Goal: Task Accomplishment & Management: Manage account settings

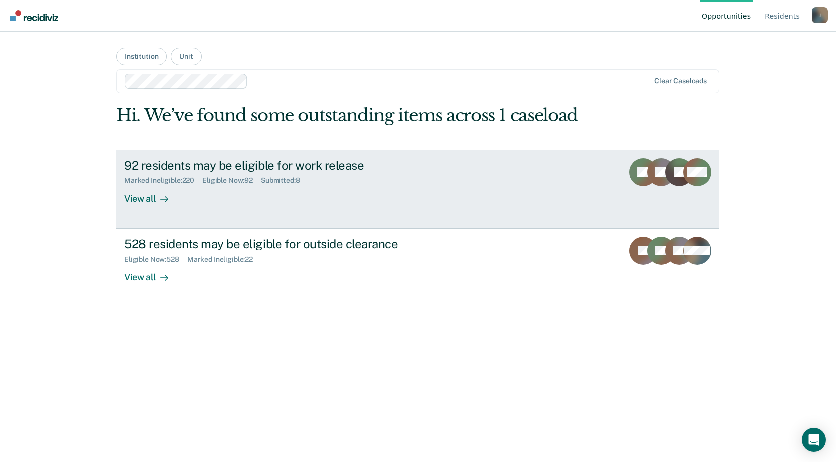
click at [213, 208] on link "92 residents may be eligible for work release Marked Ineligible : 220 Eligible …" at bounding box center [418, 189] width 603 height 79
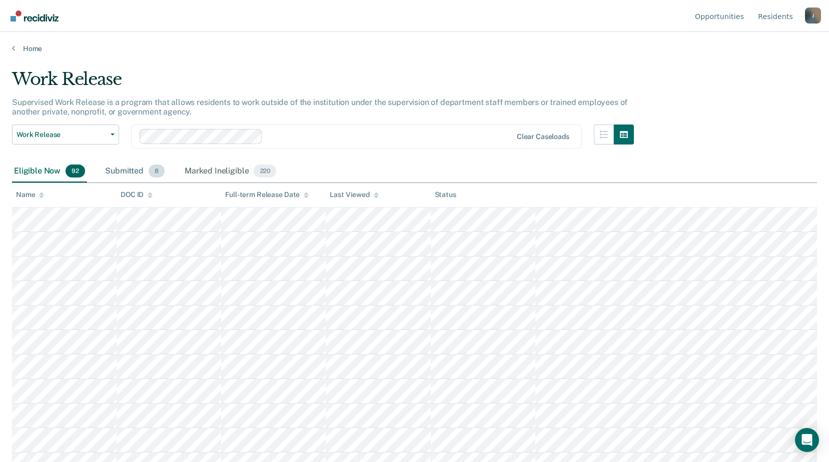
click at [119, 173] on div "Submitted 8" at bounding box center [135, 172] width 64 height 22
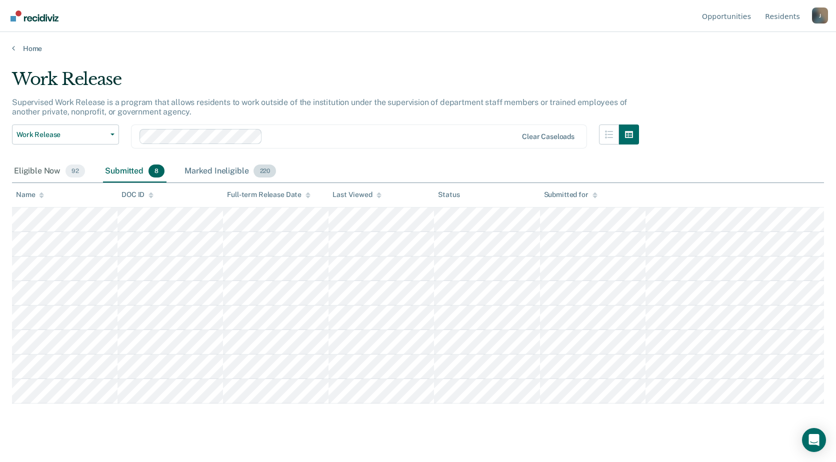
click at [221, 168] on div "Marked Ineligible 220" at bounding box center [231, 172] width 96 height 22
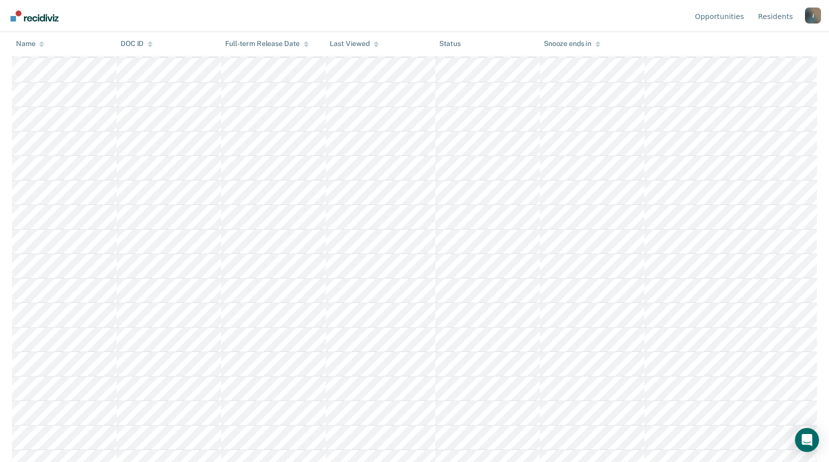
scroll to position [750, 0]
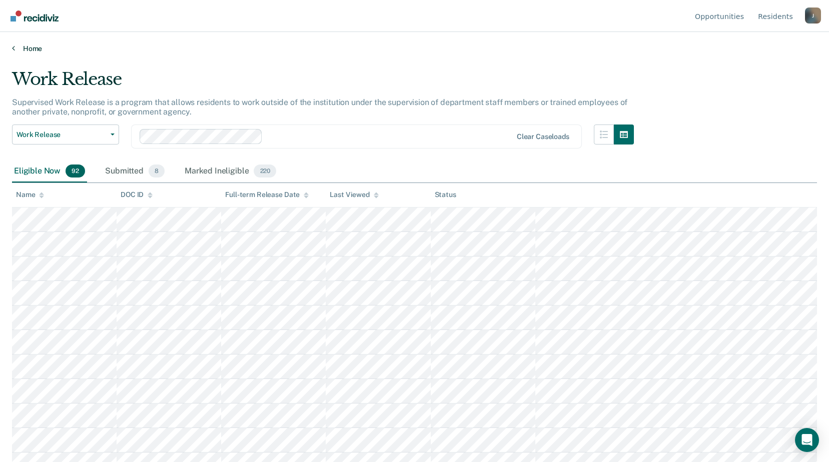
click at [28, 48] on link "Home" at bounding box center [414, 48] width 805 height 9
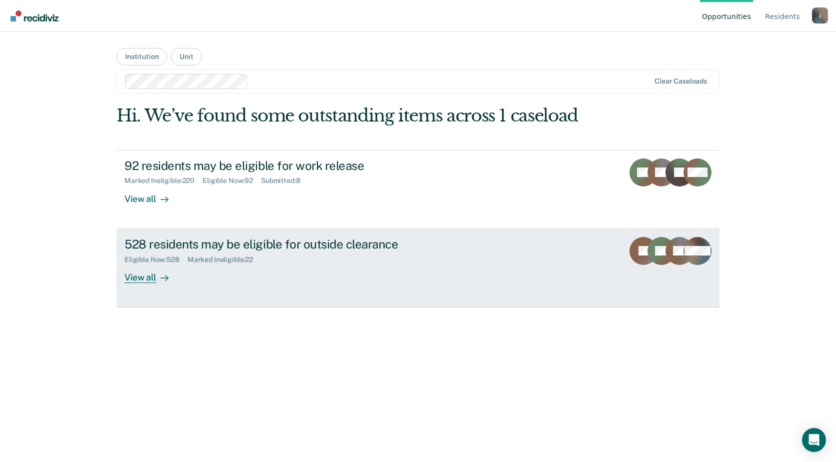
click at [168, 285] on link "528 residents may be eligible for outside clearance Eligible Now : 528 Marked I…" at bounding box center [418, 268] width 603 height 79
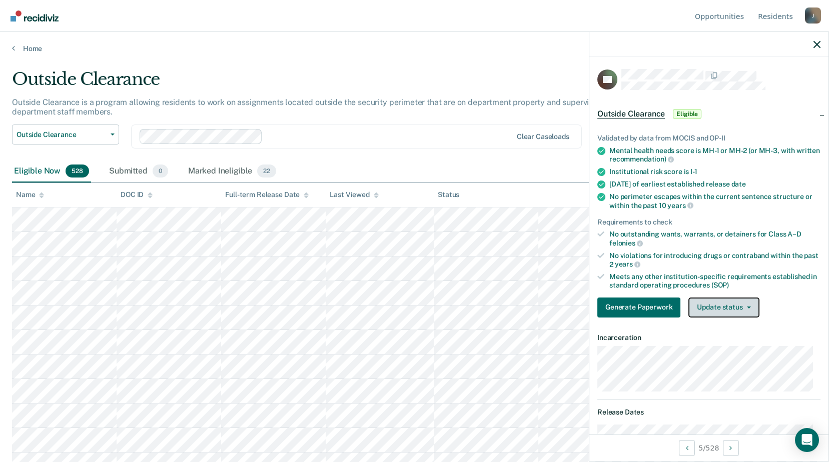
click at [710, 310] on button "Update status" at bounding box center [723, 308] width 71 height 20
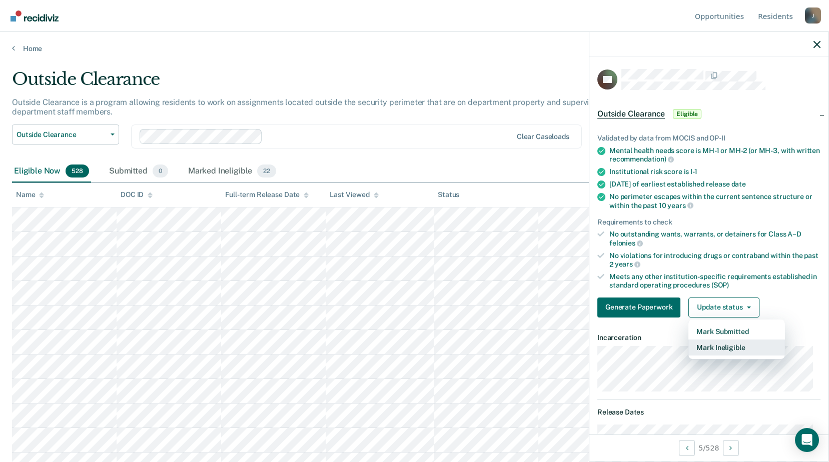
click at [715, 347] on button "Mark Ineligible" at bounding box center [736, 348] width 97 height 16
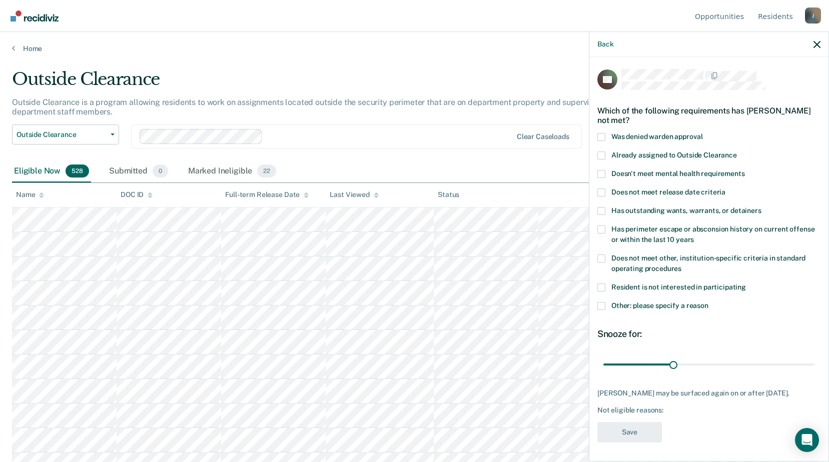
drag, startPoint x: 596, startPoint y: 254, endPoint x: 607, endPoint y: 256, distance: 10.7
click at [599, 255] on div "DA Which of the following requirements has Deangela Alexander not met? Was deni…" at bounding box center [708, 258] width 239 height 403
click at [607, 256] on label "Does not meet other, institution-specific criteria in standard operating proced…" at bounding box center [708, 265] width 223 height 21
click at [681, 265] on input "Does not meet other, institution-specific criteria in standard operating proced…" at bounding box center [681, 265] width 0 height 0
drag, startPoint x: 674, startPoint y: 355, endPoint x: 786, endPoint y: 348, distance: 112.8
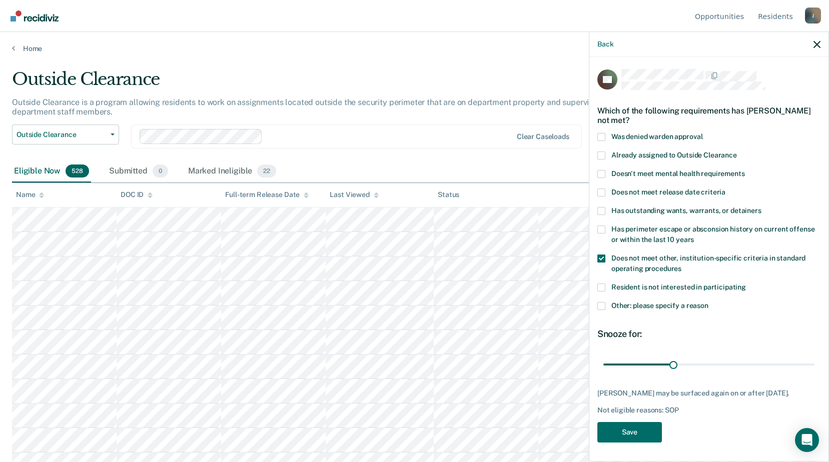
click at [786, 348] on div "Snooze for: 30 days" at bounding box center [708, 351] width 223 height 45
click at [758, 377] on div "DA Which of the following requirements has Deangela Alexander not met? Was deni…" at bounding box center [708, 259] width 223 height 380
click at [755, 363] on input "range" at bounding box center [708, 365] width 211 height 18
click at [780, 363] on input "range" at bounding box center [708, 365] width 211 height 18
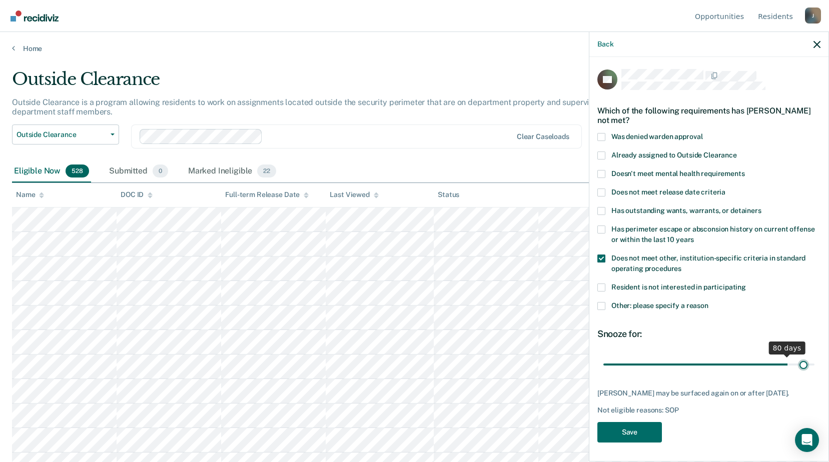
click at [797, 363] on input "range" at bounding box center [708, 365] width 211 height 18
type input "90"
click at [805, 363] on input "range" at bounding box center [708, 365] width 211 height 18
click at [638, 443] on button "Save" at bounding box center [629, 432] width 65 height 21
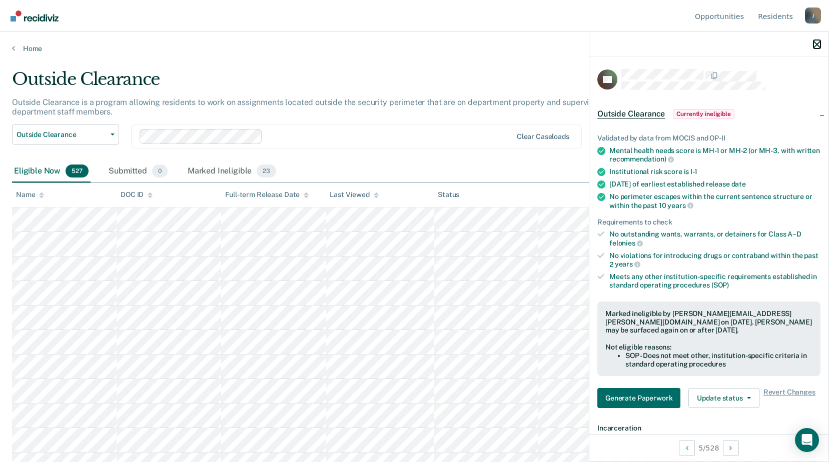
click at [819, 44] on icon "button" at bounding box center [816, 44] width 7 height 7
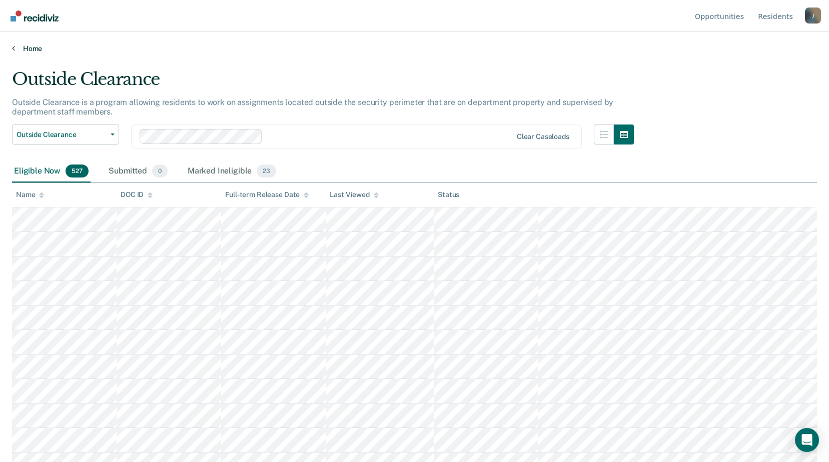
click at [21, 50] on link "Home" at bounding box center [414, 48] width 805 height 9
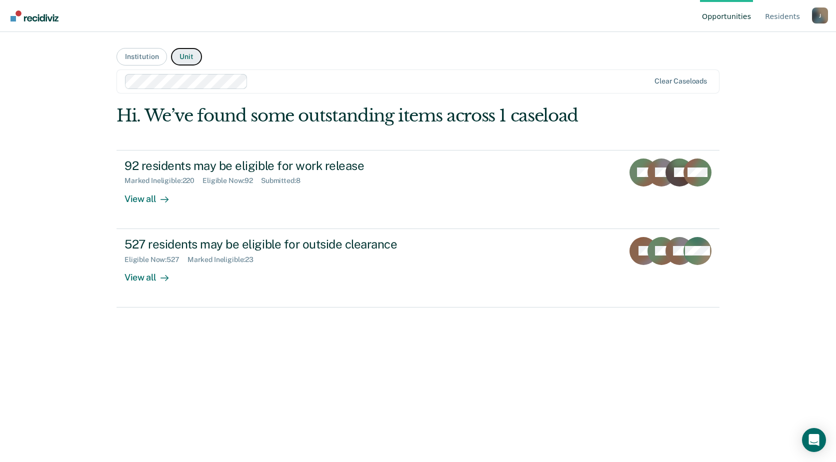
click at [183, 60] on button "Unit" at bounding box center [186, 57] width 31 height 18
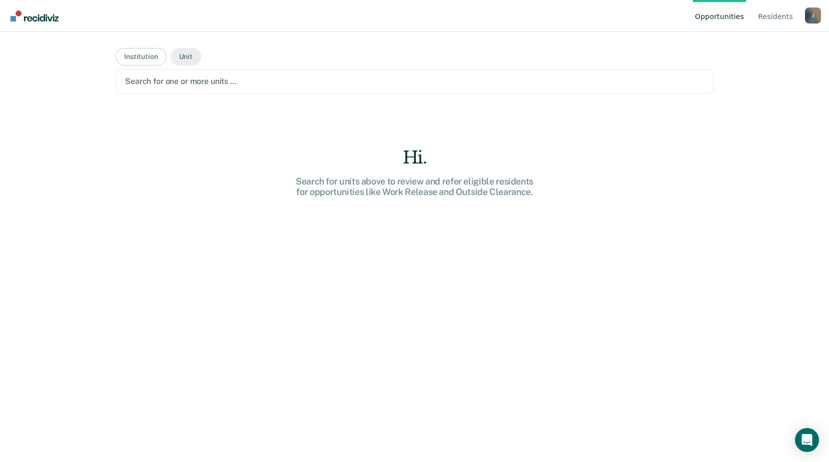
click at [246, 88] on div "Search for one or more units …" at bounding box center [414, 82] width 581 height 14
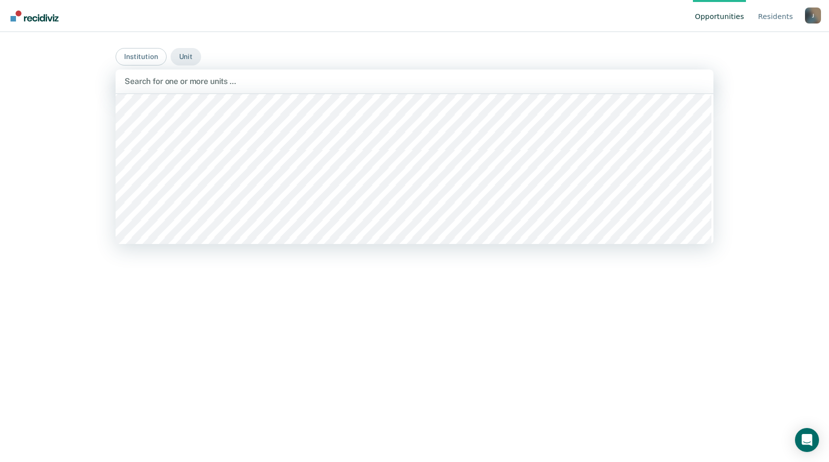
scroll to position [500, 0]
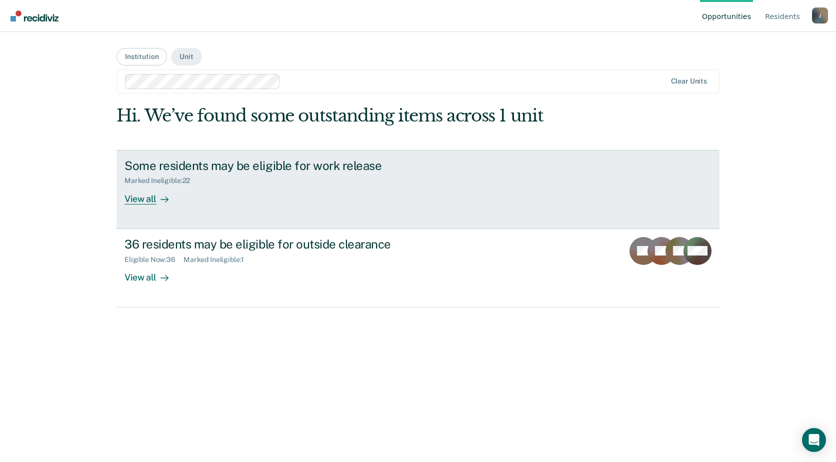
click at [145, 204] on div "View all" at bounding box center [153, 195] width 56 height 20
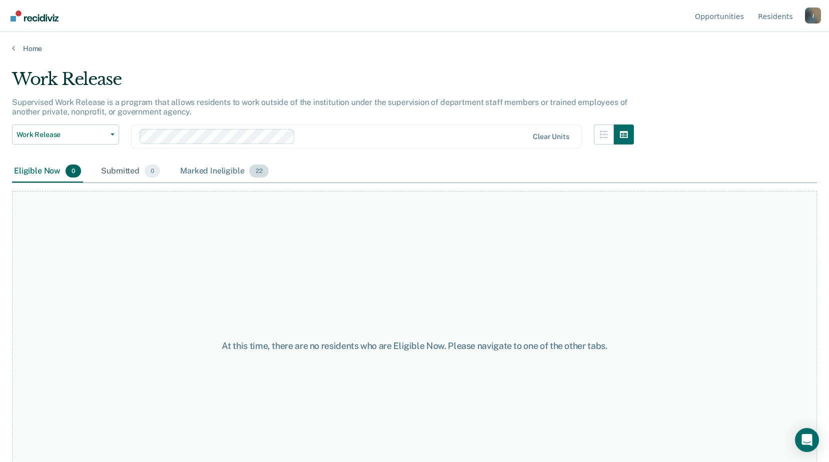
click at [222, 175] on div "Marked Ineligible 22" at bounding box center [224, 172] width 92 height 22
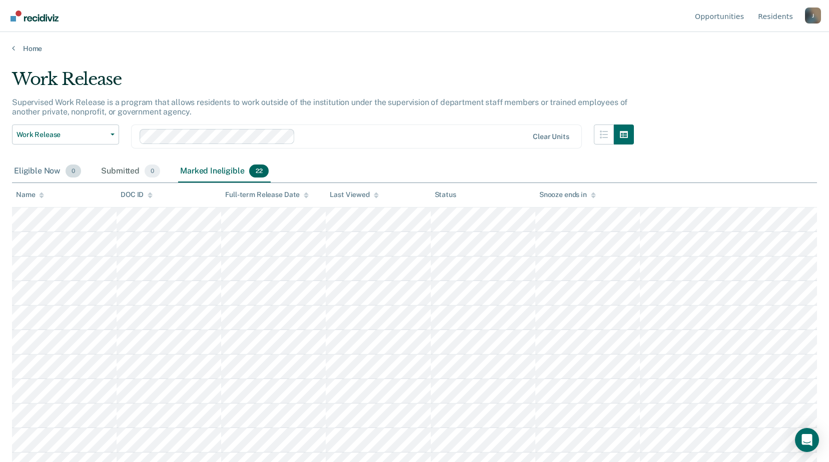
click at [28, 174] on div "Eligible Now 0" at bounding box center [47, 172] width 71 height 22
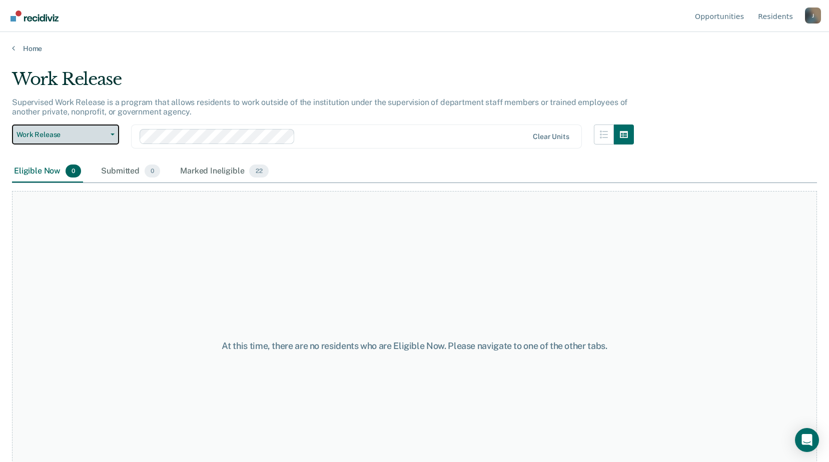
drag, startPoint x: 50, startPoint y: 126, endPoint x: 51, endPoint y: 134, distance: 7.7
click at [51, 131] on button "Work Release" at bounding box center [65, 135] width 107 height 20
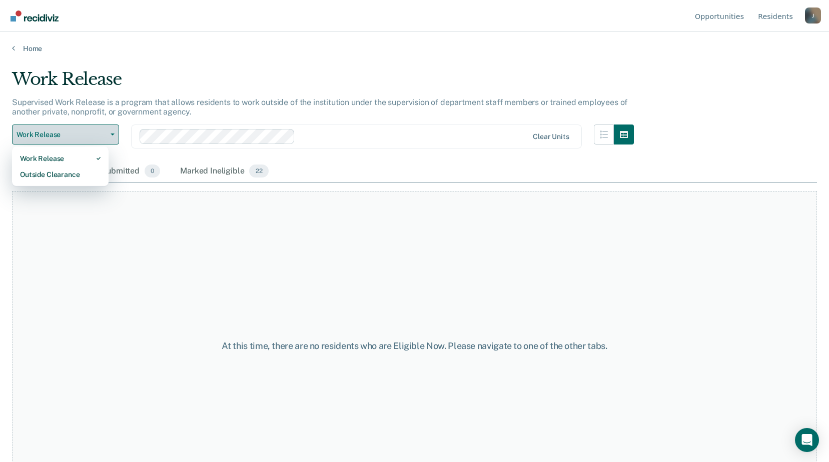
click at [52, 134] on span "Work Release" at bounding box center [62, 135] width 90 height 9
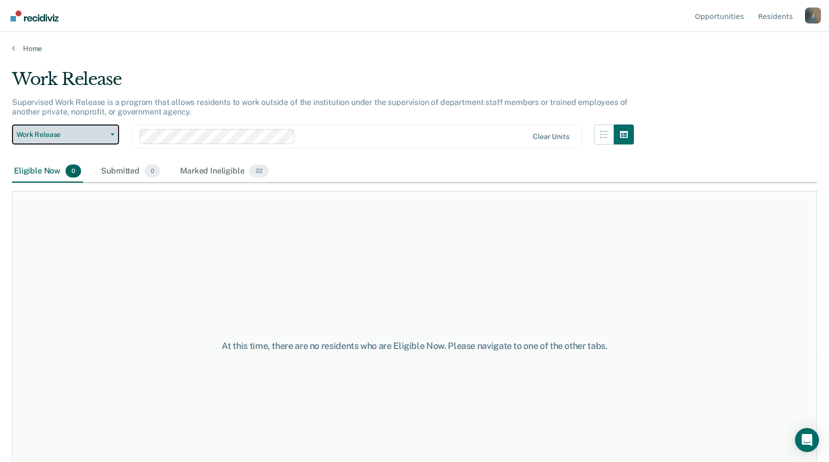
click at [56, 140] on button "Work Release" at bounding box center [65, 135] width 107 height 20
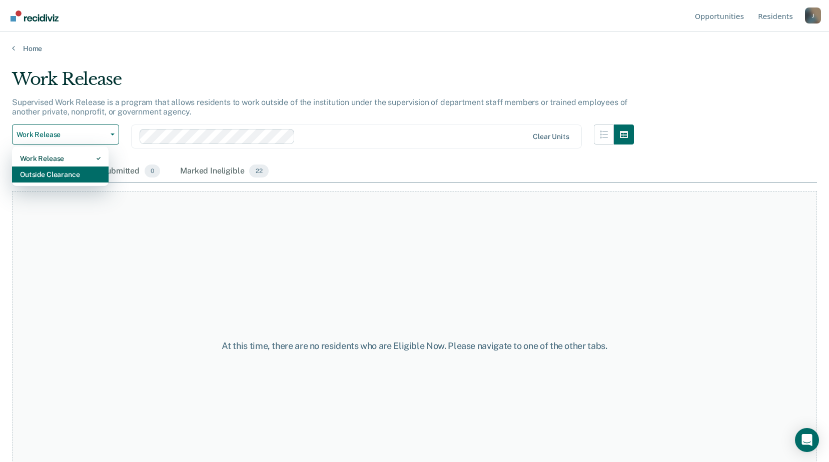
click at [61, 172] on div "Outside Clearance" at bounding box center [60, 175] width 81 height 16
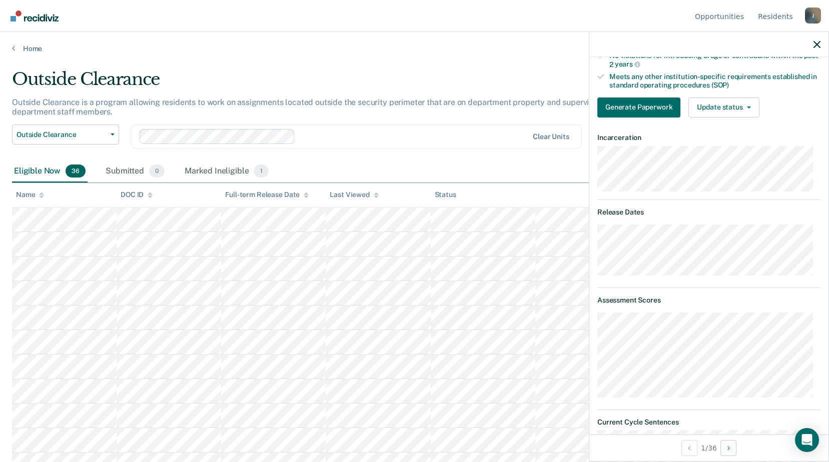
scroll to position [100, 0]
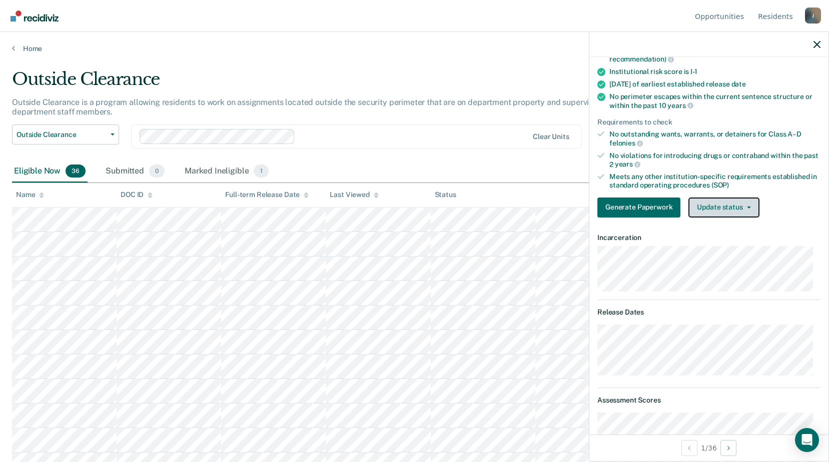
click at [718, 202] on button "Update status" at bounding box center [723, 208] width 71 height 20
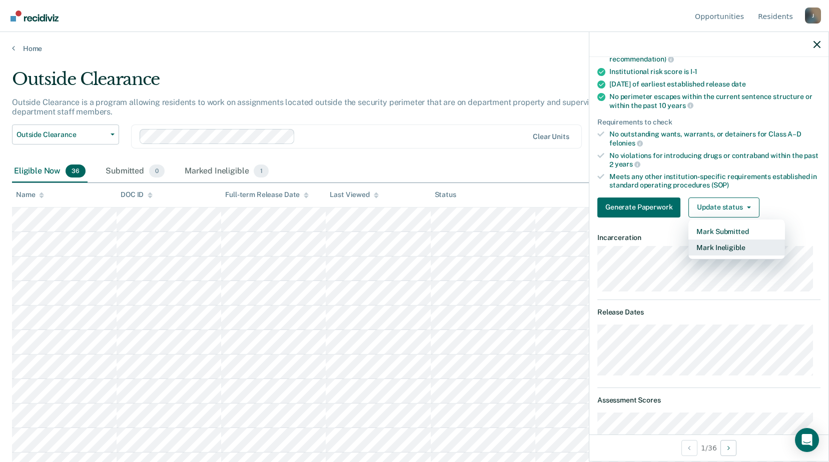
click at [714, 247] on button "Mark Ineligible" at bounding box center [736, 248] width 97 height 16
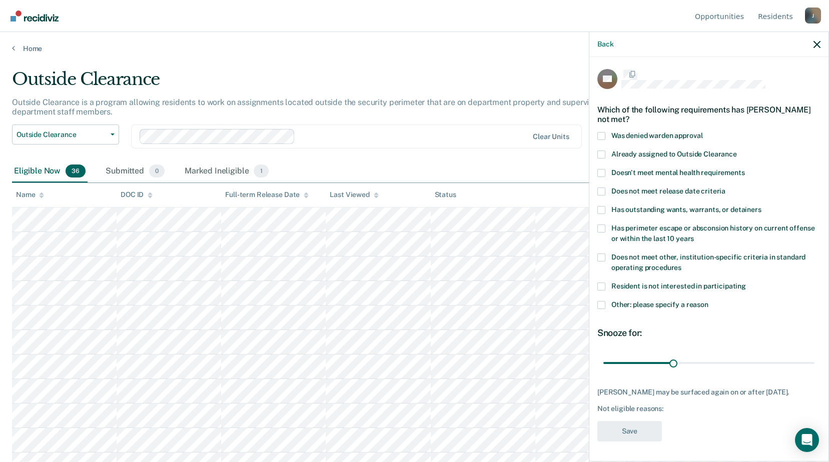
scroll to position [0, 0]
click at [602, 309] on span at bounding box center [601, 306] width 8 height 8
click at [708, 302] on input "Other: please specify a reason" at bounding box center [708, 302] width 0 height 0
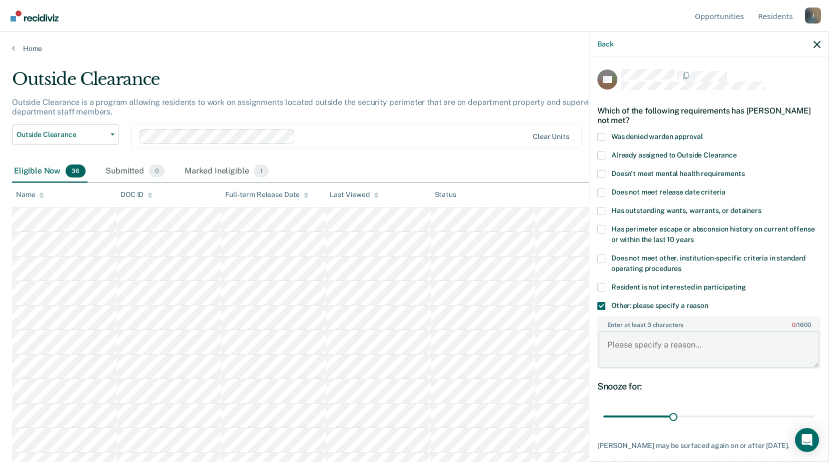
click at [624, 342] on textarea "Enter at least 3 characters 0 / 1600" at bounding box center [708, 349] width 221 height 37
drag, startPoint x: 698, startPoint y: 344, endPoint x: 593, endPoint y: 346, distance: 105.1
click at [592, 346] on div "BB Which of the following requirements has Brooke Bross not met? Was denied war…" at bounding box center [708, 258] width 239 height 403
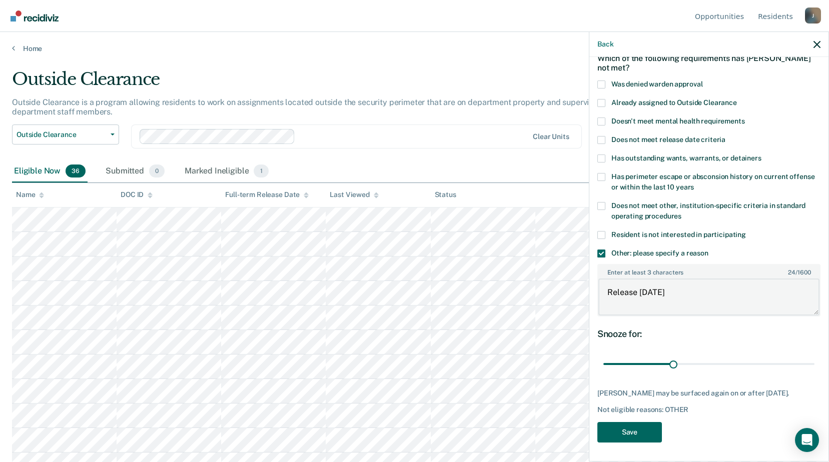
type textarea "Release within 6 months"
click at [641, 435] on button "Save" at bounding box center [629, 432] width 65 height 21
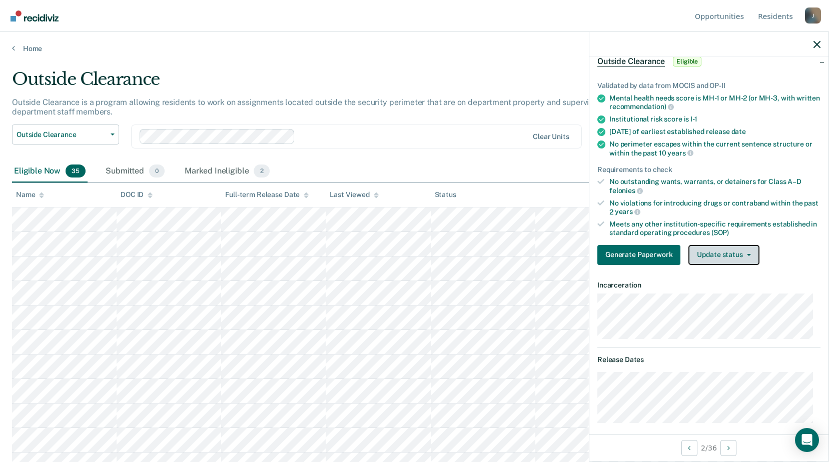
click at [709, 256] on button "Update status" at bounding box center [723, 255] width 71 height 20
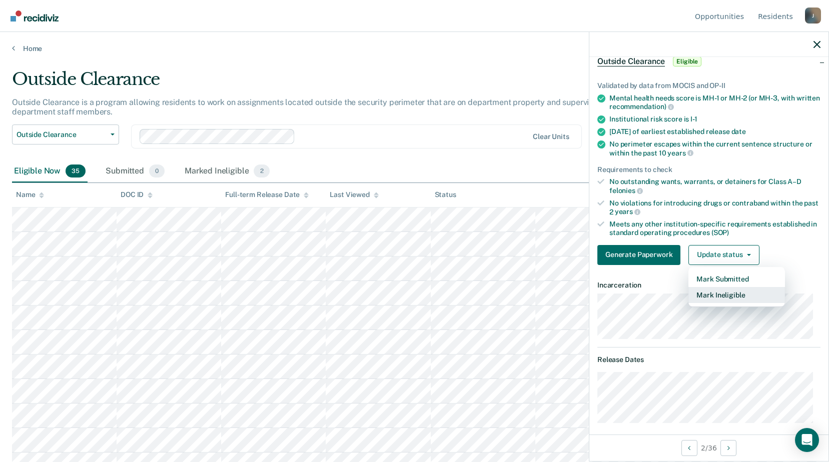
click at [711, 300] on button "Mark Ineligible" at bounding box center [736, 295] width 97 height 16
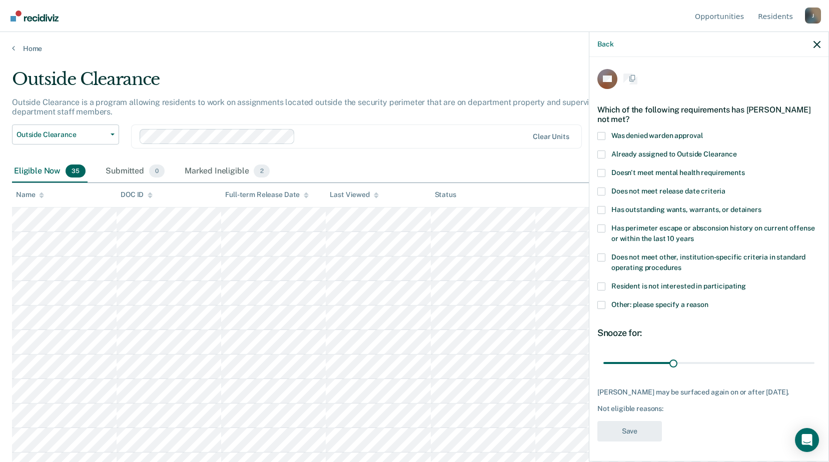
scroll to position [0, 0]
click at [611, 303] on label "Other: please specify a reason" at bounding box center [708, 307] width 223 height 11
click at [708, 302] on input "Other: please specify a reason" at bounding box center [708, 302] width 0 height 0
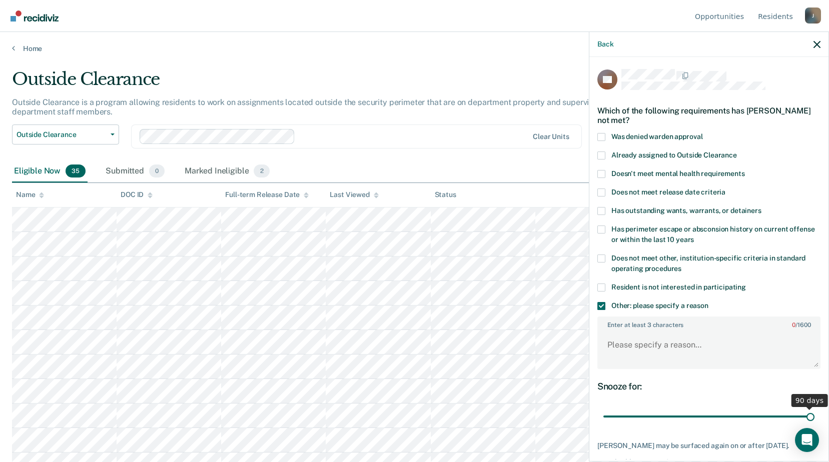
drag, startPoint x: 669, startPoint y: 415, endPoint x: 838, endPoint y: 419, distance: 169.1
type input "90"
click at [814, 419] on input "range" at bounding box center [708, 417] width 211 height 18
drag, startPoint x: 601, startPoint y: 346, endPoint x: 611, endPoint y: 345, distance: 10.6
click at [601, 346] on textarea "Enter at least 3 characters 0 / 1600" at bounding box center [708, 349] width 221 height 37
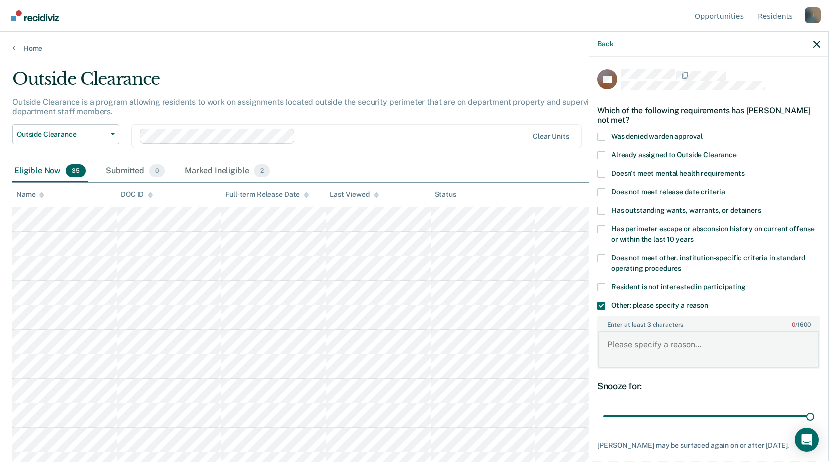
paste textarea "Release within 6 months"
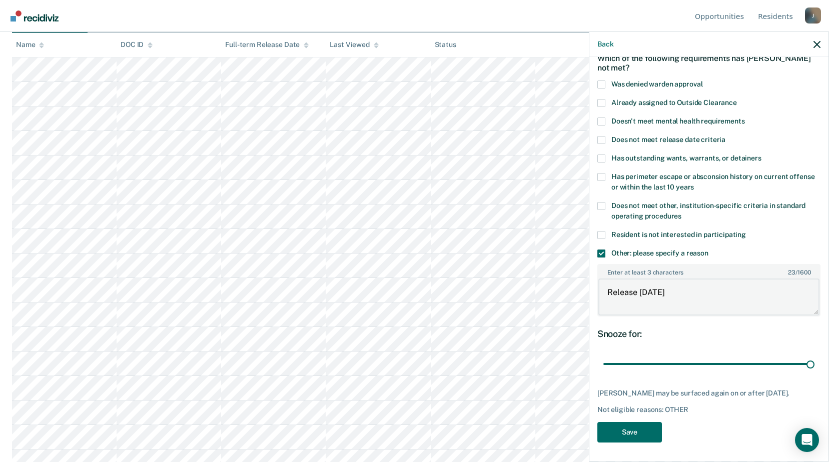
scroll to position [200, 0]
type textarea "Release within 6 months"
click at [629, 433] on button "Save" at bounding box center [629, 432] width 65 height 21
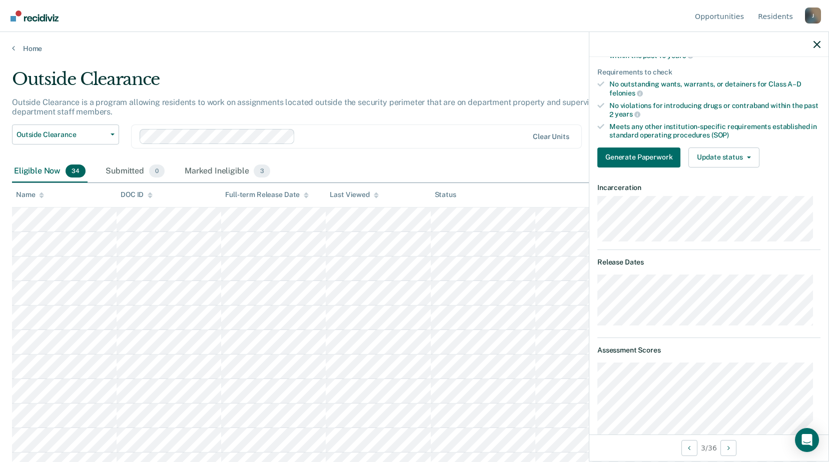
scroll to position [0, 0]
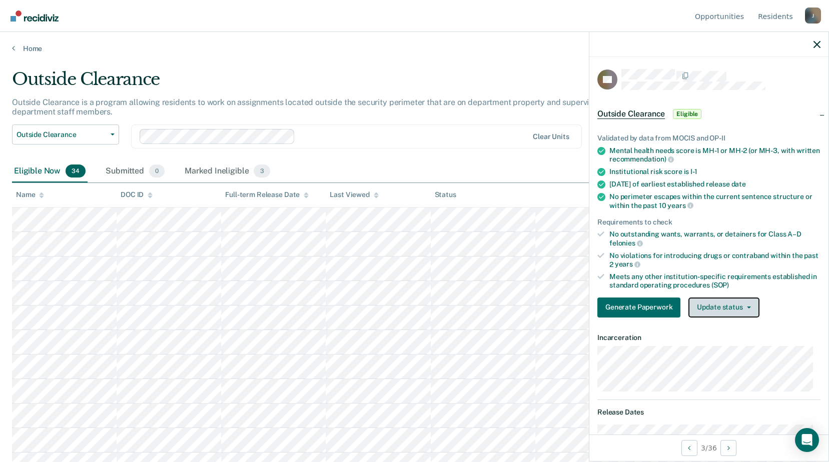
click at [719, 308] on button "Update status" at bounding box center [723, 308] width 71 height 20
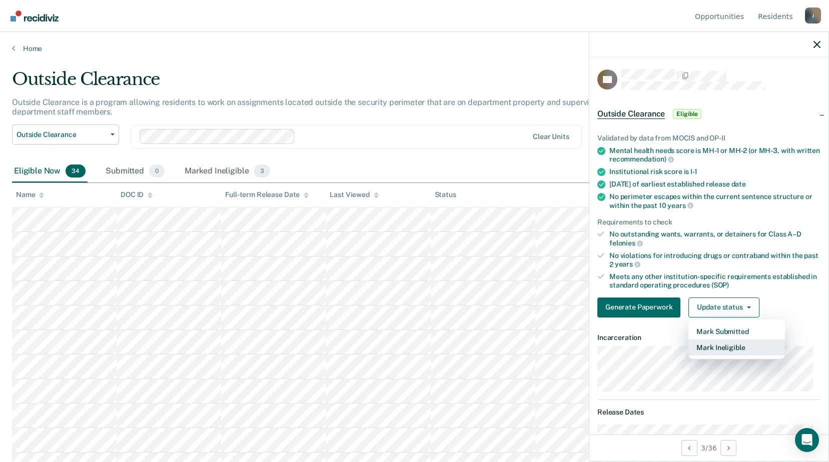
click at [708, 344] on button "Mark Ineligible" at bounding box center [736, 348] width 97 height 16
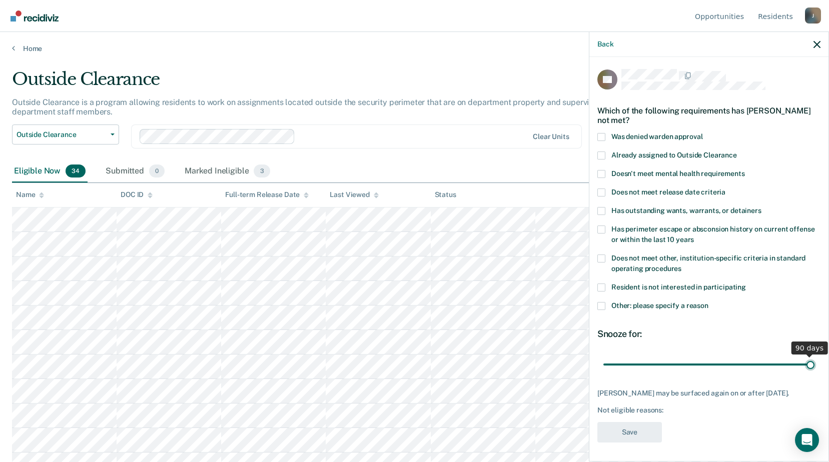
drag, startPoint x: 685, startPoint y: 361, endPoint x: 838, endPoint y: 377, distance: 153.8
type input "90"
click at [814, 373] on input "range" at bounding box center [708, 365] width 211 height 18
click at [604, 307] on span at bounding box center [601, 306] width 8 height 8
click at [708, 302] on input "Other: please specify a reason" at bounding box center [708, 302] width 0 height 0
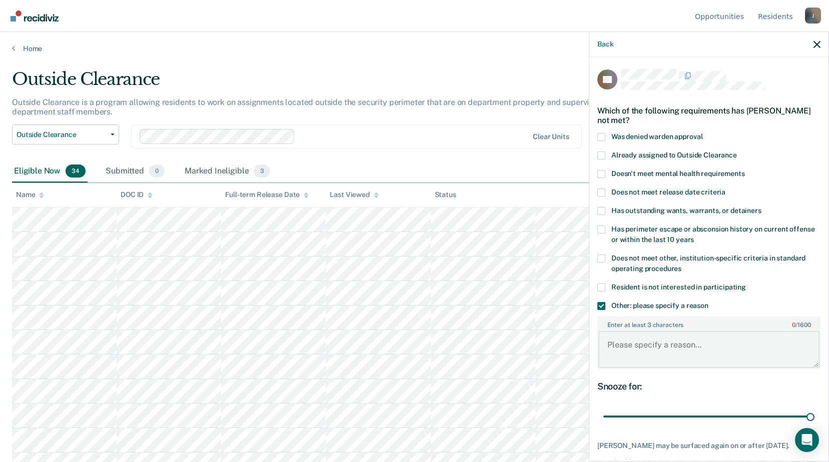
click at [614, 354] on textarea "Enter at least 3 characters 0 / 1600" at bounding box center [708, 349] width 221 height 37
paste textarea "Release within 6 months"
type textarea "Release within 6 months"
click at [637, 385] on div "Snooze for:" at bounding box center [708, 386] width 223 height 11
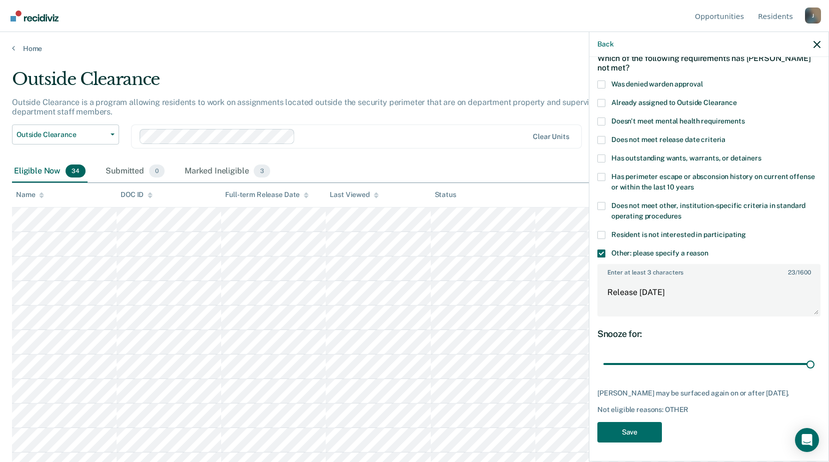
click at [628, 420] on div "RB Which of the following requirements has Rachel Bunch not met? Was denied war…" at bounding box center [708, 233] width 223 height 432
click at [632, 433] on button "Save" at bounding box center [629, 432] width 65 height 21
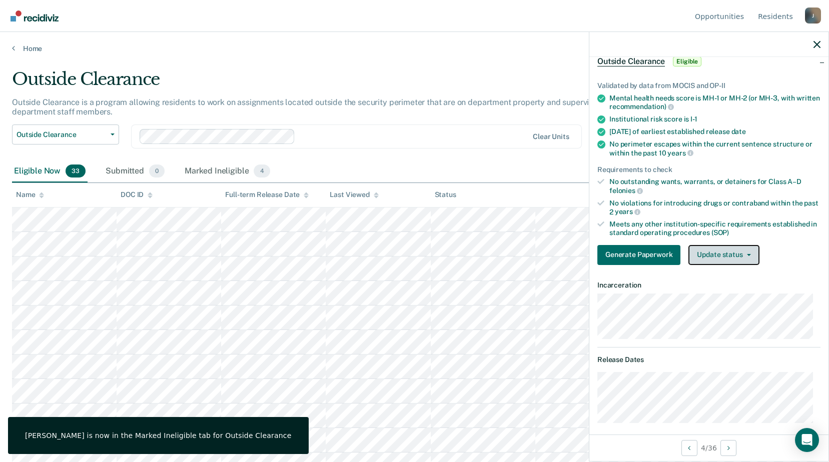
click at [717, 256] on button "Update status" at bounding box center [723, 255] width 71 height 20
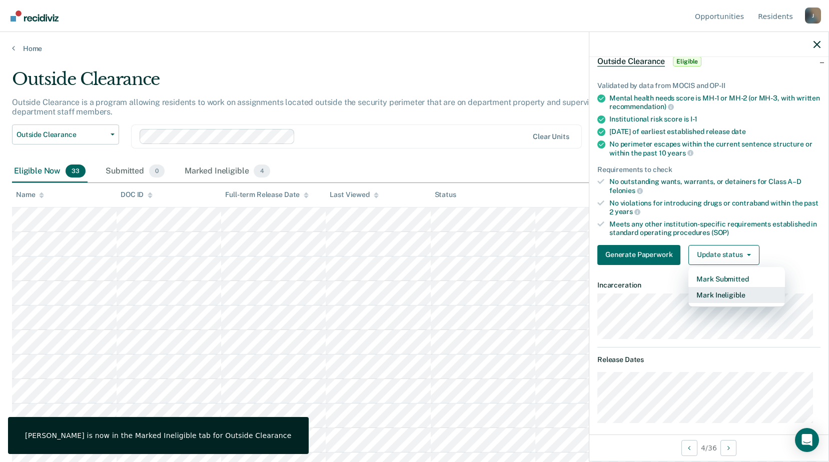
click at [725, 298] on button "Mark Ineligible" at bounding box center [736, 295] width 97 height 16
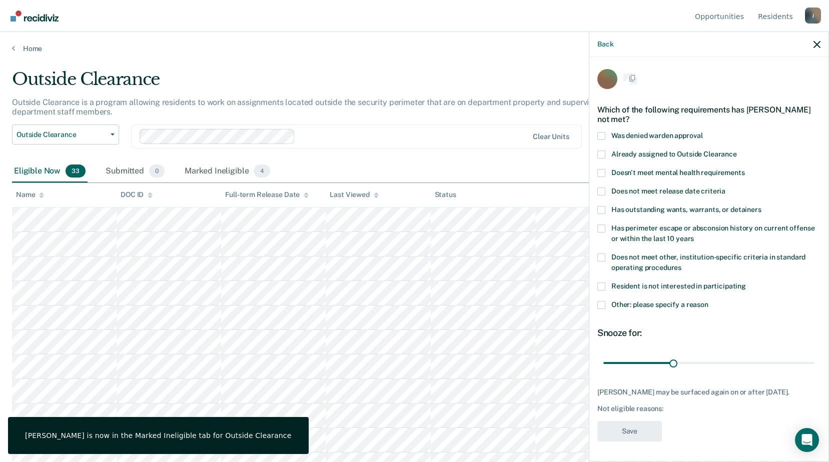
scroll to position [9, 0]
drag, startPoint x: 597, startPoint y: 295, endPoint x: 602, endPoint y: 298, distance: 6.1
click at [598, 301] on span at bounding box center [601, 305] width 8 height 8
click at [708, 301] on input "Other: please specify a reason" at bounding box center [708, 301] width 0 height 0
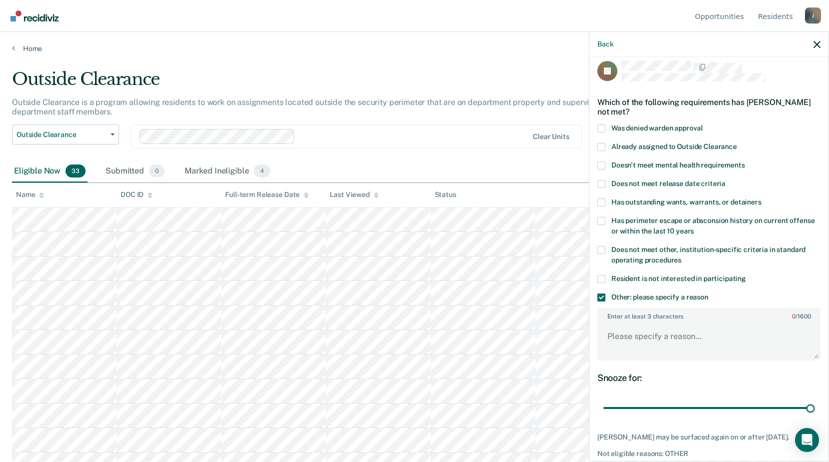
drag, startPoint x: 676, startPoint y: 408, endPoint x: 823, endPoint y: 405, distance: 147.6
type input "90"
click at [814, 409] on input "range" at bounding box center [708, 409] width 211 height 18
click at [611, 328] on textarea "Enter at least 3 characters 0 / 1600" at bounding box center [708, 341] width 221 height 37
paste textarea "Release within 6 months"
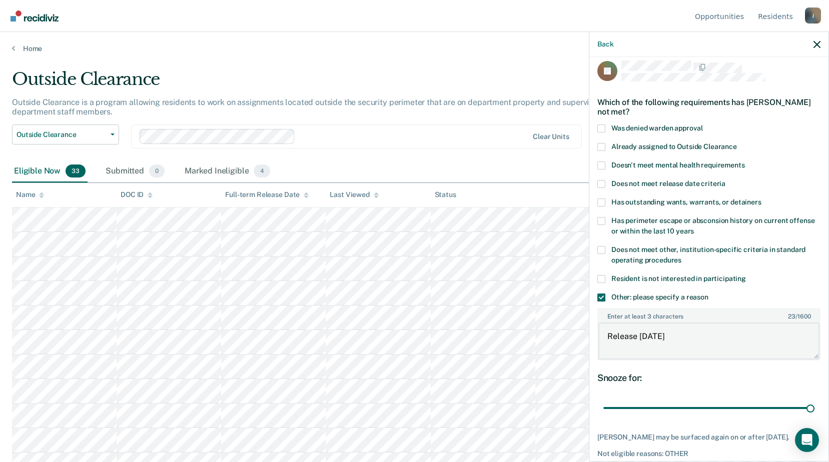
scroll to position [61, 0]
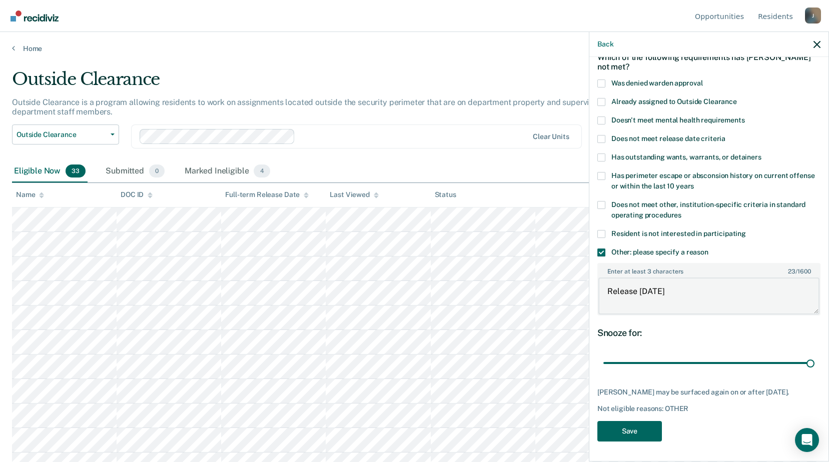
type textarea "Release within 6 months"
click at [633, 438] on button "Save" at bounding box center [629, 431] width 65 height 21
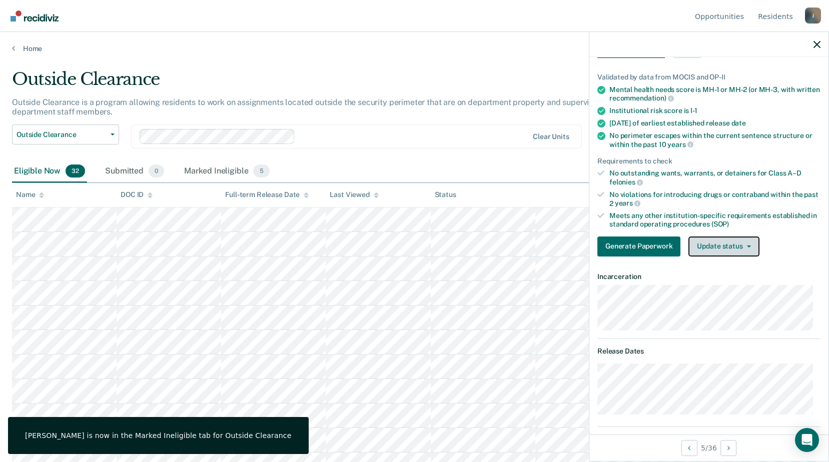
click at [731, 238] on button "Update status" at bounding box center [723, 247] width 71 height 20
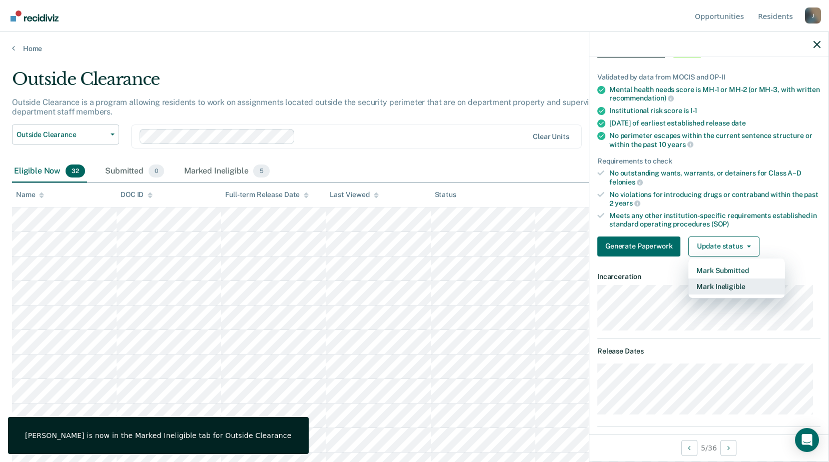
click at [719, 287] on button "Mark Ineligible" at bounding box center [736, 287] width 97 height 16
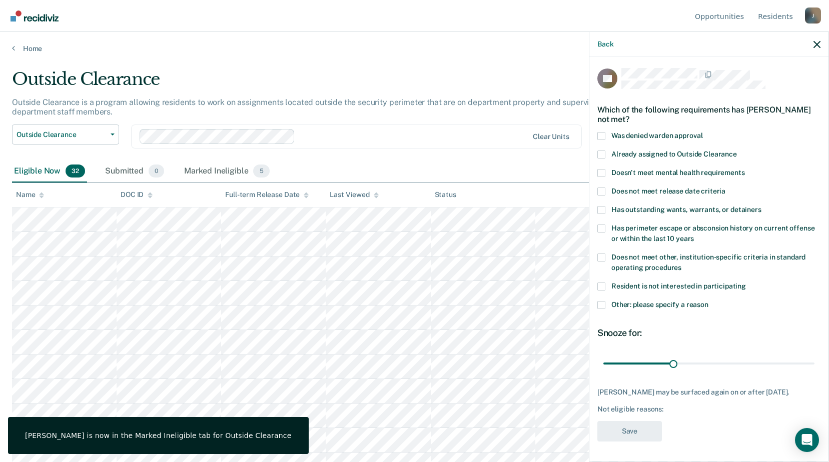
click at [599, 301] on span at bounding box center [601, 305] width 8 height 8
click at [708, 301] on input "Other: please specify a reason" at bounding box center [708, 301] width 0 height 0
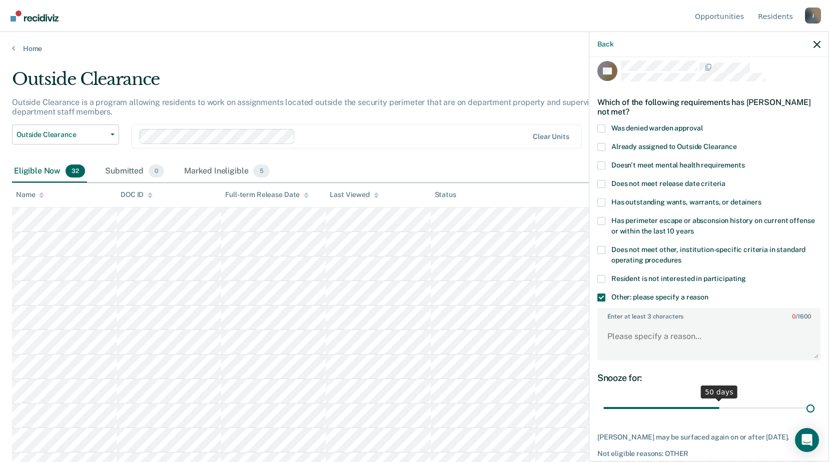
drag, startPoint x: 681, startPoint y: 409, endPoint x: 838, endPoint y: 411, distance: 156.6
type input "90"
click at [814, 411] on input "range" at bounding box center [708, 409] width 211 height 18
click at [613, 334] on textarea "Enter at least 3 characters 0 / 1600" at bounding box center [708, 341] width 221 height 37
paste textarea "Release within 6 months"
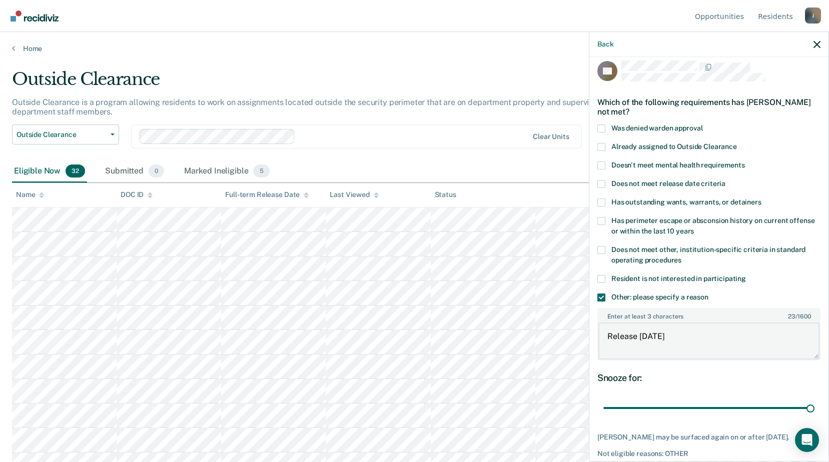
scroll to position [61, 0]
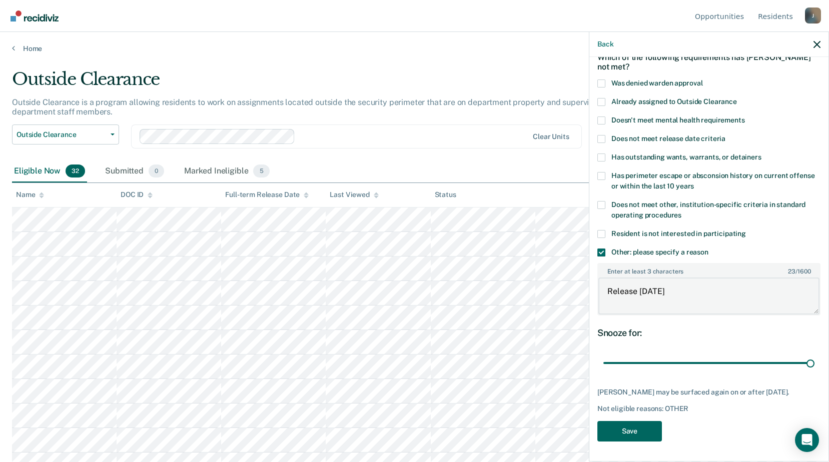
type textarea "Release within 6 months"
click at [644, 432] on button "Save" at bounding box center [629, 431] width 65 height 21
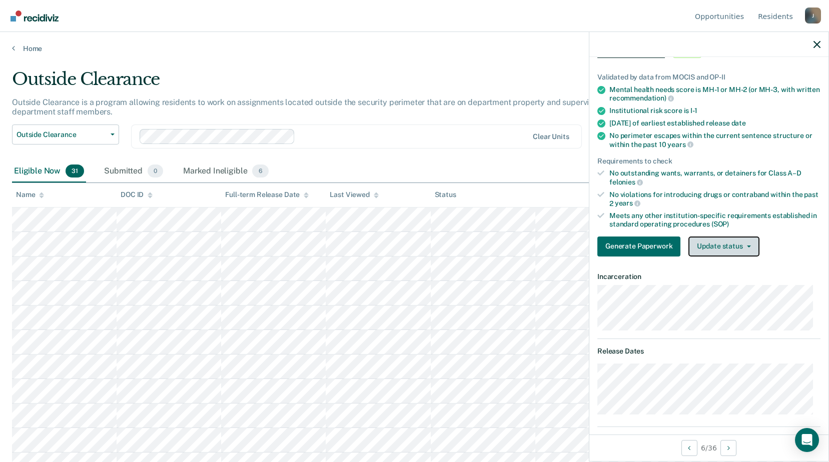
click at [715, 246] on button "Update status" at bounding box center [723, 247] width 71 height 20
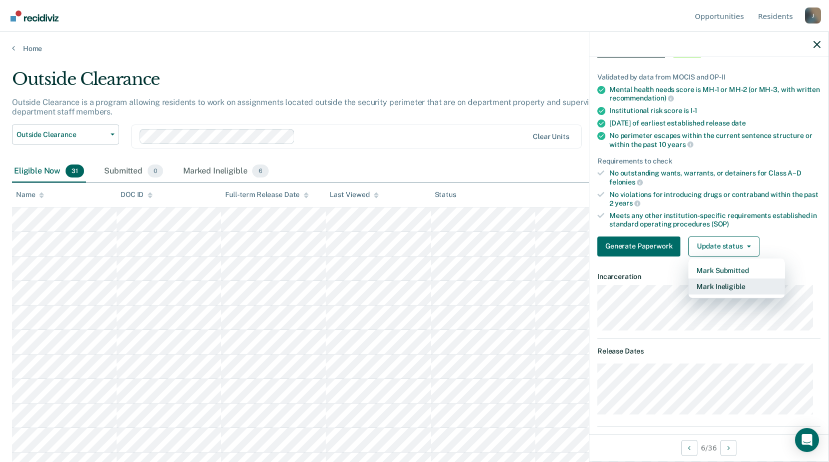
click at [716, 290] on button "Mark Ineligible" at bounding box center [736, 287] width 97 height 16
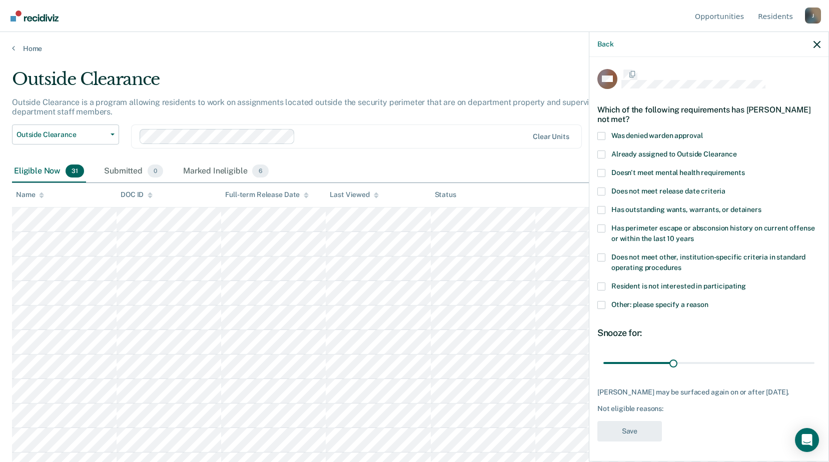
scroll to position [9, 0]
click at [596, 298] on div "MD Which of the following requirements has Makayla Dickerman not met? Was denie…" at bounding box center [708, 258] width 239 height 403
click at [606, 302] on div "Other: please specify a reason" at bounding box center [708, 310] width 223 height 19
click at [605, 301] on span at bounding box center [601, 305] width 8 height 8
click at [708, 301] on input "Other: please specify a reason" at bounding box center [708, 301] width 0 height 0
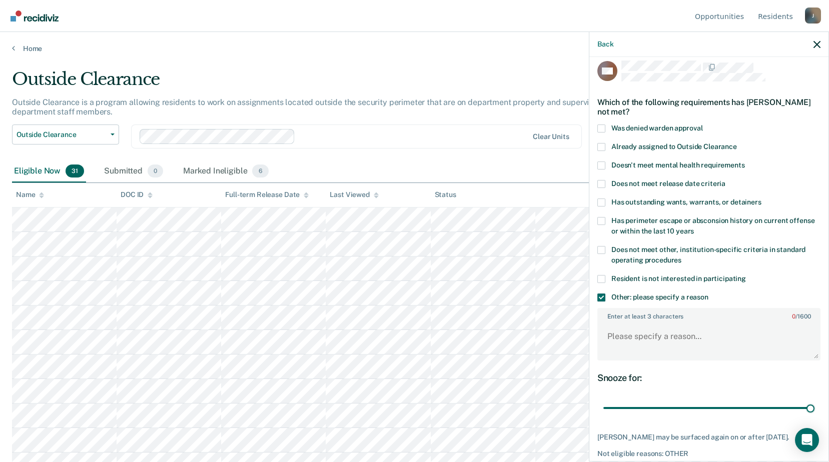
drag, startPoint x: 671, startPoint y: 411, endPoint x: 740, endPoint y: 357, distance: 87.6
type input "90"
click at [814, 409] on input "range" at bounding box center [708, 409] width 211 height 18
click at [663, 333] on textarea "Enter at least 3 characters 0 / 1600" at bounding box center [708, 341] width 221 height 37
paste textarea "Release within 6 months"
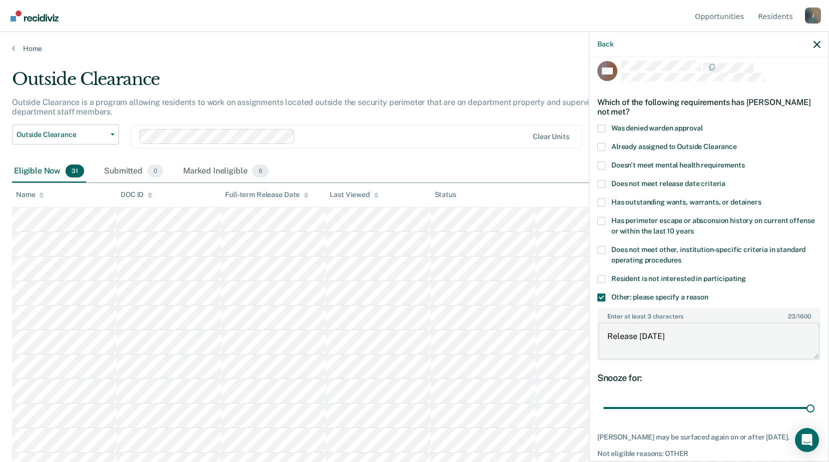
scroll to position [61, 0]
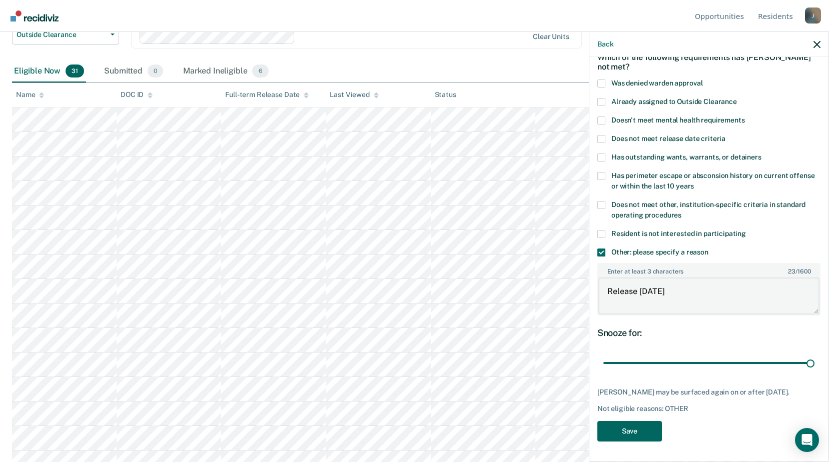
type textarea "Release within 6 months"
click at [642, 432] on button "Save" at bounding box center [629, 431] width 65 height 21
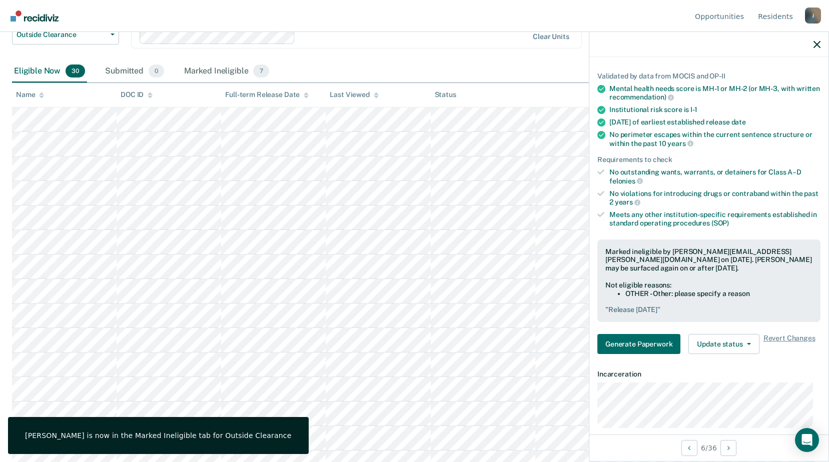
scroll to position [0, 0]
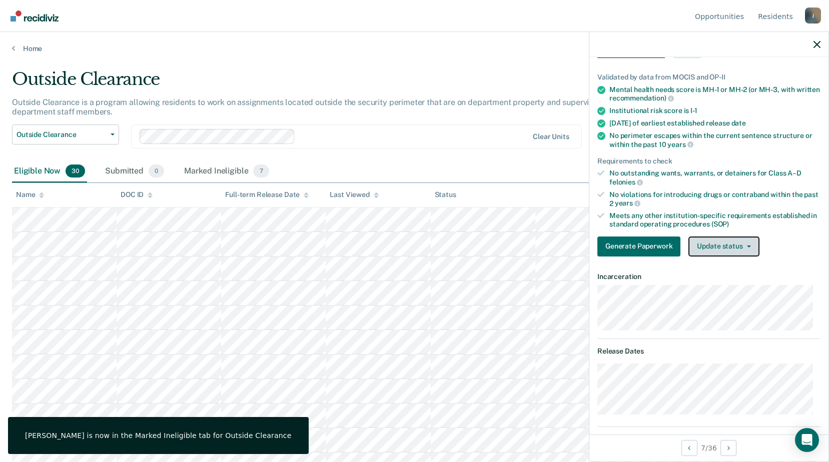
drag, startPoint x: 48, startPoint y: 207, endPoint x: 717, endPoint y: 242, distance: 669.7
click at [717, 242] on button "Update status" at bounding box center [723, 247] width 71 height 20
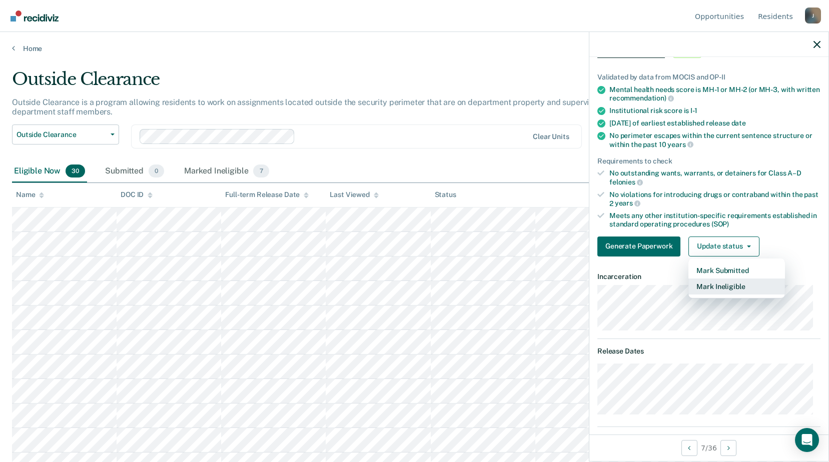
click at [714, 291] on button "Mark Ineligible" at bounding box center [736, 287] width 97 height 16
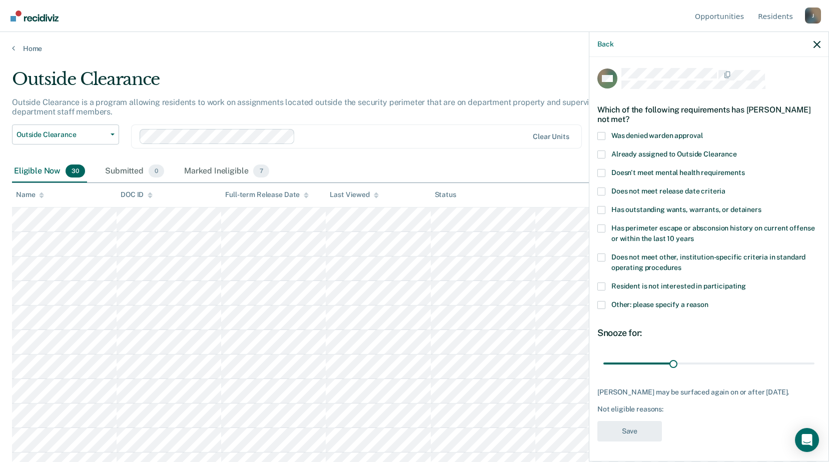
click at [604, 301] on span at bounding box center [601, 305] width 8 height 8
click at [708, 301] on input "Other: please specify a reason" at bounding box center [708, 301] width 0 height 0
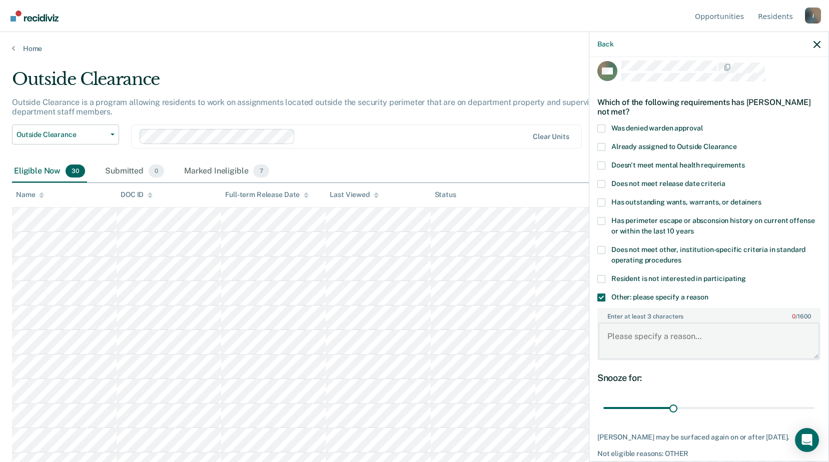
click at [645, 336] on textarea "Enter at least 3 characters 0 / 1600" at bounding box center [708, 341] width 221 height 37
paste textarea "Release within 6 months"
type textarea "Release within 6 months"
drag, startPoint x: 670, startPoint y: 408, endPoint x: 838, endPoint y: 408, distance: 168.1
type input "90"
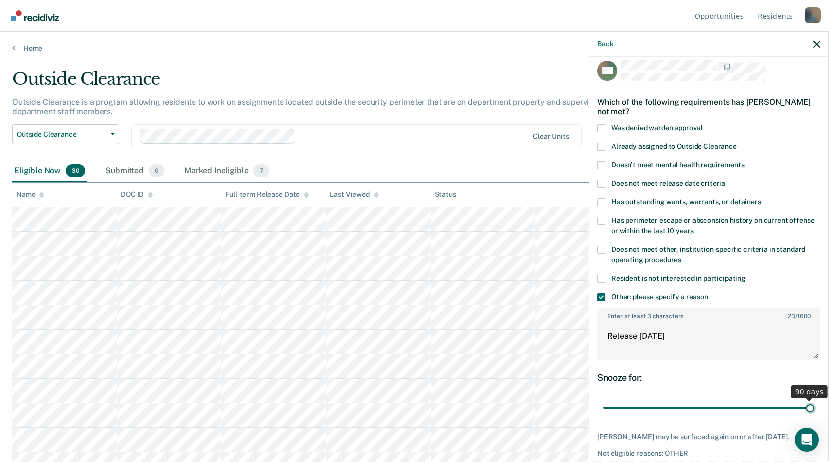
click at [814, 408] on input "range" at bounding box center [708, 409] width 211 height 18
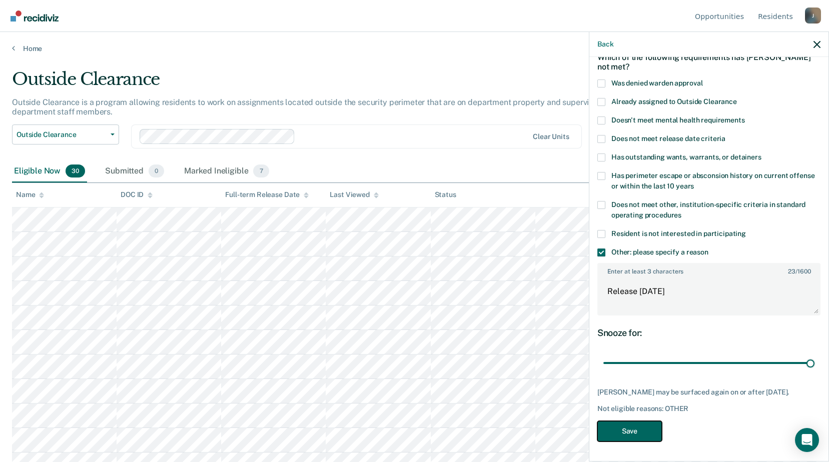
click at [635, 428] on button "Save" at bounding box center [629, 431] width 65 height 21
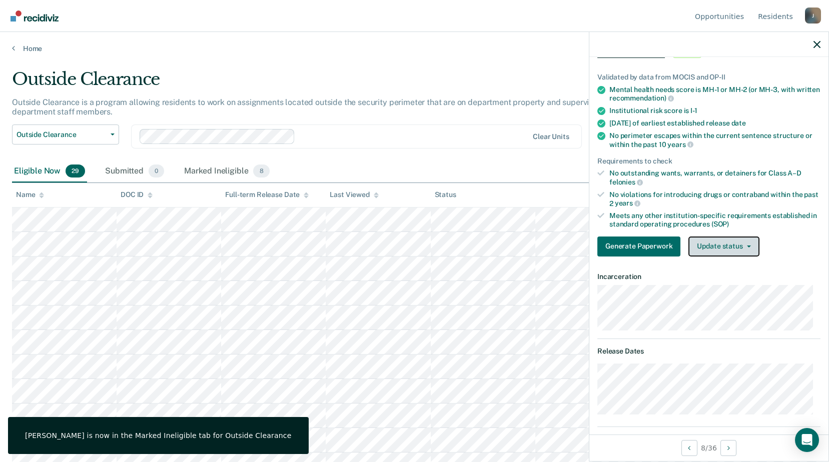
click at [719, 242] on button "Update status" at bounding box center [723, 247] width 71 height 20
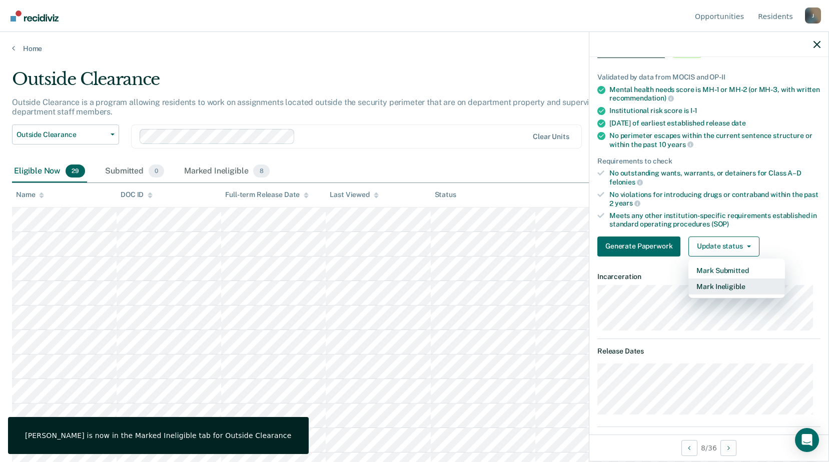
click at [718, 285] on button "Mark Ineligible" at bounding box center [736, 287] width 97 height 16
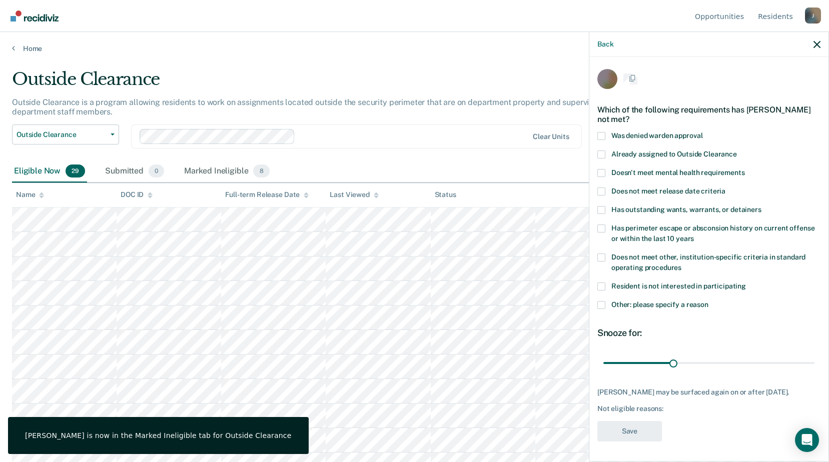
scroll to position [9, 0]
click at [600, 301] on span at bounding box center [601, 305] width 8 height 8
click at [708, 301] on input "Other: please specify a reason" at bounding box center [708, 301] width 0 height 0
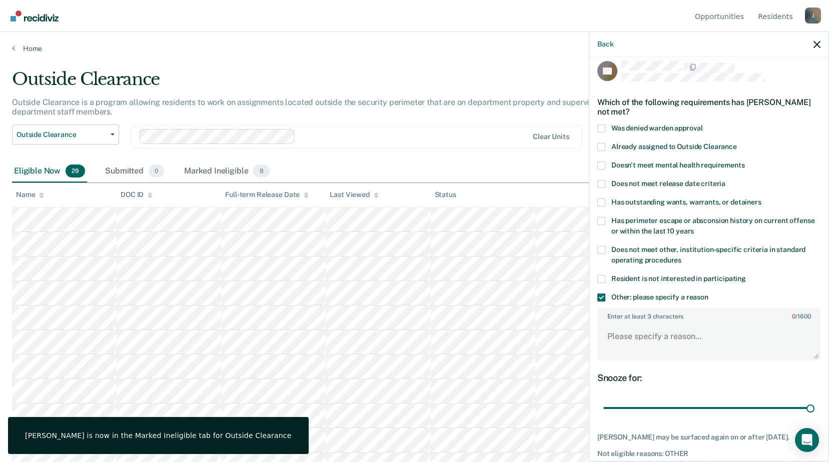
drag, startPoint x: 678, startPoint y: 408, endPoint x: 742, endPoint y: 358, distance: 80.8
type input "90"
click at [814, 403] on input "range" at bounding box center [708, 409] width 211 height 18
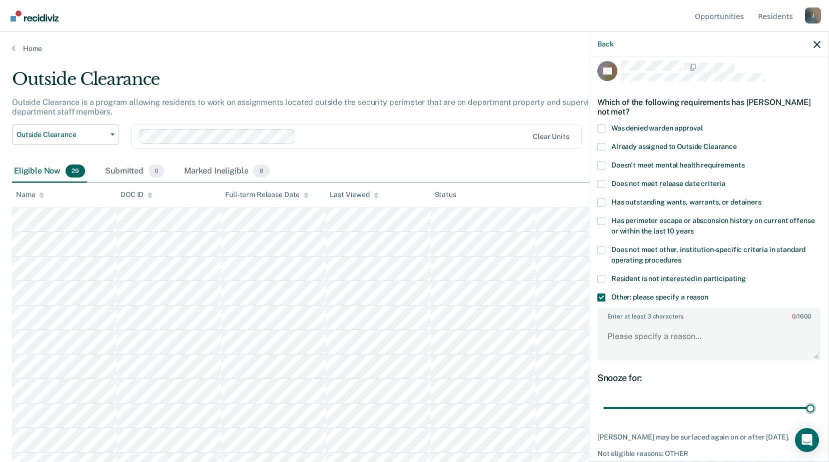
click at [647, 321] on div "Enter at least 3 characters 0 / 1600" at bounding box center [708, 334] width 223 height 53
click at [646, 329] on textarea "Enter at least 3 characters 0 / 1600" at bounding box center [708, 341] width 221 height 37
paste textarea "Release within 6 months"
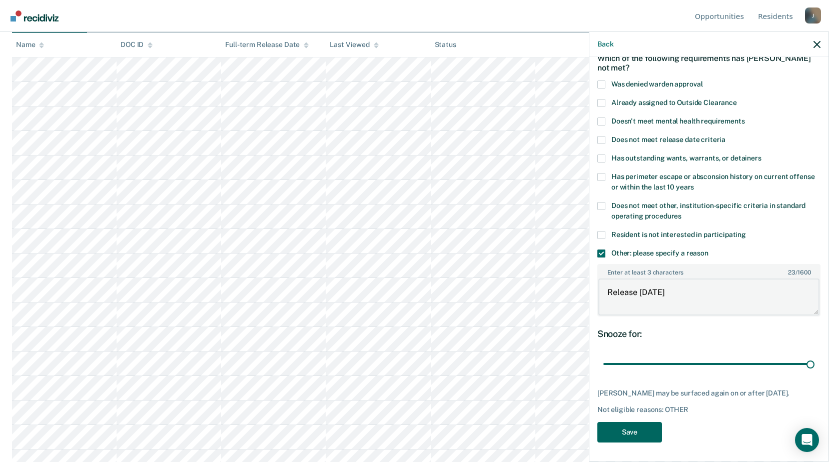
type textarea "Release [DATE]"
click at [632, 435] on button "Save" at bounding box center [629, 432] width 65 height 21
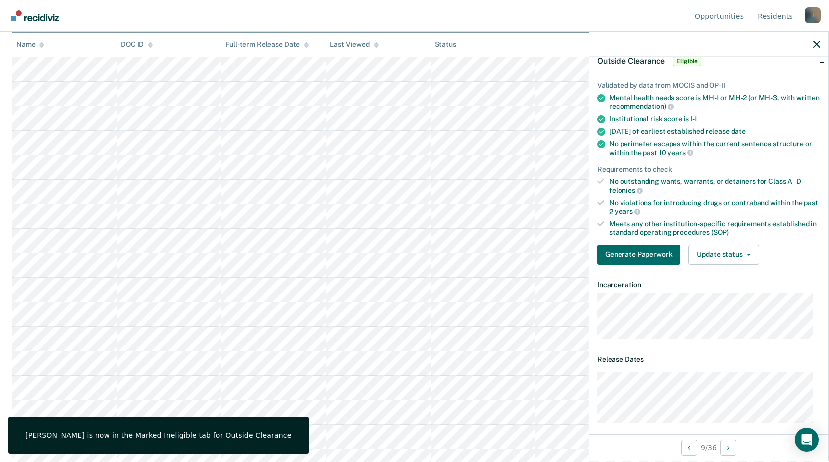
scroll to position [0, 0]
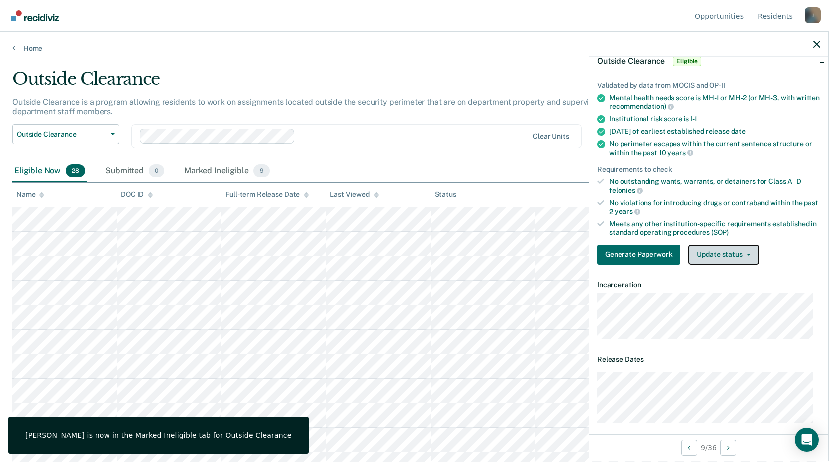
click at [721, 253] on button "Update status" at bounding box center [723, 255] width 71 height 20
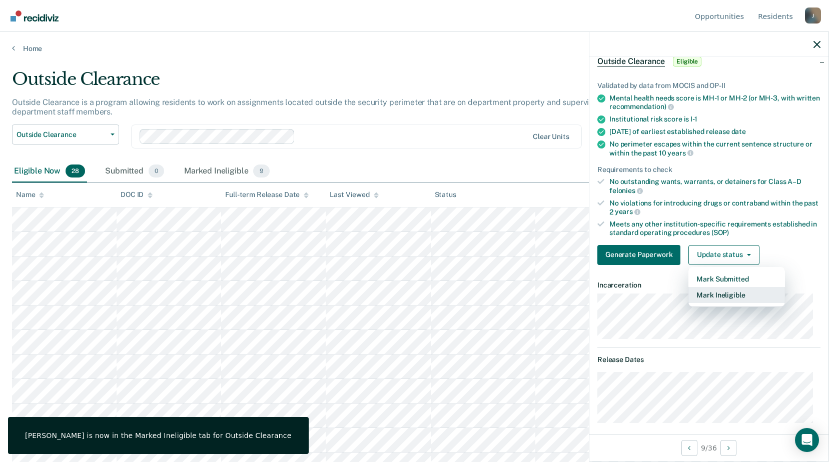
click at [721, 295] on button "Mark Ineligible" at bounding box center [736, 295] width 97 height 16
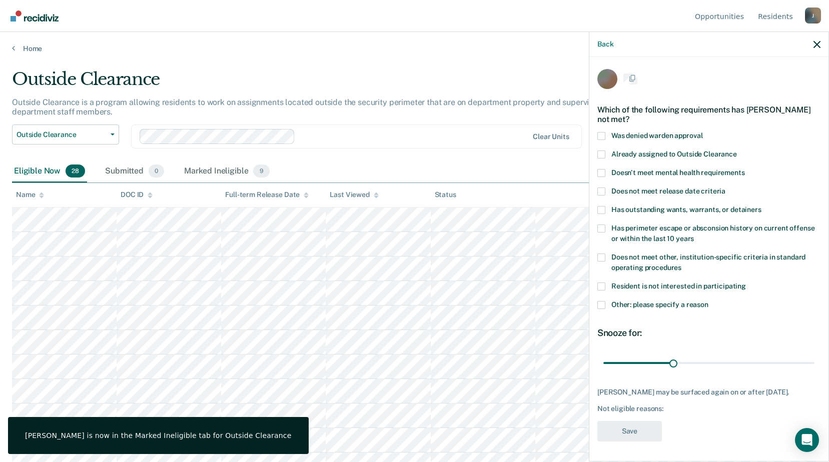
scroll to position [9, 0]
click at [598, 301] on span at bounding box center [601, 305] width 8 height 8
click at [708, 301] on input "Other: please specify a reason" at bounding box center [708, 301] width 0 height 0
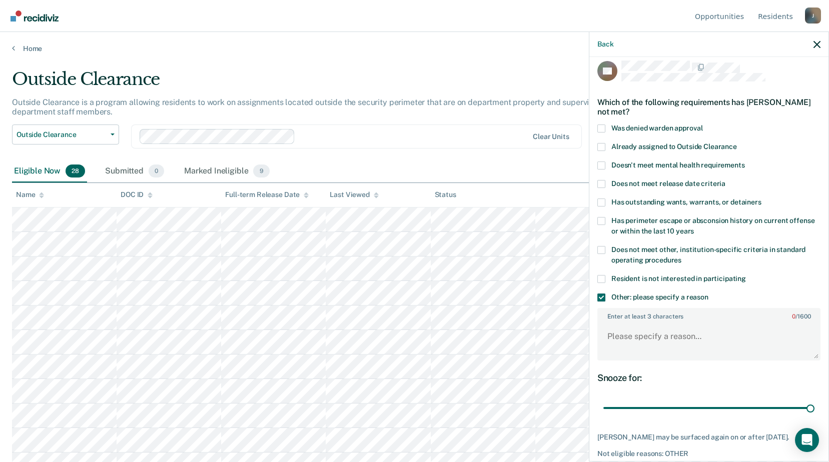
drag, startPoint x: 673, startPoint y: 408, endPoint x: 829, endPoint y: 400, distance: 155.8
type input "90"
click at [814, 406] on input "range" at bounding box center [708, 409] width 211 height 18
click at [652, 337] on textarea "Enter at least 3 characters 0 / 1600" at bounding box center [708, 341] width 221 height 37
paste textarea "Release [DATE]"
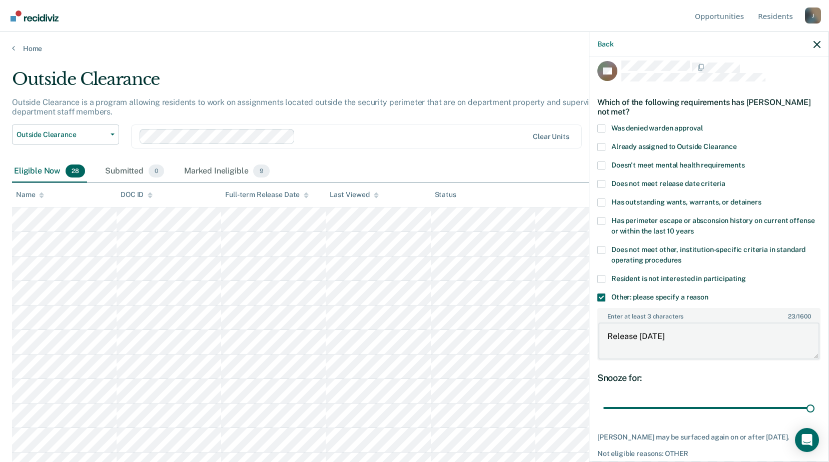
scroll to position [61, 0]
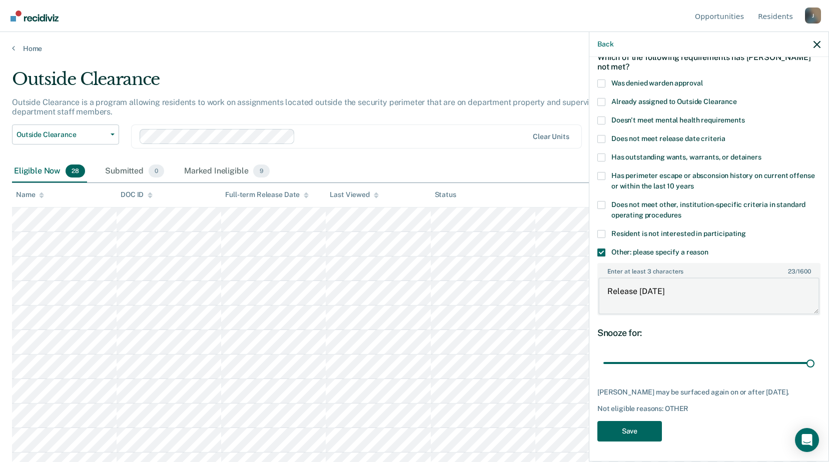
type textarea "Release [DATE]"
drag, startPoint x: 625, startPoint y: 433, endPoint x: 616, endPoint y: 418, distance: 17.5
click at [625, 432] on button "Save" at bounding box center [629, 431] width 65 height 21
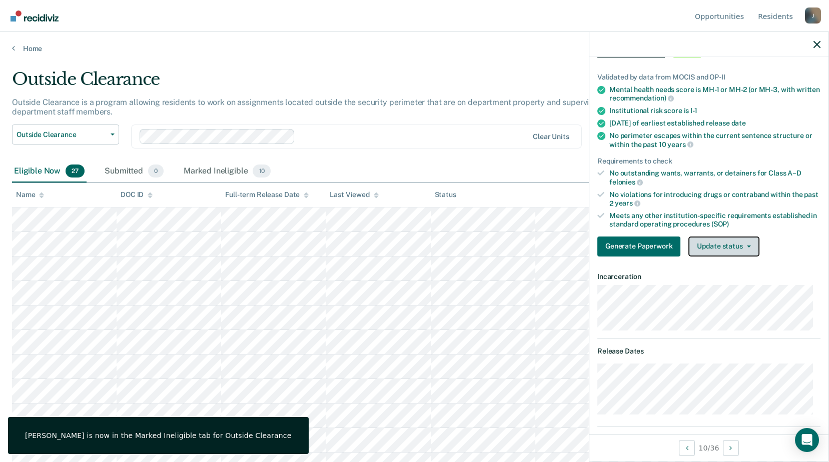
click at [722, 247] on button "Update status" at bounding box center [723, 247] width 71 height 20
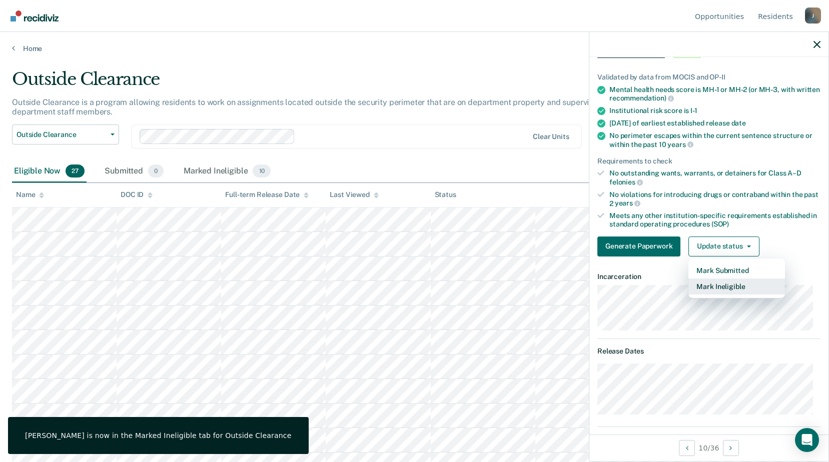
click at [704, 279] on button "Mark Ineligible" at bounding box center [736, 287] width 97 height 16
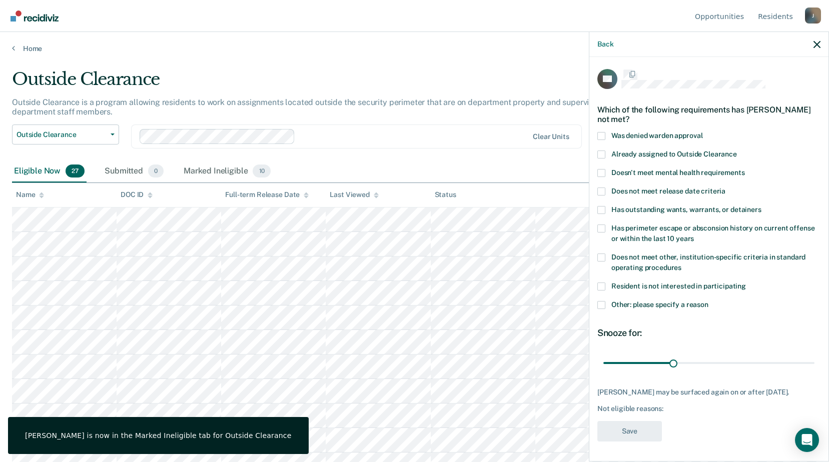
scroll to position [9, 0]
drag, startPoint x: 669, startPoint y: 353, endPoint x: 838, endPoint y: 359, distance: 168.7
type input "90"
click at [814, 359] on input "range" at bounding box center [708, 364] width 211 height 18
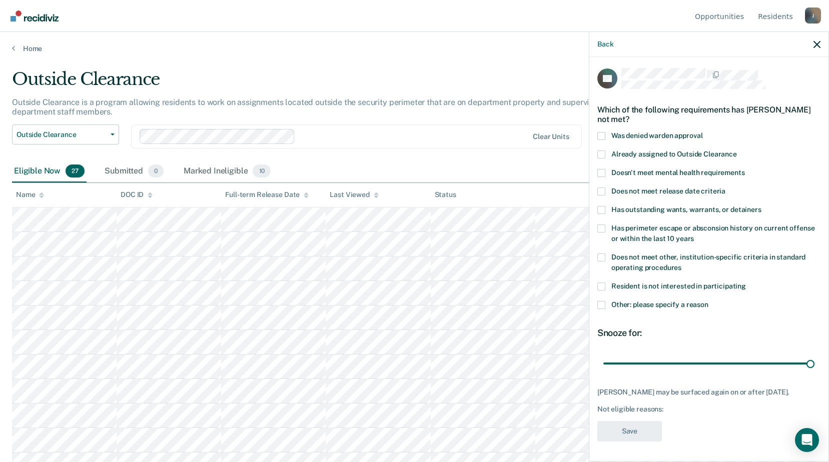
click at [601, 301] on span at bounding box center [601, 305] width 8 height 8
click at [708, 301] on input "Other: please specify a reason" at bounding box center [708, 301] width 0 height 0
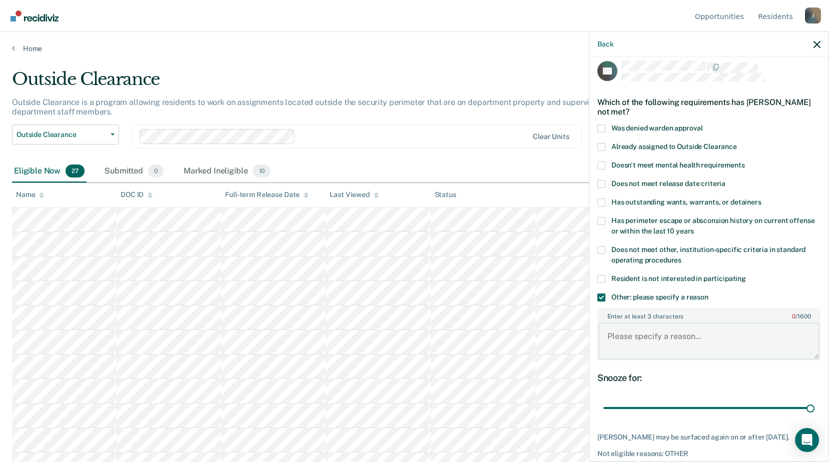
click at [624, 333] on textarea "Enter at least 3 characters 0 / 1600" at bounding box center [708, 341] width 221 height 37
paste textarea "Release [DATE]"
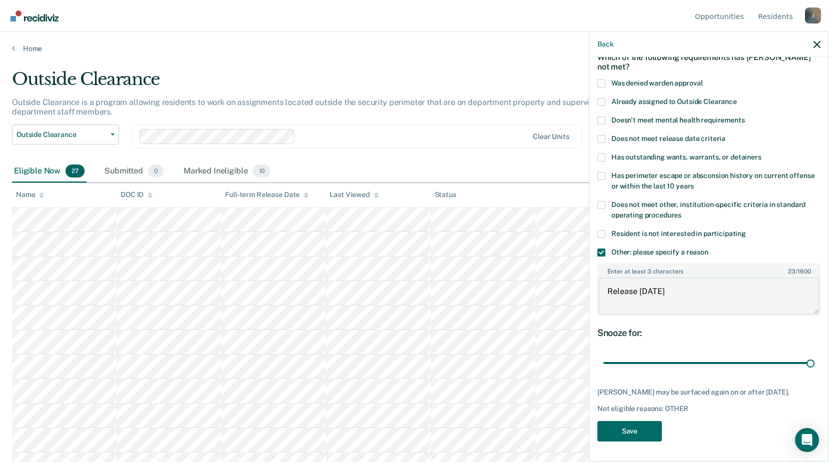
scroll to position [50, 0]
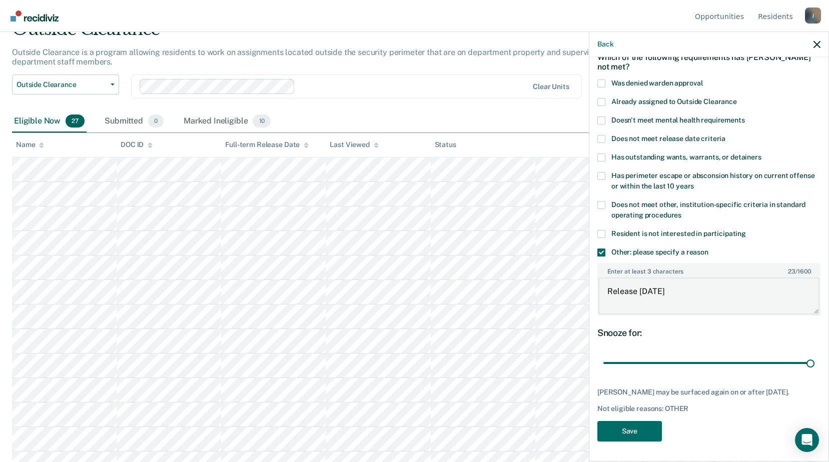
type textarea "Release [DATE]"
click at [627, 418] on div "AE Which of the following requirements has Autumn Everly-Swift not met? Was den…" at bounding box center [708, 232] width 223 height 432
click at [627, 427] on button "Save" at bounding box center [629, 431] width 65 height 21
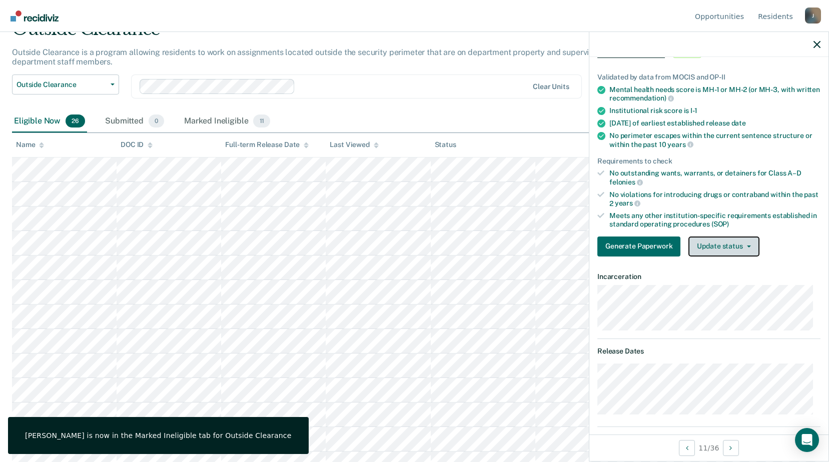
click at [743, 250] on button "Update status" at bounding box center [723, 247] width 71 height 20
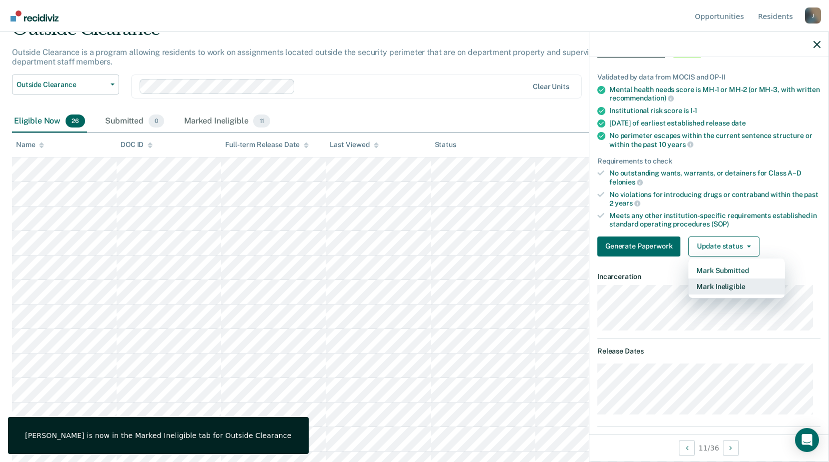
click at [716, 288] on button "Mark Ineligible" at bounding box center [736, 287] width 97 height 16
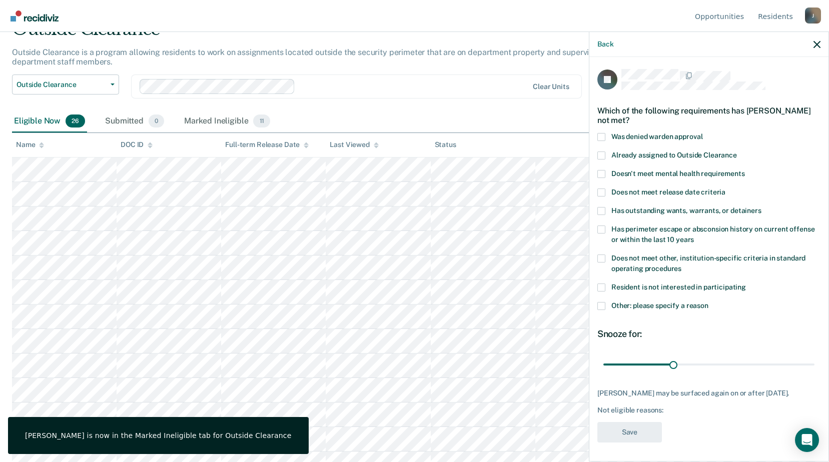
click at [604, 304] on span at bounding box center [601, 306] width 8 height 8
click at [708, 302] on input "Other: please specify a reason" at bounding box center [708, 302] width 0 height 0
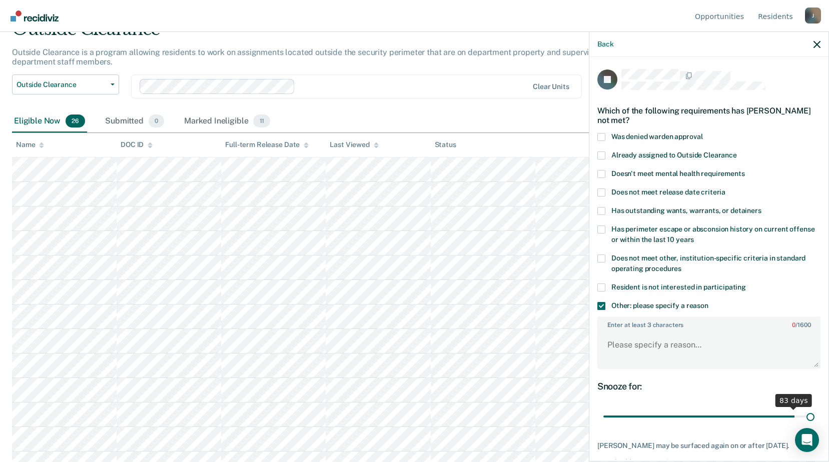
drag, startPoint x: 709, startPoint y: 418, endPoint x: 837, endPoint y: 415, distance: 128.6
type input "90"
click at [814, 415] on input "range" at bounding box center [708, 417] width 211 height 18
click at [635, 343] on textarea "Enter at least 3 characters 0 / 1600" at bounding box center [708, 349] width 221 height 37
paste textarea "Release [DATE]"
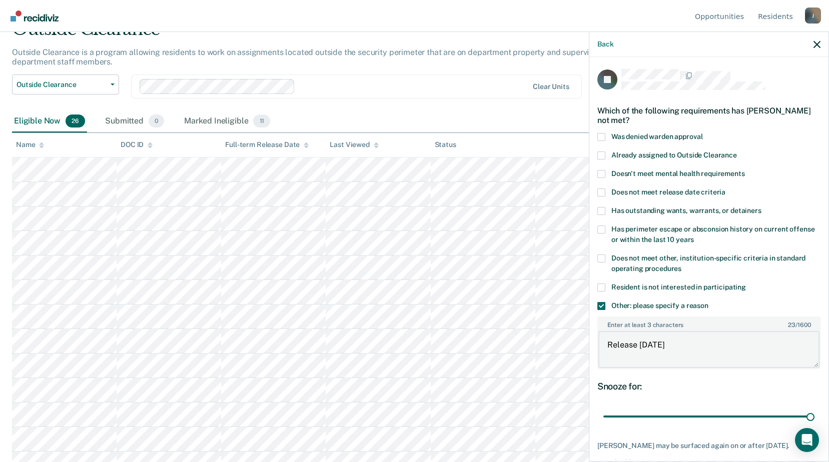
scroll to position [53, 0]
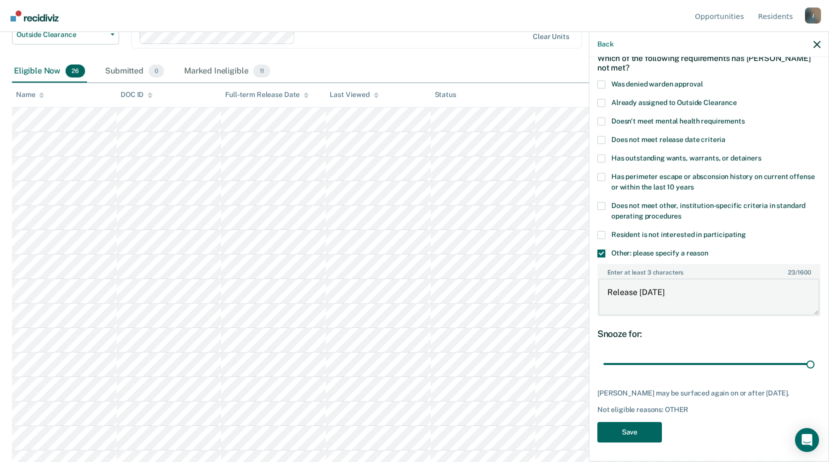
type textarea "Release [DATE]"
click at [625, 432] on button "Save" at bounding box center [629, 432] width 65 height 21
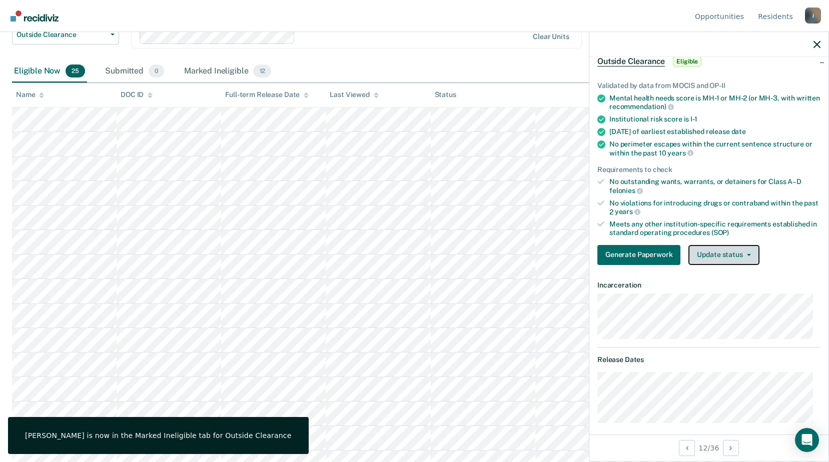
click at [718, 248] on button "Update status" at bounding box center [723, 255] width 71 height 20
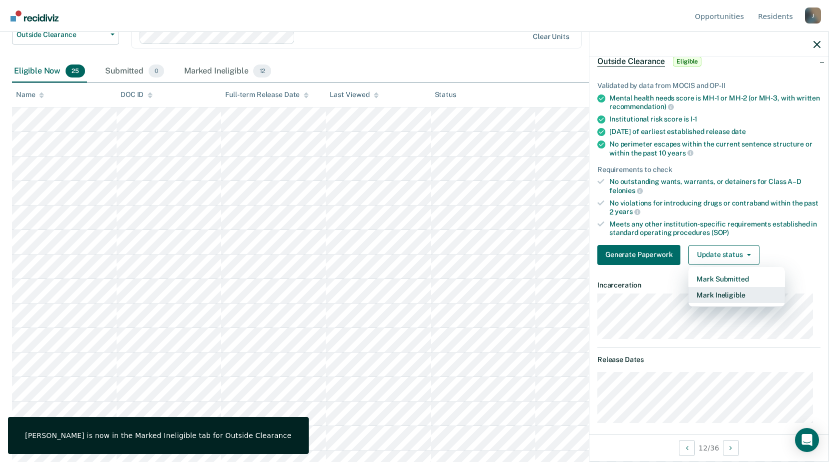
click at [707, 294] on button "Mark Ineligible" at bounding box center [736, 295] width 97 height 16
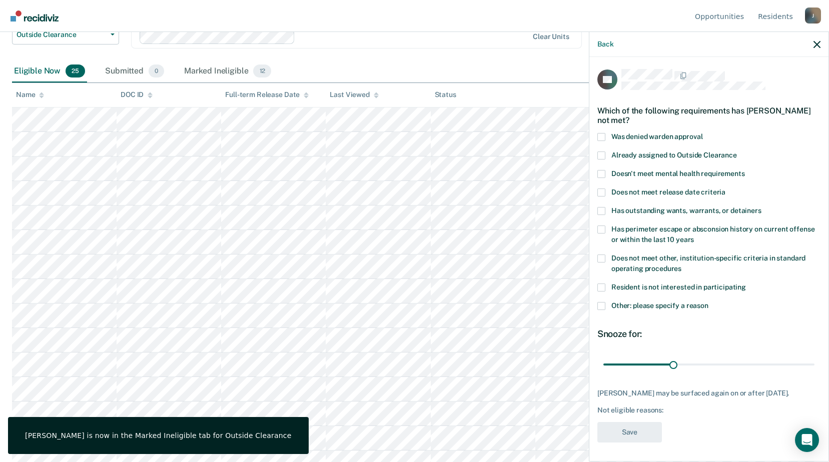
click at [601, 304] on span at bounding box center [601, 306] width 8 height 8
click at [708, 302] on input "Other: please specify a reason" at bounding box center [708, 302] width 0 height 0
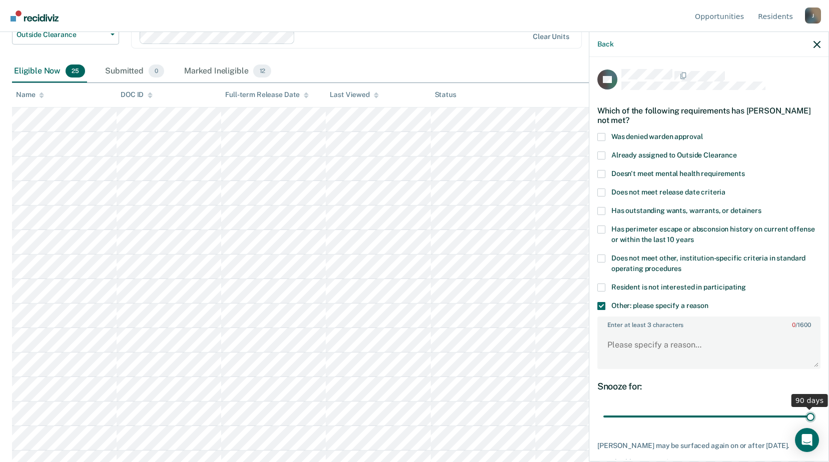
drag, startPoint x: 691, startPoint y: 413, endPoint x: 799, endPoint y: 395, distance: 109.0
type input "90"
click at [814, 413] on input "range" at bounding box center [708, 417] width 211 height 18
click at [613, 337] on textarea "Enter at least 3 characters 0 / 1600" at bounding box center [708, 349] width 221 height 37
paste textarea "Release [DATE]"
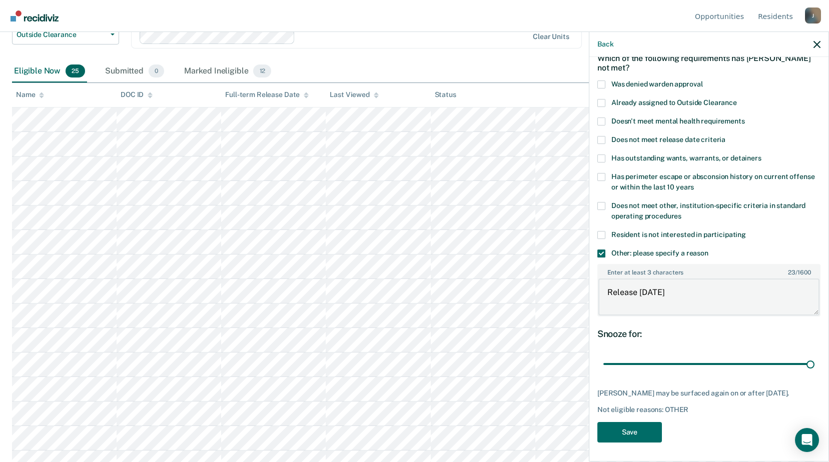
scroll to position [200, 0]
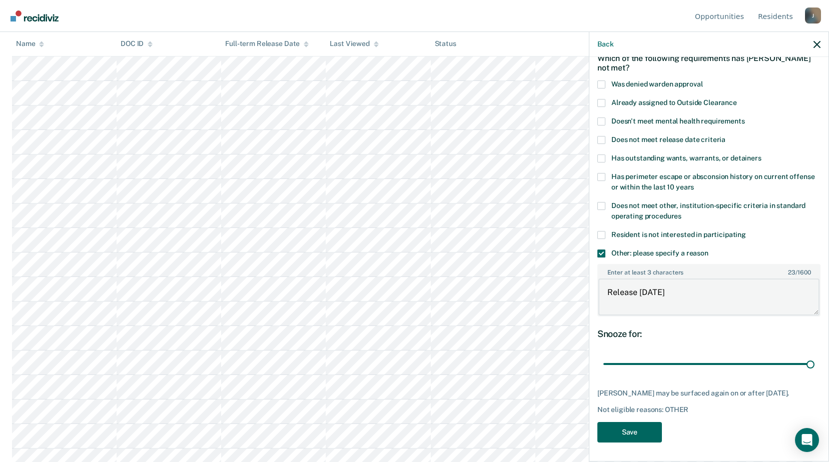
type textarea "Release [DATE]"
drag, startPoint x: 648, startPoint y: 432, endPoint x: 614, endPoint y: 413, distance: 39.0
click at [647, 432] on button "Save" at bounding box center [629, 432] width 65 height 21
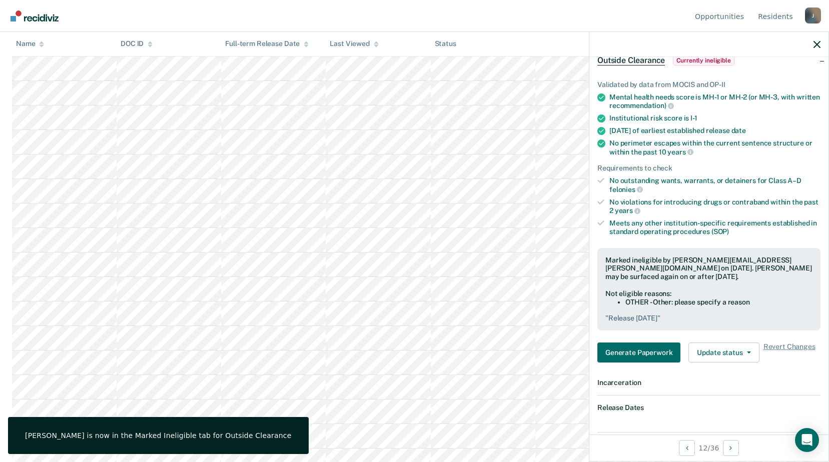
scroll to position [0, 0]
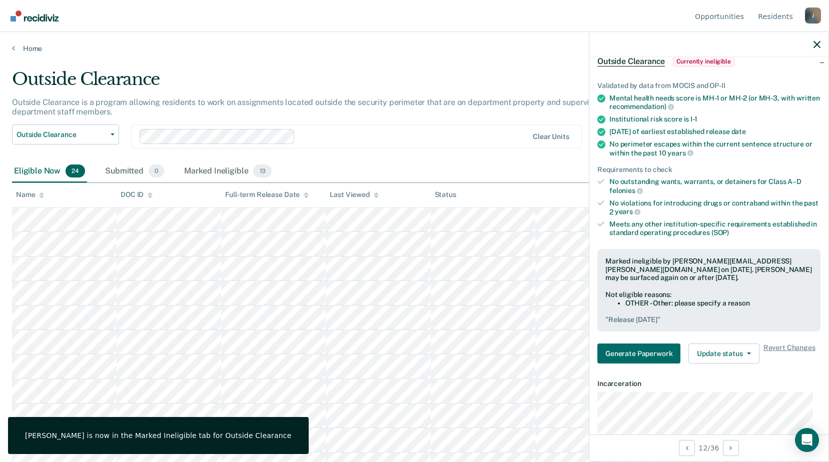
click at [54, 204] on th "Name" at bounding box center [64, 195] width 105 height 25
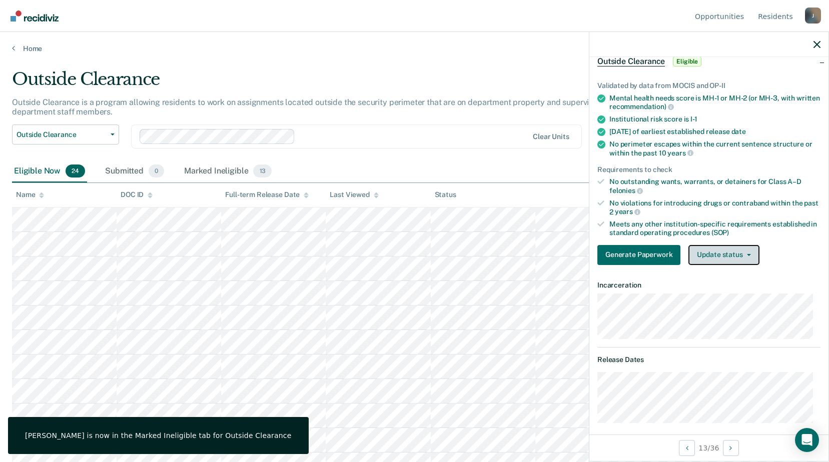
click at [717, 250] on button "Update status" at bounding box center [723, 255] width 71 height 20
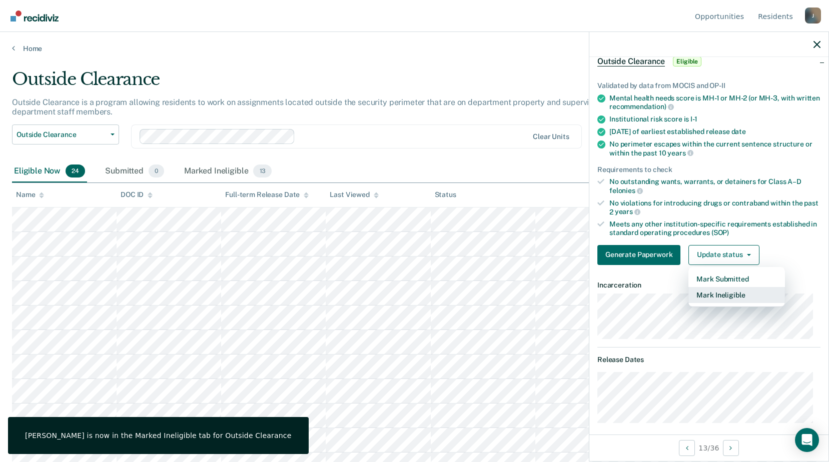
click at [708, 296] on button "Mark Ineligible" at bounding box center [736, 295] width 97 height 16
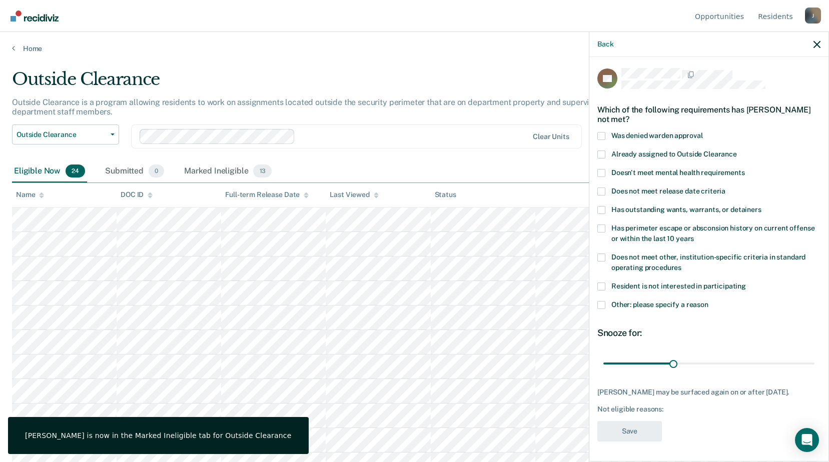
click at [602, 301] on span at bounding box center [601, 305] width 8 height 8
click at [708, 301] on input "Other: please specify a reason" at bounding box center [708, 301] width 0 height 0
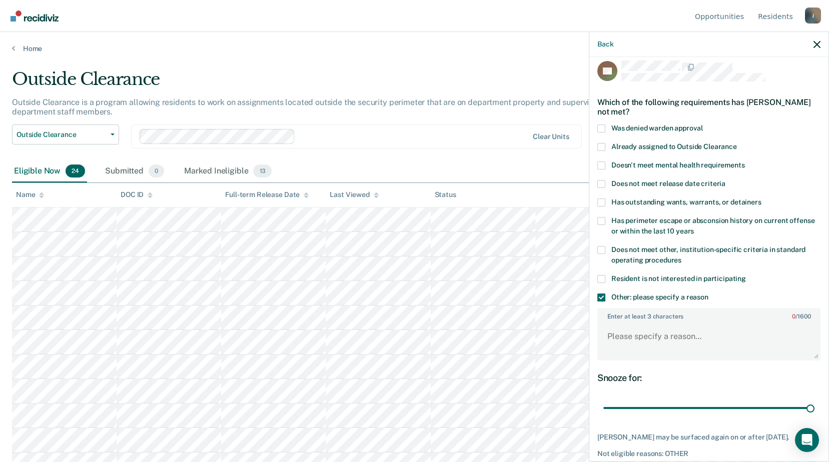
drag, startPoint x: 755, startPoint y: 412, endPoint x: 812, endPoint y: 419, distance: 57.5
type input "90"
click at [814, 417] on input "range" at bounding box center [708, 409] width 211 height 18
drag, startPoint x: 602, startPoint y: 330, endPoint x: 606, endPoint y: 337, distance: 7.9
click at [602, 332] on textarea "Enter at least 3 characters 0 / 1600" at bounding box center [708, 341] width 221 height 37
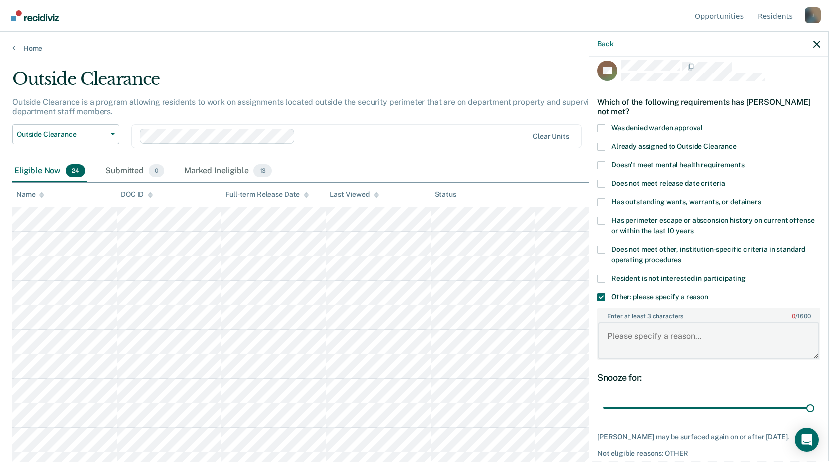
paste textarea "Release [DATE]"
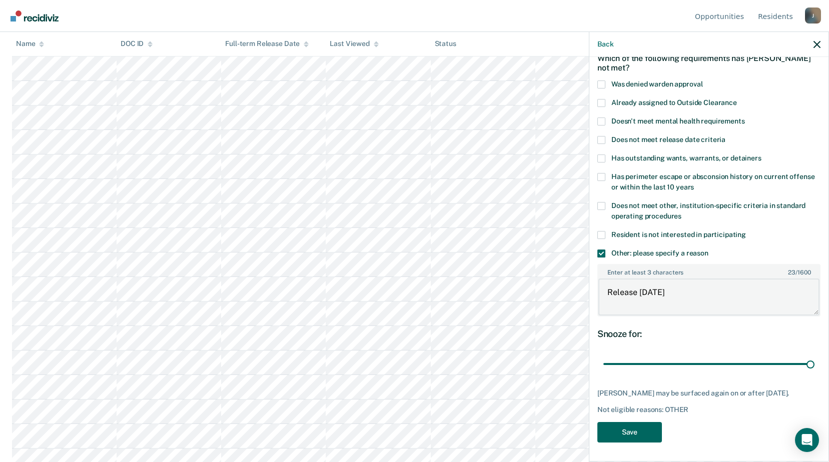
type textarea "Release [DATE]"
click at [640, 426] on button "Save" at bounding box center [629, 432] width 65 height 21
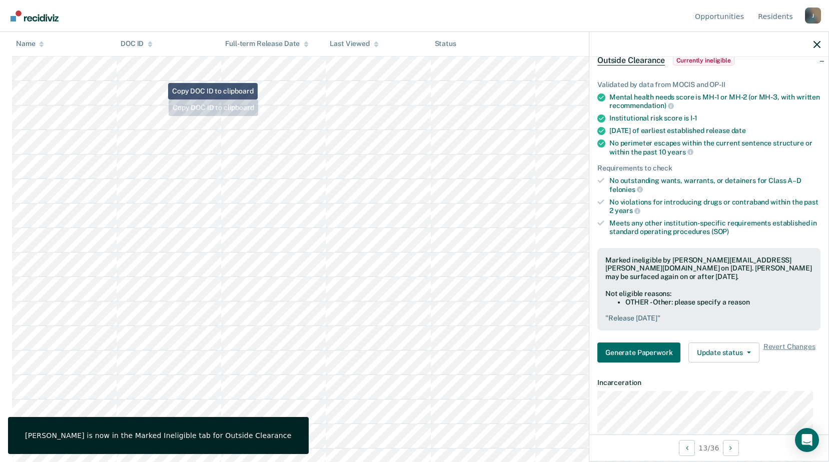
scroll to position [0, 0]
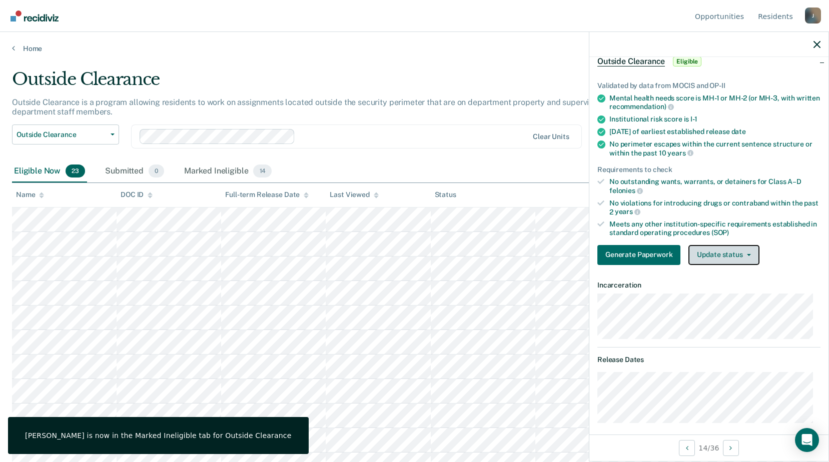
click at [701, 248] on button "Update status" at bounding box center [723, 255] width 71 height 20
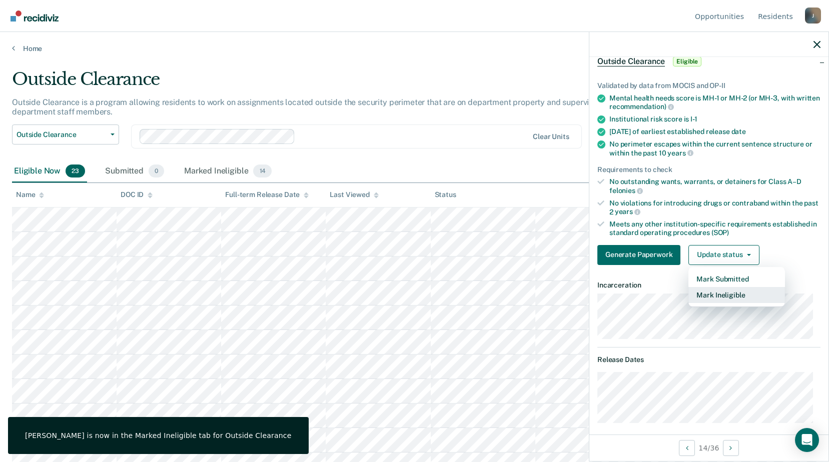
click at [711, 295] on button "Mark Ineligible" at bounding box center [736, 295] width 97 height 16
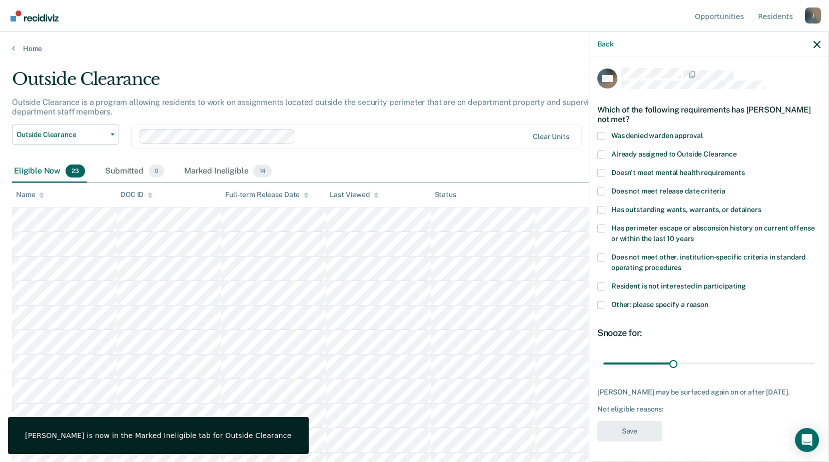
click at [602, 301] on span at bounding box center [601, 305] width 8 height 8
click at [708, 301] on input "Other: please specify a reason" at bounding box center [708, 301] width 0 height 0
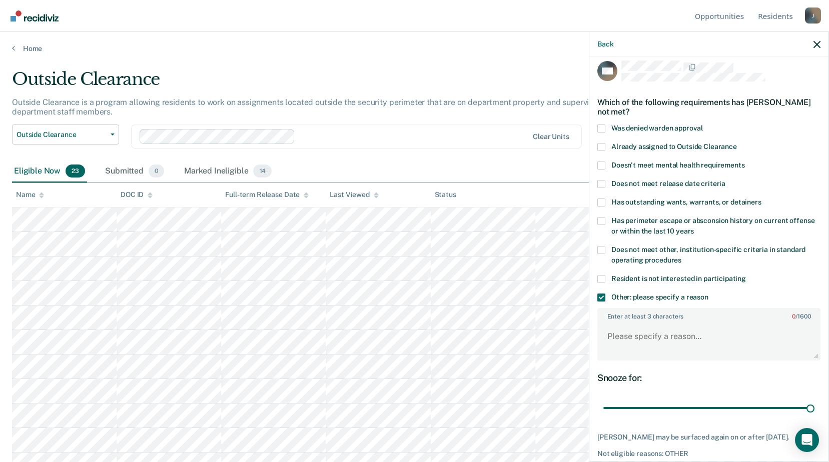
drag, startPoint x: 696, startPoint y: 408, endPoint x: 762, endPoint y: 373, distance: 74.3
type input "90"
click at [814, 412] on input "range" at bounding box center [708, 409] width 211 height 18
click at [660, 342] on textarea "Enter at least 3 characters 0 / 1600" at bounding box center [708, 341] width 221 height 37
paste textarea "Release [DATE]"
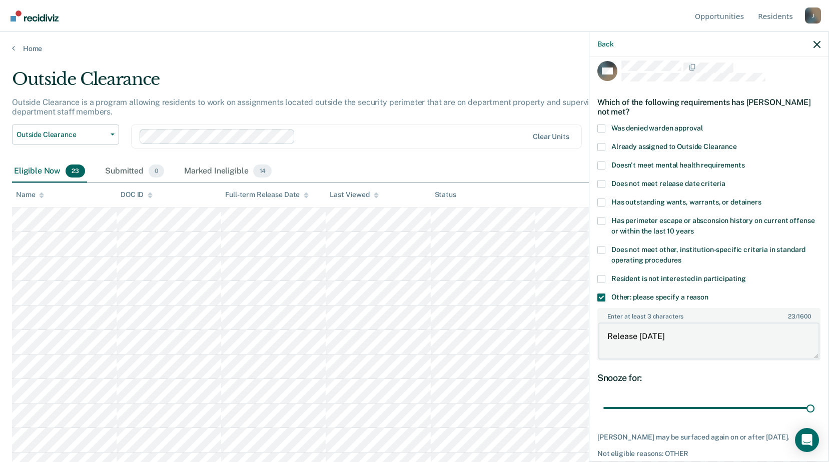
scroll to position [50, 0]
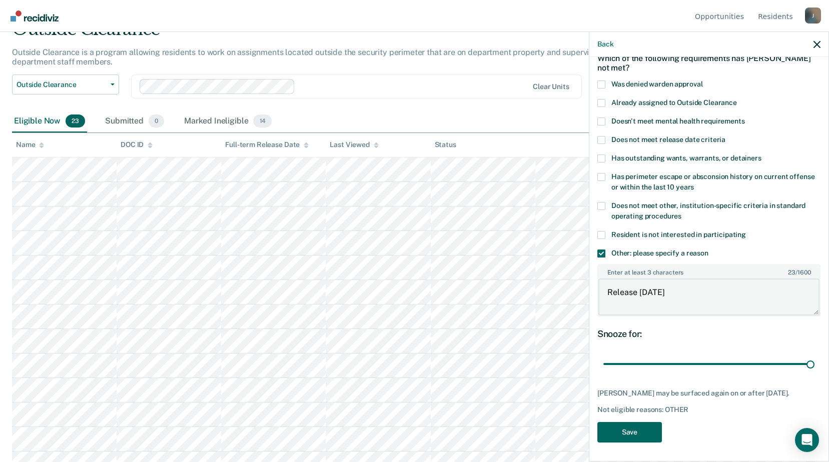
type textarea "Release [DATE]"
click at [643, 428] on button "Save" at bounding box center [629, 432] width 65 height 21
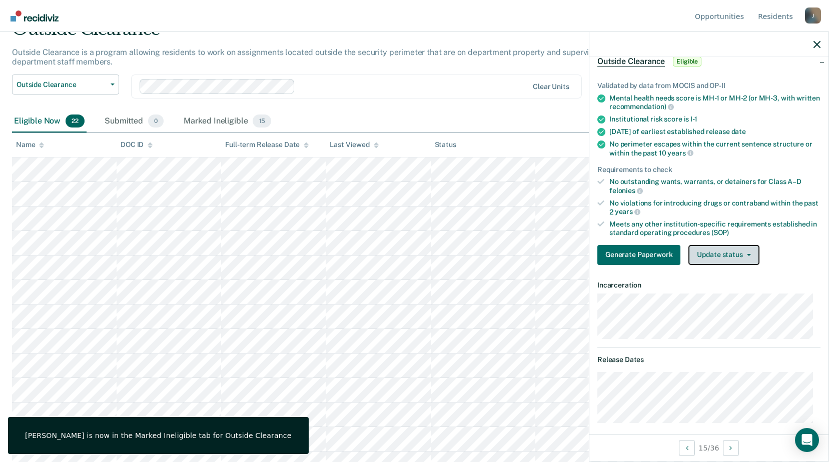
click at [710, 248] on button "Update status" at bounding box center [723, 255] width 71 height 20
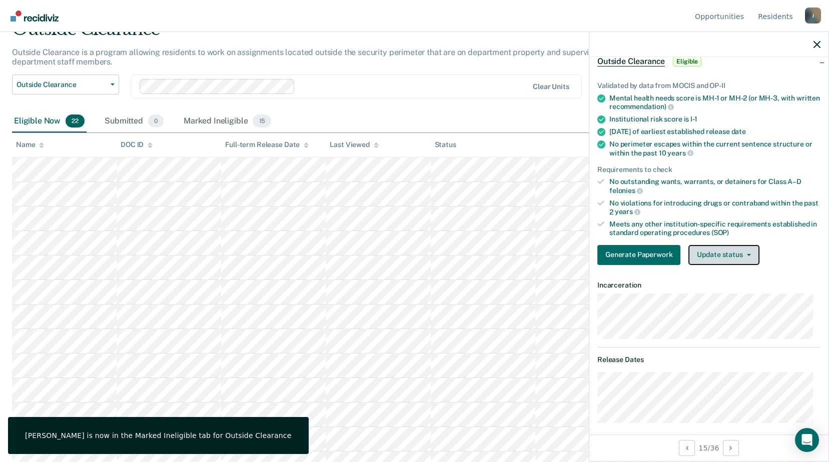
click at [712, 251] on button "Update status" at bounding box center [723, 255] width 71 height 20
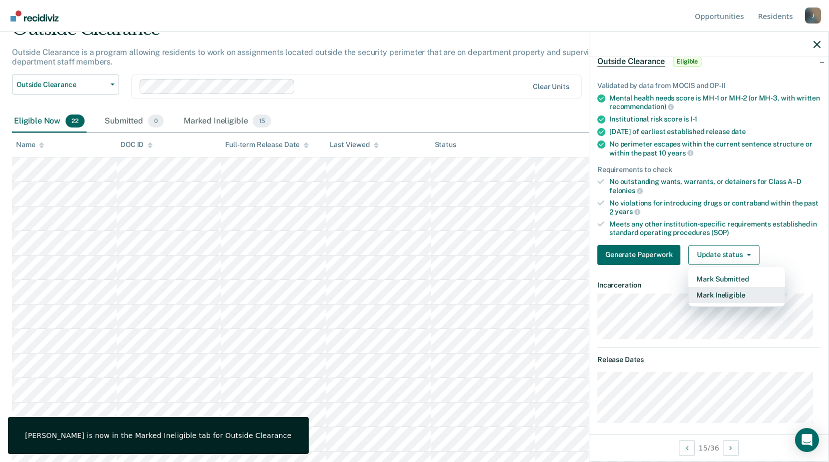
click at [705, 293] on button "Mark Ineligible" at bounding box center [736, 295] width 97 height 16
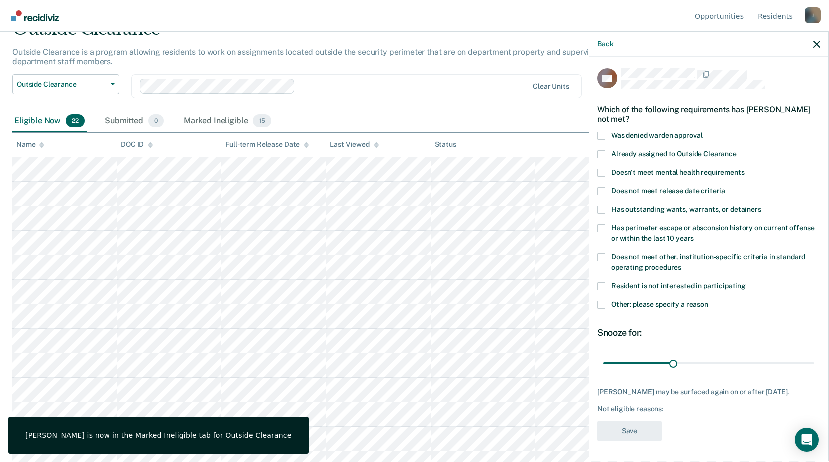
click at [601, 292] on div "Resident is not interested in participating" at bounding box center [708, 292] width 223 height 19
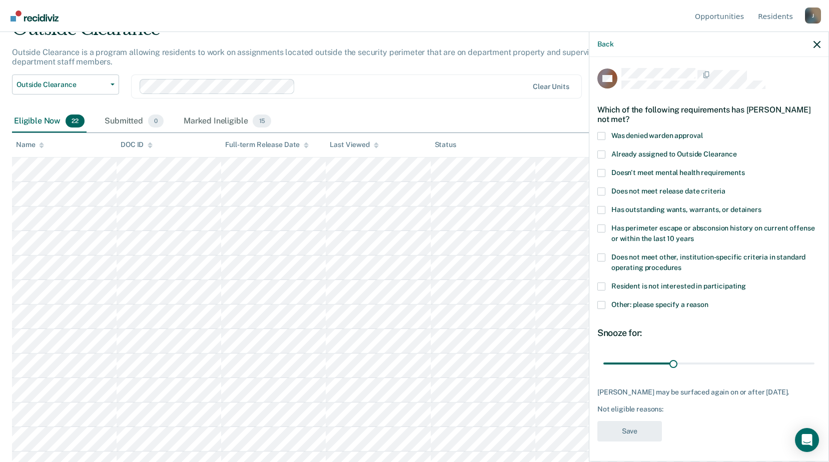
click at [601, 301] on span at bounding box center [601, 305] width 8 height 8
click at [708, 301] on input "Other: please specify a reason" at bounding box center [708, 301] width 0 height 0
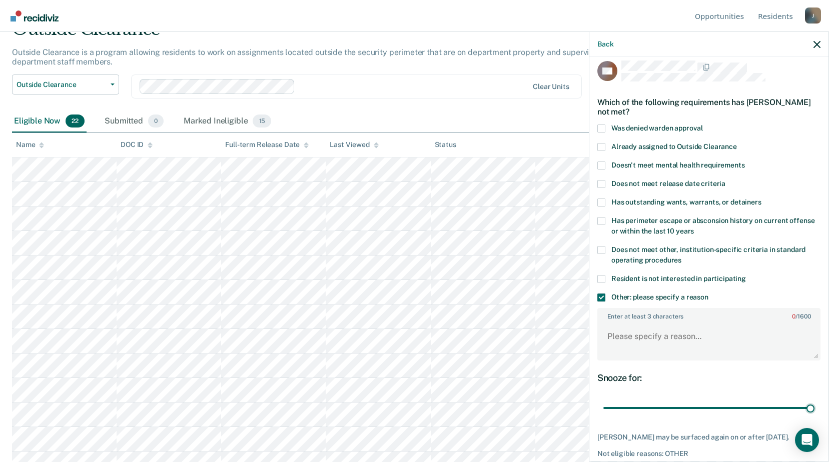
drag, startPoint x: 670, startPoint y: 404, endPoint x: 672, endPoint y: 336, distance: 68.1
type input "90"
click at [814, 403] on input "range" at bounding box center [708, 409] width 211 height 18
click at [652, 340] on textarea "Enter at least 3 characters 0 / 1600" at bounding box center [708, 341] width 221 height 37
paste textarea "Release [DATE]"
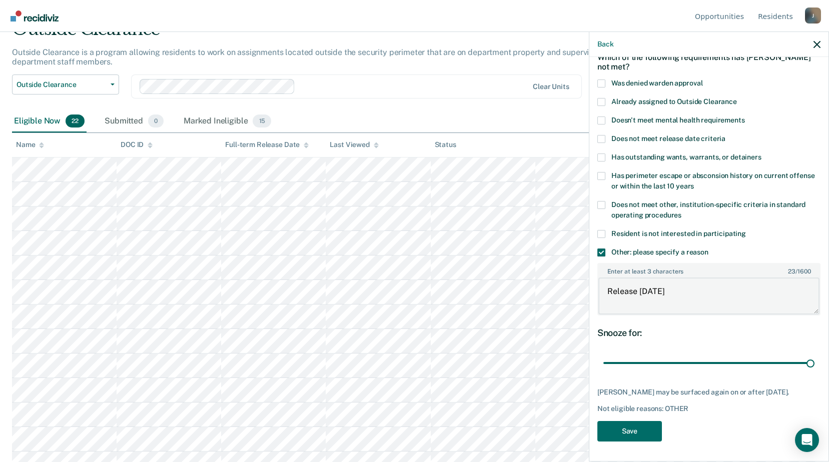
scroll to position [250, 0]
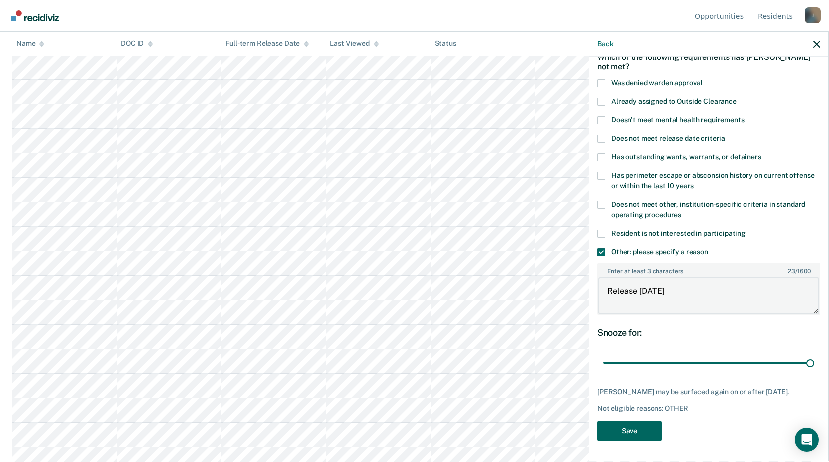
type textarea "Release [DATE]"
click at [644, 435] on button "Save" at bounding box center [629, 431] width 65 height 21
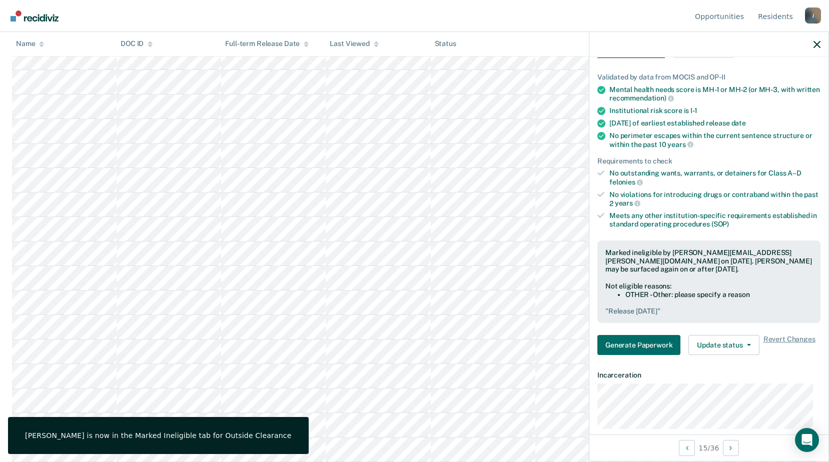
scroll to position [0, 0]
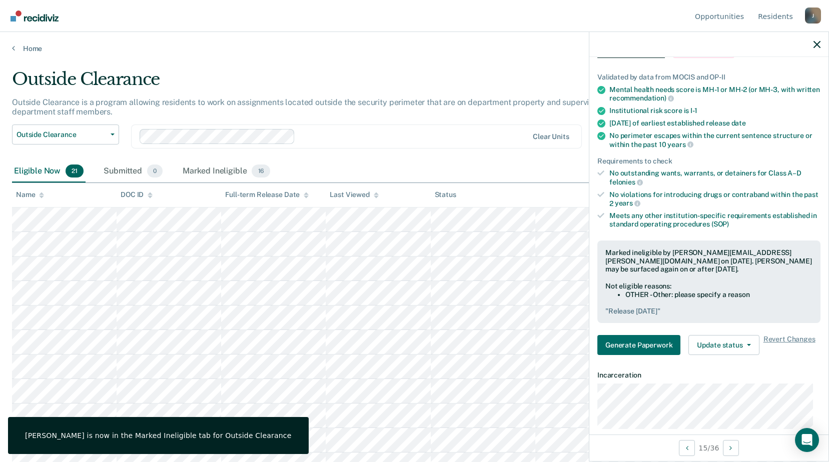
click at [65, 198] on th "Name" at bounding box center [64, 195] width 105 height 25
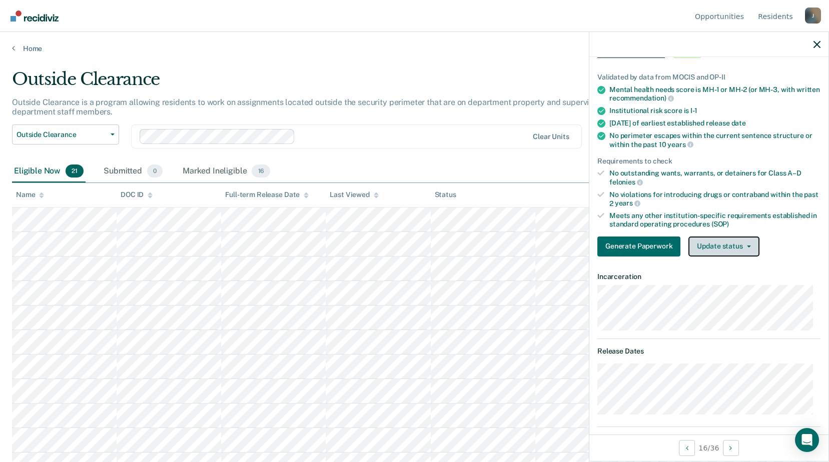
click at [712, 252] on button "Update status" at bounding box center [723, 247] width 71 height 20
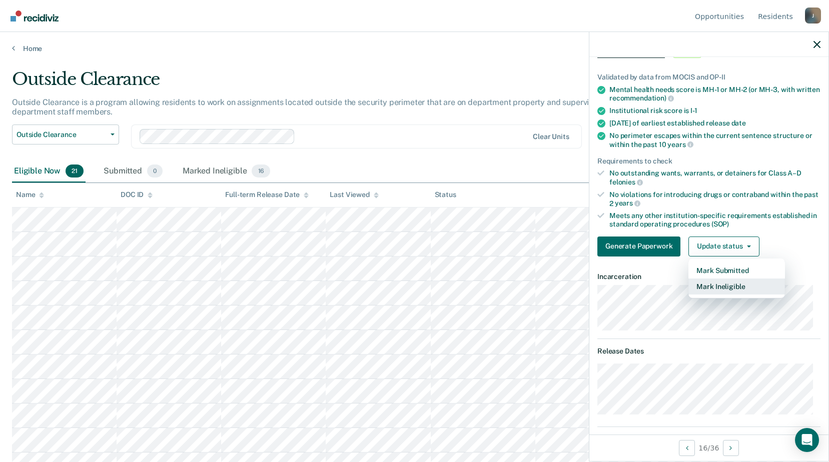
click at [726, 282] on button "Mark Ineligible" at bounding box center [736, 287] width 97 height 16
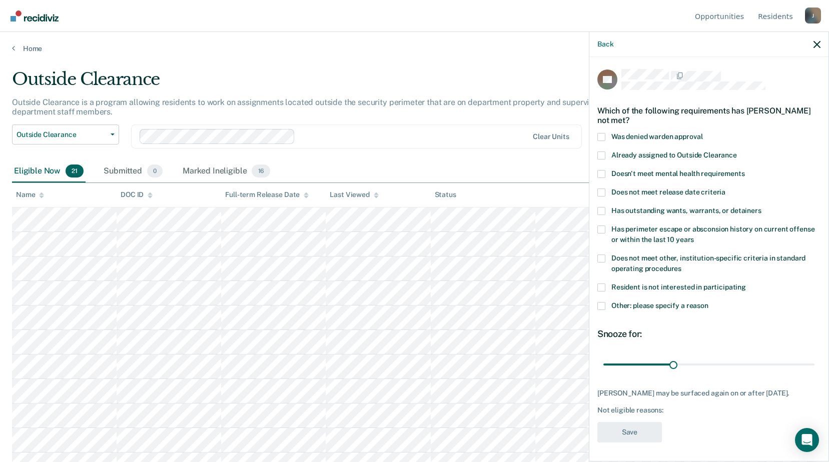
drag, startPoint x: 597, startPoint y: 309, endPoint x: 602, endPoint y: 309, distance: 5.0
click at [598, 308] on span at bounding box center [601, 306] width 8 height 8
click at [708, 302] on input "Other: please specify a reason" at bounding box center [708, 302] width 0 height 0
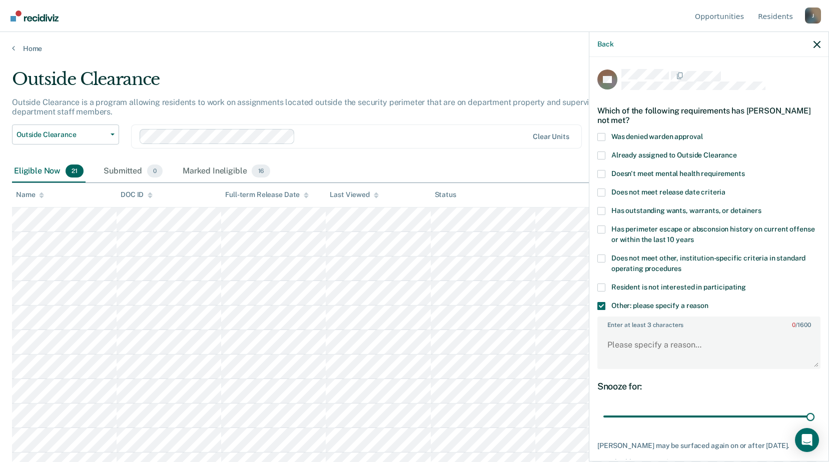
drag, startPoint x: 674, startPoint y: 414, endPoint x: 836, endPoint y: 413, distance: 162.1
type input "90"
click at [814, 414] on input "range" at bounding box center [708, 417] width 211 height 18
click at [648, 354] on textarea "Enter at least 3 characters 0 / 1600" at bounding box center [708, 349] width 221 height 37
paste textarea "Release [DATE]"
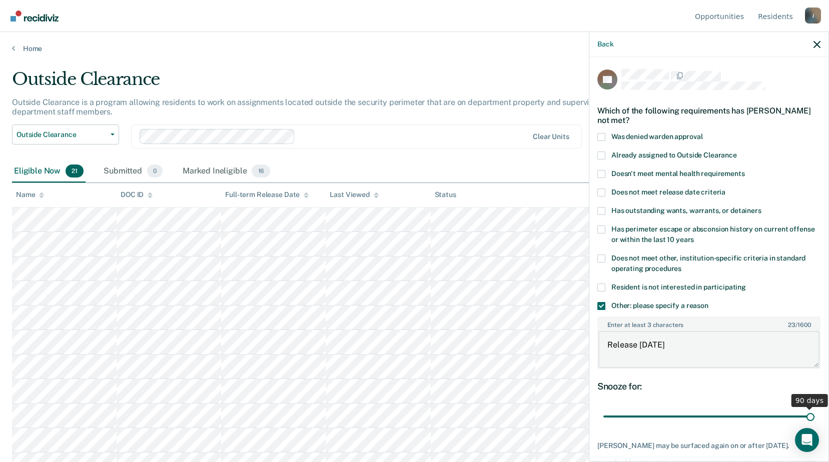
scroll to position [53, 0]
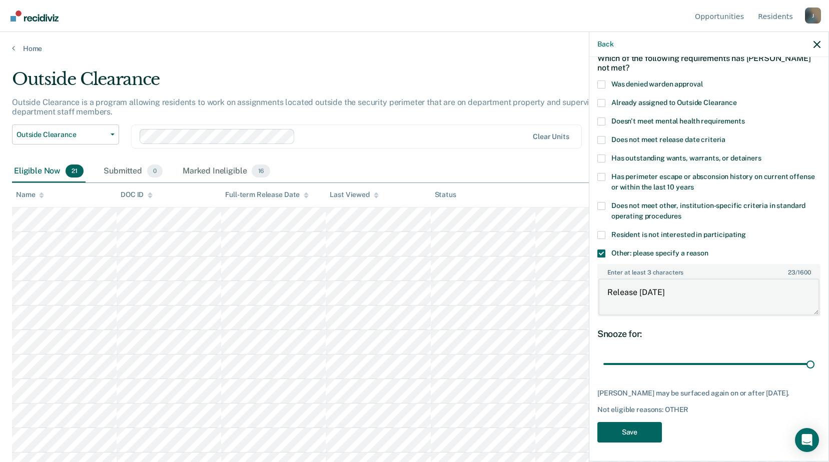
type textarea "Release [DATE]"
click at [647, 430] on button "Save" at bounding box center [629, 432] width 65 height 21
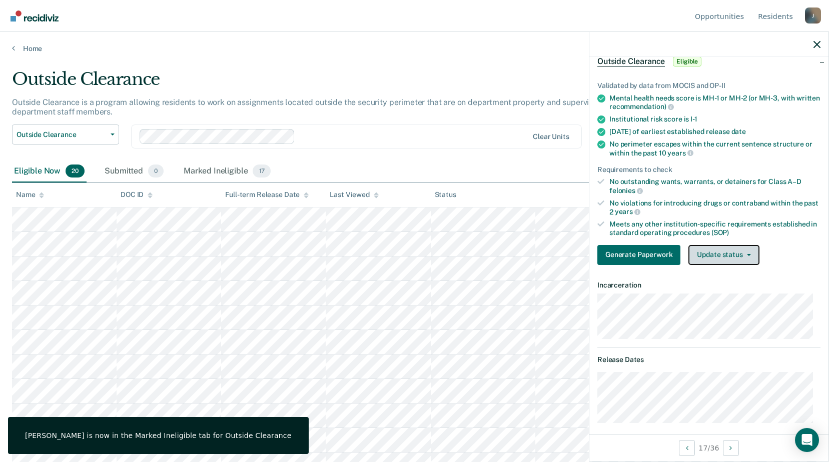
click at [690, 252] on button "Update status" at bounding box center [723, 255] width 71 height 20
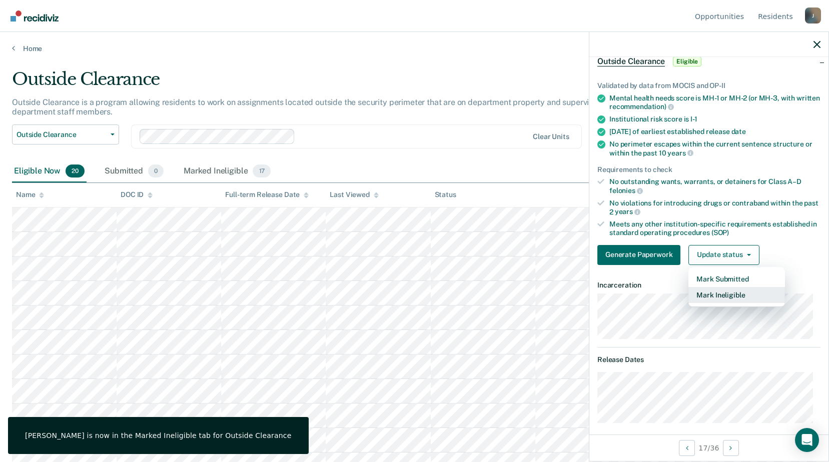
click at [693, 294] on button "Mark Ineligible" at bounding box center [736, 295] width 97 height 16
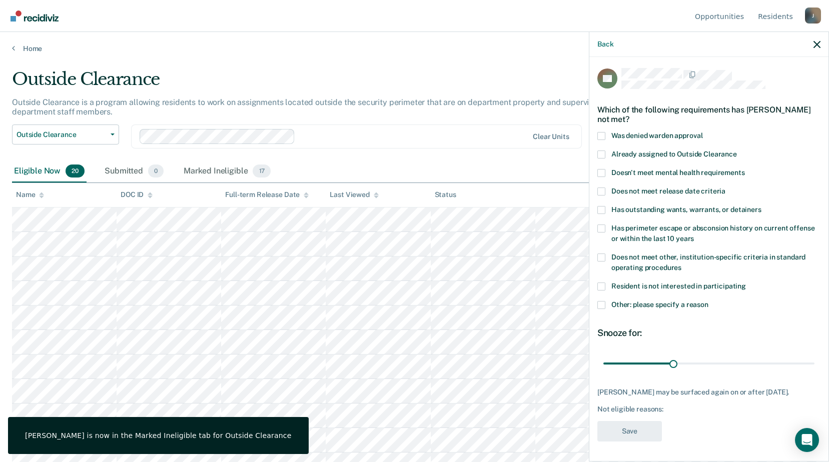
click at [600, 301] on span at bounding box center [601, 305] width 8 height 8
click at [708, 301] on input "Other: please specify a reason" at bounding box center [708, 301] width 0 height 0
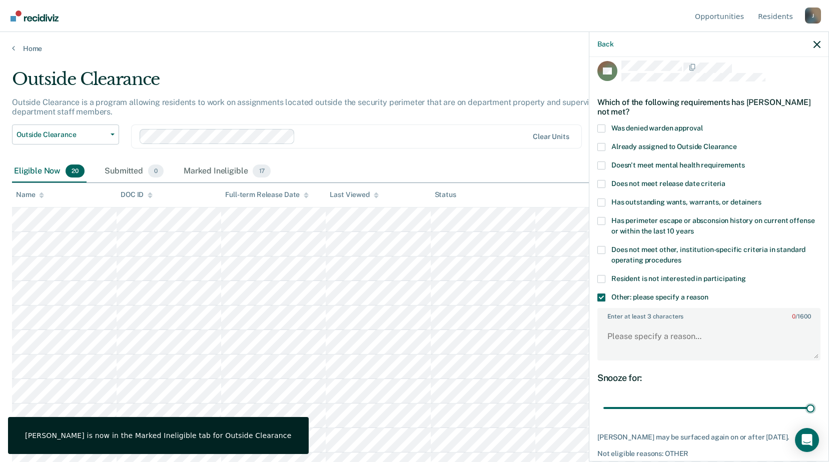
drag, startPoint x: 672, startPoint y: 408, endPoint x: 829, endPoint y: 408, distance: 157.6
type input "90"
click at [814, 409] on input "range" at bounding box center [708, 409] width 211 height 18
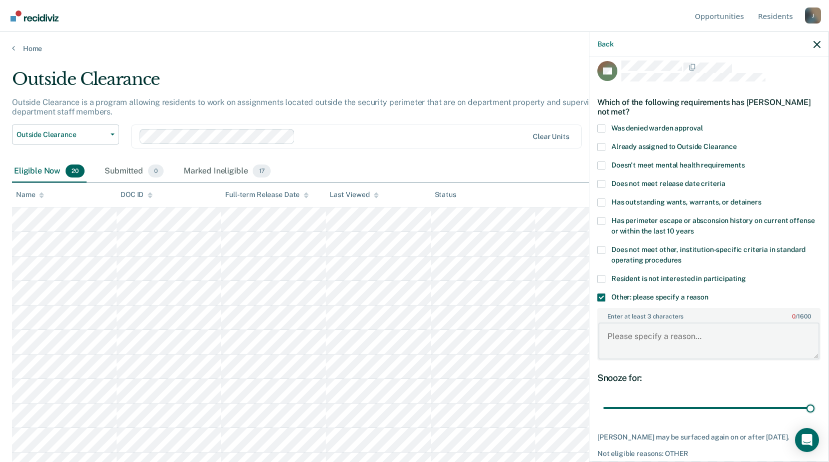
click at [603, 337] on textarea "Enter at least 3 characters 0 / 1600" at bounding box center [708, 341] width 221 height 37
paste textarea "Release within 6 months"
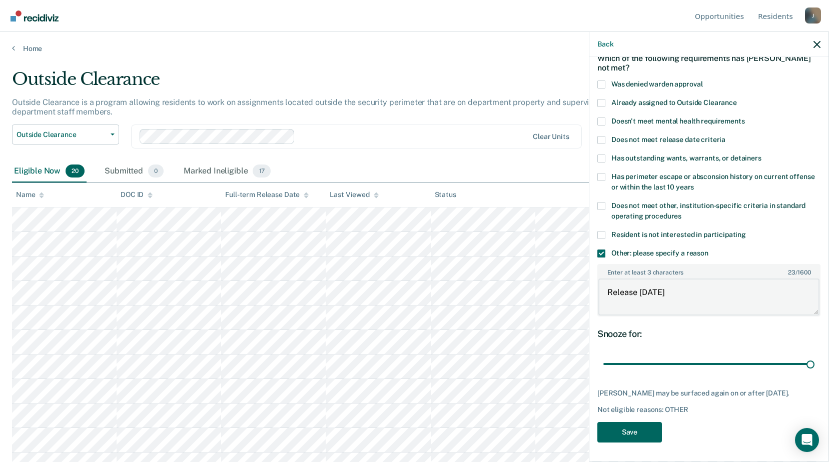
type textarea "Release within 6 months"
click at [638, 426] on button "Save" at bounding box center [629, 432] width 65 height 21
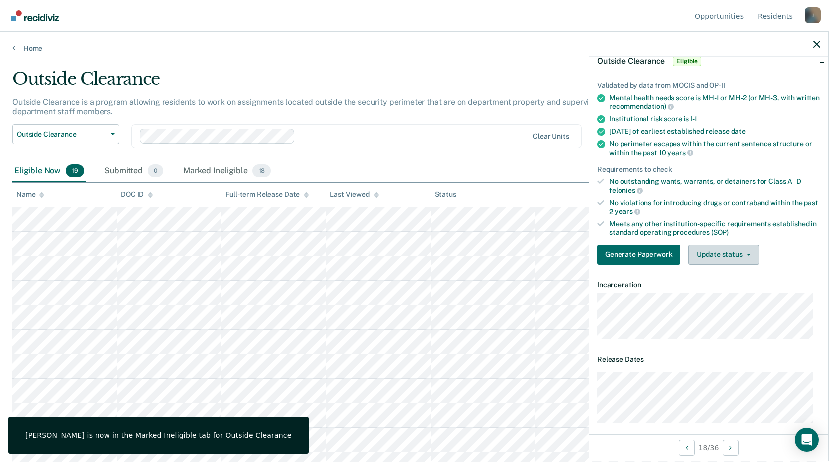
drag, startPoint x: 729, startPoint y: 242, endPoint x: 730, endPoint y: 254, distance: 11.6
click at [730, 244] on div "Validated by data from MOCIS and OP-II Mental health needs score is MH-1 or MH-…" at bounding box center [708, 170] width 239 height 208
click at [730, 256] on button "Update status" at bounding box center [723, 255] width 71 height 20
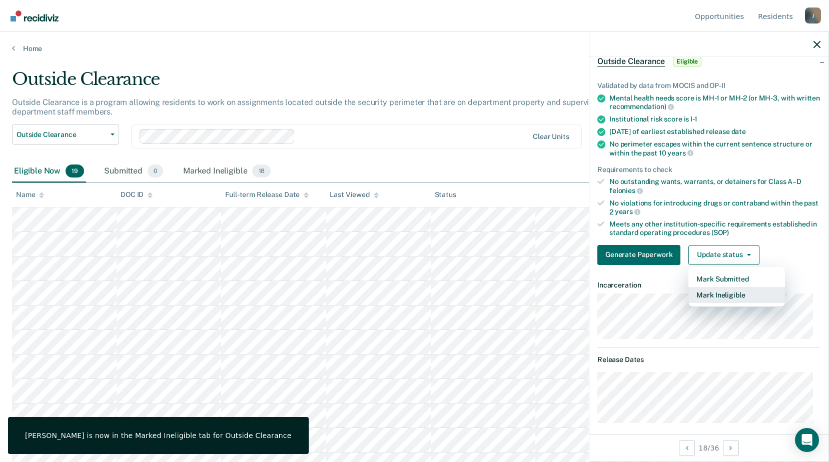
click at [725, 298] on button "Mark Ineligible" at bounding box center [736, 295] width 97 height 16
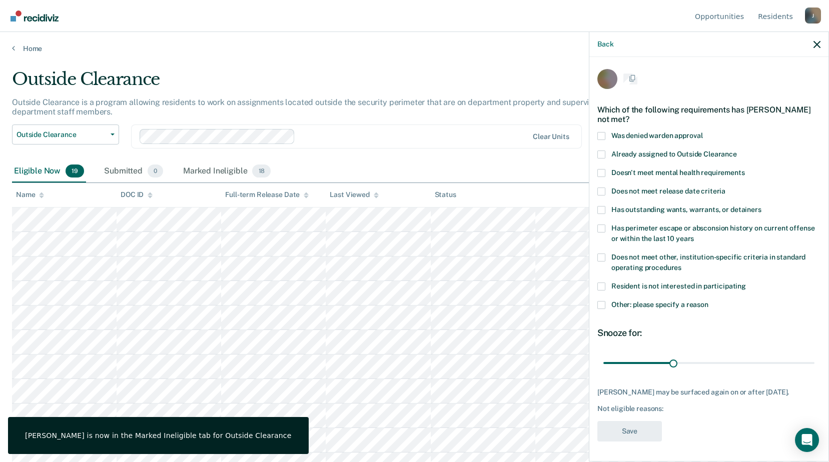
scroll to position [9, 0]
click at [602, 301] on span at bounding box center [601, 305] width 8 height 8
click at [708, 301] on input "Other: please specify a reason" at bounding box center [708, 301] width 0 height 0
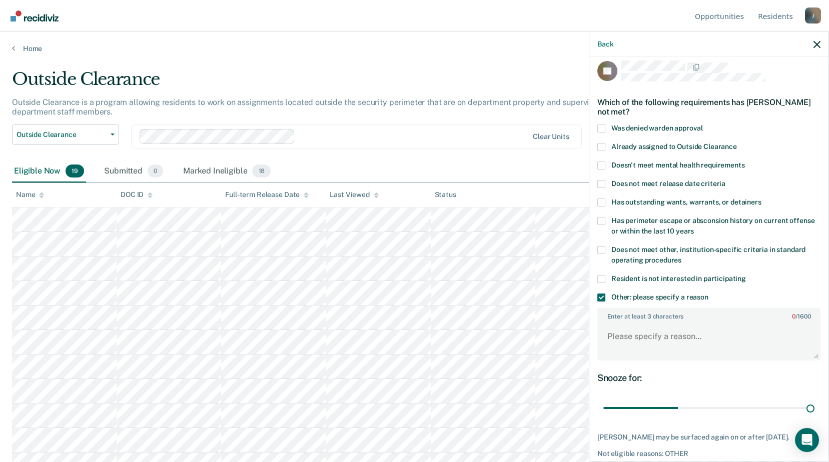
drag, startPoint x: 676, startPoint y: 407, endPoint x: 832, endPoint y: 404, distance: 156.6
type input "90"
click at [814, 406] on input "range" at bounding box center [708, 409] width 211 height 18
click at [614, 327] on textarea "Enter at least 3 characters 0 / 1600" at bounding box center [708, 341] width 221 height 37
paste textarea "Release within 6 months"
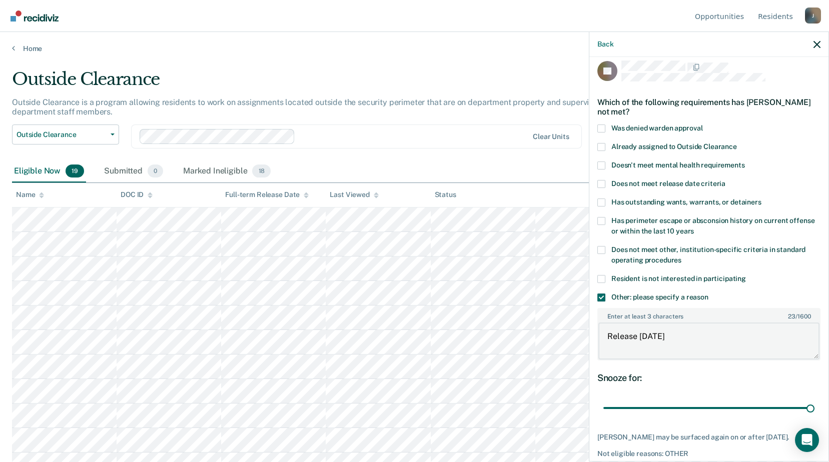
scroll to position [53, 0]
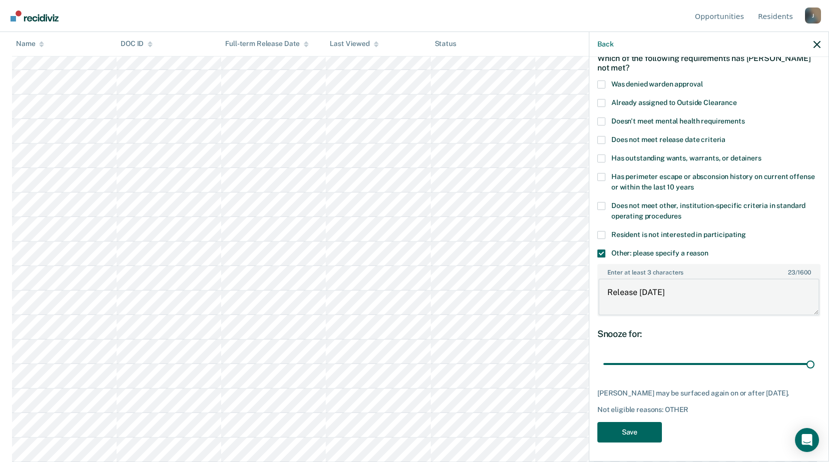
type textarea "Release within 6 months"
click at [633, 426] on button "Save" at bounding box center [629, 432] width 65 height 21
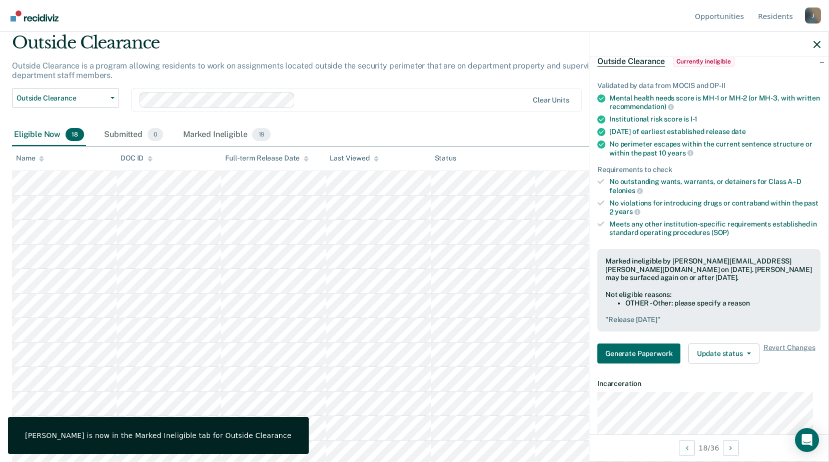
scroll to position [0, 0]
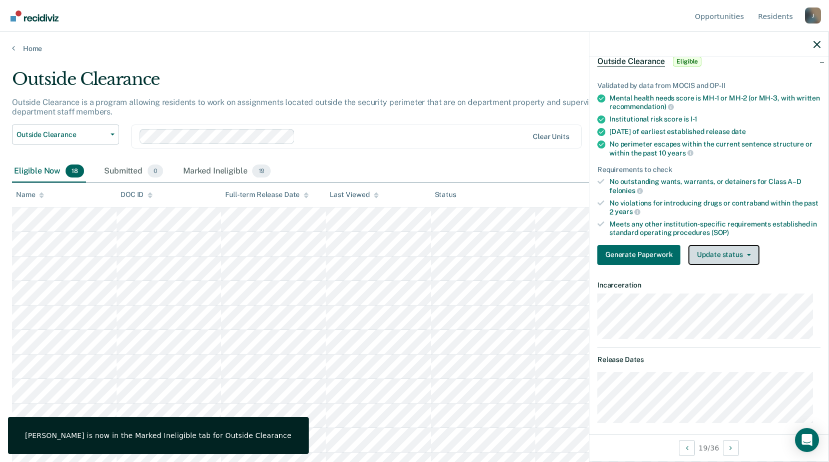
click at [748, 251] on button "Update status" at bounding box center [723, 255] width 71 height 20
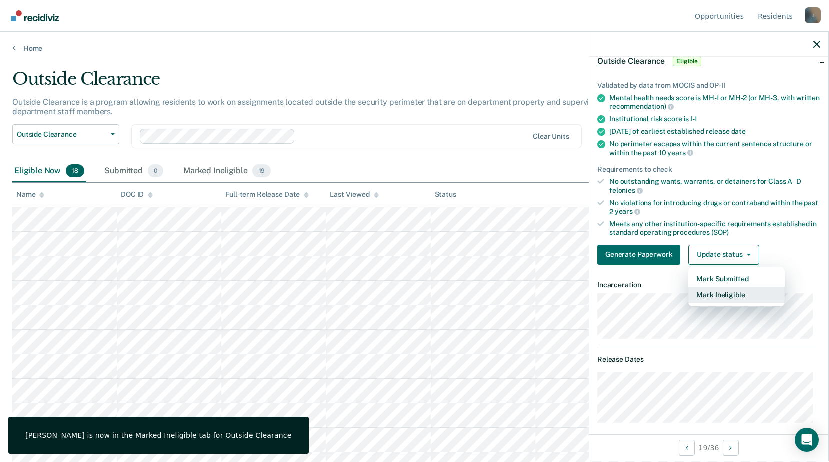
click at [737, 298] on button "Mark Ineligible" at bounding box center [736, 295] width 97 height 16
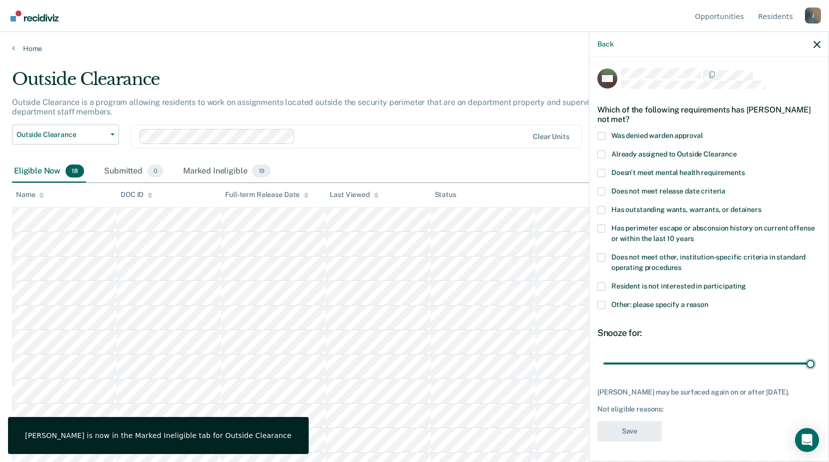
drag, startPoint x: 669, startPoint y: 355, endPoint x: 835, endPoint y: 356, distance: 165.6
type input "90"
click at [814, 356] on input "range" at bounding box center [708, 364] width 211 height 18
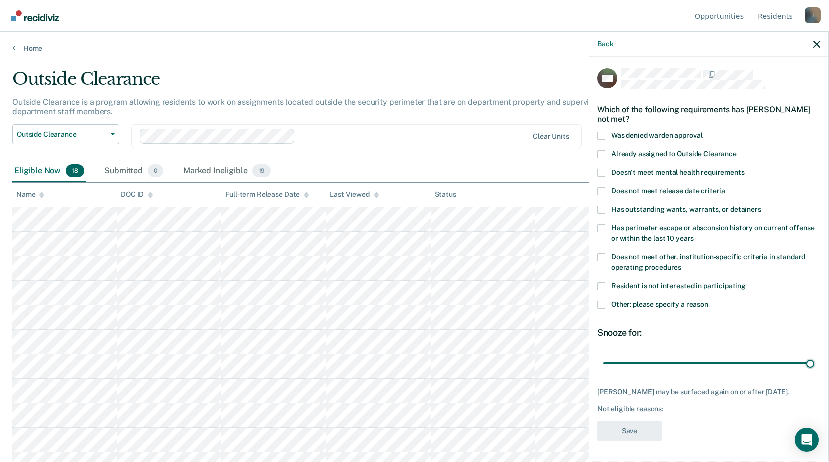
click at [605, 301] on span at bounding box center [601, 305] width 8 height 8
click at [708, 301] on input "Other: please specify a reason" at bounding box center [708, 301] width 0 height 0
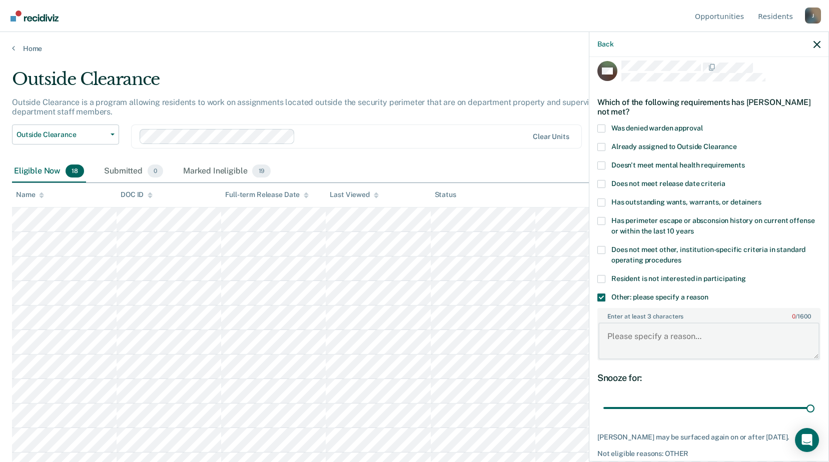
click at [611, 351] on textarea "Enter at least 3 characters 0 / 1600" at bounding box center [708, 341] width 221 height 37
paste textarea "Release within 6 months"
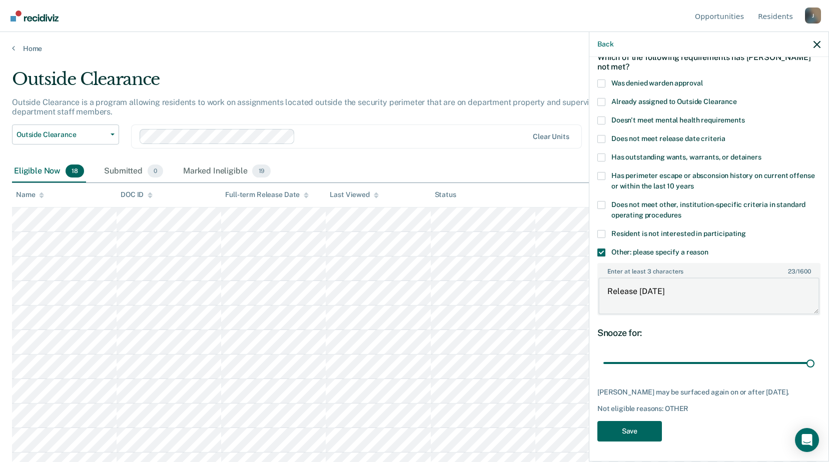
type textarea "Release within 6 months"
click at [641, 435] on button "Save" at bounding box center [629, 431] width 65 height 21
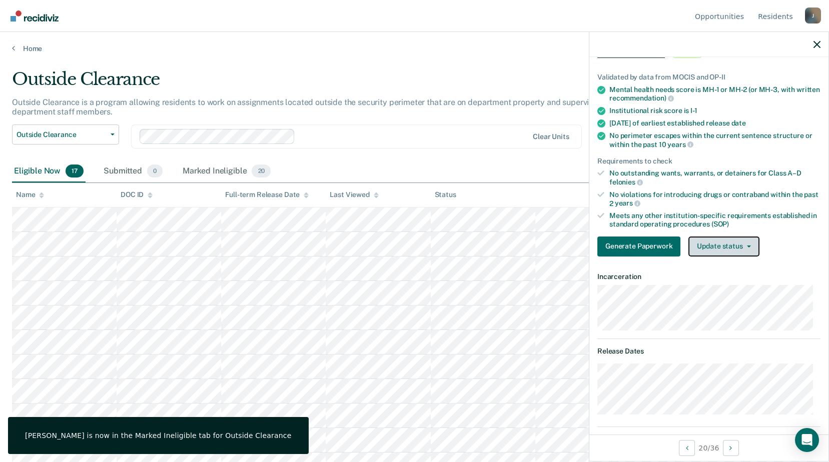
click at [712, 242] on button "Update status" at bounding box center [723, 247] width 71 height 20
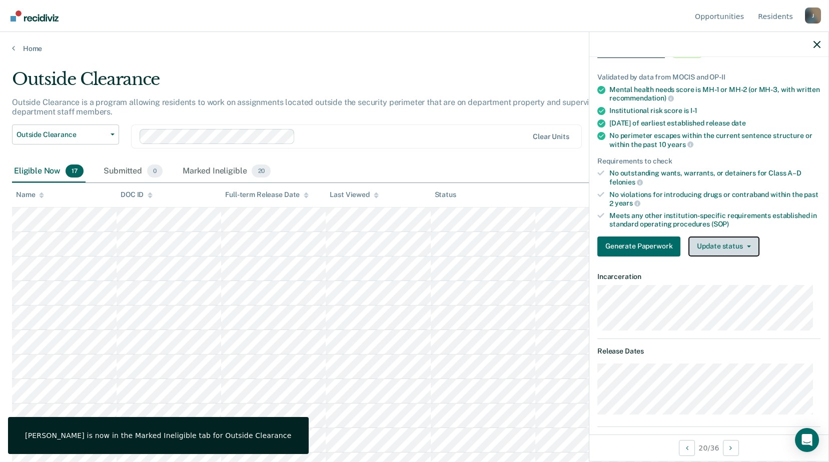
click at [744, 246] on span "button" at bounding box center [747, 247] width 8 height 2
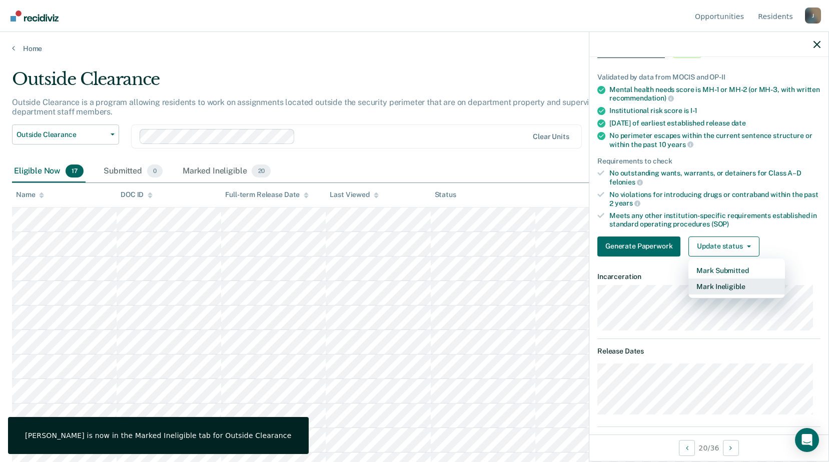
click at [737, 282] on button "Mark Ineligible" at bounding box center [736, 287] width 97 height 16
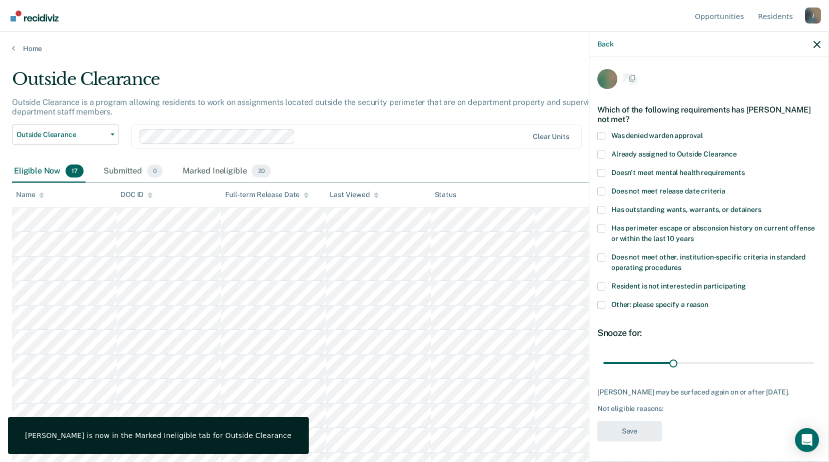
scroll to position [0, 0]
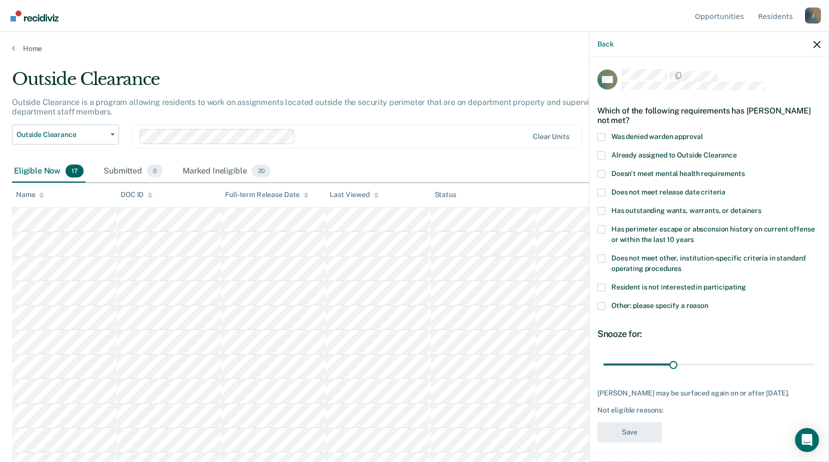
click at [601, 306] on span at bounding box center [601, 306] width 8 height 8
click at [708, 302] on input "Other: please specify a reason" at bounding box center [708, 302] width 0 height 0
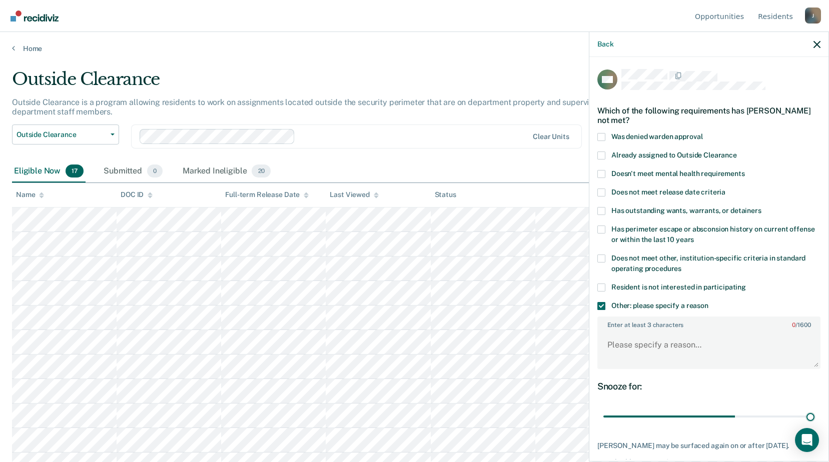
drag, startPoint x: 716, startPoint y: 414, endPoint x: 827, endPoint y: 420, distance: 111.7
type input "90"
click at [814, 420] on input "range" at bounding box center [708, 417] width 211 height 18
click at [664, 352] on textarea "Enter at least 3 characters 0 / 1600" at bounding box center [708, 349] width 221 height 37
paste textarea "Release within 6 months"
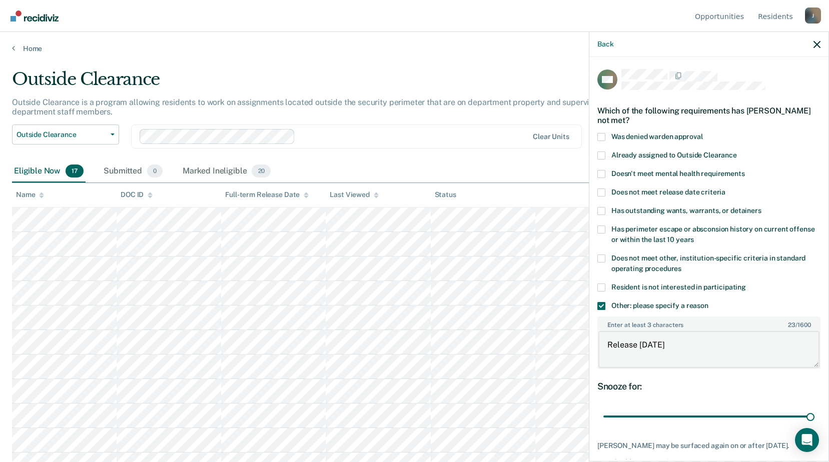
scroll to position [50, 0]
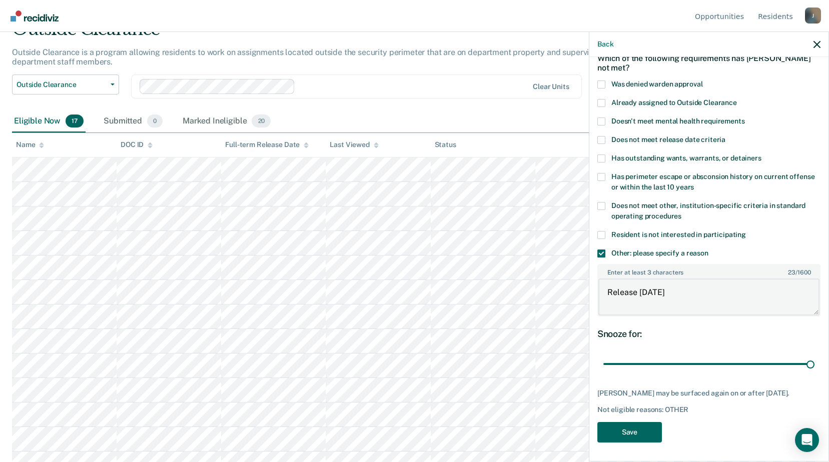
type textarea "Release within 6 months"
click at [639, 431] on button "Save" at bounding box center [629, 432] width 65 height 21
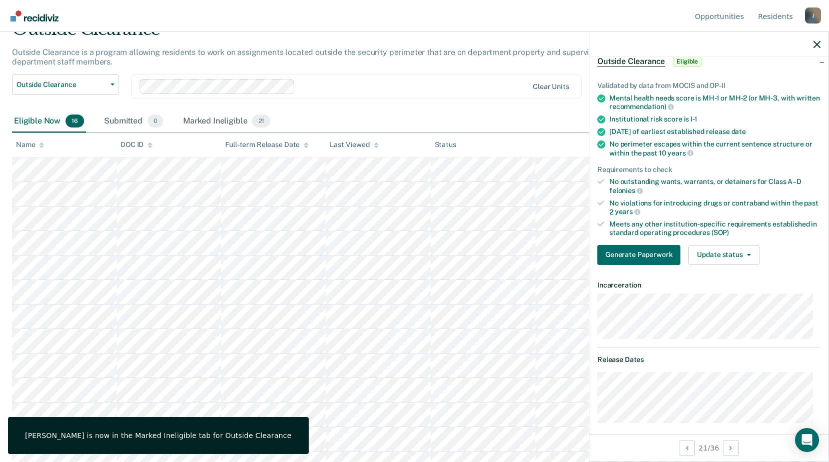
click at [759, 252] on div "Generate Paperwork Update status Mark Submitted Mark Ineligible" at bounding box center [708, 255] width 223 height 20
click at [749, 254] on button "Update status" at bounding box center [723, 255] width 71 height 20
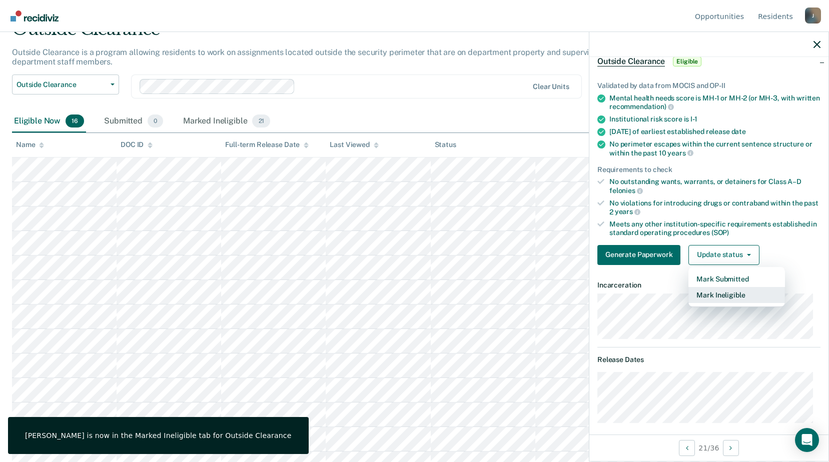
click at [745, 300] on button "Mark Ineligible" at bounding box center [736, 295] width 97 height 16
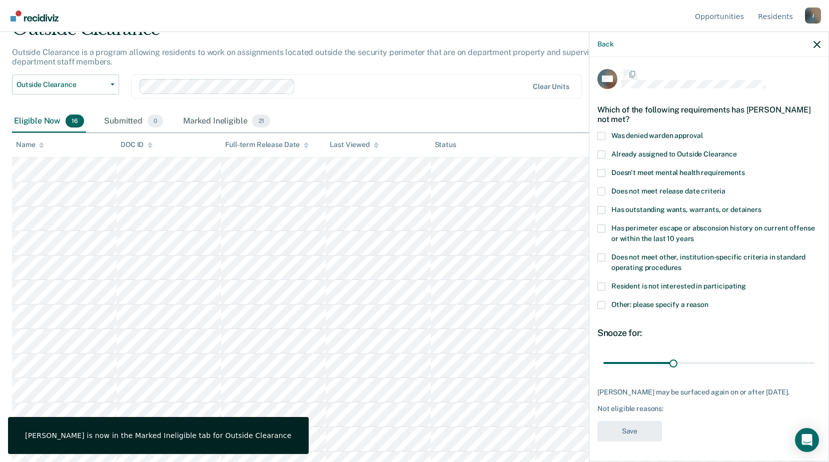
scroll to position [0, 0]
click at [604, 305] on div "RM Which of the following requirements has Rene Muncy not met? Was denied warde…" at bounding box center [708, 259] width 223 height 380
drag, startPoint x: 604, startPoint y: 305, endPoint x: 604, endPoint y: 310, distance: 5.5
click at [604, 306] on span at bounding box center [601, 306] width 8 height 8
click at [708, 302] on input "Other: please specify a reason" at bounding box center [708, 302] width 0 height 0
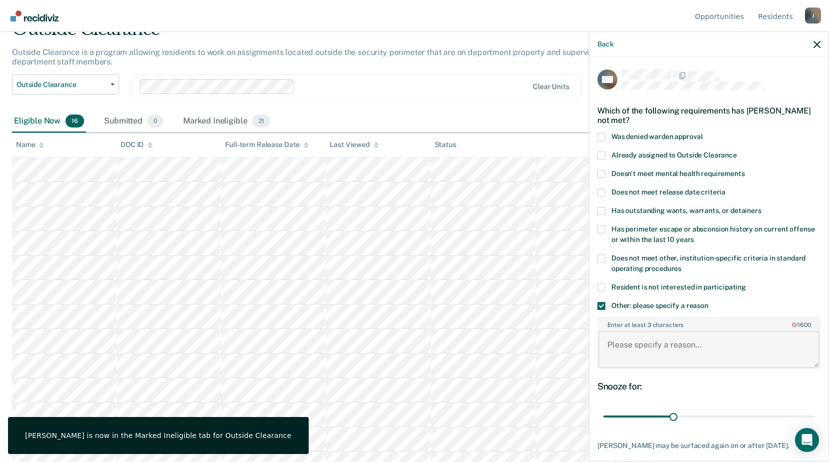
click at [644, 346] on textarea "Enter at least 3 characters 0 / 1600" at bounding box center [708, 349] width 221 height 37
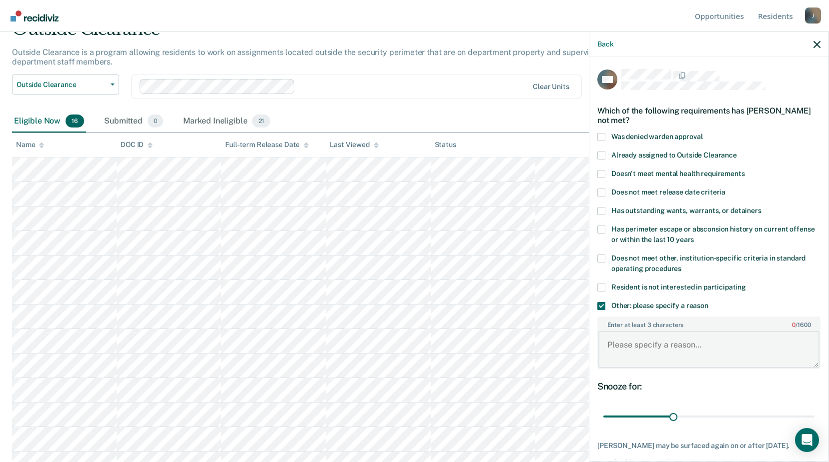
paste textarea "Release within 6 months"
type textarea "Release within 6 months"
drag, startPoint x: 673, startPoint y: 413, endPoint x: 828, endPoint y: 427, distance: 155.2
type input "90"
click at [814, 426] on input "range" at bounding box center [708, 417] width 211 height 18
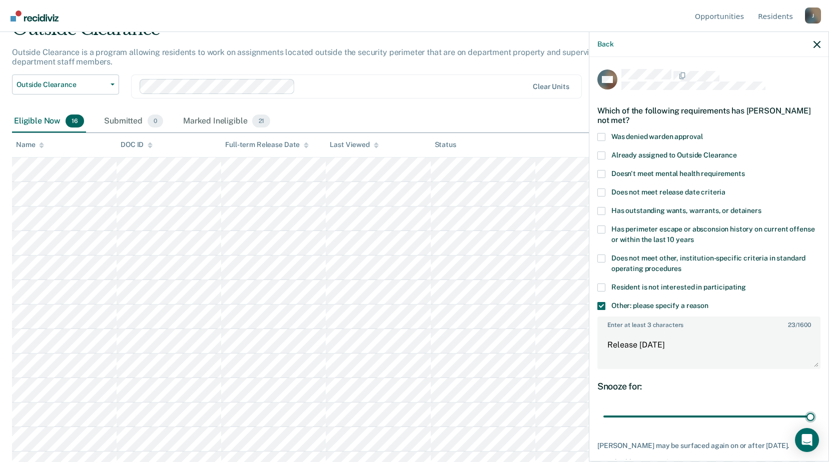
scroll to position [53, 0]
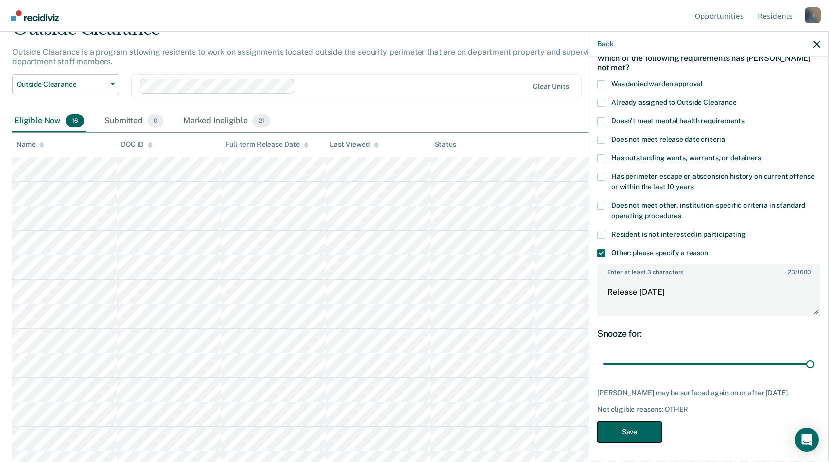
click at [628, 430] on button "Save" at bounding box center [629, 432] width 65 height 21
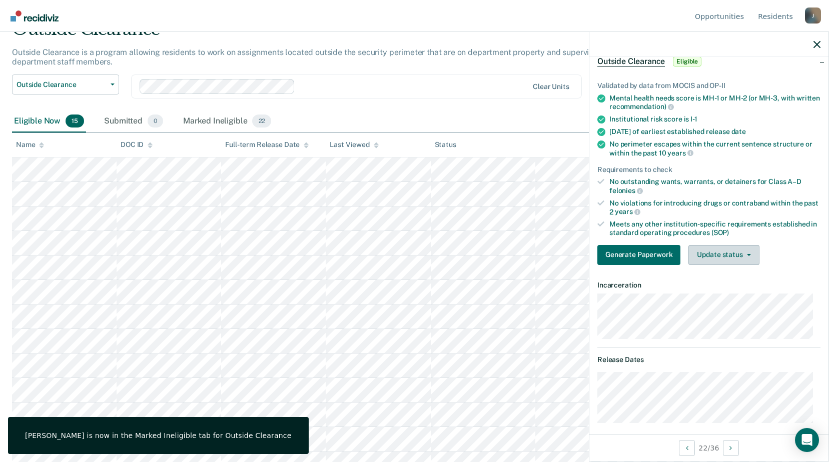
click at [704, 254] on div "Generate Paperwork Update status Mark Submitted Mark Ineligible" at bounding box center [708, 255] width 223 height 20
drag, startPoint x: 704, startPoint y: 254, endPoint x: 716, endPoint y: 255, distance: 11.5
click at [716, 255] on button "Update status" at bounding box center [723, 255] width 71 height 20
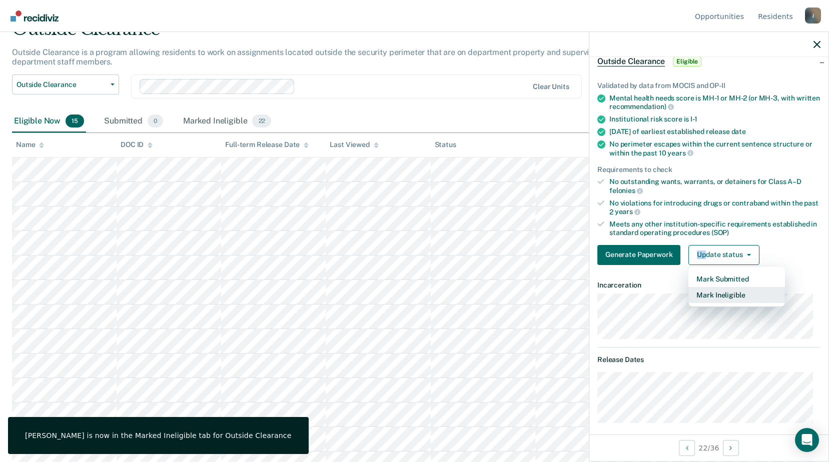
click at [723, 301] on button "Mark Ineligible" at bounding box center [736, 295] width 97 height 16
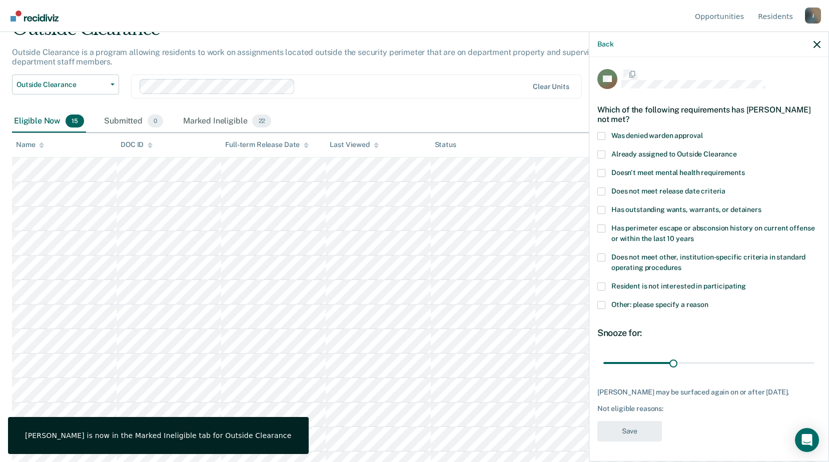
scroll to position [0, 0]
click at [602, 301] on div "Resident is not interested in participating" at bounding box center [708, 293] width 223 height 19
click at [602, 307] on span at bounding box center [601, 306] width 8 height 8
click at [708, 302] on input "Other: please specify a reason" at bounding box center [708, 302] width 0 height 0
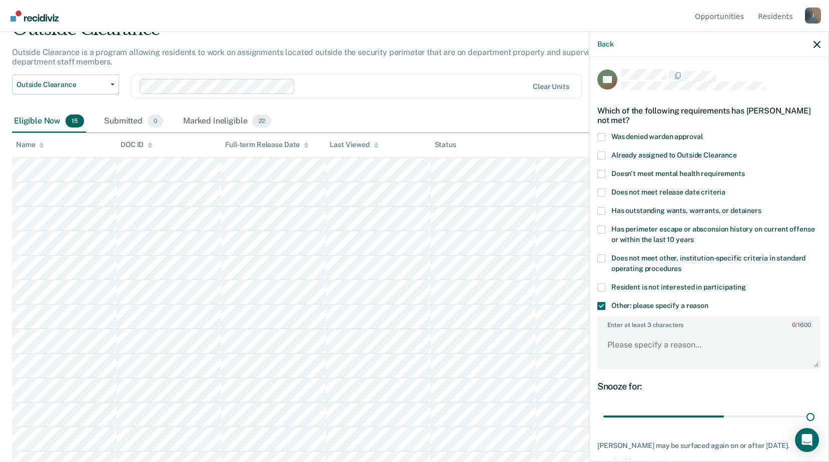
drag, startPoint x: 671, startPoint y: 416, endPoint x: 825, endPoint y: 416, distance: 153.6
type input "90"
click at [814, 421] on input "range" at bounding box center [708, 417] width 211 height 18
drag, startPoint x: 599, startPoint y: 354, endPoint x: 604, endPoint y: 351, distance: 6.5
click at [599, 354] on textarea "Enter at least 3 characters 0 / 1600" at bounding box center [708, 349] width 221 height 37
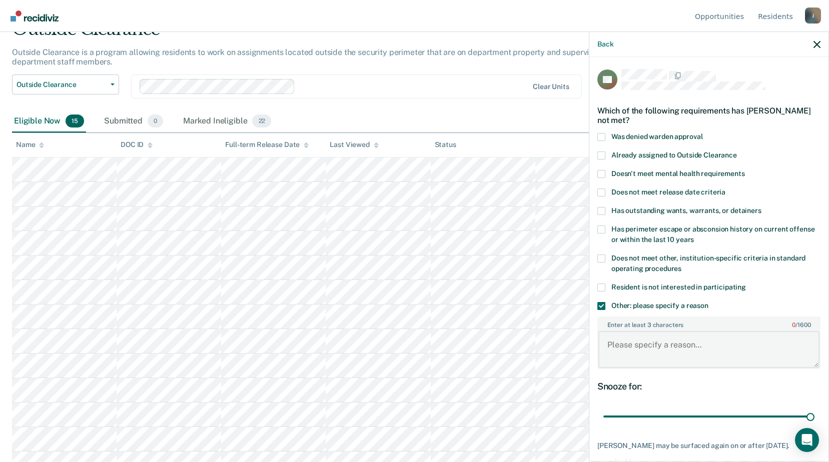
paste textarea "Release within 6 months"
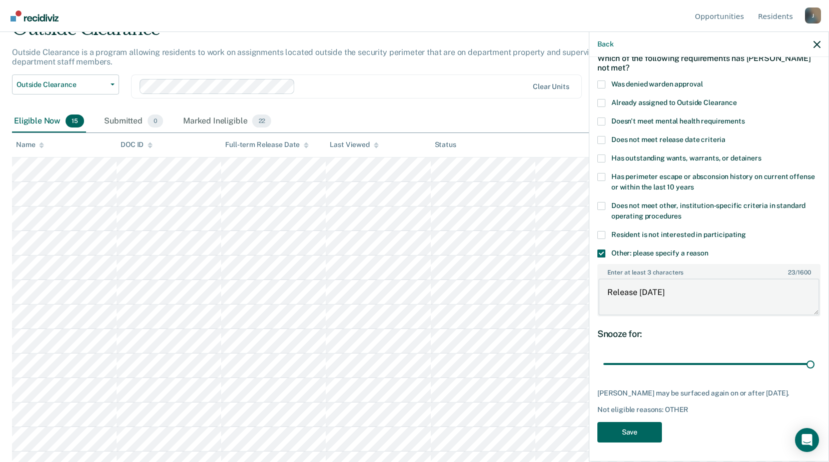
type textarea "Release within 6 months"
click at [628, 435] on button "Save" at bounding box center [629, 432] width 65 height 21
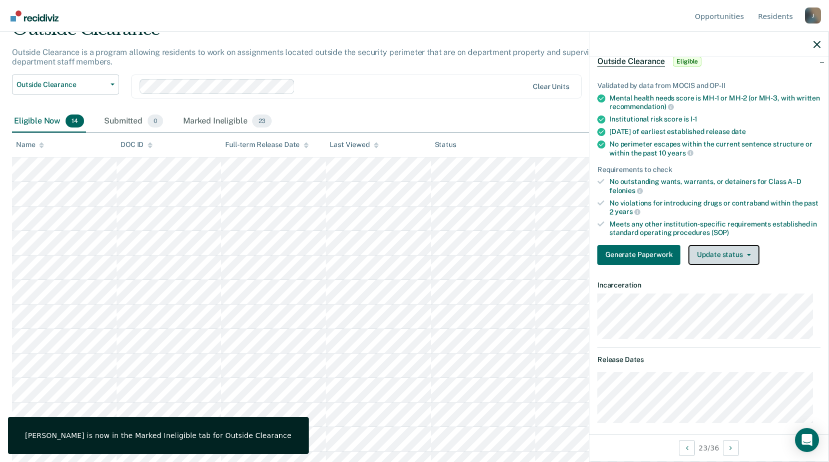
drag, startPoint x: 698, startPoint y: 251, endPoint x: 704, endPoint y: 270, distance: 20.1
click at [698, 251] on button "Update status" at bounding box center [723, 255] width 71 height 20
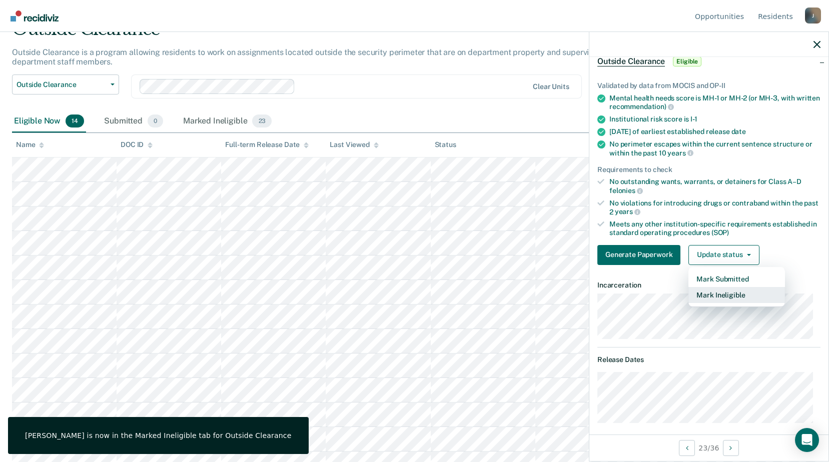
click at [711, 302] on button "Mark Ineligible" at bounding box center [736, 295] width 97 height 16
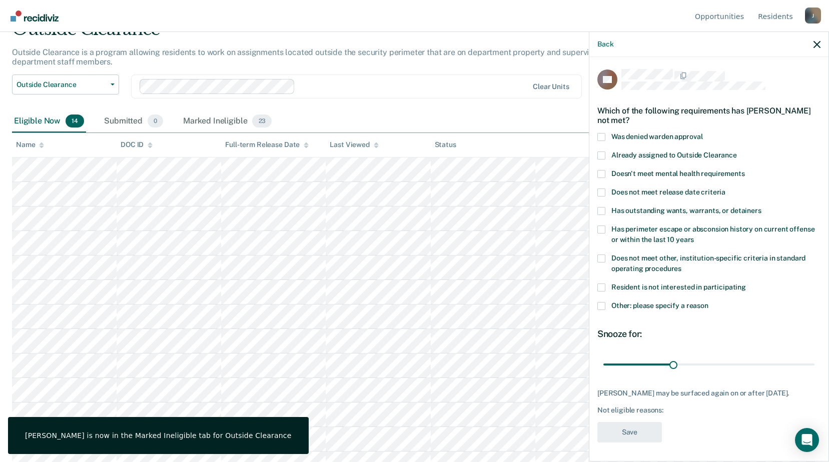
click at [600, 307] on span at bounding box center [601, 306] width 8 height 8
click at [708, 302] on input "Other: please specify a reason" at bounding box center [708, 302] width 0 height 0
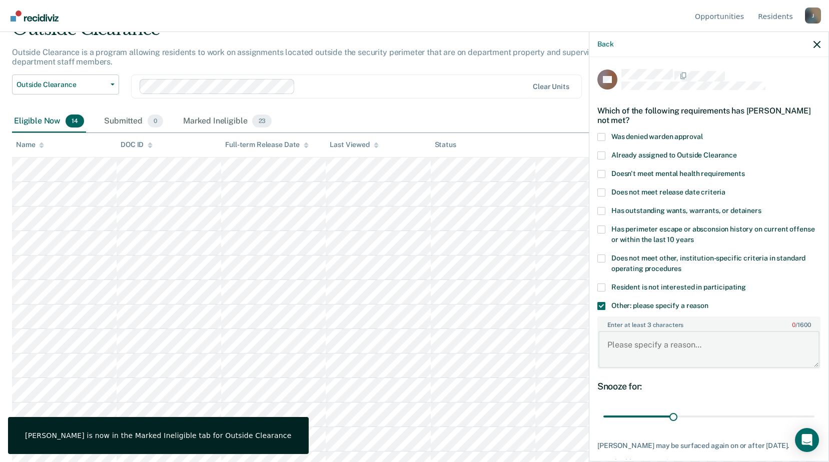
click at [624, 350] on textarea "Enter at least 3 characters 0 / 1600" at bounding box center [708, 349] width 221 height 37
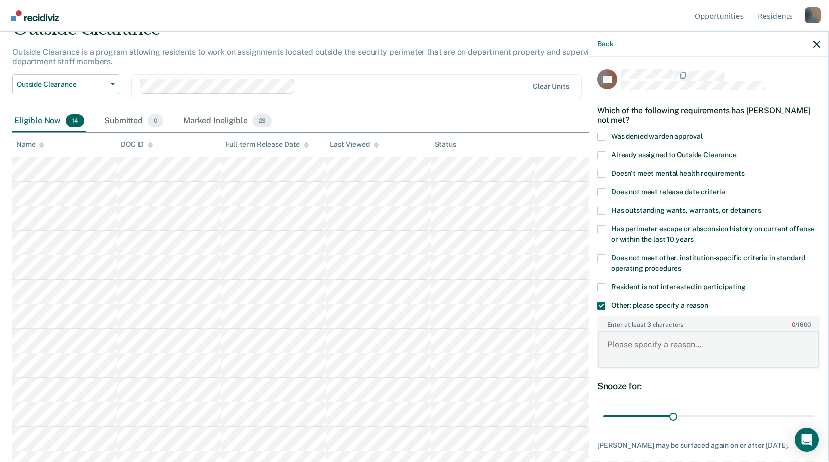
paste textarea "Release within 6 months"
type textarea "Release within 6 months"
drag, startPoint x: 667, startPoint y: 419, endPoint x: 838, endPoint y: 422, distance: 170.6
type input "90"
click at [814, 422] on input "range" at bounding box center [708, 417] width 211 height 18
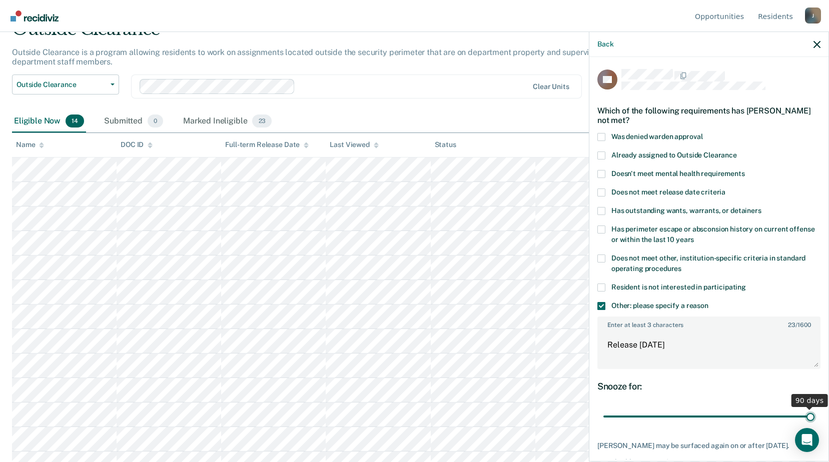
scroll to position [53, 0]
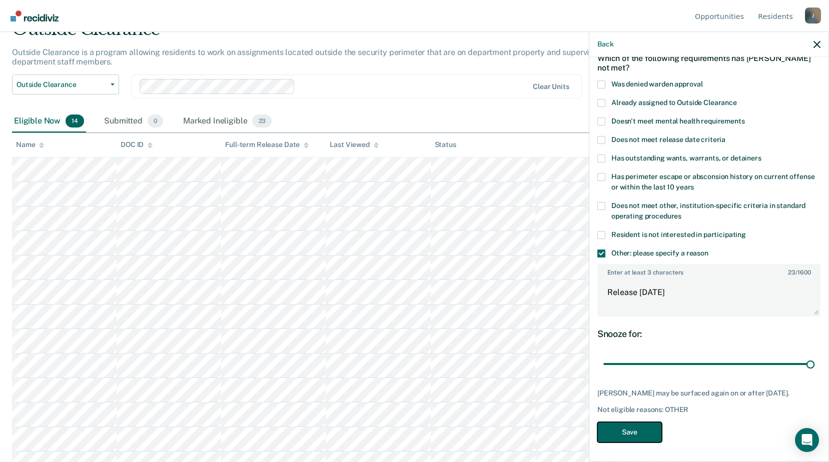
click at [647, 427] on button "Save" at bounding box center [629, 432] width 65 height 21
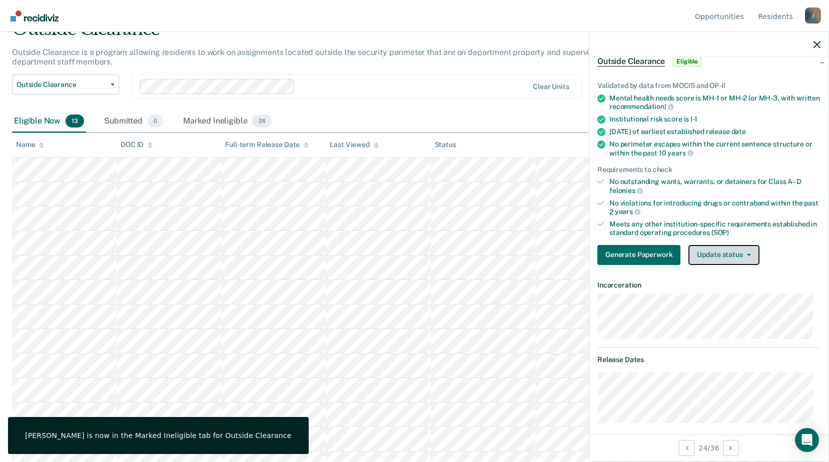
click at [727, 247] on button "Update status" at bounding box center [723, 255] width 71 height 20
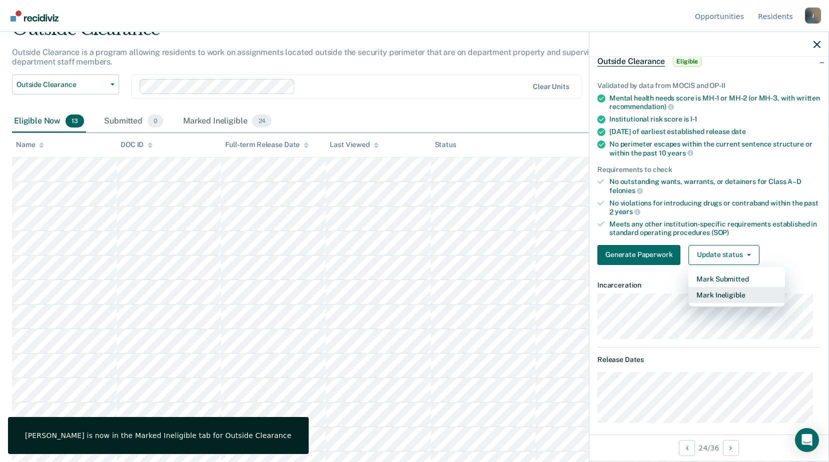
click at [722, 294] on button "Mark Ineligible" at bounding box center [736, 295] width 97 height 16
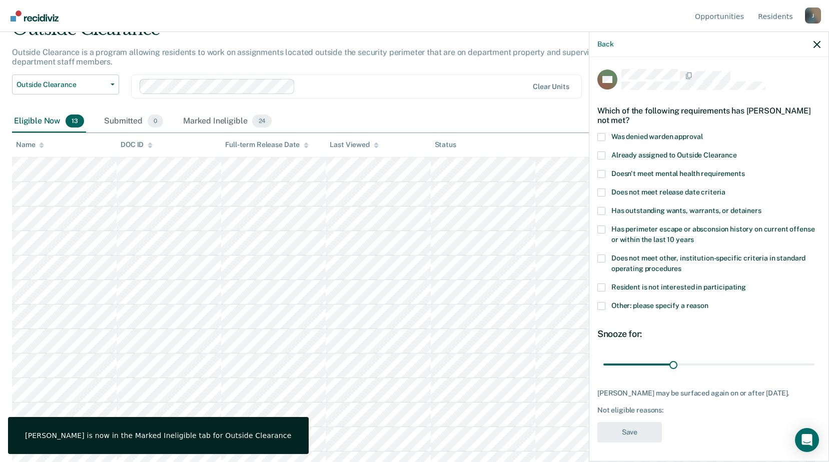
click at [599, 307] on span at bounding box center [601, 306] width 8 height 8
click at [708, 302] on input "Other: please specify a reason" at bounding box center [708, 302] width 0 height 0
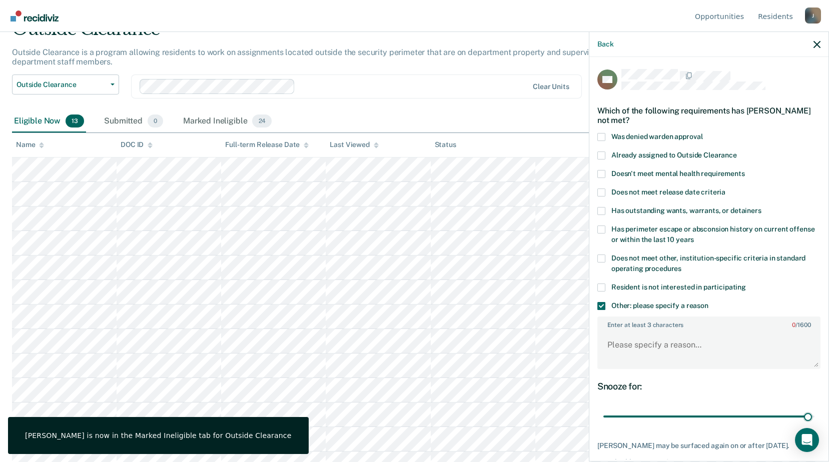
drag, startPoint x: 672, startPoint y: 417, endPoint x: 641, endPoint y: 358, distance: 67.1
type input "89"
click at [800, 411] on input "range" at bounding box center [708, 417] width 211 height 18
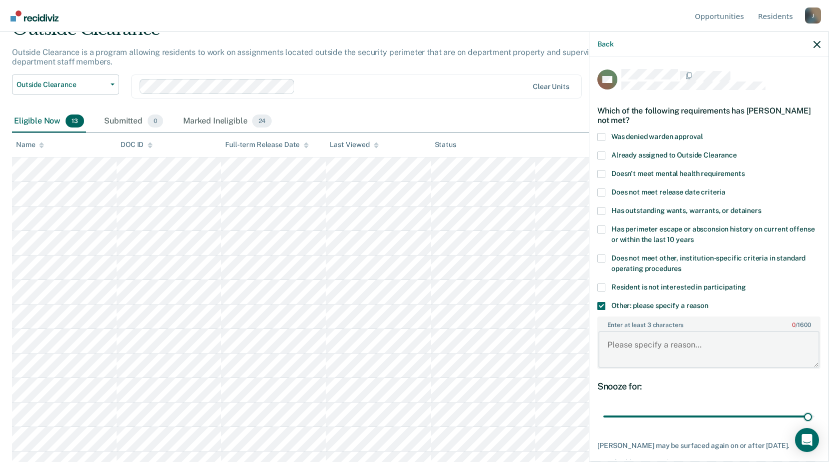
click at [614, 341] on textarea "Enter at least 3 characters 0 / 1600" at bounding box center [708, 349] width 221 height 37
drag, startPoint x: 614, startPoint y: 341, endPoint x: 601, endPoint y: 342, distance: 12.6
paste textarea "Release within 6 months"
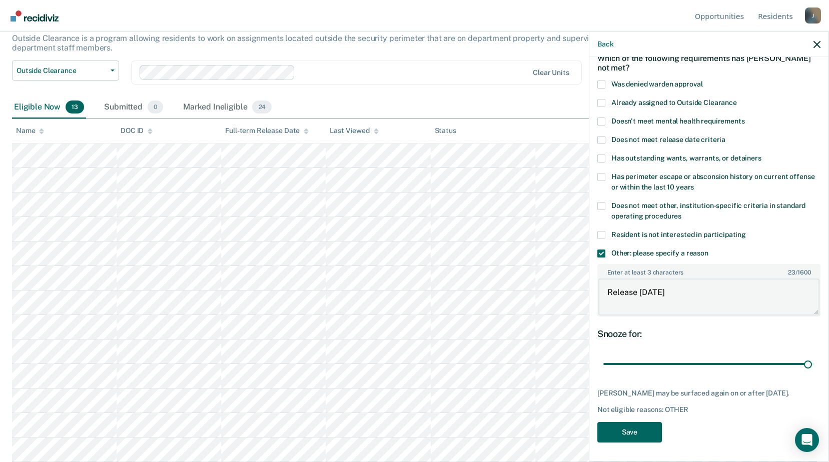
type textarea "Release within 6 months"
click at [653, 423] on button "Save" at bounding box center [629, 432] width 65 height 21
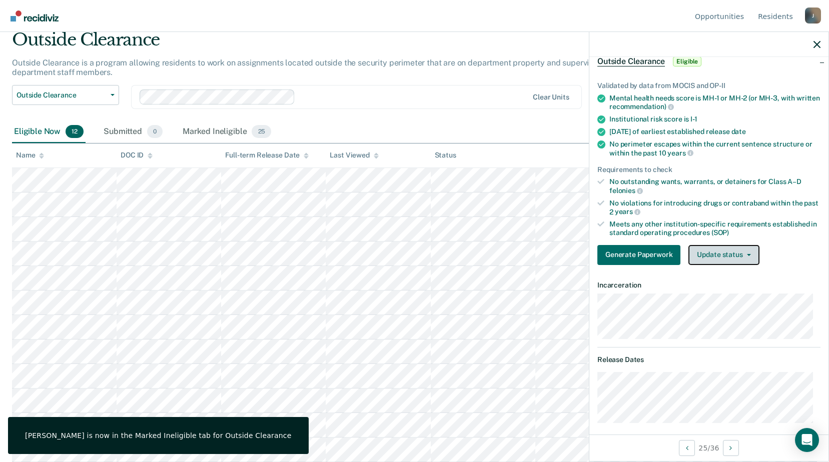
click at [732, 251] on button "Update status" at bounding box center [723, 255] width 71 height 20
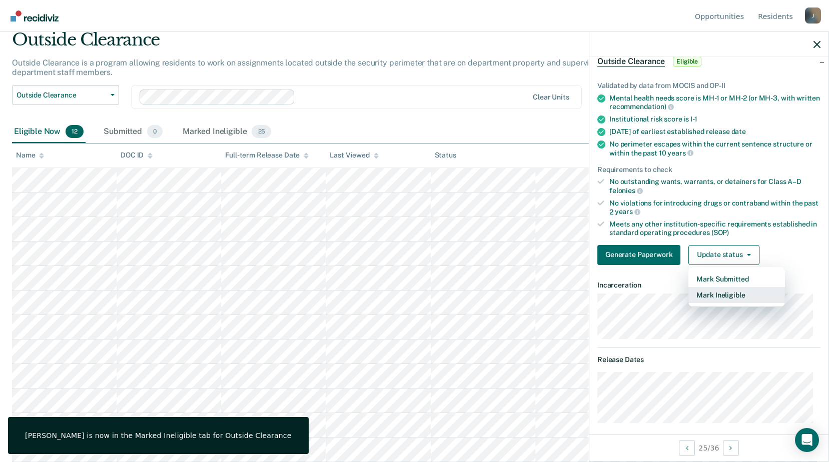
click at [730, 293] on button "Mark Ineligible" at bounding box center [736, 295] width 97 height 16
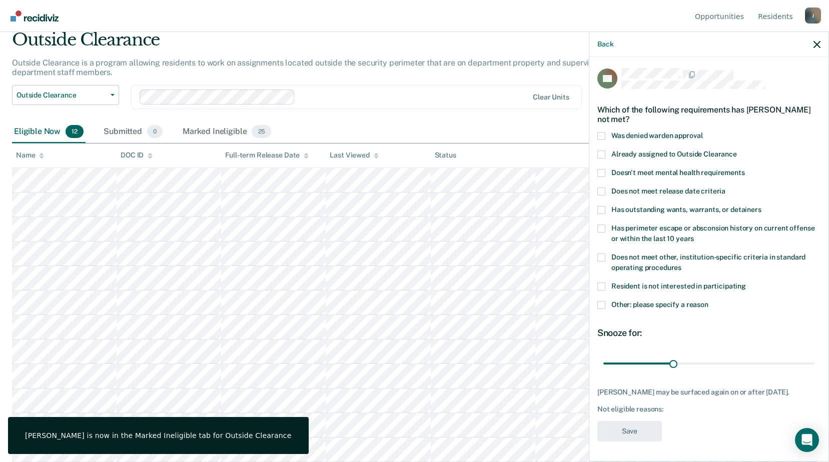
scroll to position [9, 0]
click at [601, 301] on span at bounding box center [601, 305] width 8 height 8
click at [708, 301] on input "Other: please specify a reason" at bounding box center [708, 301] width 0 height 0
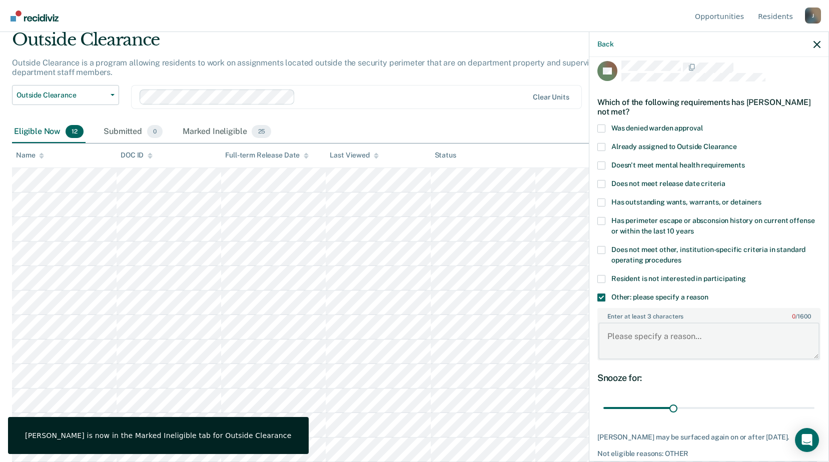
click at [682, 341] on textarea "Enter at least 3 characters 0 / 1600" at bounding box center [708, 341] width 221 height 37
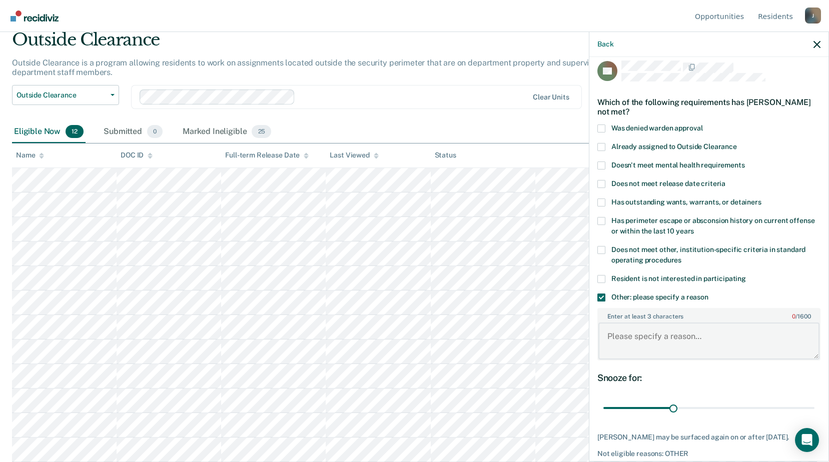
paste textarea "Release within 6 months"
type textarea "Release within 6 months"
drag, startPoint x: 674, startPoint y: 406, endPoint x: 831, endPoint y: 412, distance: 156.7
type input "90"
click at [814, 412] on input "range" at bounding box center [708, 409] width 211 height 18
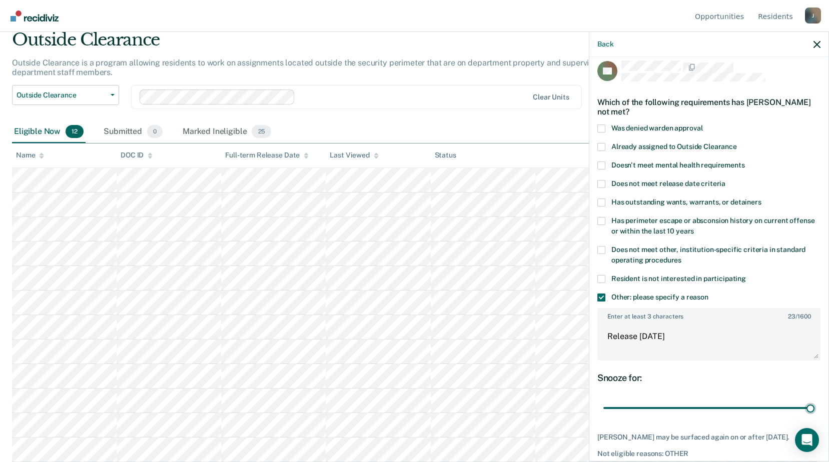
scroll to position [53, 0]
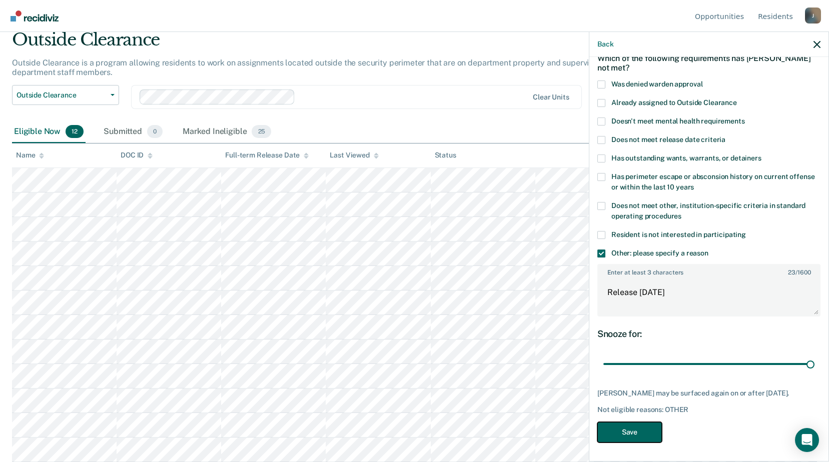
click at [628, 430] on button "Save" at bounding box center [629, 432] width 65 height 21
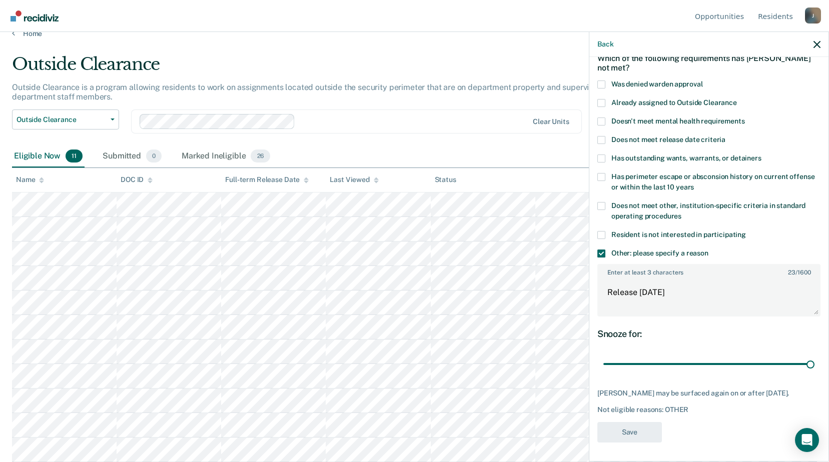
scroll to position [15, 0]
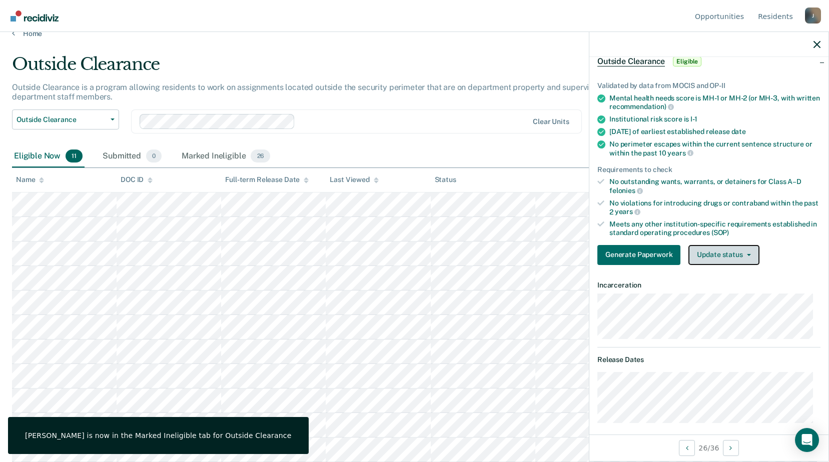
drag, startPoint x: 592, startPoint y: 262, endPoint x: 705, endPoint y: 248, distance: 113.4
click at [705, 248] on button "Update status" at bounding box center [723, 255] width 71 height 20
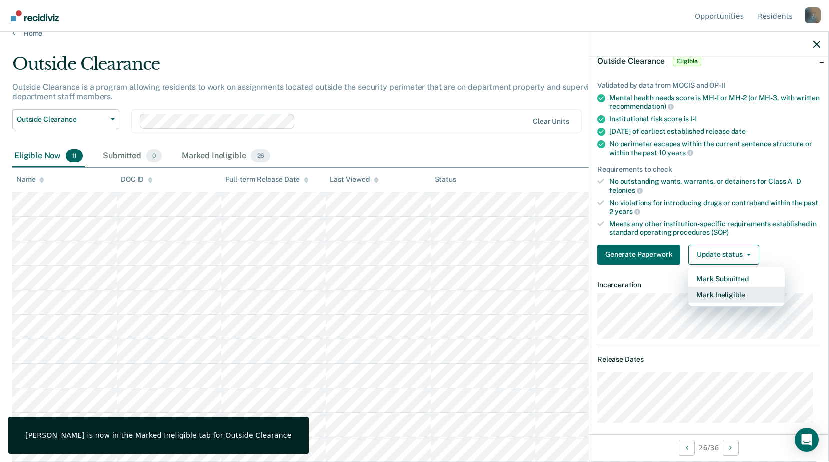
click at [718, 296] on button "Mark Ineligible" at bounding box center [736, 295] width 97 height 16
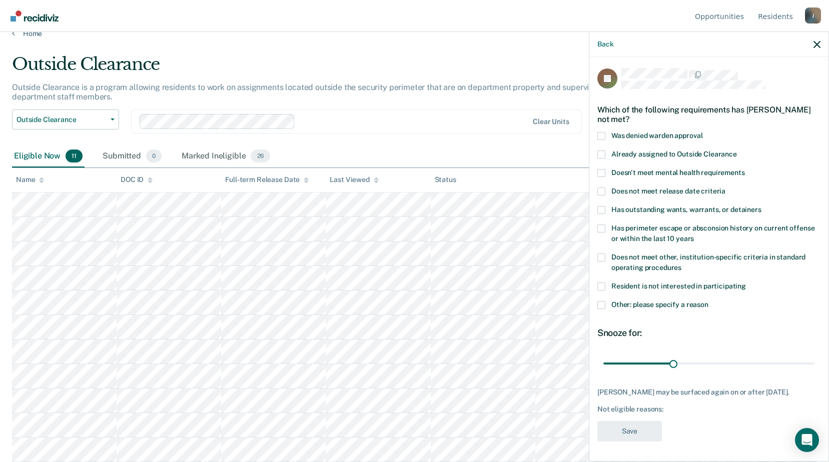
click at [601, 301] on span at bounding box center [601, 305] width 8 height 8
click at [708, 301] on input "Other: please specify a reason" at bounding box center [708, 301] width 0 height 0
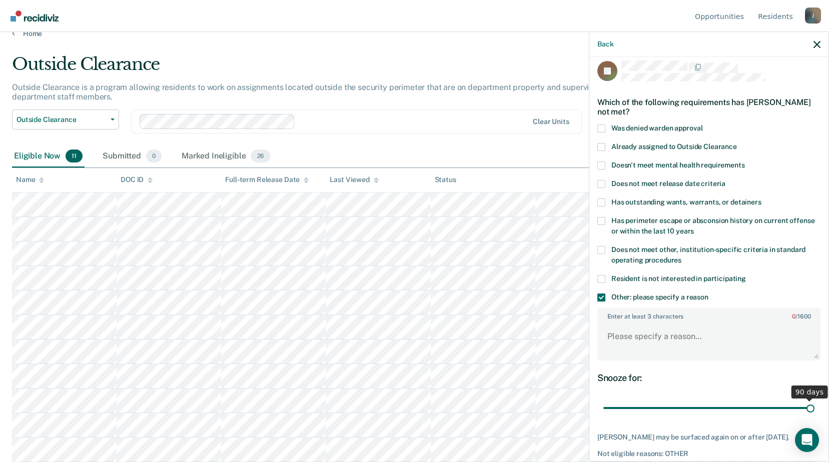
drag, startPoint x: 670, startPoint y: 406, endPoint x: 643, endPoint y: 354, distance: 58.2
type input "90"
click at [814, 408] on input "range" at bounding box center [708, 409] width 211 height 18
click at [614, 340] on textarea "Enter at least 3 characters 0 / 1600" at bounding box center [708, 341] width 221 height 37
paste textarea "Release within 6 months"
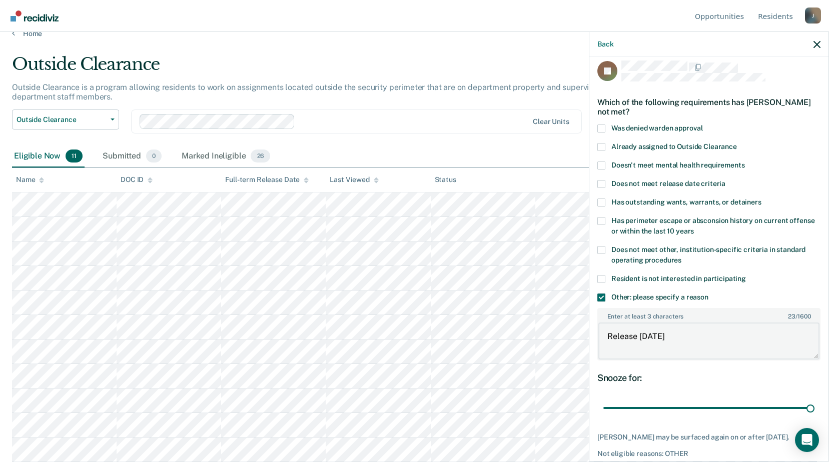
scroll to position [53, 0]
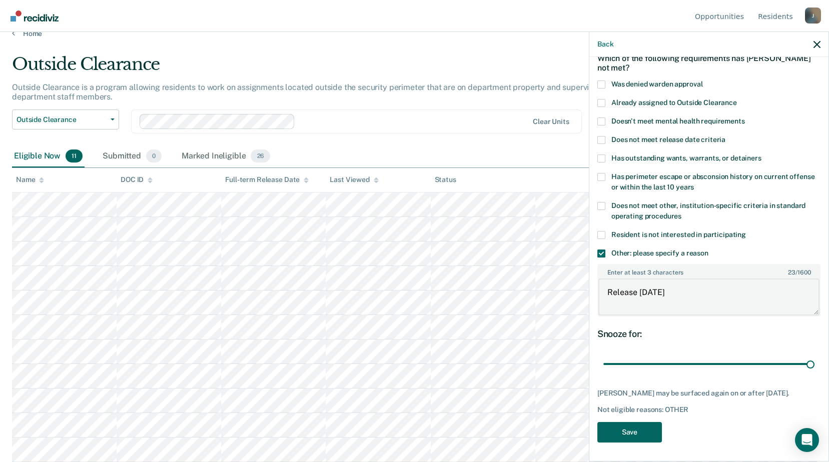
type textarea "Release within 6 months"
click at [636, 429] on button "Save" at bounding box center [629, 432] width 65 height 21
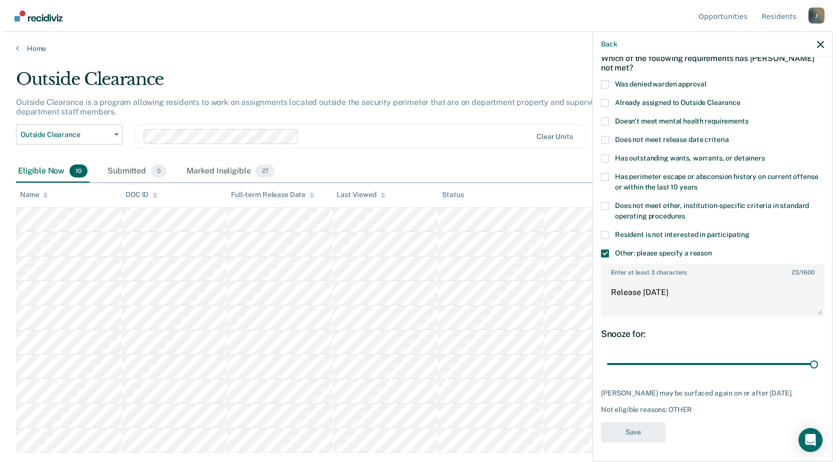
scroll to position [0, 0]
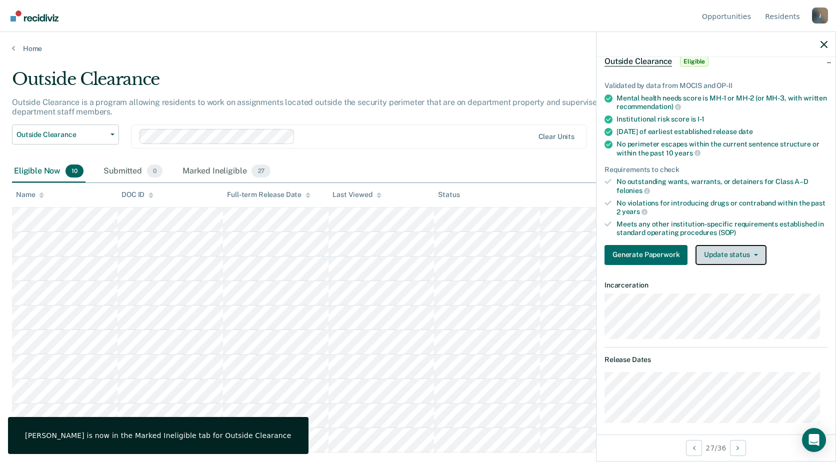
click at [743, 248] on button "Update status" at bounding box center [731, 255] width 71 height 20
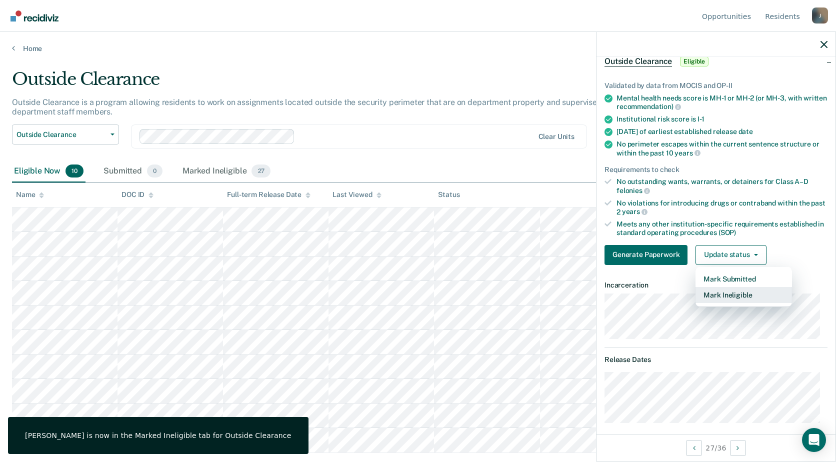
click at [736, 292] on button "Mark Ineligible" at bounding box center [744, 295] width 97 height 16
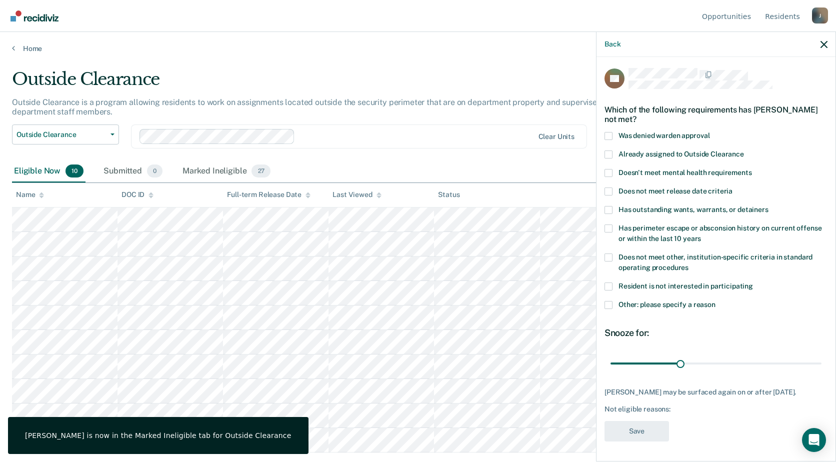
click at [606, 301] on span at bounding box center [609, 305] width 8 height 8
click at [716, 301] on input "Other: please specify a reason" at bounding box center [716, 301] width 0 height 0
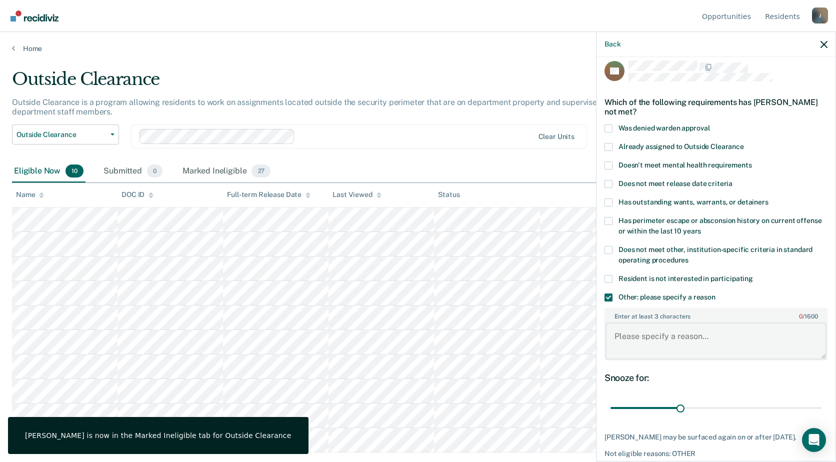
click at [636, 335] on textarea "Enter at least 3 characters 0 / 1600" at bounding box center [716, 341] width 221 height 37
paste textarea "Release within 6 months"
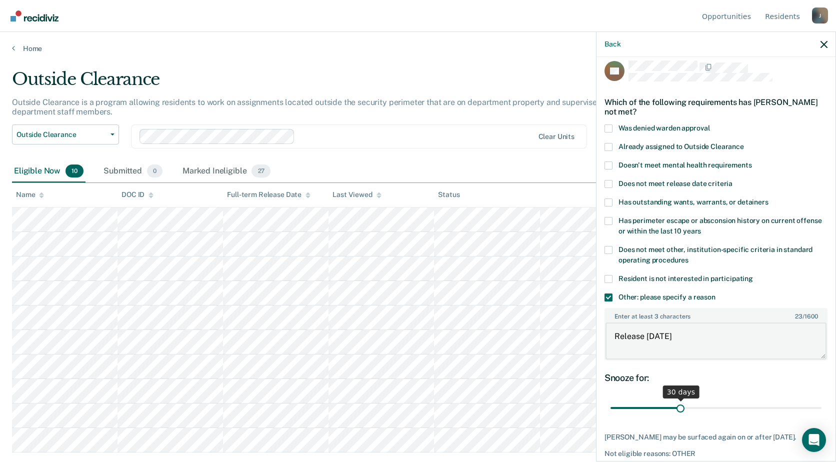
type textarea "Release within 6 months"
drag, startPoint x: 677, startPoint y: 405, endPoint x: 765, endPoint y: 404, distance: 87.5
type input "90"
click at [822, 406] on input "range" at bounding box center [716, 409] width 211 height 18
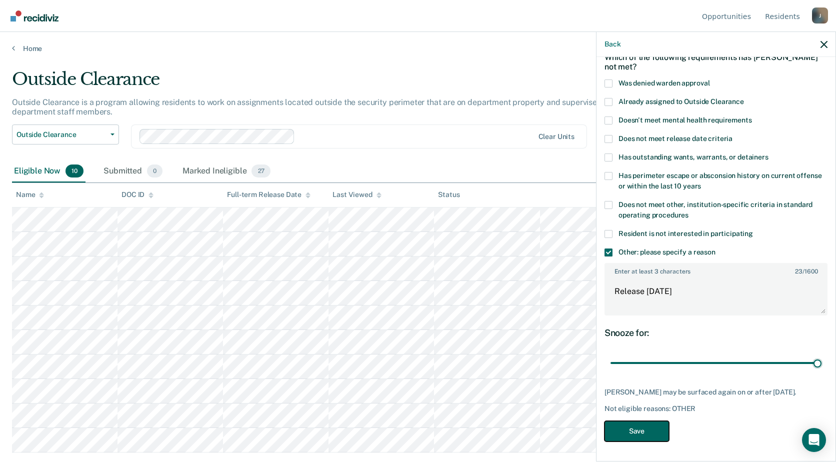
click at [650, 425] on button "Save" at bounding box center [637, 431] width 65 height 21
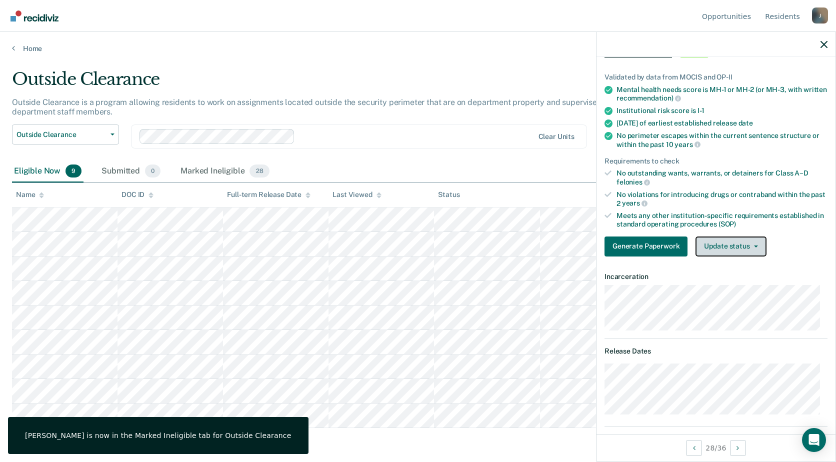
click at [726, 251] on button "Update status" at bounding box center [731, 247] width 71 height 20
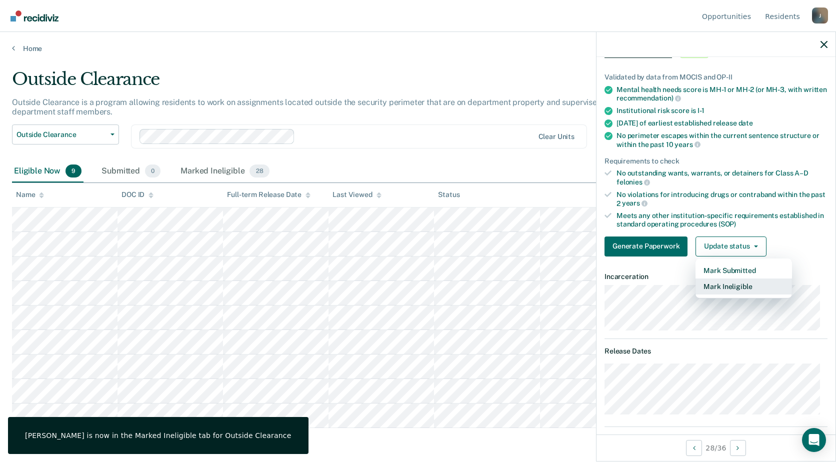
click at [719, 288] on button "Mark Ineligible" at bounding box center [744, 287] width 97 height 16
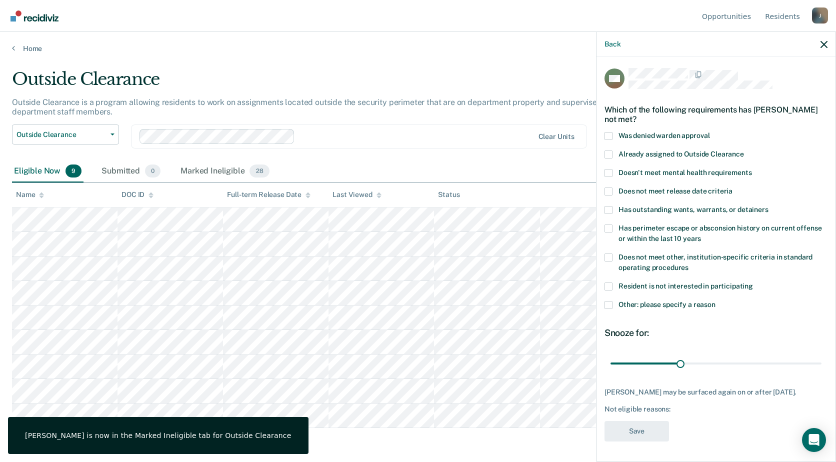
click at [611, 301] on span at bounding box center [609, 305] width 8 height 8
click at [716, 301] on input "Other: please specify a reason" at bounding box center [716, 301] width 0 height 0
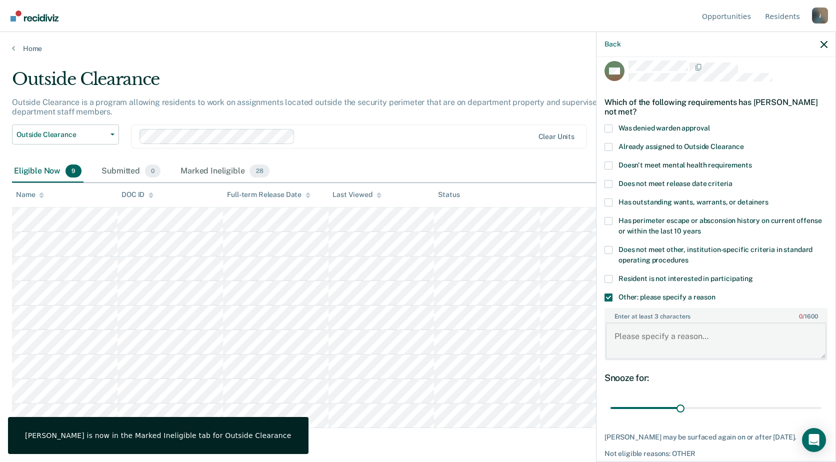
click at [632, 333] on textarea "Enter at least 3 characters 0 / 1600" at bounding box center [716, 341] width 221 height 37
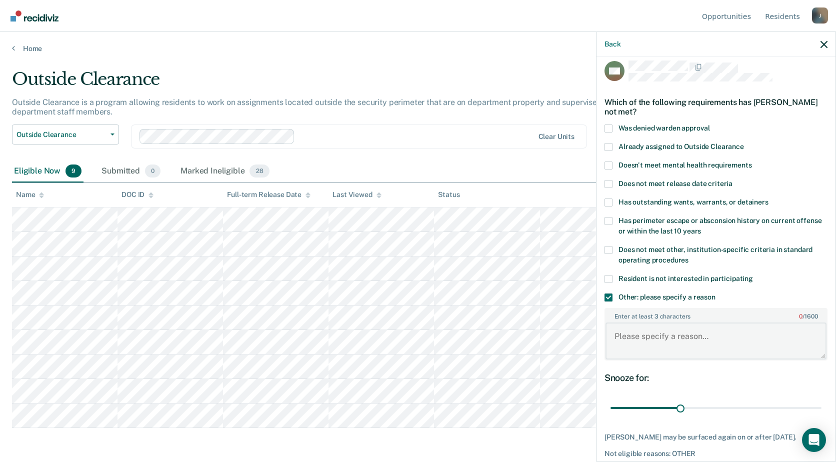
paste textarea "Release within 6 months"
type textarea "Release within 6 months"
drag, startPoint x: 675, startPoint y: 401, endPoint x: 833, endPoint y: 410, distance: 157.8
type input "90"
click at [822, 410] on input "range" at bounding box center [716, 409] width 211 height 18
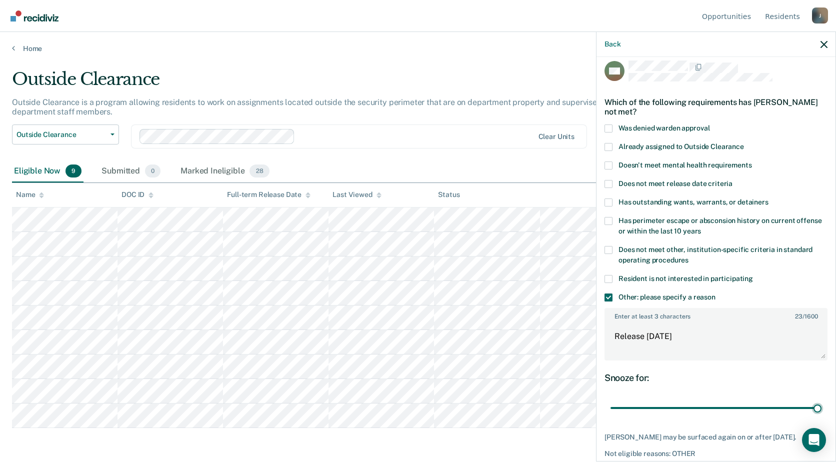
scroll to position [53, 0]
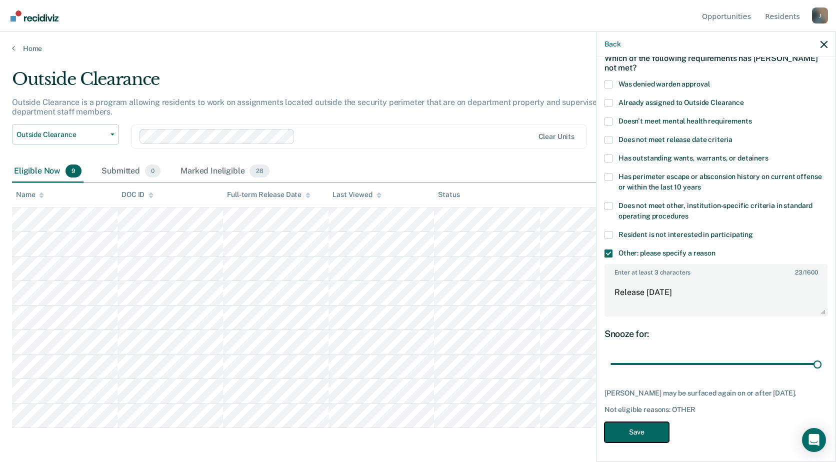
click at [640, 432] on button "Save" at bounding box center [637, 432] width 65 height 21
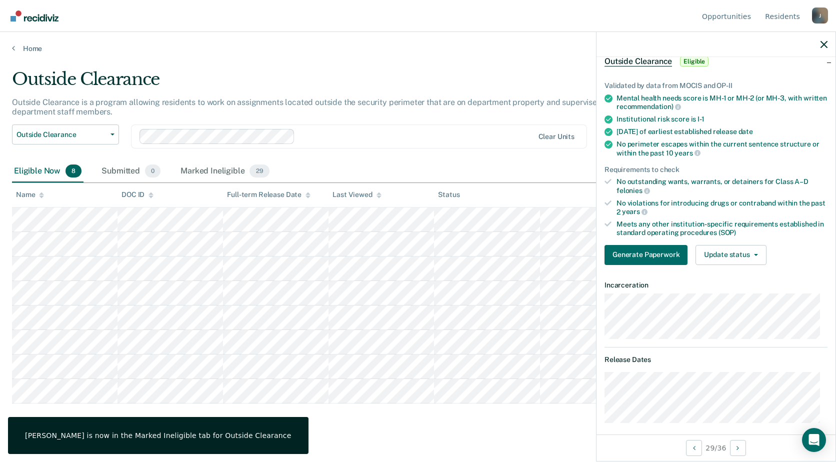
click at [739, 243] on div "Validated by data from MOCIS and OP-II Mental health needs score is MH-1 or MH-…" at bounding box center [716, 170] width 239 height 208
click at [738, 259] on button "Update status" at bounding box center [731, 255] width 71 height 20
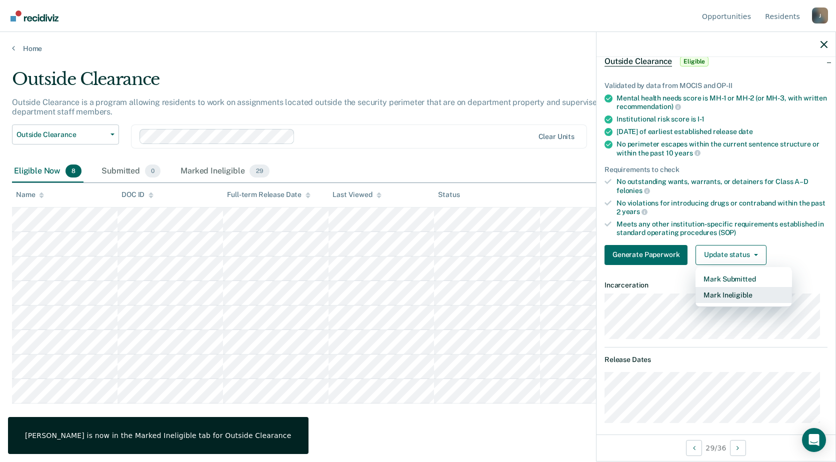
click at [736, 299] on button "Mark Ineligible" at bounding box center [744, 295] width 97 height 16
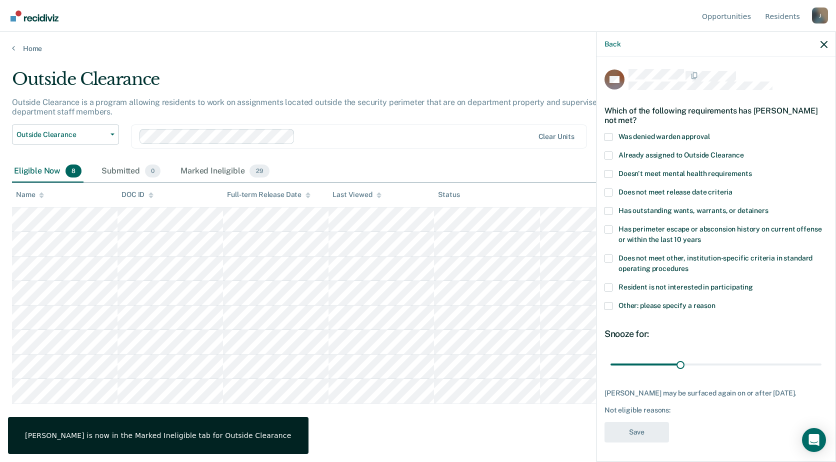
click at [609, 306] on span at bounding box center [609, 306] width 8 height 8
click at [716, 302] on input "Other: please specify a reason" at bounding box center [716, 302] width 0 height 0
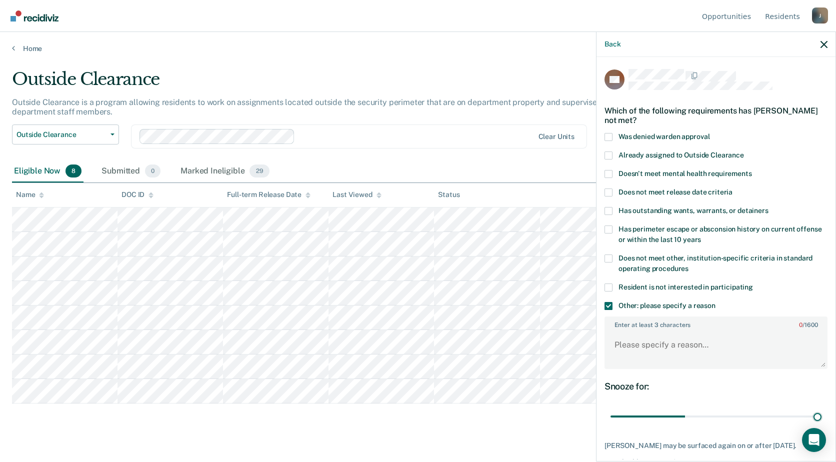
drag, startPoint x: 680, startPoint y: 415, endPoint x: 834, endPoint y: 415, distance: 154.6
type input "90"
click at [822, 416] on input "range" at bounding box center [716, 417] width 211 height 18
click at [649, 348] on textarea "Enter at least 3 characters 0 / 1600" at bounding box center [716, 349] width 221 height 37
paste textarea "Release [DATE]"
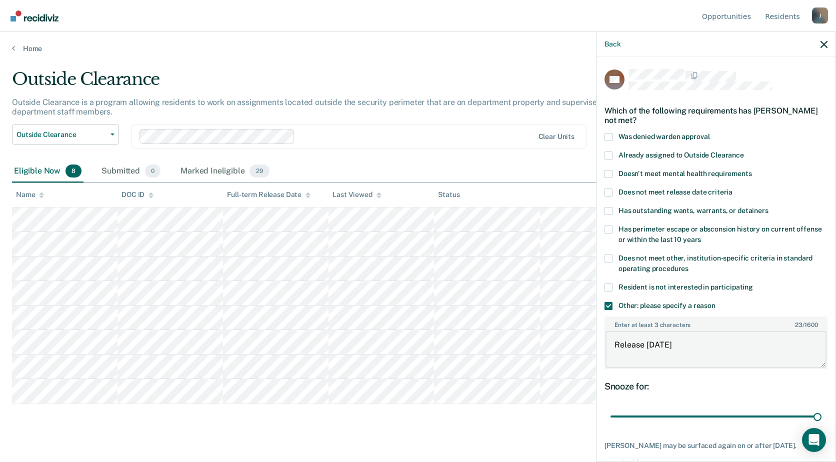
scroll to position [53, 0]
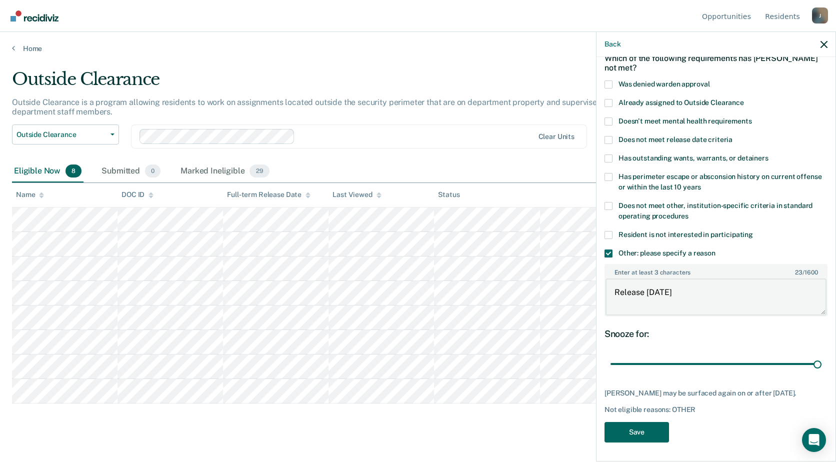
type textarea "Release [DATE]"
click at [648, 429] on button "Save" at bounding box center [637, 432] width 65 height 21
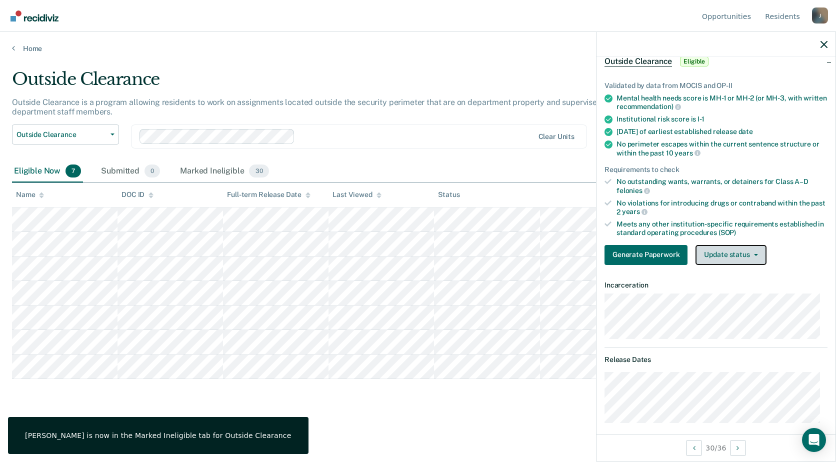
click at [715, 262] on button "Update status" at bounding box center [731, 255] width 71 height 20
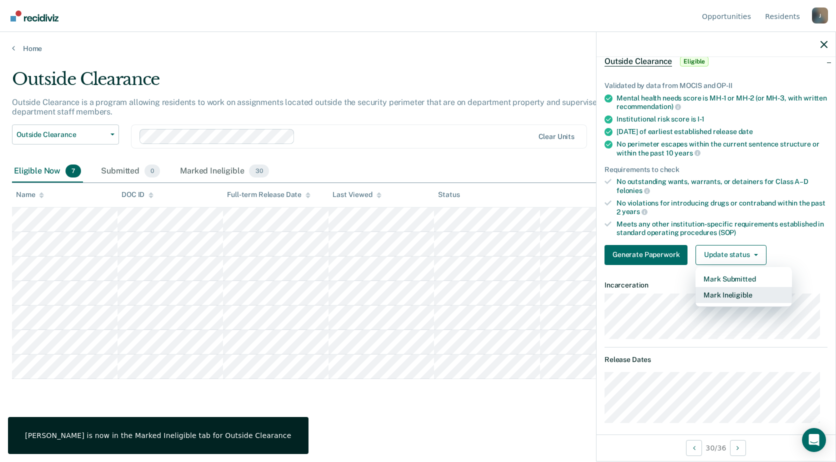
click at [722, 300] on button "Mark Ineligible" at bounding box center [744, 295] width 97 height 16
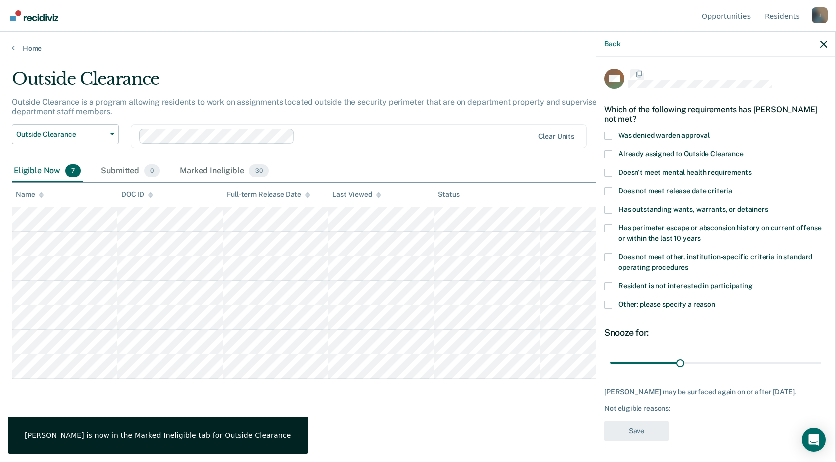
scroll to position [9, 0]
click at [610, 301] on span at bounding box center [609, 305] width 8 height 8
click at [716, 301] on input "Other: please specify a reason" at bounding box center [716, 301] width 0 height 0
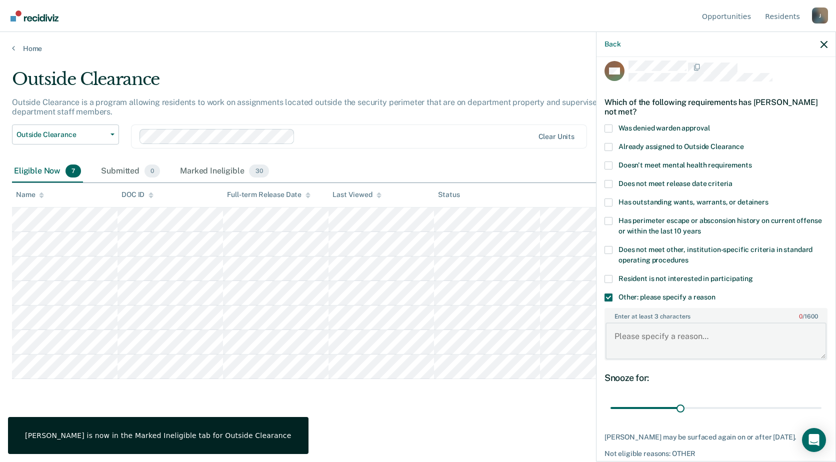
click at [635, 344] on textarea "Enter at least 3 characters 0 / 1600" at bounding box center [716, 341] width 221 height 37
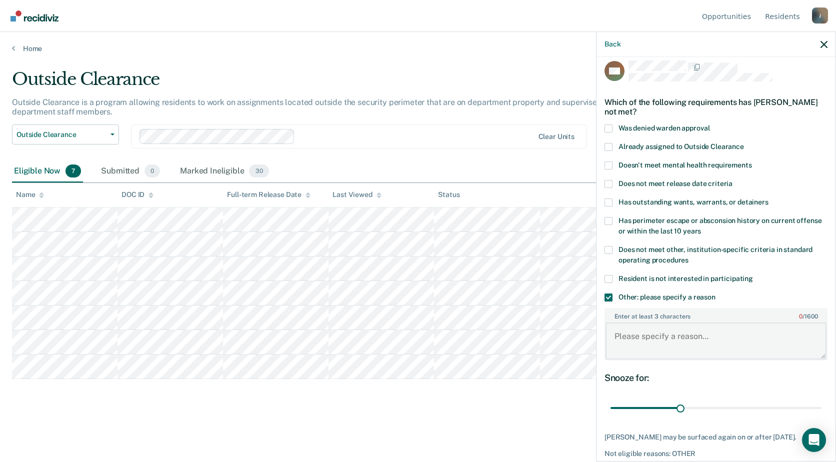
paste textarea "Release [DATE]"
type textarea "Release [DATE]"
drag, startPoint x: 685, startPoint y: 407, endPoint x: 836, endPoint y: 416, distance: 150.8
type input "90"
click at [822, 416] on input "range" at bounding box center [716, 409] width 211 height 18
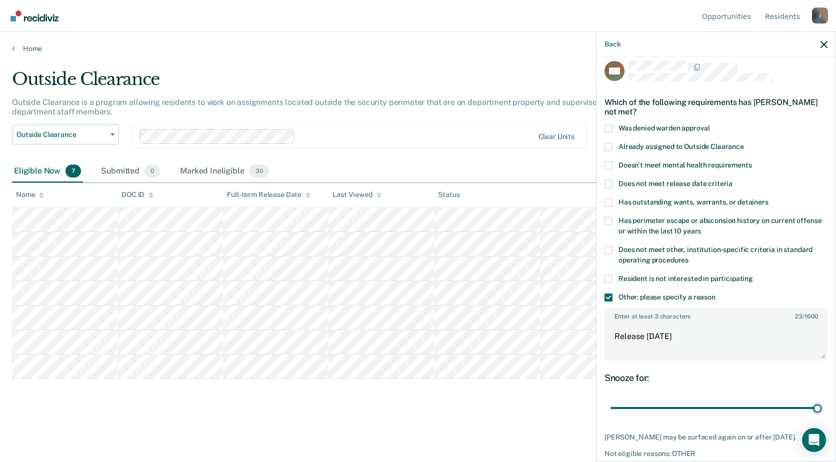
scroll to position [53, 0]
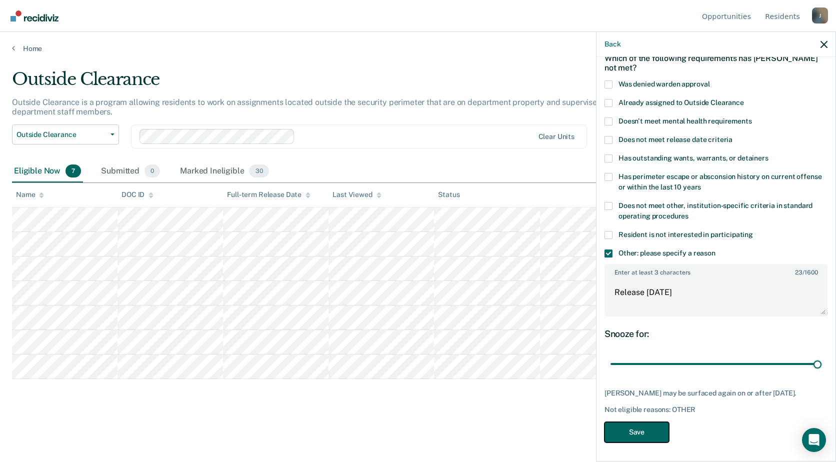
click at [640, 435] on button "Save" at bounding box center [637, 432] width 65 height 21
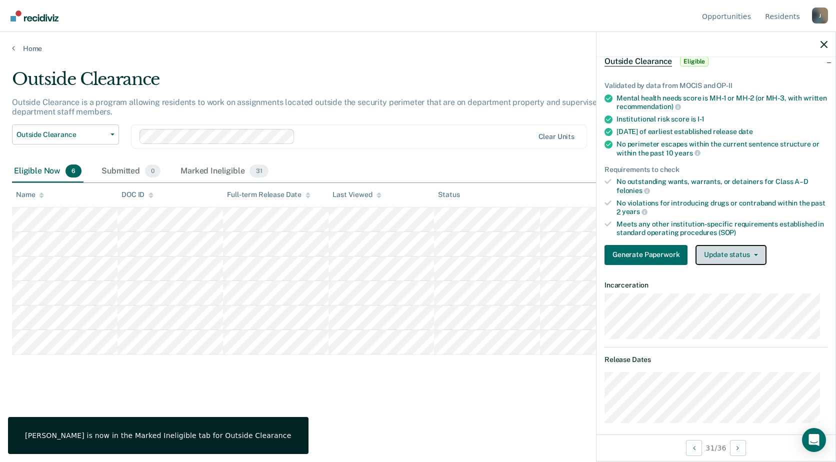
click at [714, 254] on button "Update status" at bounding box center [731, 255] width 71 height 20
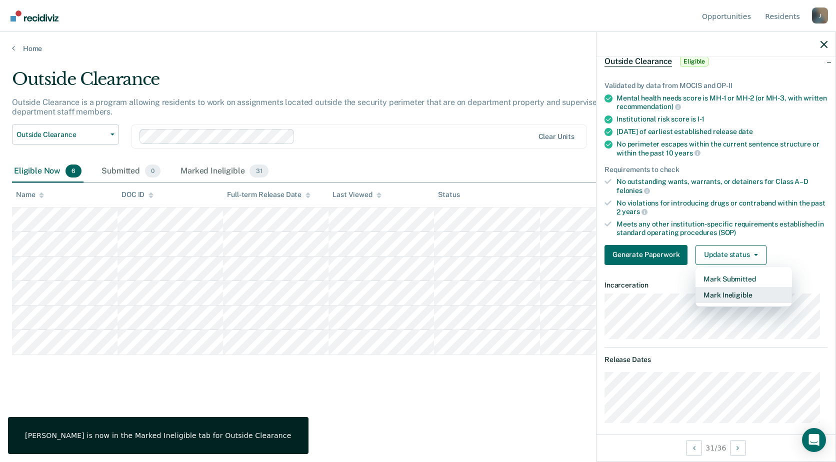
click at [721, 296] on button "Mark Ineligible" at bounding box center [744, 295] width 97 height 16
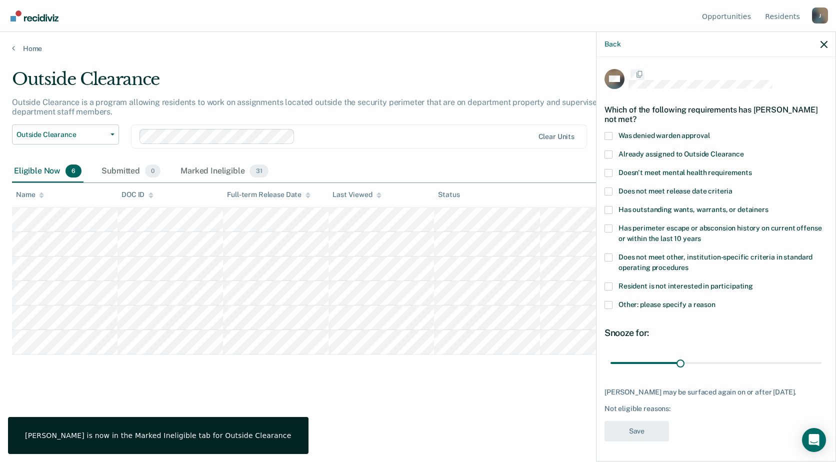
scroll to position [0, 0]
click at [608, 306] on span at bounding box center [609, 306] width 8 height 8
click at [716, 302] on input "Other: please specify a reason" at bounding box center [716, 302] width 0 height 0
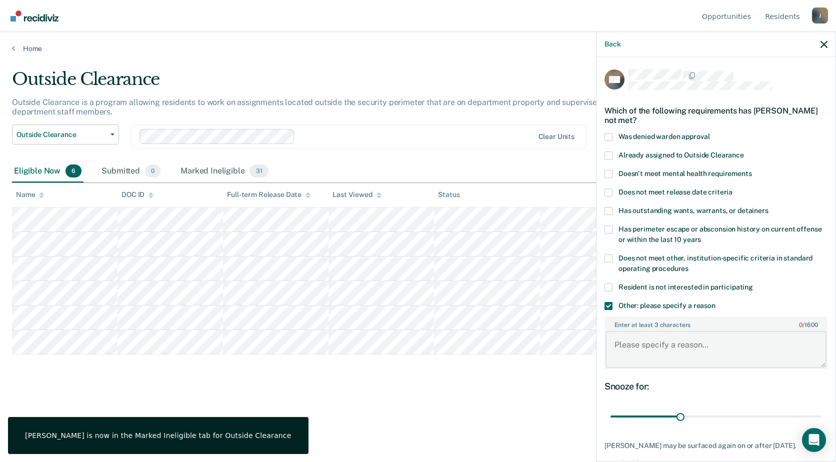
click at [636, 348] on textarea "Enter at least 3 characters 0 / 1600" at bounding box center [716, 349] width 221 height 37
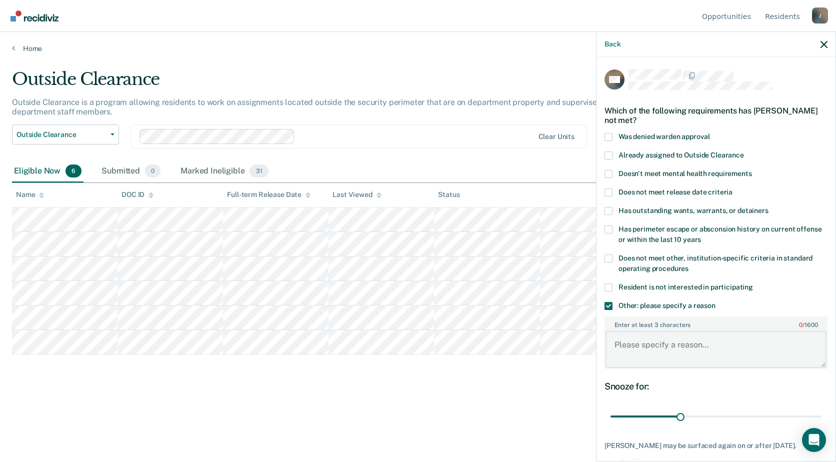
paste textarea "Release [DATE]"
type textarea "Release [DATE]"
drag, startPoint x: 678, startPoint y: 418, endPoint x: 833, endPoint y: 422, distance: 155.1
type input "90"
click at [822, 423] on input "range" at bounding box center [716, 417] width 211 height 18
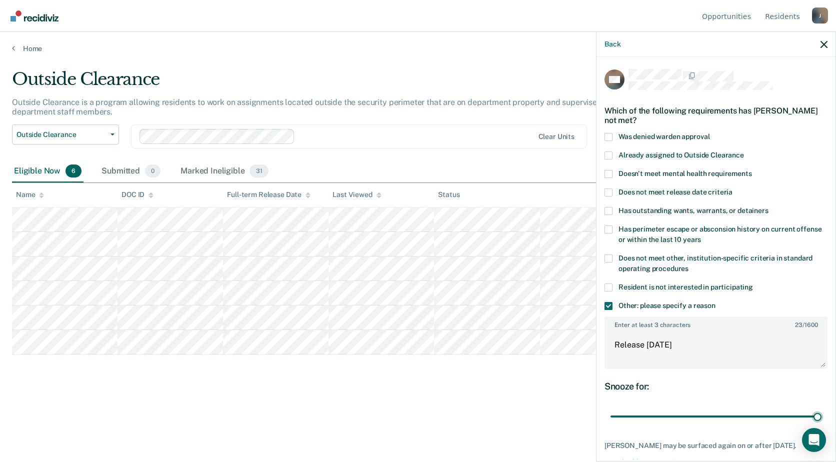
scroll to position [53, 0]
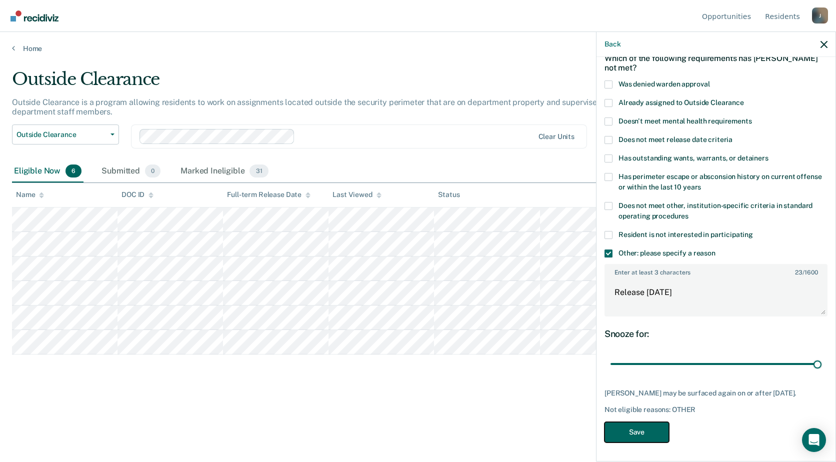
click at [628, 428] on button "Save" at bounding box center [637, 432] width 65 height 21
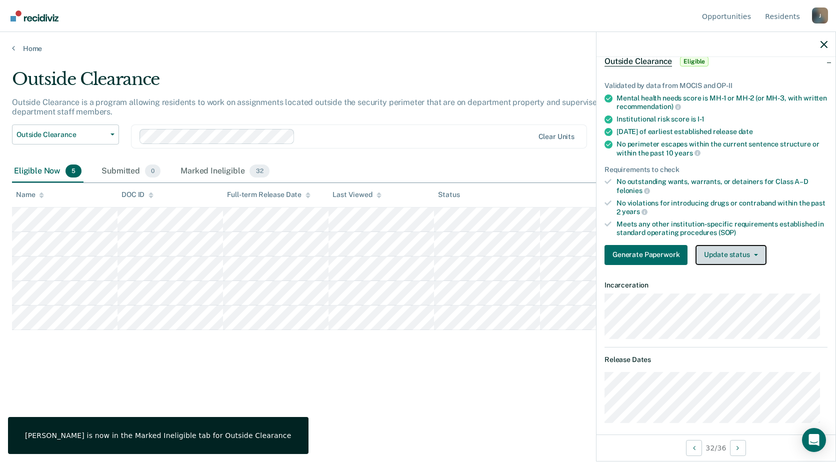
click at [727, 252] on button "Update status" at bounding box center [731, 255] width 71 height 20
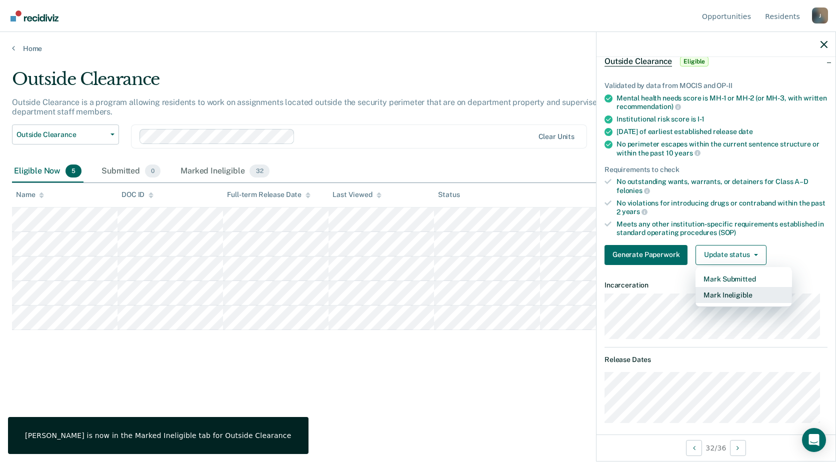
click at [733, 289] on button "Mark Ineligible" at bounding box center [744, 295] width 97 height 16
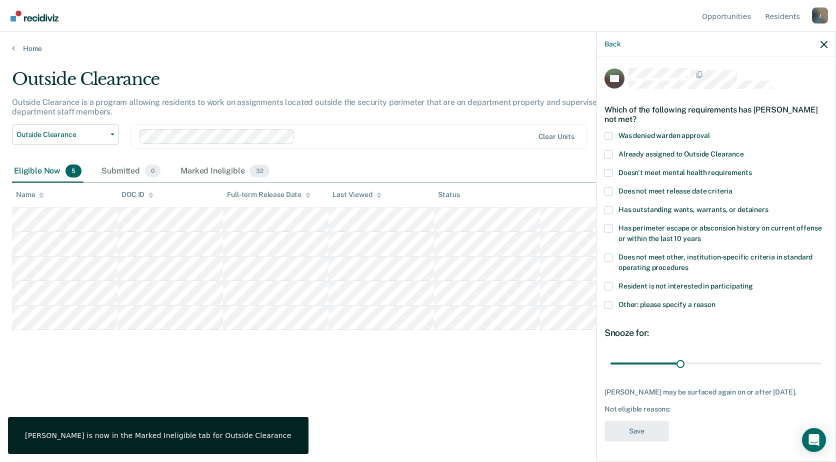
click at [604, 298] on div "JW Which of the following requirements has Joycelyn White not met? Was denied w…" at bounding box center [716, 258] width 239 height 403
click at [612, 301] on span at bounding box center [609, 305] width 8 height 8
click at [716, 301] on input "Other: please specify a reason" at bounding box center [716, 301] width 0 height 0
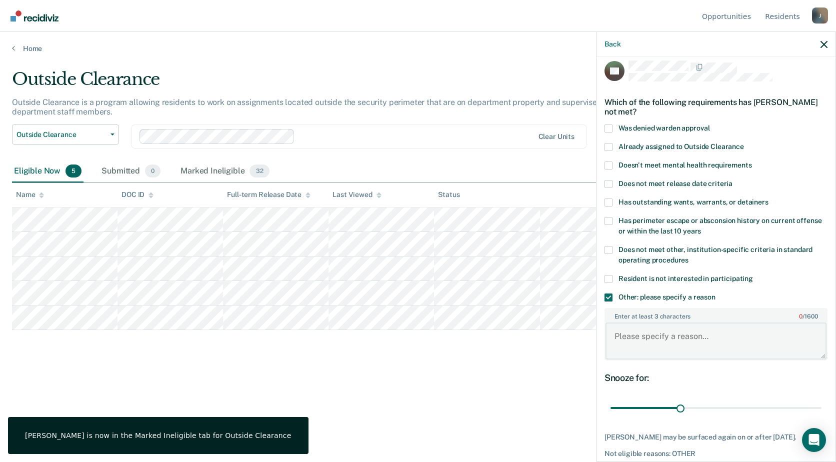
click at [628, 323] on textarea "Enter at least 3 characters 0 / 1600" at bounding box center [716, 341] width 221 height 37
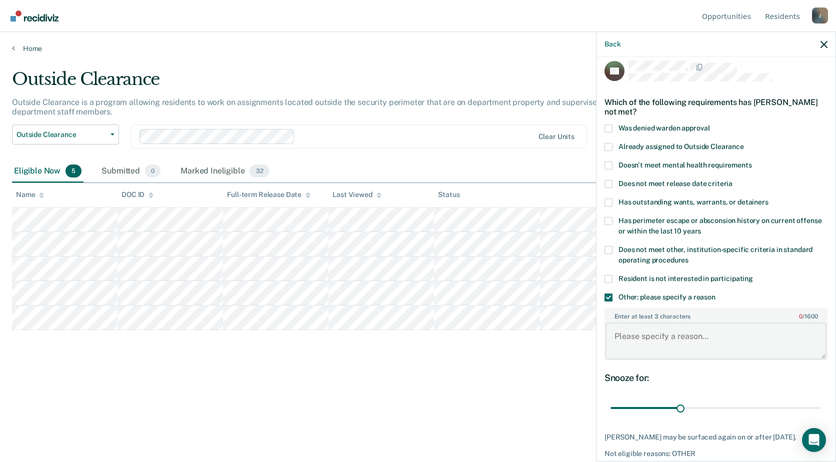
paste textarea "Release [DATE]"
type textarea "Release [DATE]"
drag, startPoint x: 679, startPoint y: 405, endPoint x: 838, endPoint y: 407, distance: 159.1
type input "90"
click at [822, 407] on input "range" at bounding box center [716, 409] width 211 height 18
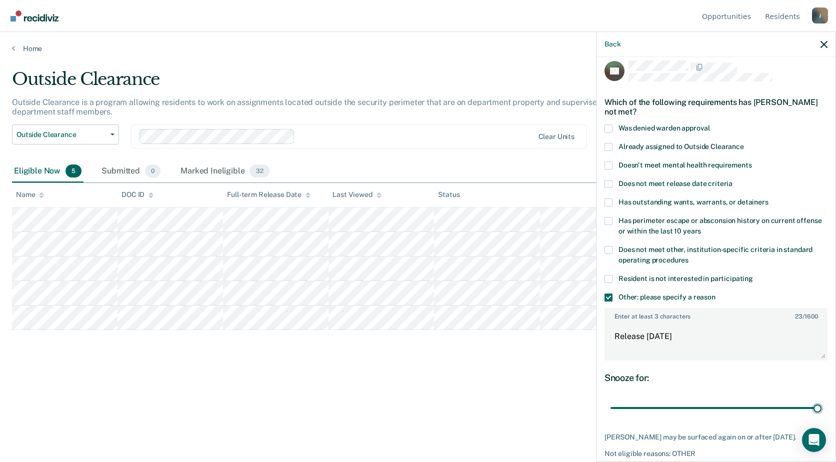
scroll to position [53, 0]
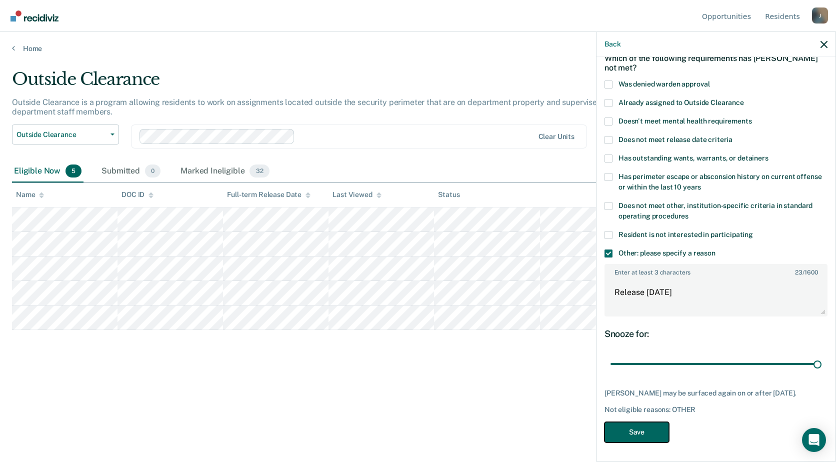
click at [631, 425] on button "Save" at bounding box center [637, 432] width 65 height 21
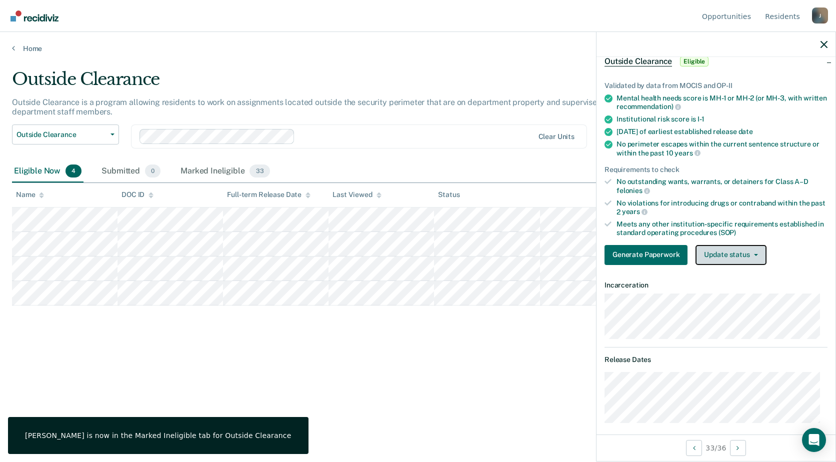
click at [714, 255] on button "Update status" at bounding box center [731, 255] width 71 height 20
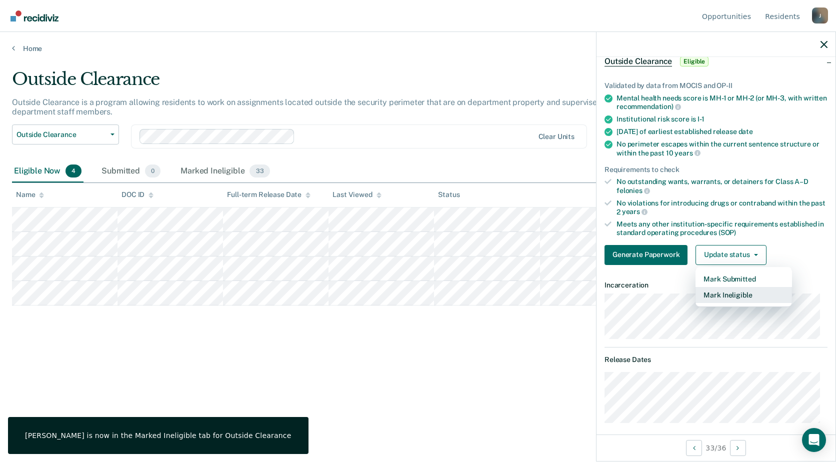
click at [725, 298] on button "Mark Ineligible" at bounding box center [744, 295] width 97 height 16
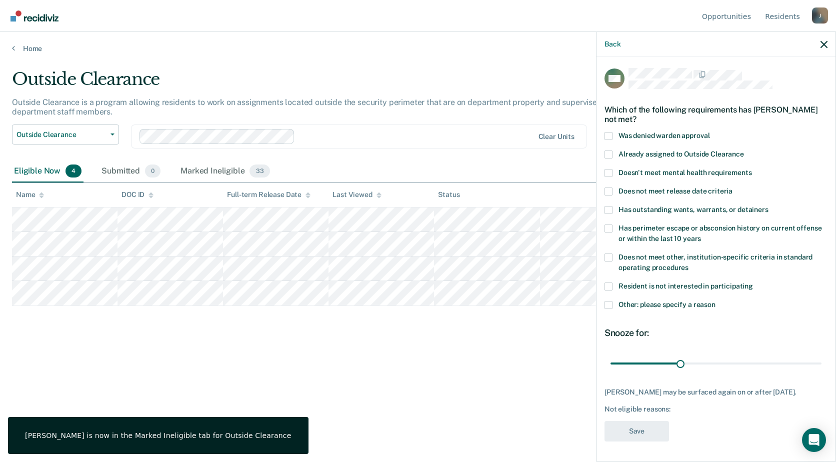
click at [609, 301] on span at bounding box center [609, 305] width 8 height 8
click at [716, 301] on input "Other: please specify a reason" at bounding box center [716, 301] width 0 height 0
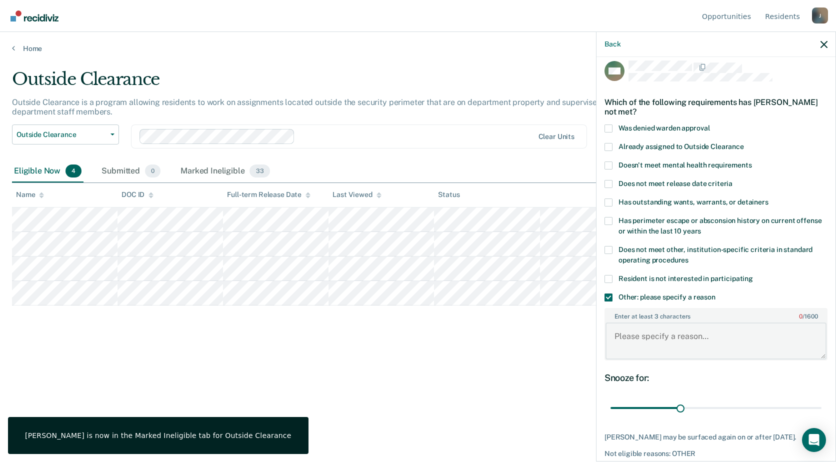
click at [635, 329] on textarea "Enter at least 3 characters 0 / 1600" at bounding box center [716, 341] width 221 height 37
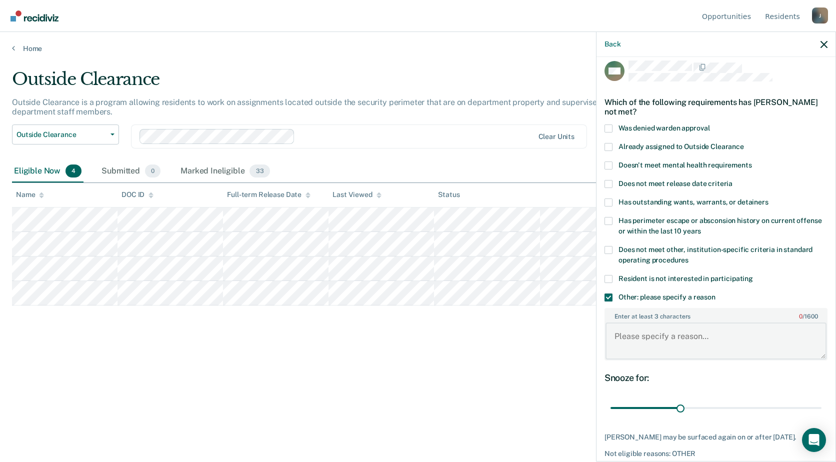
paste textarea "Release [DATE]"
type textarea "Release [DATE]"
drag, startPoint x: 676, startPoint y: 404, endPoint x: 838, endPoint y: 413, distance: 161.8
type input "90"
click at [822, 413] on input "range" at bounding box center [716, 409] width 211 height 18
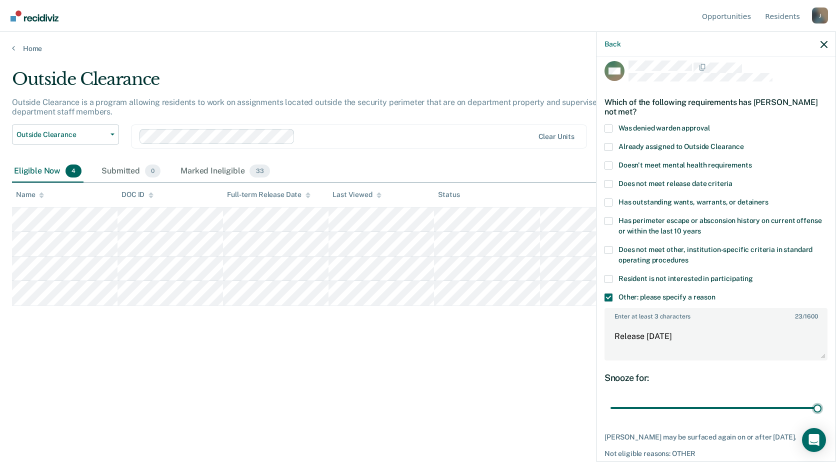
scroll to position [53, 0]
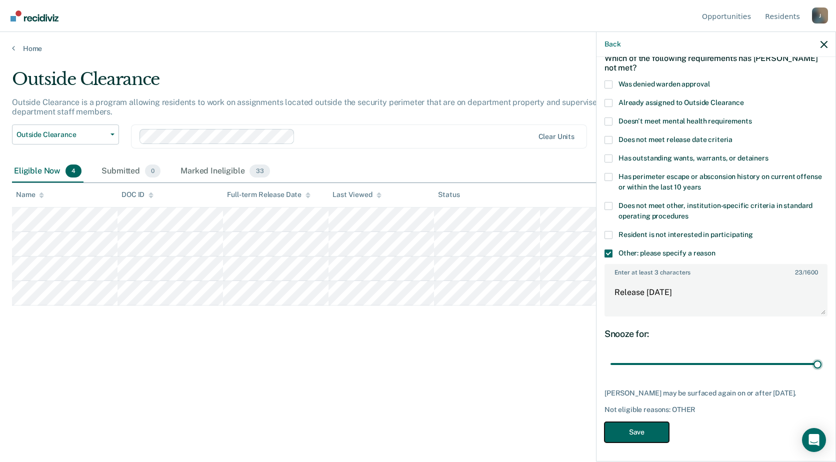
click at [634, 431] on button "Save" at bounding box center [637, 432] width 65 height 21
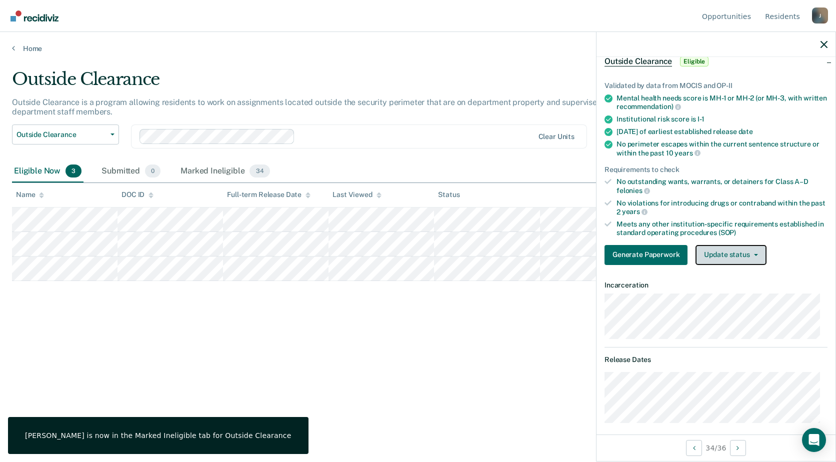
click at [739, 248] on button "Update status" at bounding box center [731, 255] width 71 height 20
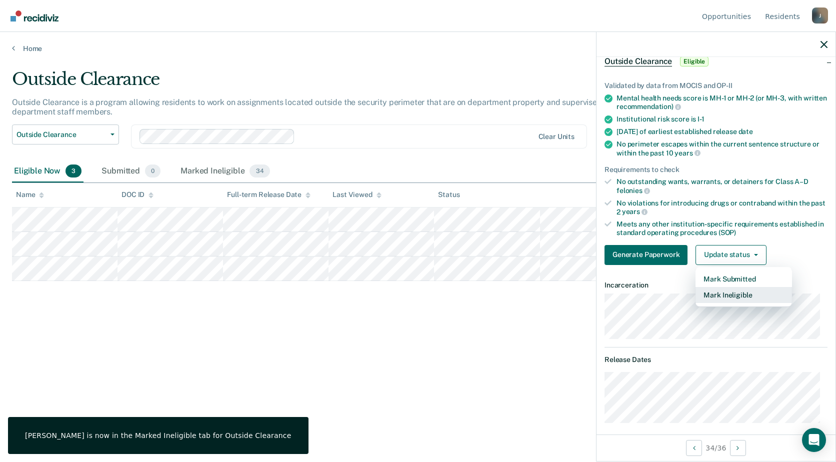
click at [729, 290] on button "Mark Ineligible" at bounding box center [744, 295] width 97 height 16
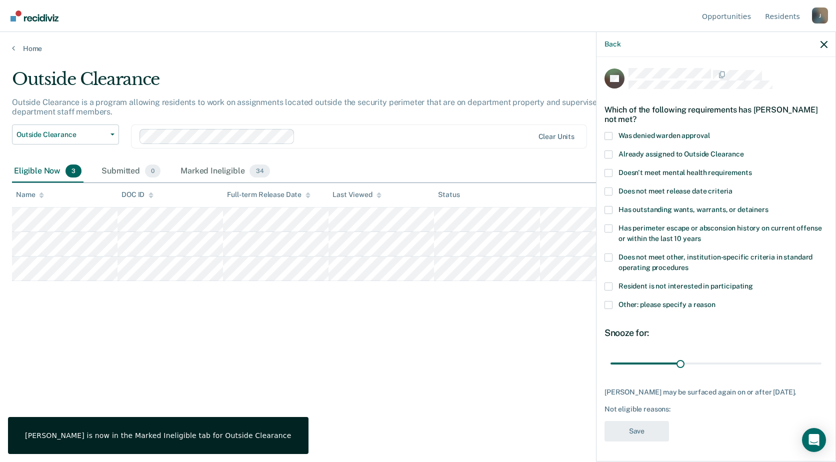
click at [606, 301] on span at bounding box center [609, 305] width 8 height 8
click at [716, 301] on input "Other: please specify a reason" at bounding box center [716, 301] width 0 height 0
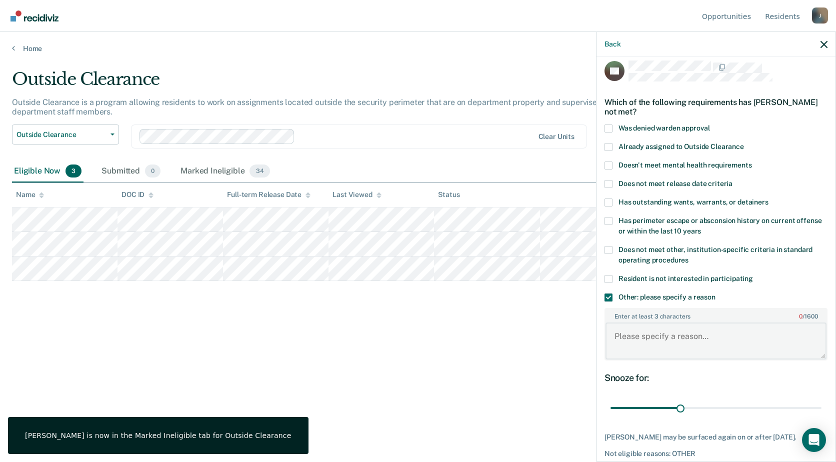
click at [652, 340] on textarea "Enter at least 3 characters 0 / 1600" at bounding box center [716, 341] width 221 height 37
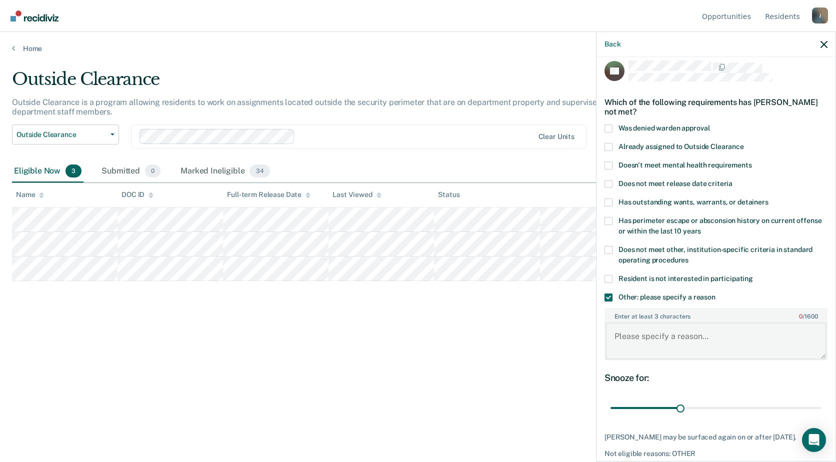
paste textarea "Release [DATE]"
type textarea "Release [DATE]"
drag, startPoint x: 680, startPoint y: 406, endPoint x: 783, endPoint y: 401, distance: 102.6
type input "90"
click at [822, 404] on input "range" at bounding box center [716, 409] width 211 height 18
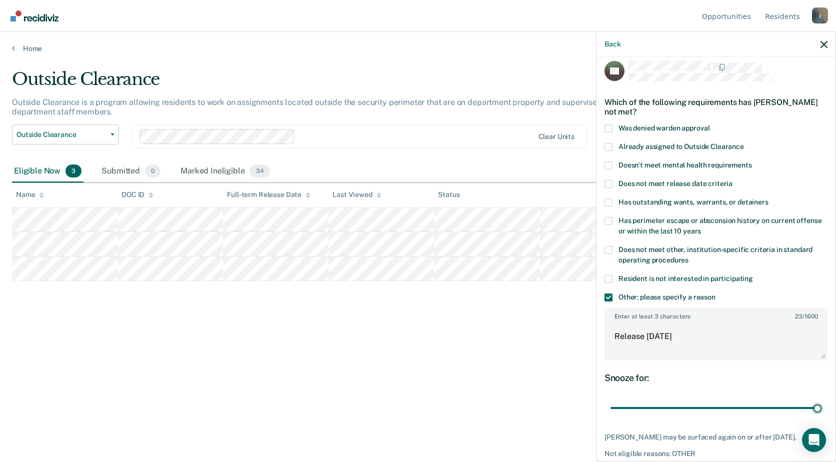
scroll to position [61, 0]
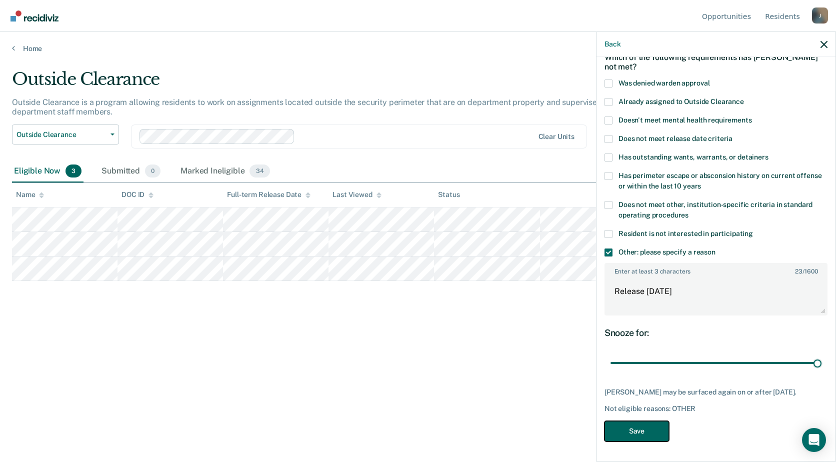
click at [639, 428] on button "Save" at bounding box center [637, 431] width 65 height 21
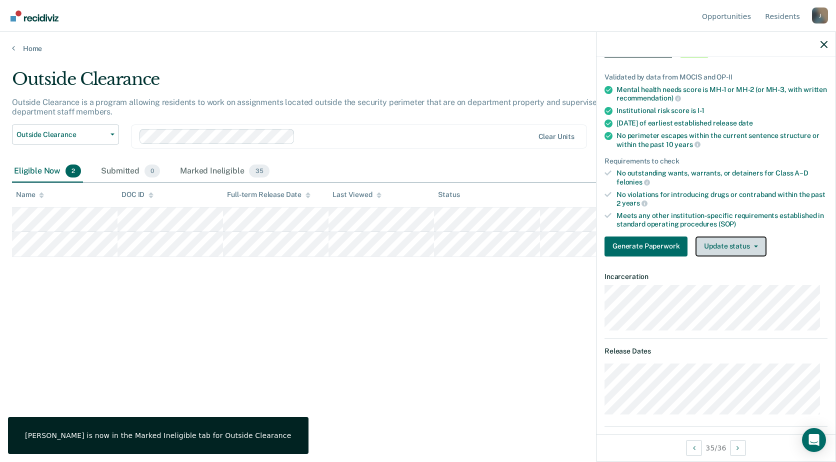
click at [746, 241] on button "Update status" at bounding box center [731, 247] width 71 height 20
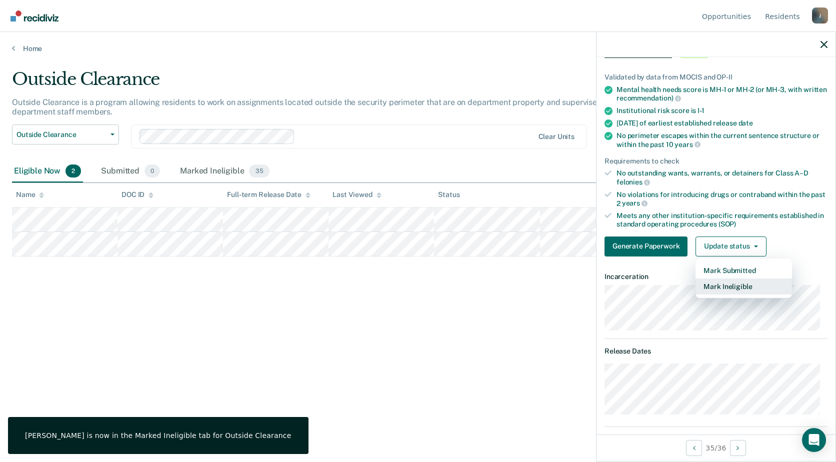
click at [733, 285] on button "Mark Ineligible" at bounding box center [744, 287] width 97 height 16
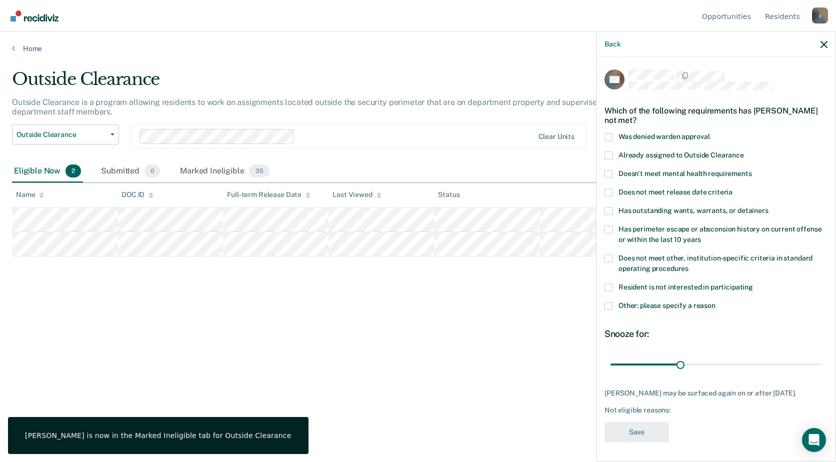
click at [609, 305] on span at bounding box center [609, 306] width 8 height 8
click at [716, 302] on input "Other: please specify a reason" at bounding box center [716, 302] width 0 height 0
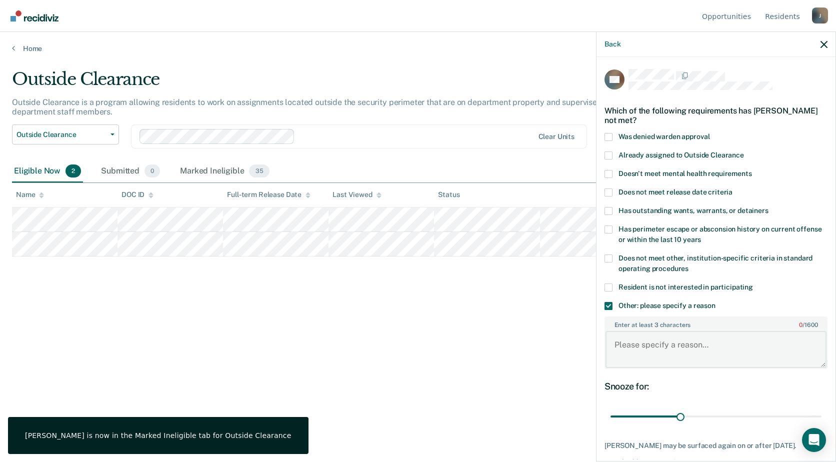
click at [652, 342] on textarea "Enter at least 3 characters 0 / 1600" at bounding box center [716, 349] width 221 height 37
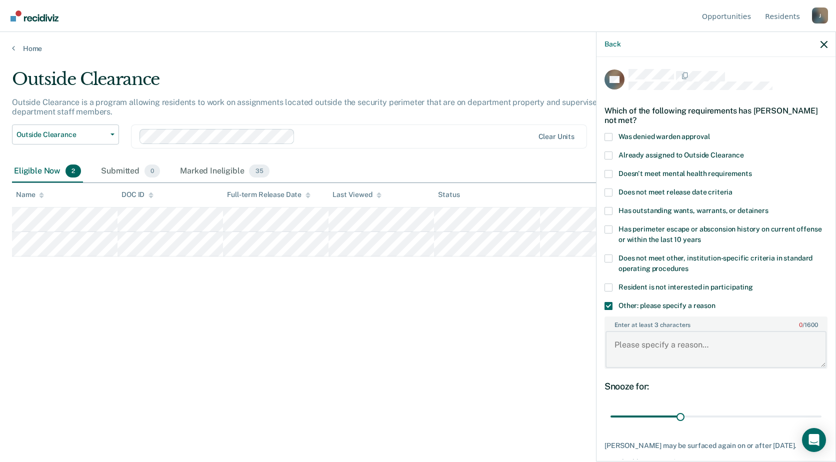
paste textarea "Release [DATE]"
type textarea "Release [DATE]"
drag, startPoint x: 680, startPoint y: 413, endPoint x: 838, endPoint y: 416, distance: 157.6
type input "90"
click at [822, 416] on input "range" at bounding box center [716, 417] width 211 height 18
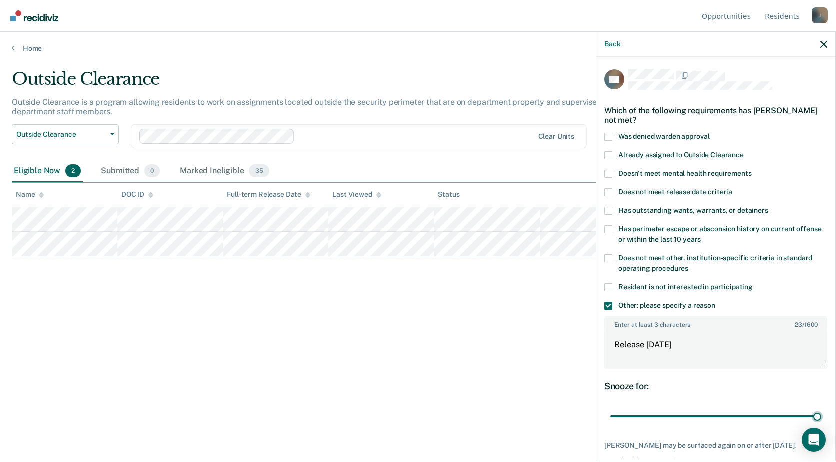
scroll to position [53, 0]
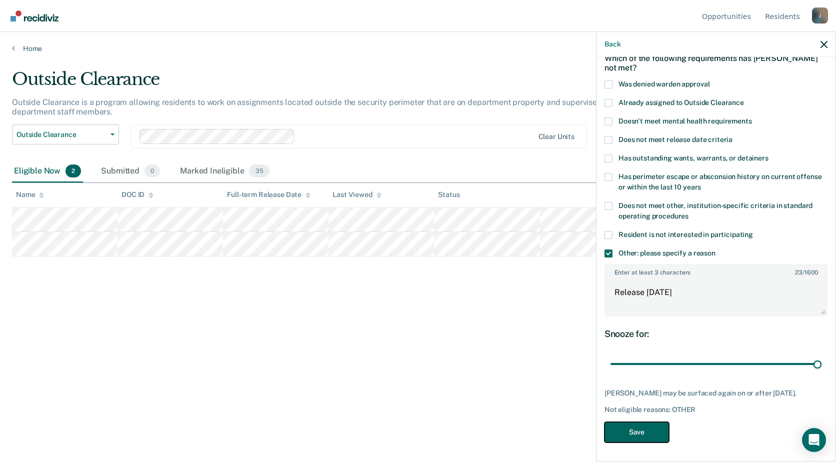
click at [655, 430] on button "Save" at bounding box center [637, 432] width 65 height 21
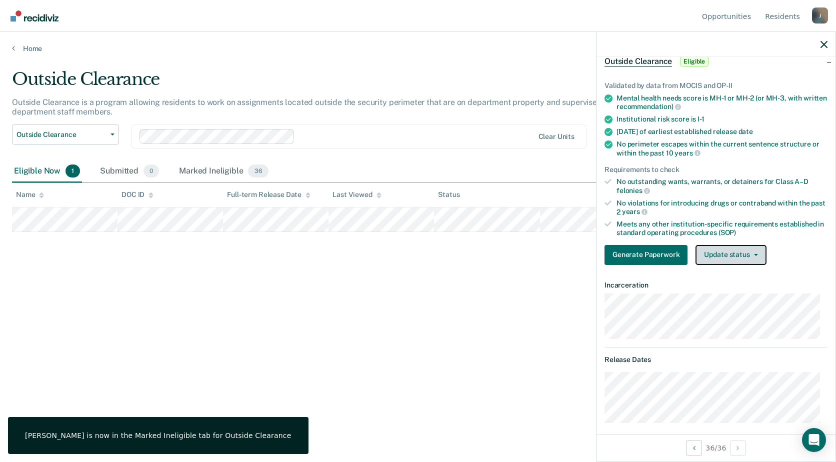
click at [718, 252] on button "Update status" at bounding box center [731, 255] width 71 height 20
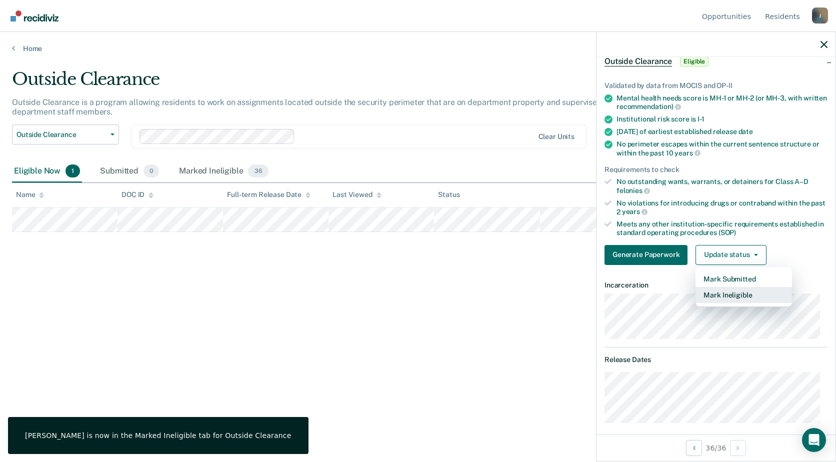
click at [723, 292] on button "Mark Ineligible" at bounding box center [744, 295] width 97 height 16
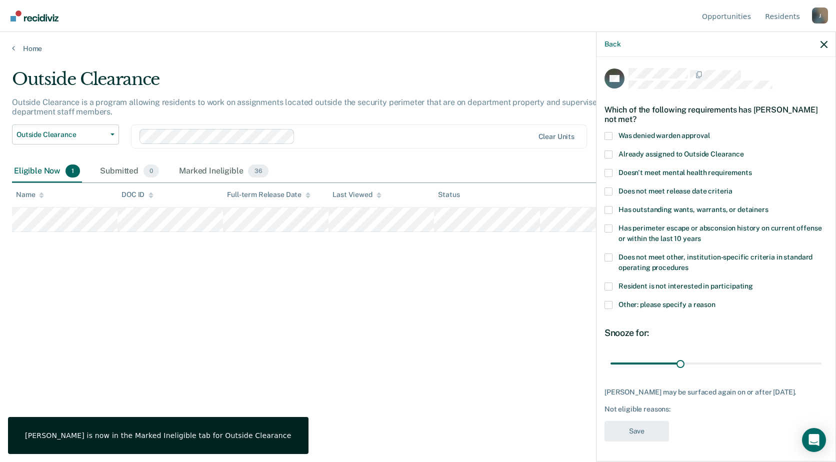
scroll to position [9, 0]
click at [606, 301] on span at bounding box center [609, 305] width 8 height 8
click at [716, 301] on input "Other: please specify a reason" at bounding box center [716, 301] width 0 height 0
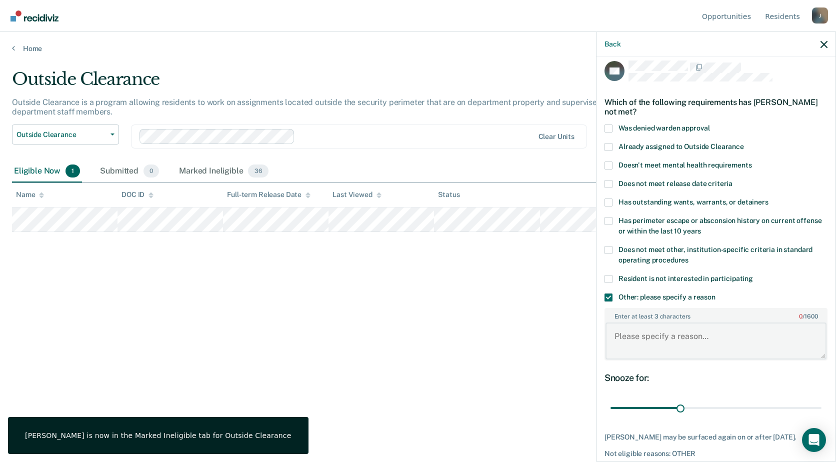
click at [643, 331] on textarea "Enter at least 3 characters 0 / 1600" at bounding box center [716, 341] width 221 height 37
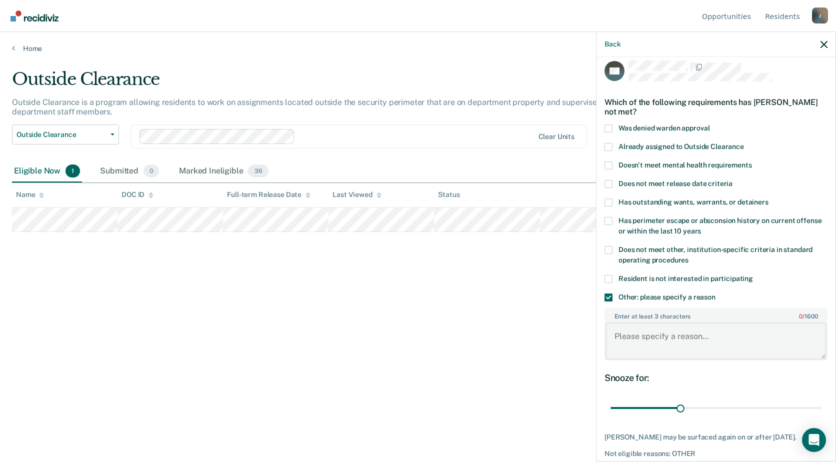
paste textarea "Release [DATE]"
type textarea "Release [DATE]"
drag, startPoint x: 681, startPoint y: 403, endPoint x: 731, endPoint y: 401, distance: 49.6
type input "90"
click at [822, 400] on input "range" at bounding box center [716, 409] width 211 height 18
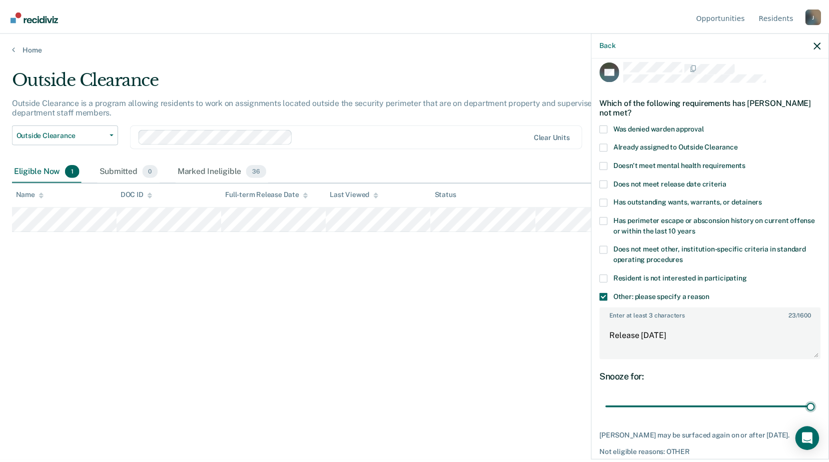
scroll to position [53, 0]
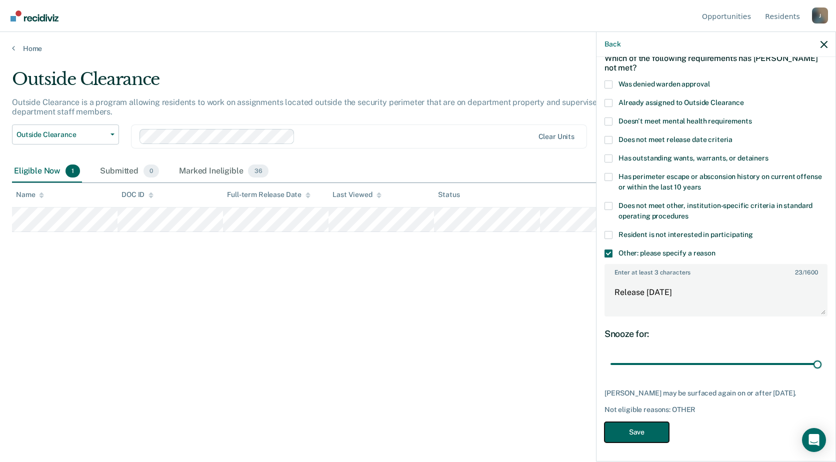
drag, startPoint x: 634, startPoint y: 425, endPoint x: 619, endPoint y: 417, distance: 17.0
click at [634, 425] on button "Save" at bounding box center [637, 432] width 65 height 21
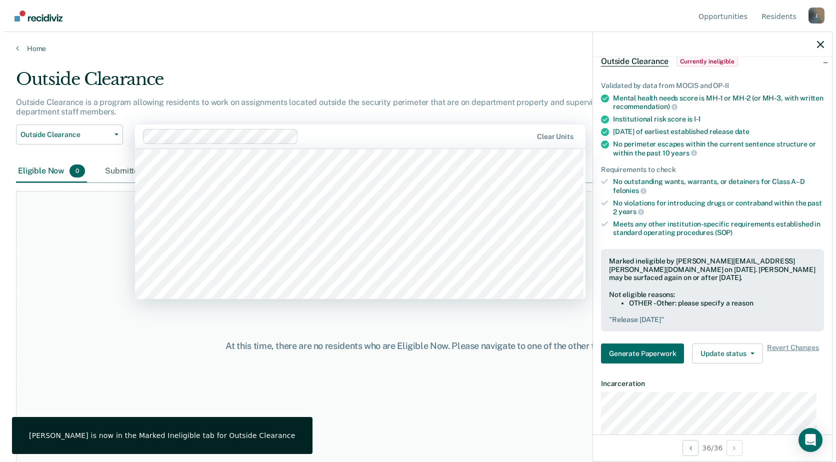
scroll to position [250, 0]
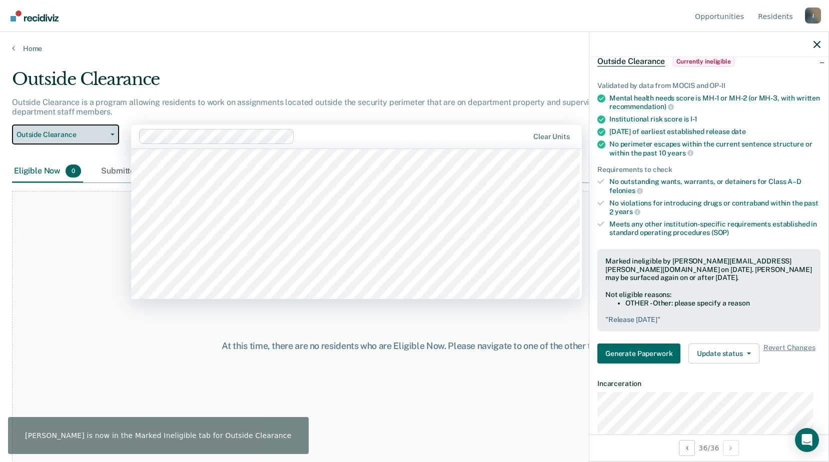
click at [87, 134] on span "Outside Clearance" at bounding box center [62, 135] width 90 height 9
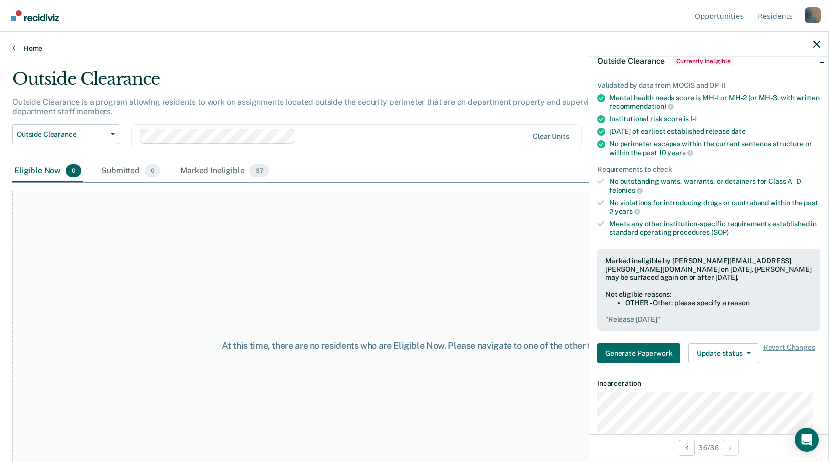
click at [18, 49] on link "Home" at bounding box center [414, 48] width 805 height 9
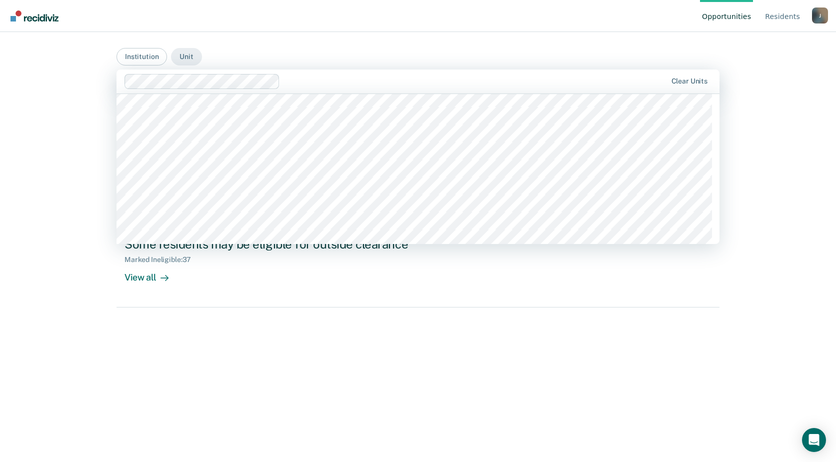
scroll to position [450, 0]
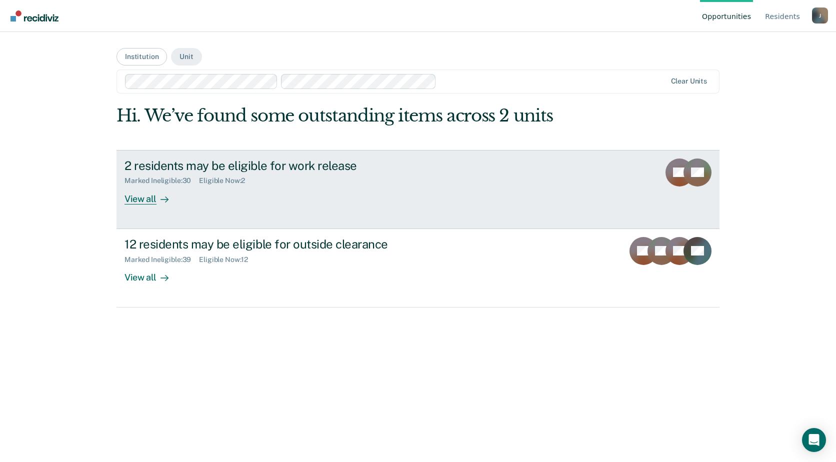
click at [153, 200] on div "View all" at bounding box center [153, 195] width 56 height 20
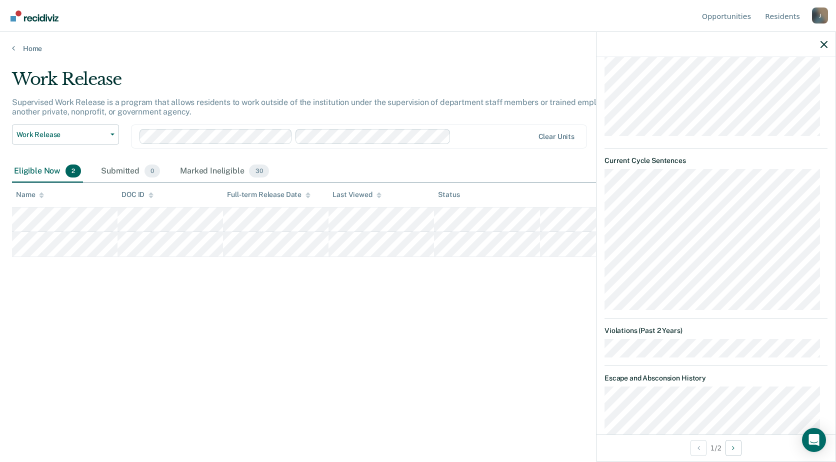
scroll to position [200, 0]
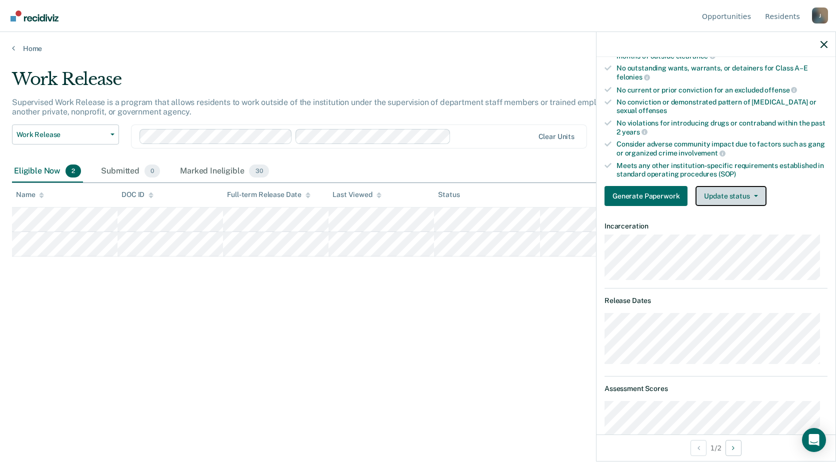
click at [738, 187] on button "Update status" at bounding box center [731, 196] width 71 height 20
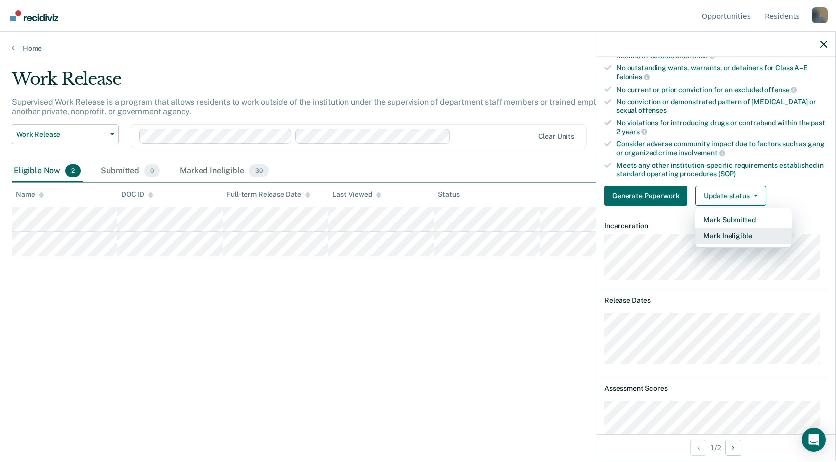
click at [724, 243] on button "Mark Ineligible" at bounding box center [744, 236] width 97 height 16
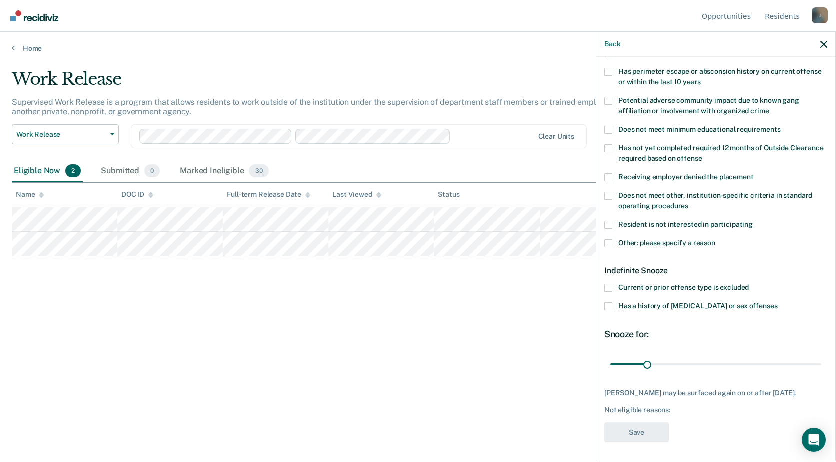
click at [613, 240] on label "Other: please specify a reason" at bounding box center [716, 245] width 223 height 11
click at [716, 240] on input "Other: please specify a reason" at bounding box center [716, 240] width 0 height 0
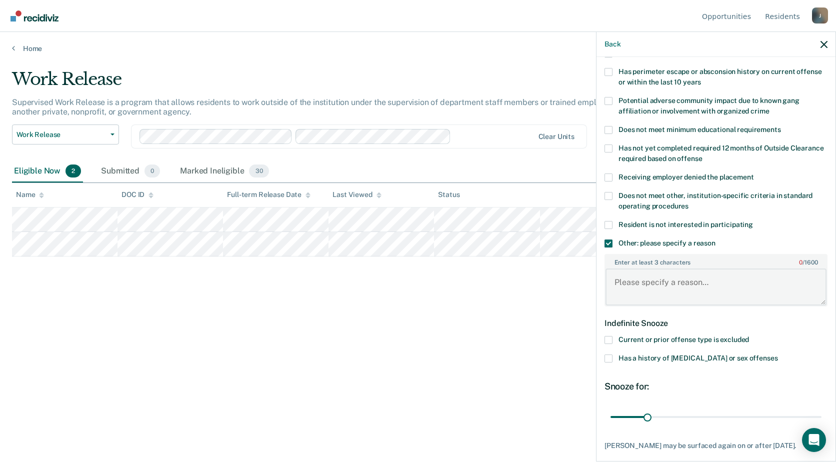
click at [648, 282] on textarea "Enter at least 3 characters 0 / 1600" at bounding box center [716, 287] width 221 height 37
paste textarea "Release within 6 months"
type textarea "Release within 6 months"
drag, startPoint x: 648, startPoint y: 416, endPoint x: 838, endPoint y: 417, distance: 190.1
type input "180"
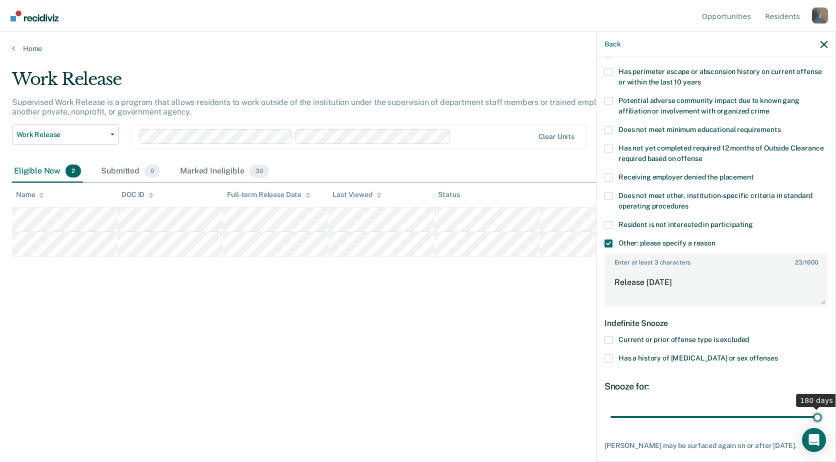
click at [822, 417] on input "range" at bounding box center [716, 417] width 211 height 18
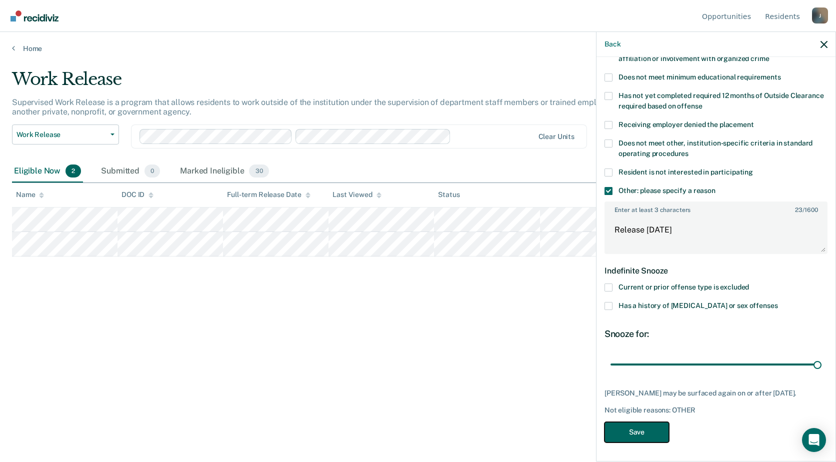
click at [631, 425] on button "Save" at bounding box center [637, 432] width 65 height 21
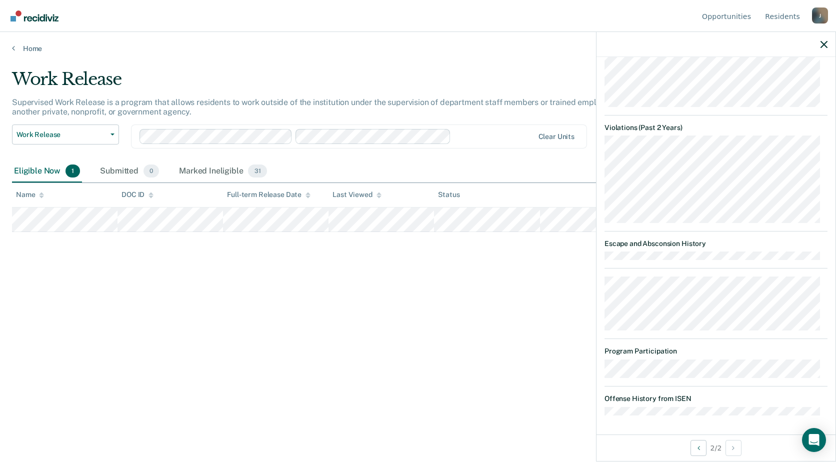
scroll to position [91, 0]
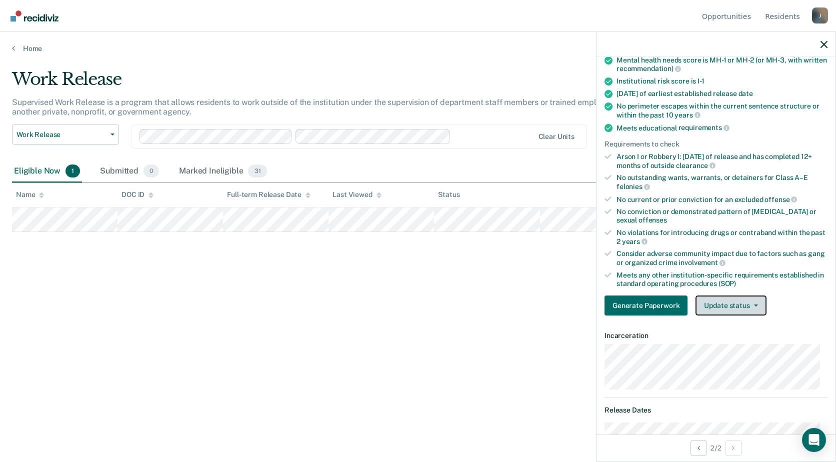
click at [730, 301] on button "Update status" at bounding box center [731, 306] width 71 height 20
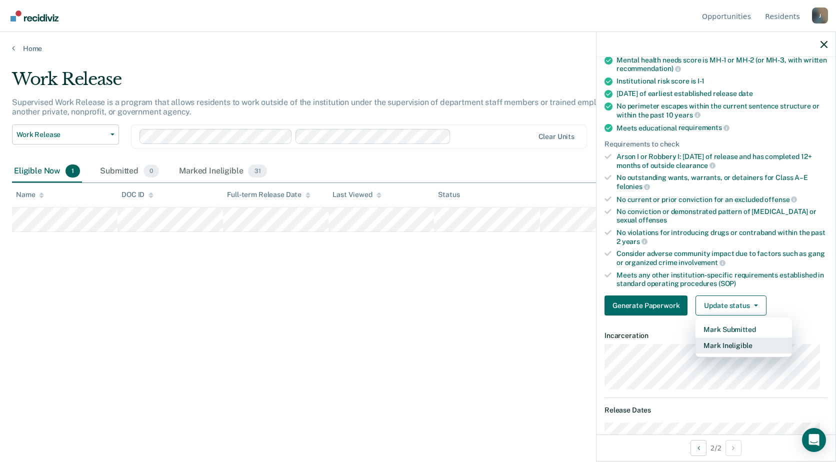
click at [722, 345] on button "Mark Ineligible" at bounding box center [744, 346] width 97 height 16
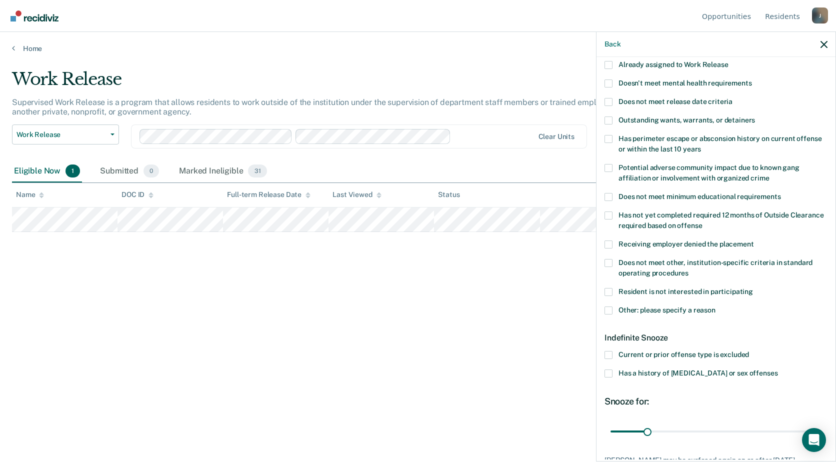
click at [607, 354] on span at bounding box center [609, 355] width 8 height 8
click at [749, 351] on input "Current or prior offense type is excluded" at bounding box center [749, 351] width 0 height 0
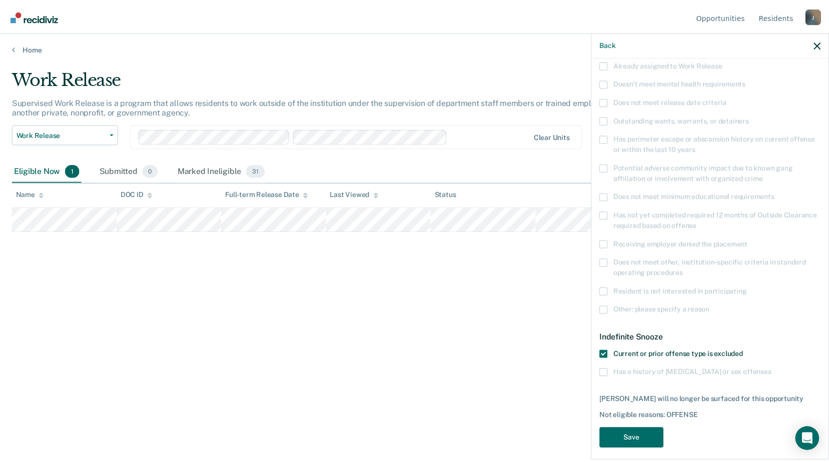
scroll to position [98, 0]
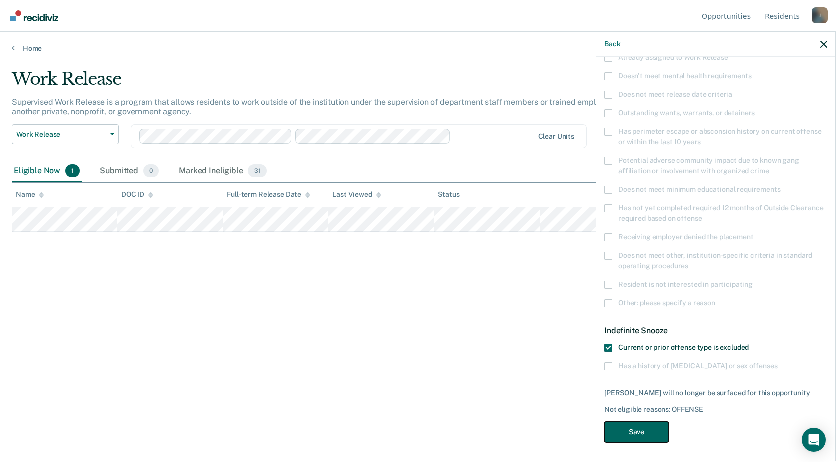
click at [633, 435] on button "Save" at bounding box center [637, 432] width 65 height 21
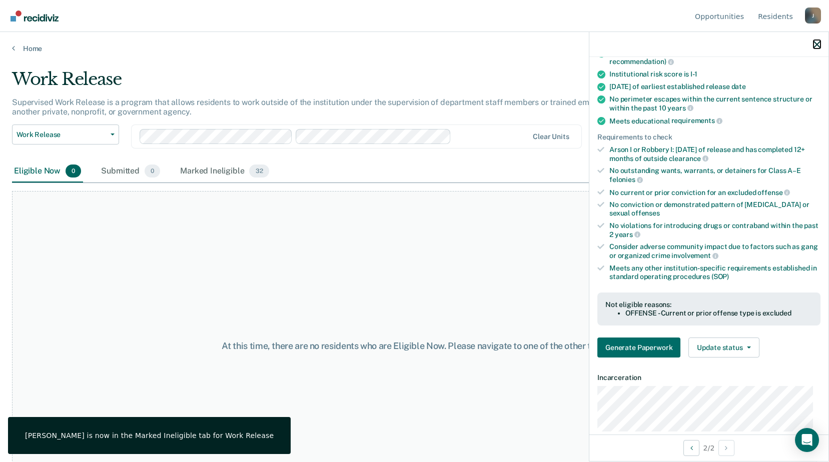
click at [816, 45] on icon "button" at bounding box center [816, 44] width 7 height 7
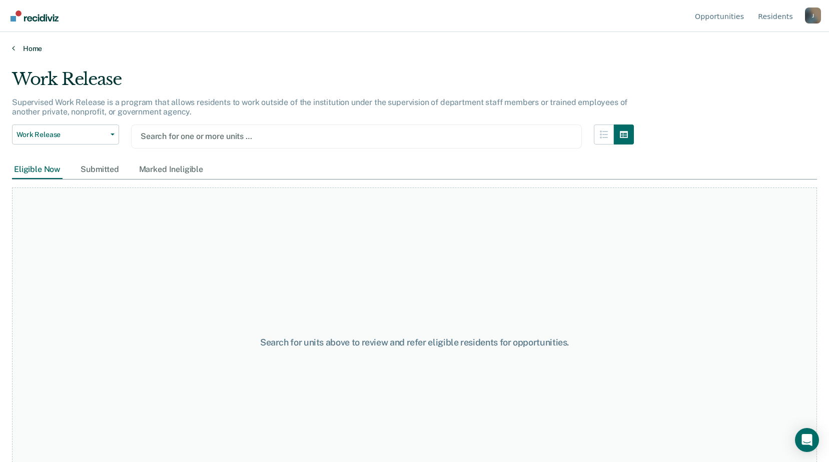
click at [34, 48] on link "Home" at bounding box center [414, 48] width 805 height 9
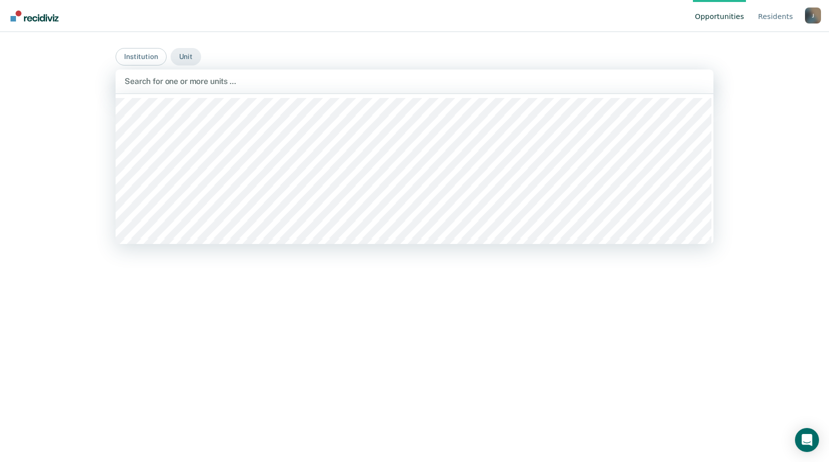
click at [197, 80] on div at bounding box center [415, 82] width 580 height 12
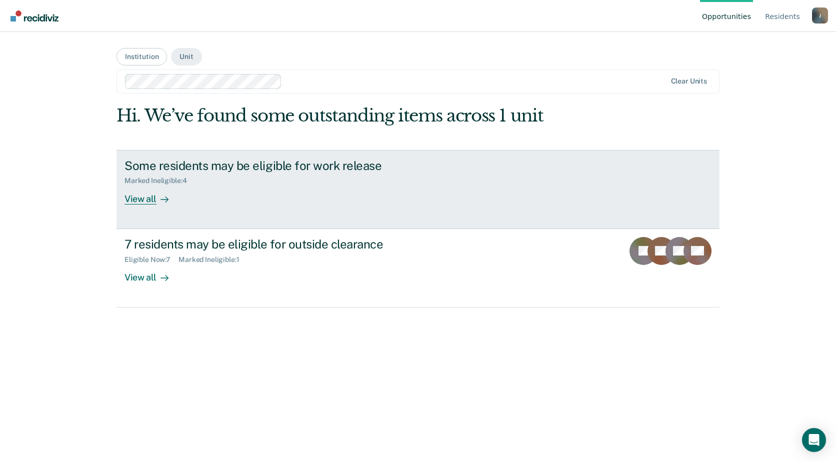
click at [158, 196] on div at bounding box center [163, 199] width 12 height 12
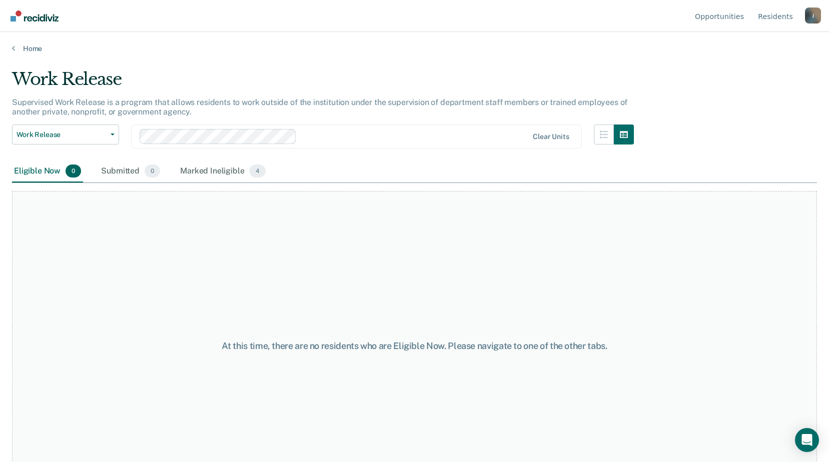
scroll to position [39, 0]
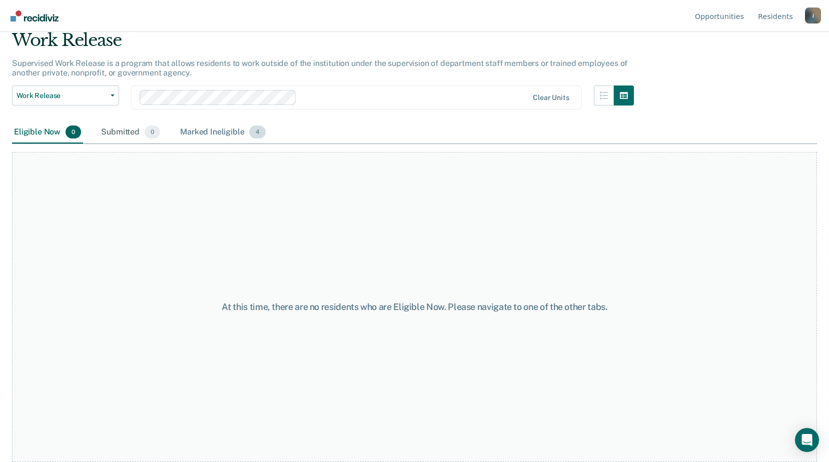
click at [207, 134] on div "Marked Ineligible 4" at bounding box center [223, 133] width 90 height 22
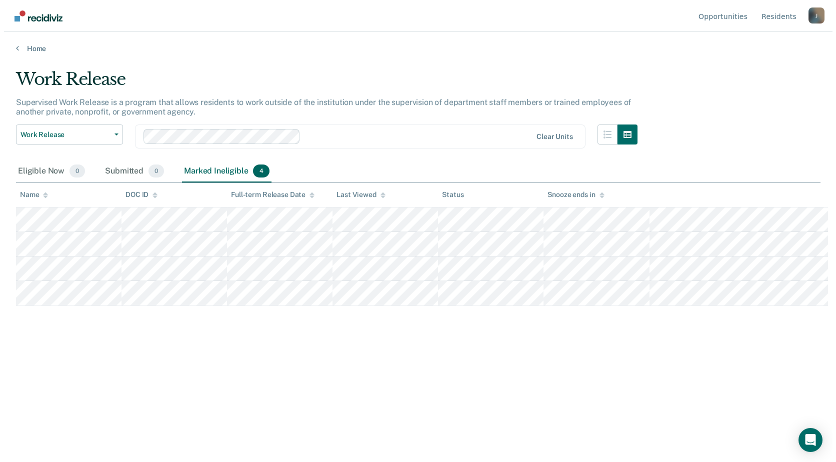
scroll to position [0, 0]
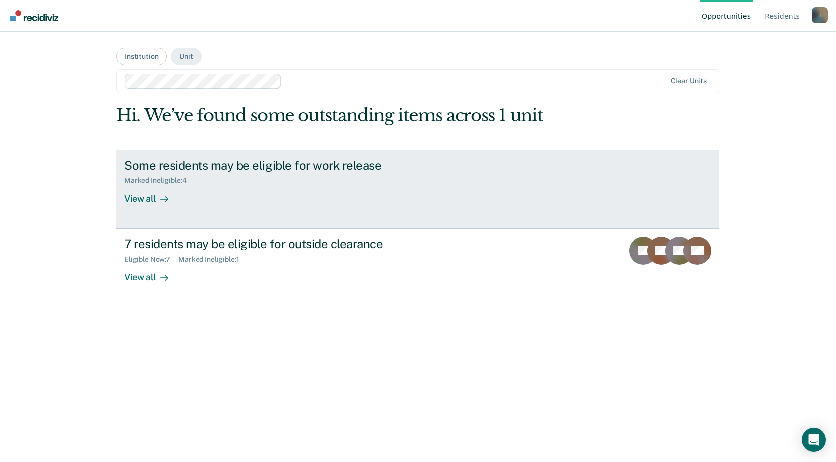
click at [154, 196] on div "View all" at bounding box center [153, 195] width 56 height 20
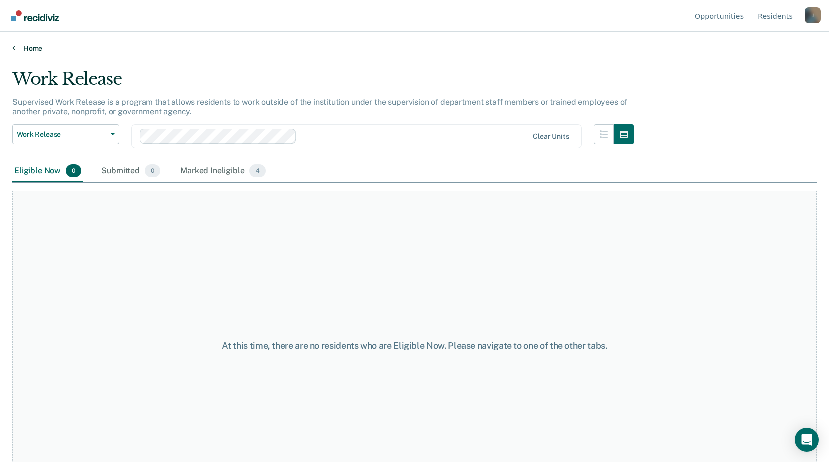
click at [15, 49] on link "Home" at bounding box center [414, 48] width 805 height 9
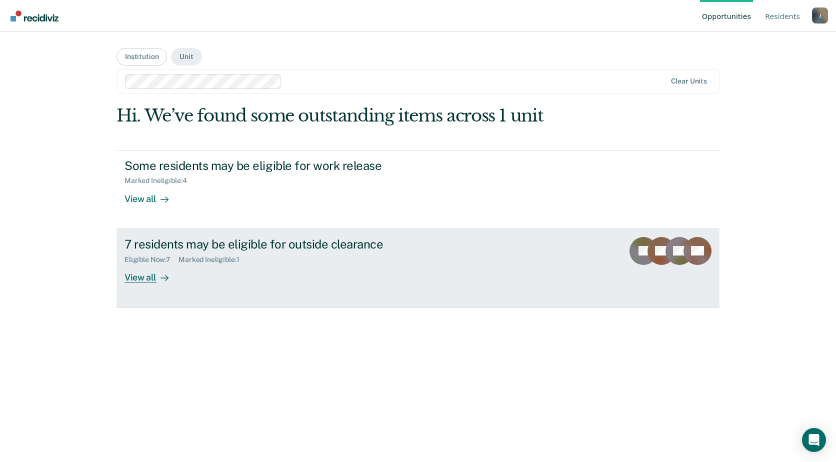
click at [139, 276] on div "View all" at bounding box center [153, 274] width 56 height 20
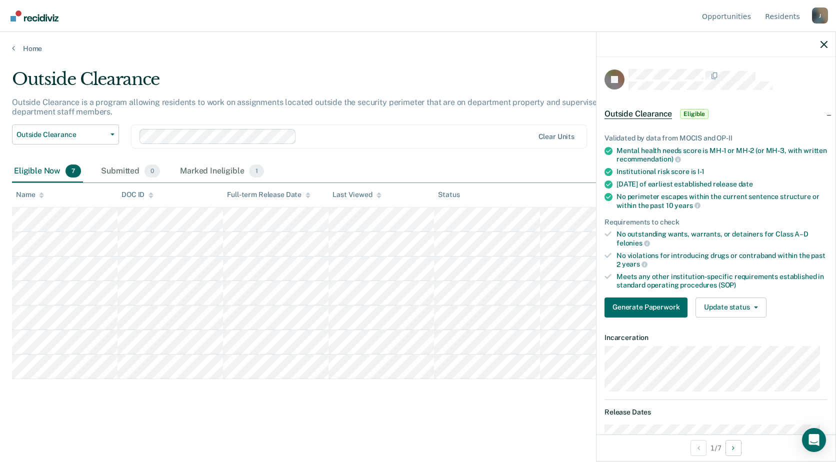
scroll to position [50, 0]
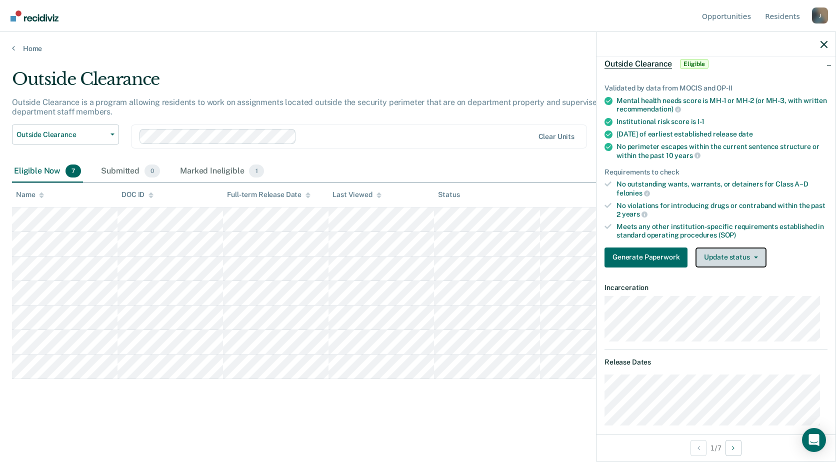
click at [717, 261] on button "Update status" at bounding box center [731, 258] width 71 height 20
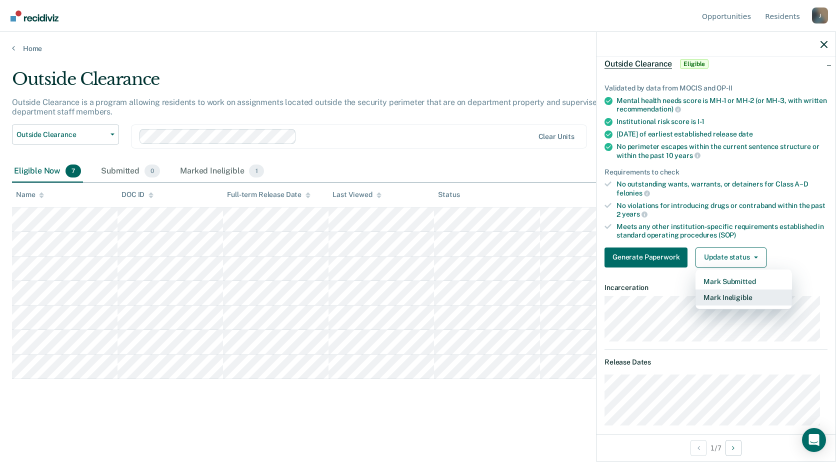
click at [712, 301] on button "Mark Ineligible" at bounding box center [744, 298] width 97 height 16
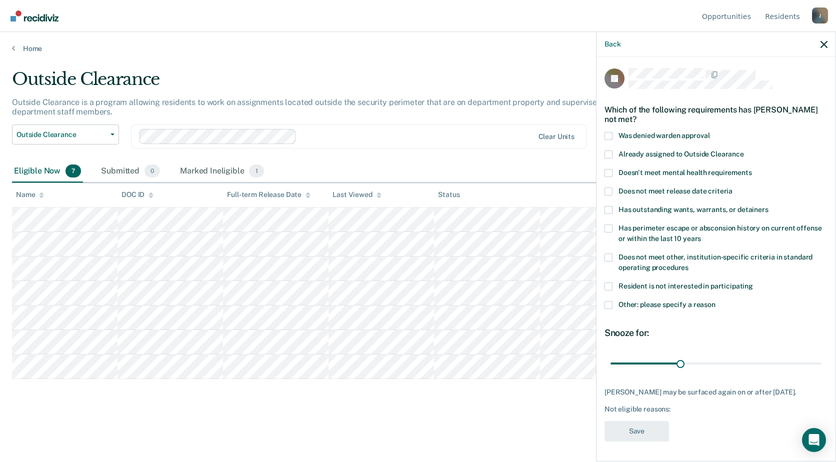
click at [611, 254] on span at bounding box center [609, 258] width 8 height 8
click at [689, 264] on input "Does not meet other, institution-specific criteria in standard operating proced…" at bounding box center [689, 264] width 0 height 0
drag, startPoint x: 678, startPoint y: 356, endPoint x: 686, endPoint y: 356, distance: 8.0
type input "33"
click at [686, 356] on input "range" at bounding box center [716, 364] width 211 height 18
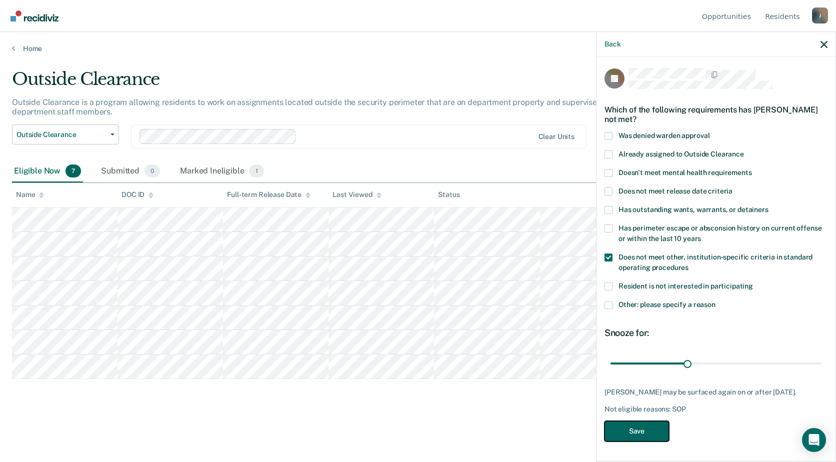
click at [656, 430] on button "Save" at bounding box center [637, 431] width 65 height 21
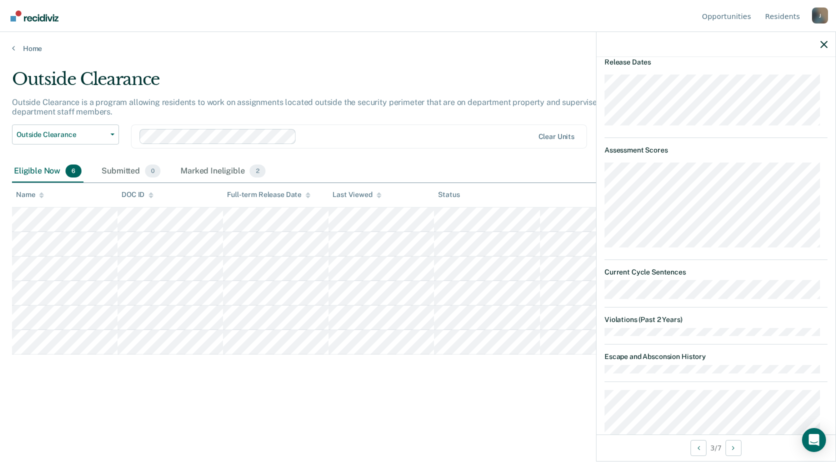
scroll to position [50, 0]
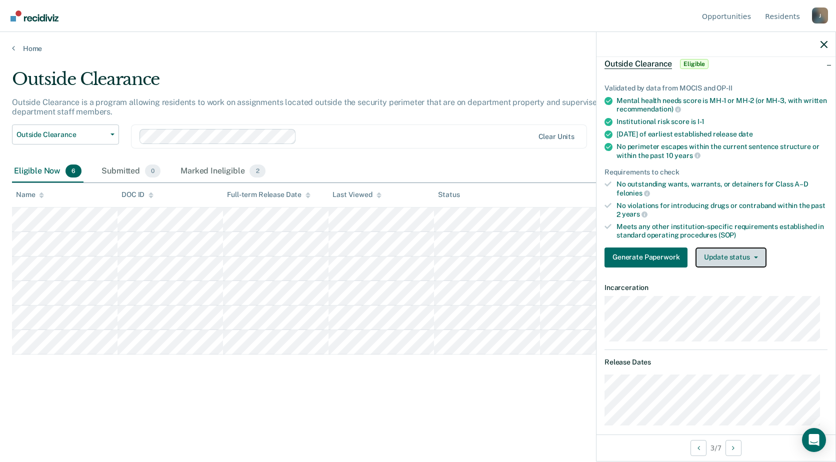
click at [762, 253] on button "Update status" at bounding box center [731, 258] width 71 height 20
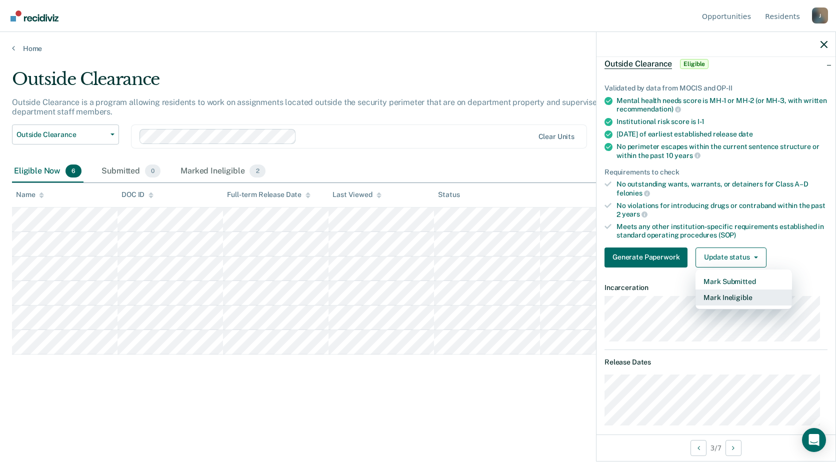
click at [723, 298] on button "Mark Ineligible" at bounding box center [744, 298] width 97 height 16
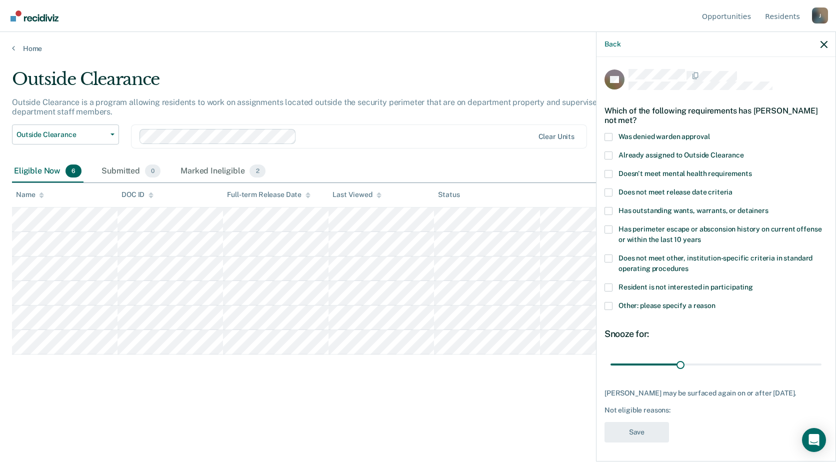
click at [611, 298] on div "Resident is not interested in participating" at bounding box center [716, 293] width 223 height 19
click at [610, 303] on span at bounding box center [609, 306] width 8 height 8
click at [716, 302] on input "Other: please specify a reason" at bounding box center [716, 302] width 0 height 0
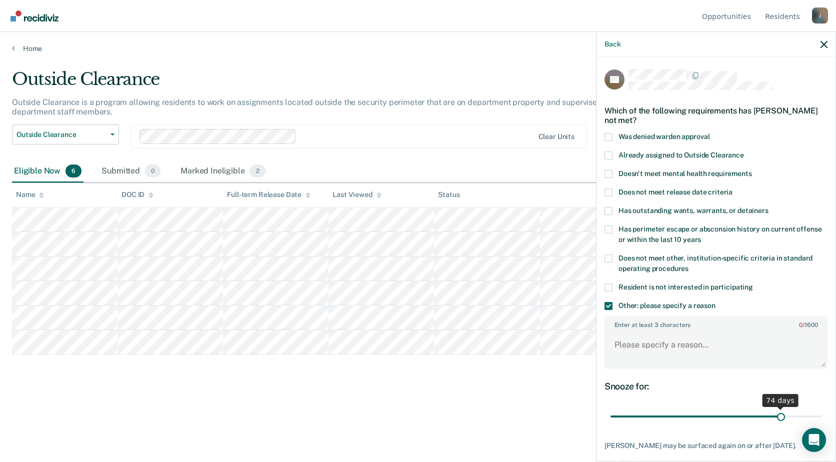
drag, startPoint x: 679, startPoint y: 422, endPoint x: 774, endPoint y: 426, distance: 95.6
type input "74"
click at [774, 426] on input "range" at bounding box center [716, 417] width 211 height 18
click at [669, 346] on textarea "Enter at least 3 characters 0 / 1600" at bounding box center [716, 349] width 221 height 37
paste textarea "Release within 6 months"
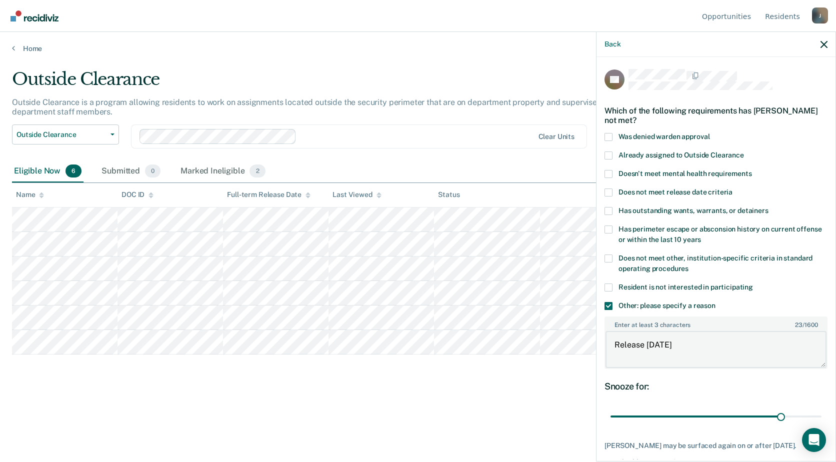
scroll to position [61, 0]
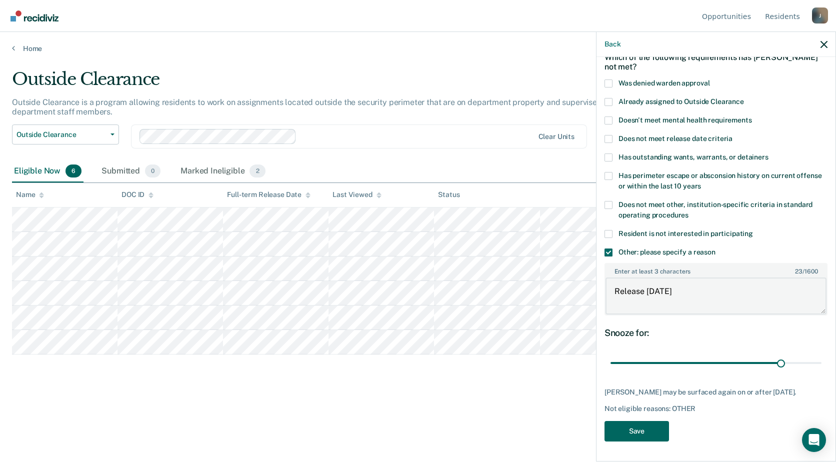
type textarea "Release within 6 months"
click at [654, 434] on button "Save" at bounding box center [637, 431] width 65 height 21
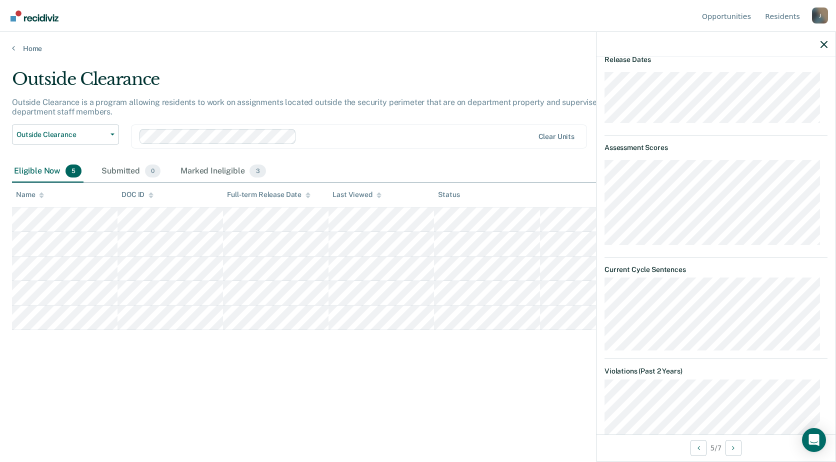
scroll to position [0, 0]
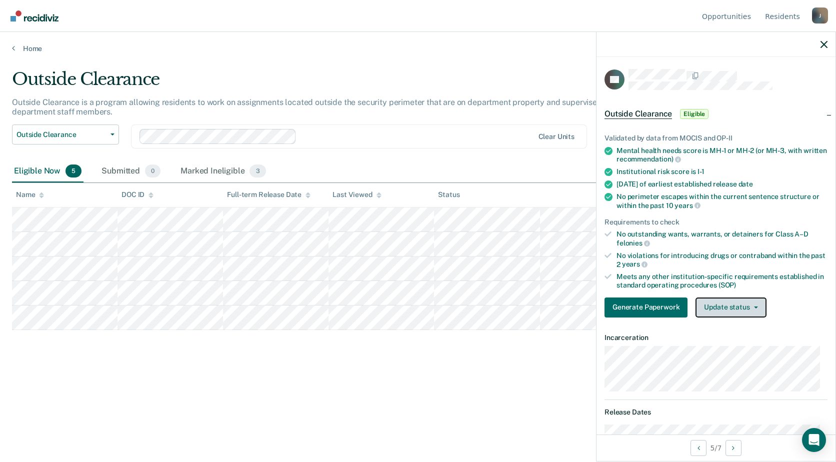
click at [734, 304] on button "Update status" at bounding box center [731, 308] width 71 height 20
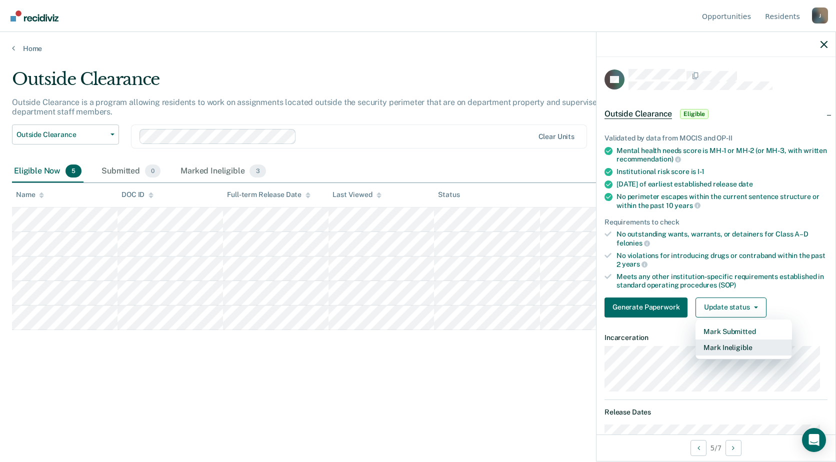
click at [711, 345] on button "Mark Ineligible" at bounding box center [744, 348] width 97 height 16
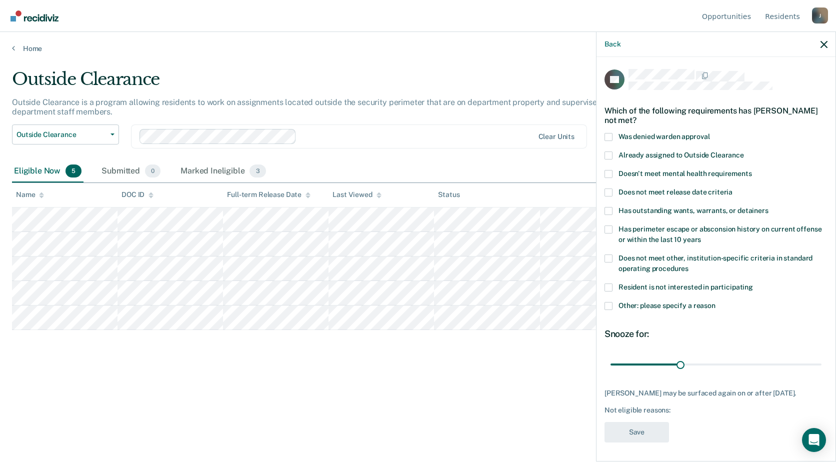
click at [609, 256] on span at bounding box center [609, 259] width 8 height 8
click at [689, 265] on input "Does not meet other, institution-specific criteria in standard operating proced…" at bounding box center [689, 265] width 0 height 0
drag, startPoint x: 677, startPoint y: 367, endPoint x: 823, endPoint y: 365, distance: 145.6
type input "90"
click at [822, 365] on input "range" at bounding box center [716, 365] width 211 height 18
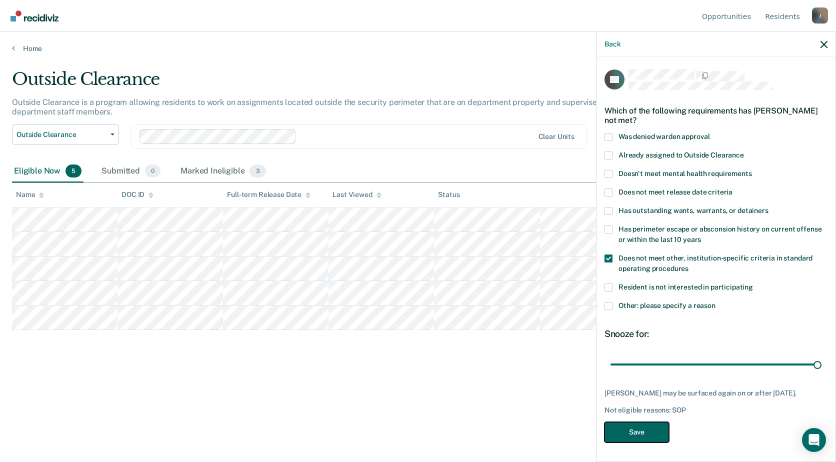
click at [656, 439] on button "Save" at bounding box center [637, 432] width 65 height 21
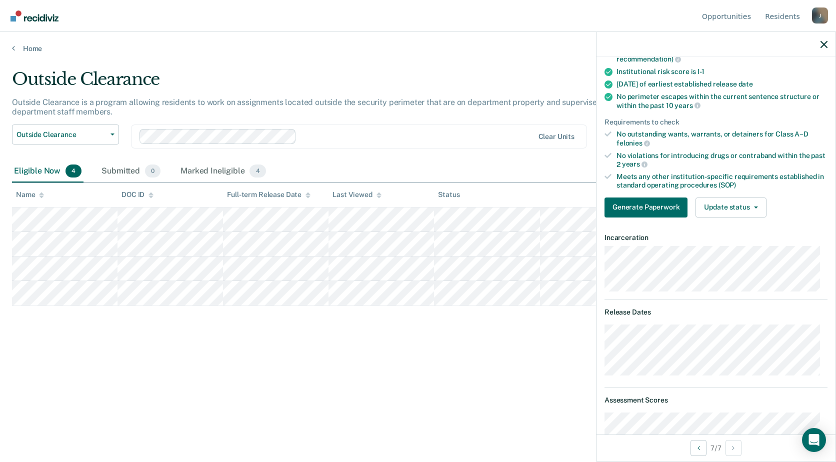
scroll to position [150, 0]
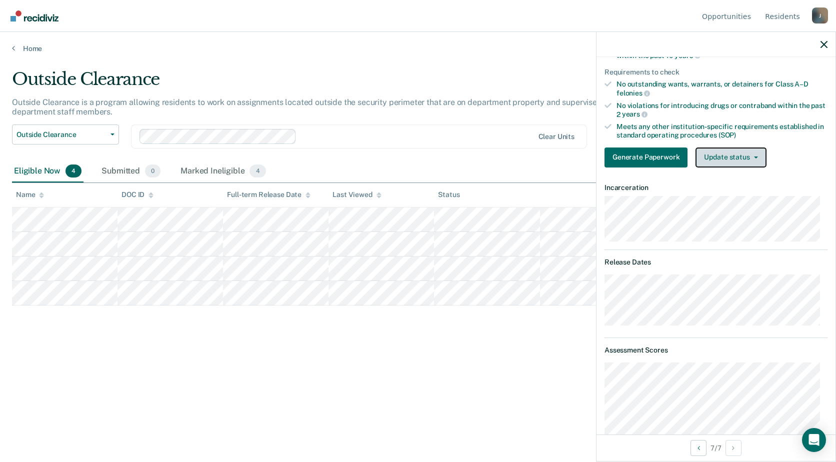
click at [707, 158] on button "Update status" at bounding box center [731, 158] width 71 height 20
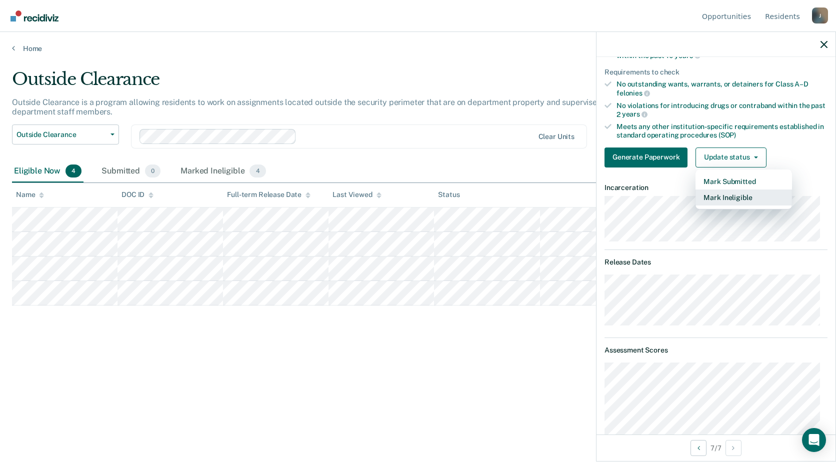
click at [707, 200] on button "Mark Ineligible" at bounding box center [744, 198] width 97 height 16
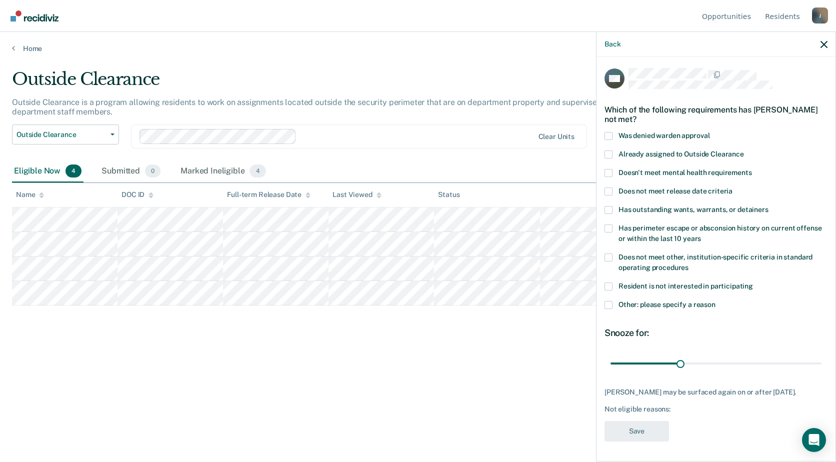
scroll to position [9, 0]
click at [613, 294] on div "SW Which of the following requirements has Shanomi Wilkerson not met? Was denie…" at bounding box center [716, 258] width 223 height 380
click at [613, 301] on label "Other: please specify a reason" at bounding box center [716, 306] width 223 height 11
click at [716, 301] on input "Other: please specify a reason" at bounding box center [716, 301] width 0 height 0
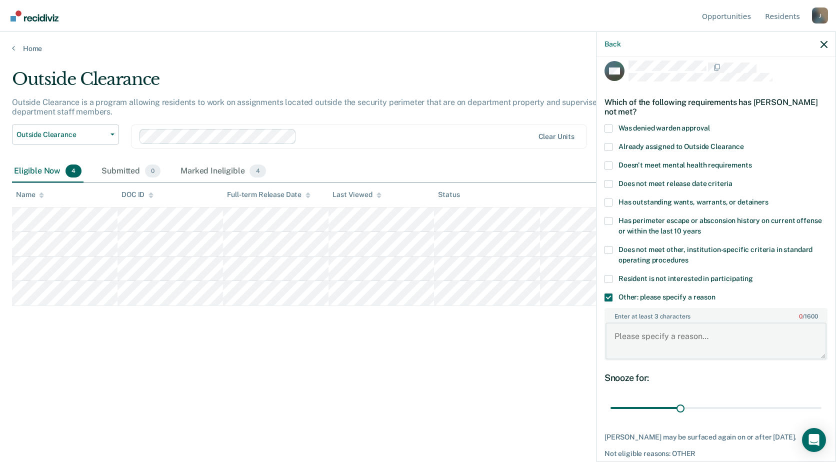
click at [642, 326] on textarea "Enter at least 3 characters 0 / 1600" at bounding box center [716, 341] width 221 height 37
paste textarea "Release within 6 months"
type textarea "Release within 6 months"
drag, startPoint x: 681, startPoint y: 406, endPoint x: 816, endPoint y: 403, distance: 135.1
type input "90"
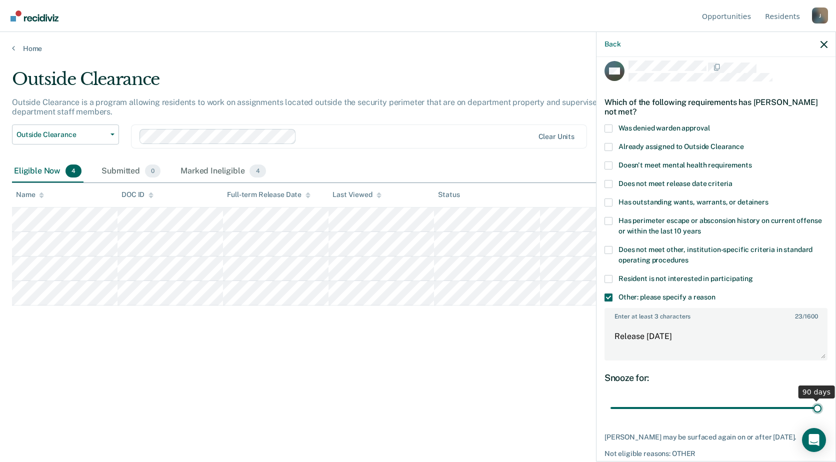
click at [816, 403] on input "range" at bounding box center [716, 409] width 211 height 18
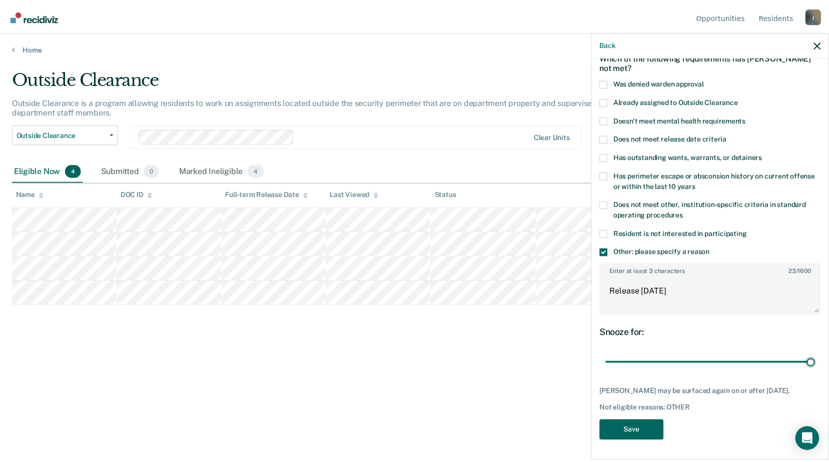
scroll to position [61, 0]
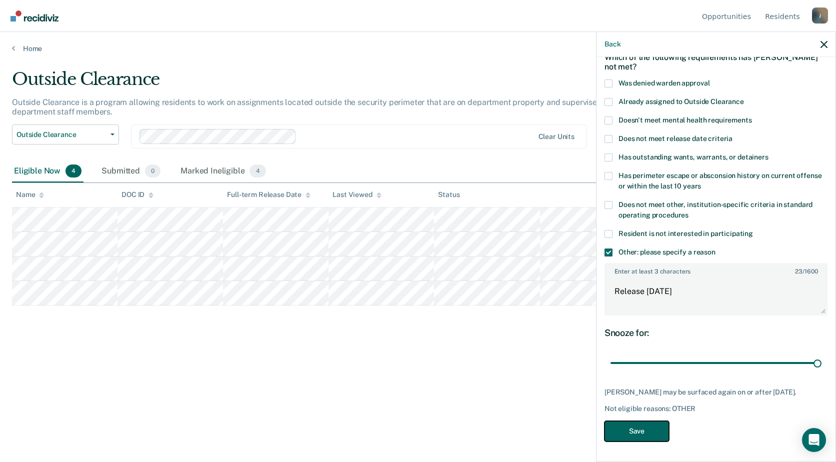
click at [661, 423] on button "Save" at bounding box center [637, 431] width 65 height 21
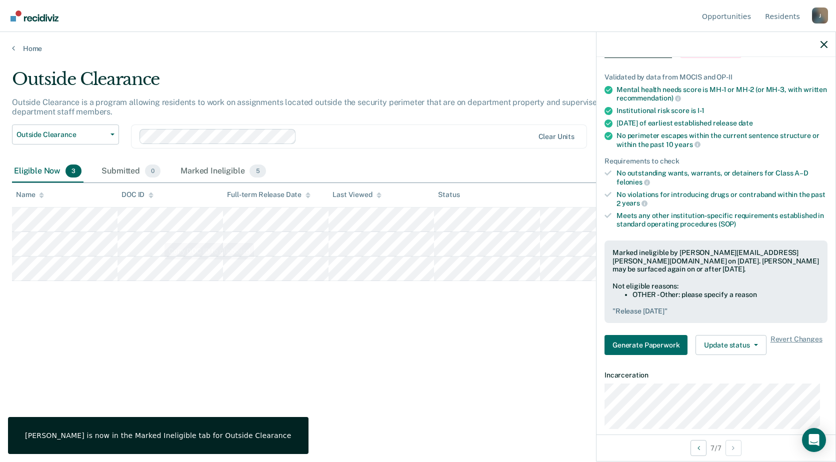
click at [249, 371] on div "Outside Clearance Outside Clearance is a program allowing residents to work on …" at bounding box center [418, 228] width 812 height 318
click at [820, 42] on div at bounding box center [716, 44] width 239 height 25
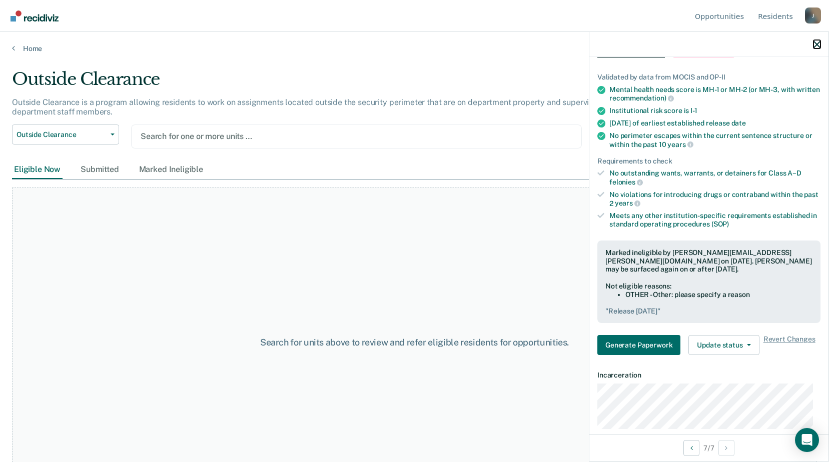
drag, startPoint x: 815, startPoint y: 43, endPoint x: 810, endPoint y: 43, distance: 5.5
click at [815, 43] on icon "button" at bounding box center [816, 44] width 7 height 7
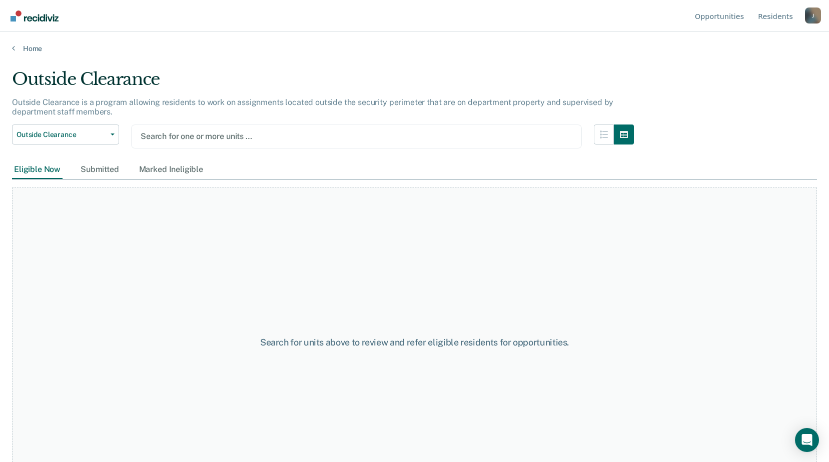
click at [9, 46] on div "Home" at bounding box center [414, 42] width 829 height 21
click at [11, 46] on div "Home" at bounding box center [414, 42] width 829 height 21
click at [14, 46] on icon at bounding box center [13, 48] width 3 height 8
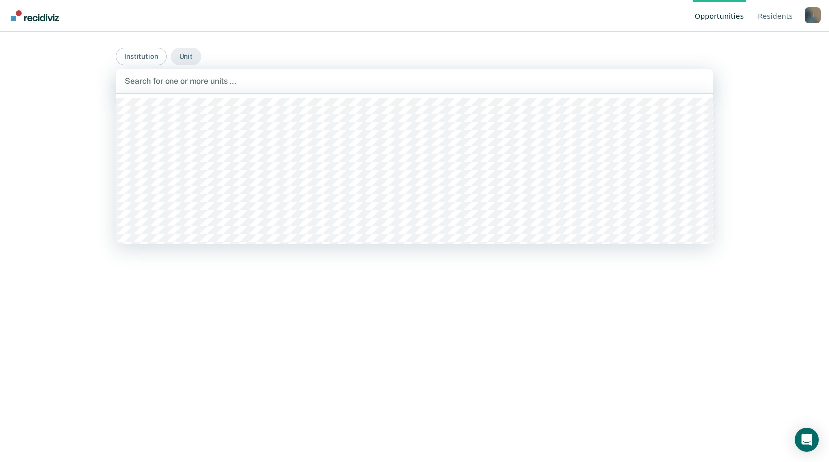
click at [156, 83] on div at bounding box center [415, 82] width 580 height 12
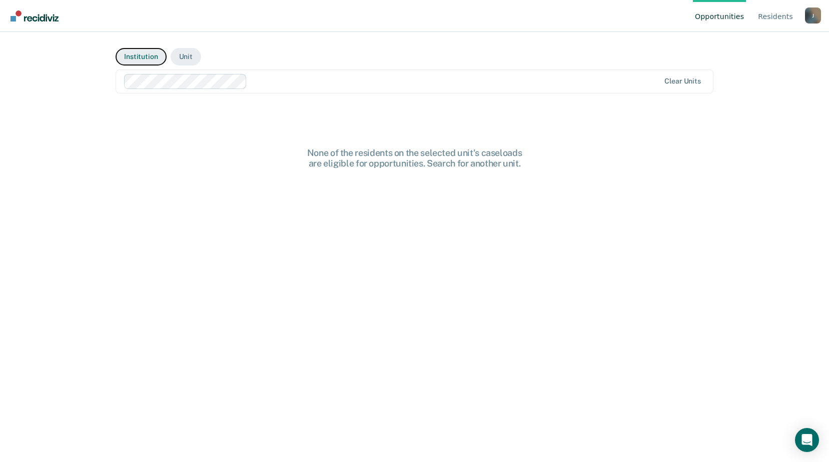
click at [151, 56] on button "Institution" at bounding box center [141, 57] width 51 height 18
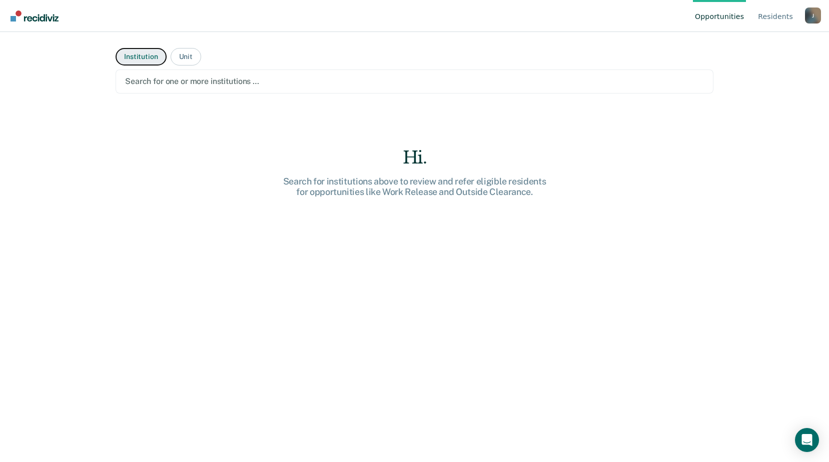
click at [151, 56] on button "Institution" at bounding box center [141, 57] width 51 height 18
click at [153, 59] on button "Institution" at bounding box center [141, 57] width 51 height 18
click at [259, 87] on div at bounding box center [414, 82] width 579 height 12
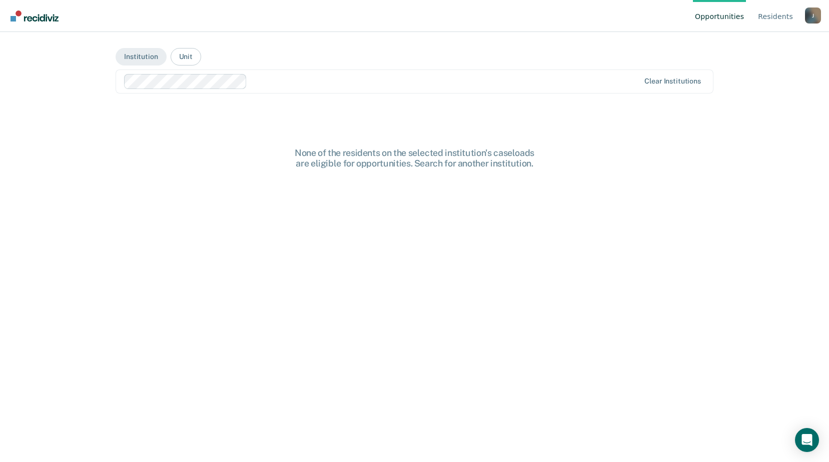
click at [271, 82] on div at bounding box center [445, 82] width 388 height 12
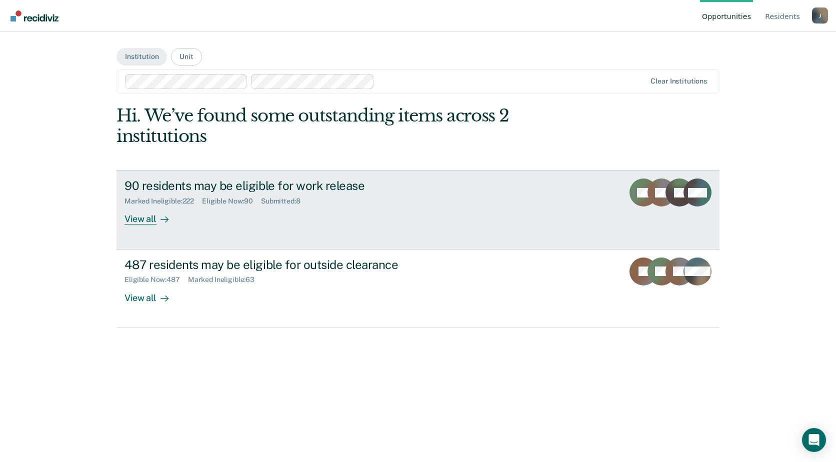
click at [199, 230] on link "90 residents may be eligible for work release Marked Ineligible : 222 Eligible …" at bounding box center [418, 209] width 603 height 79
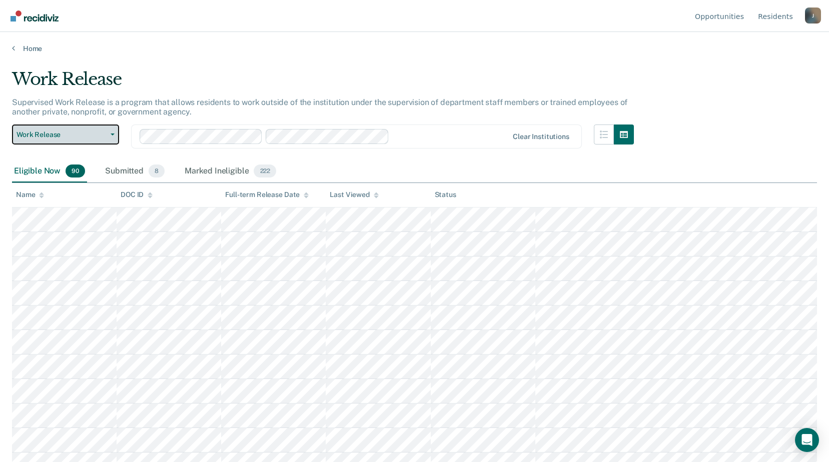
click at [70, 137] on span "Work Release" at bounding box center [62, 135] width 90 height 9
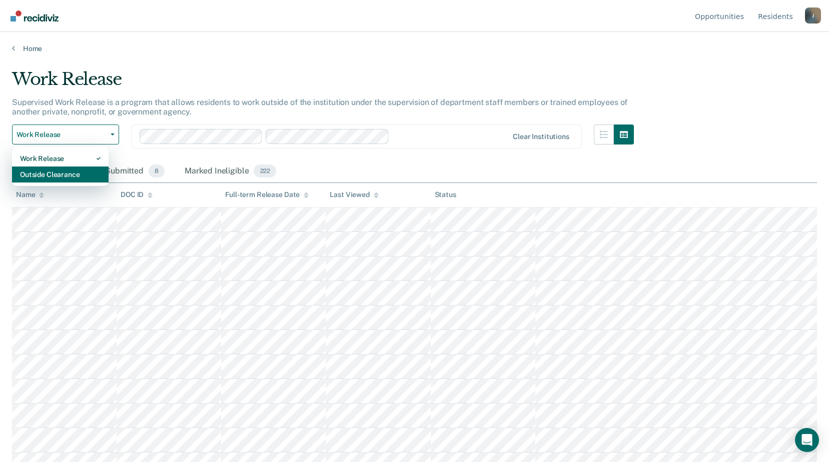
click at [65, 175] on div "Outside Clearance" at bounding box center [60, 175] width 81 height 16
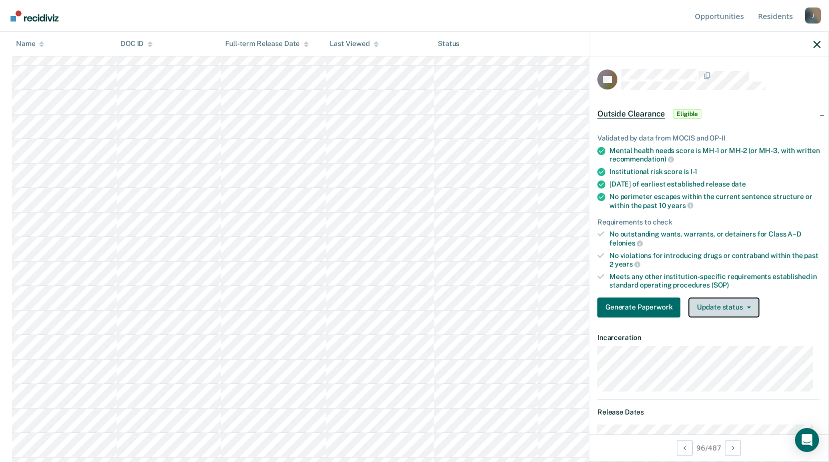
click at [712, 301] on button "Update status" at bounding box center [723, 308] width 71 height 20
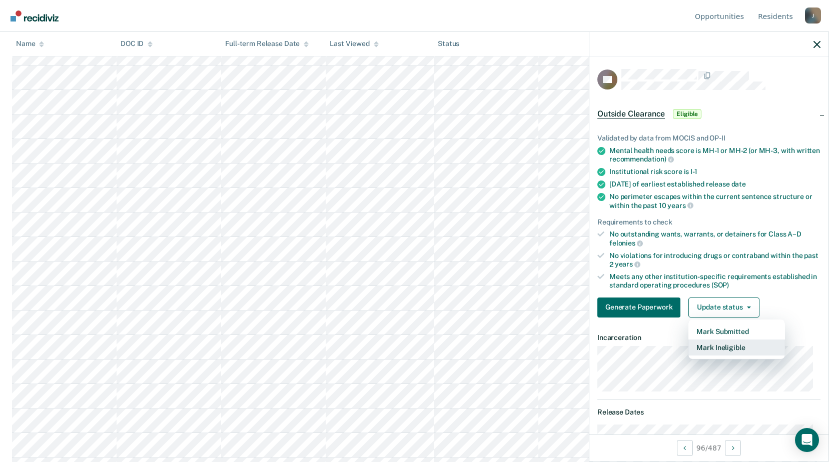
click at [705, 347] on button "Mark Ineligible" at bounding box center [736, 348] width 97 height 16
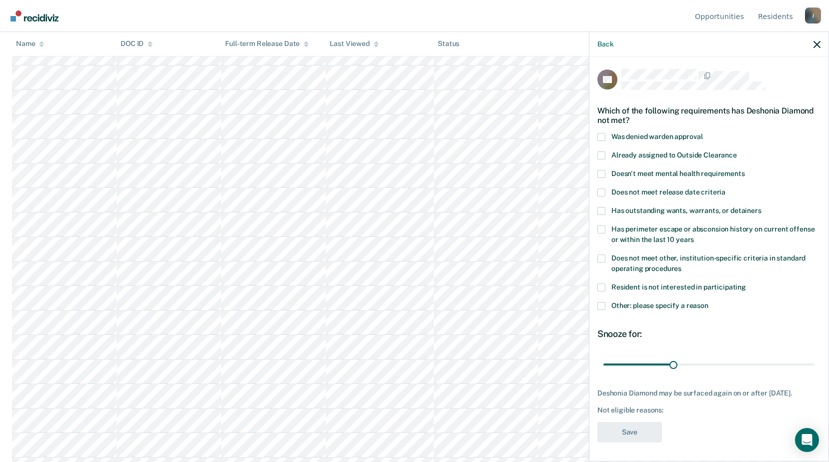
click at [603, 310] on label "Other: please specify a reason" at bounding box center [708, 307] width 223 height 11
click at [708, 302] on input "Other: please specify a reason" at bounding box center [708, 302] width 0 height 0
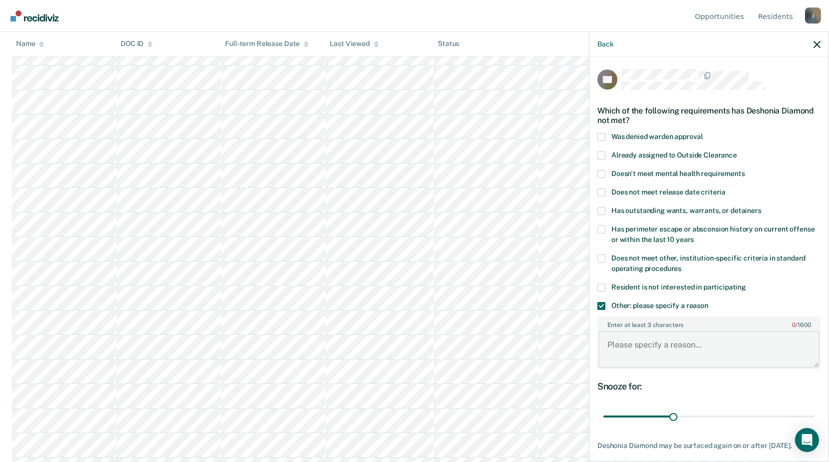
scroll to position [2151, 0]
click at [651, 350] on textarea "Enter at least 3 characters 0 / 1600" at bounding box center [708, 349] width 221 height 37
type textarea "In WEP program"
drag, startPoint x: 663, startPoint y: 416, endPoint x: 773, endPoint y: 412, distance: 109.6
type input "89"
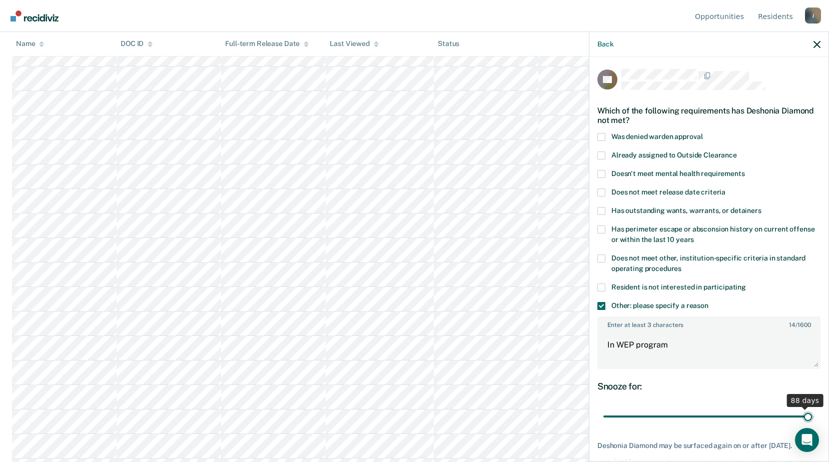
click at [800, 412] on input "range" at bounding box center [708, 417] width 211 height 18
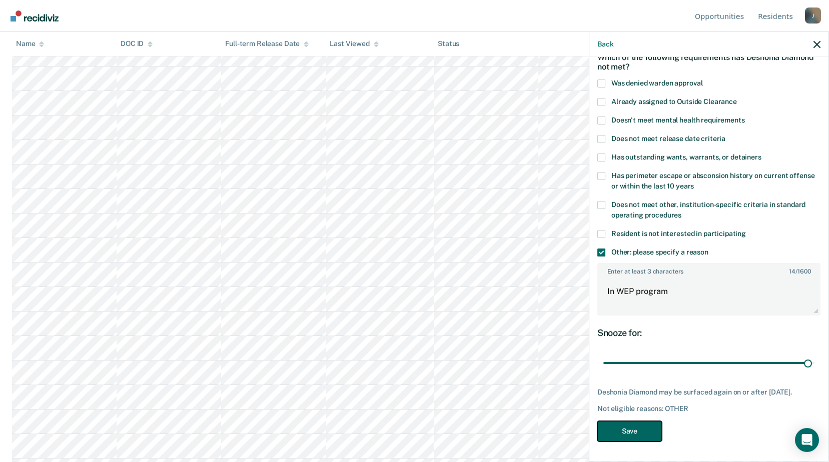
drag, startPoint x: 644, startPoint y: 439, endPoint x: 636, endPoint y: 415, distance: 25.9
click at [644, 438] on button "Save" at bounding box center [629, 431] width 65 height 21
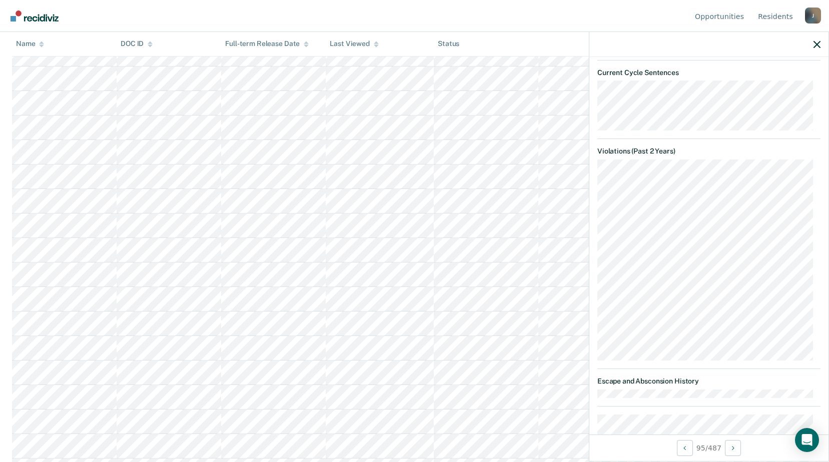
scroll to position [0, 0]
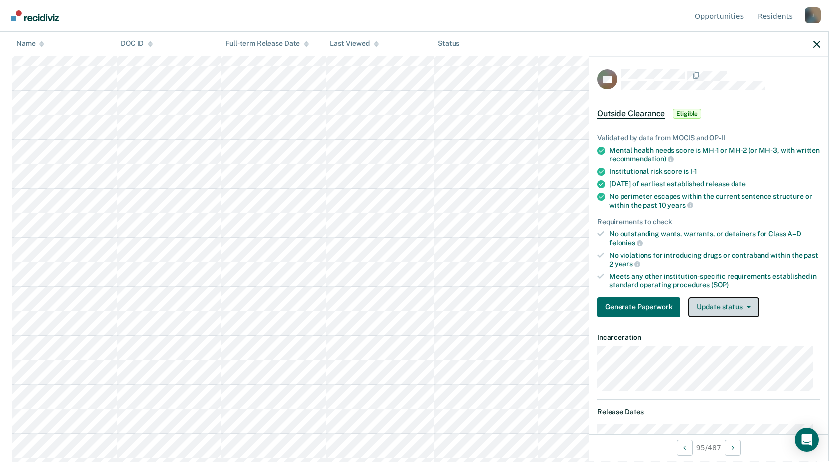
click at [714, 310] on button "Update status" at bounding box center [723, 308] width 71 height 20
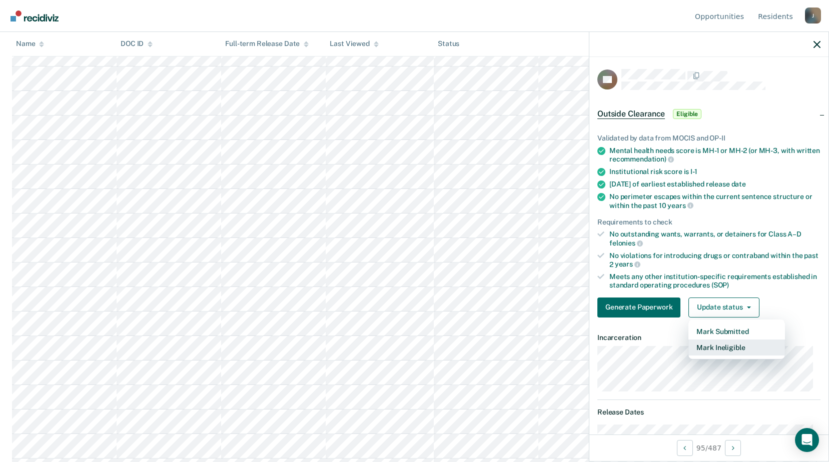
click at [715, 346] on button "Mark Ineligible" at bounding box center [736, 348] width 97 height 16
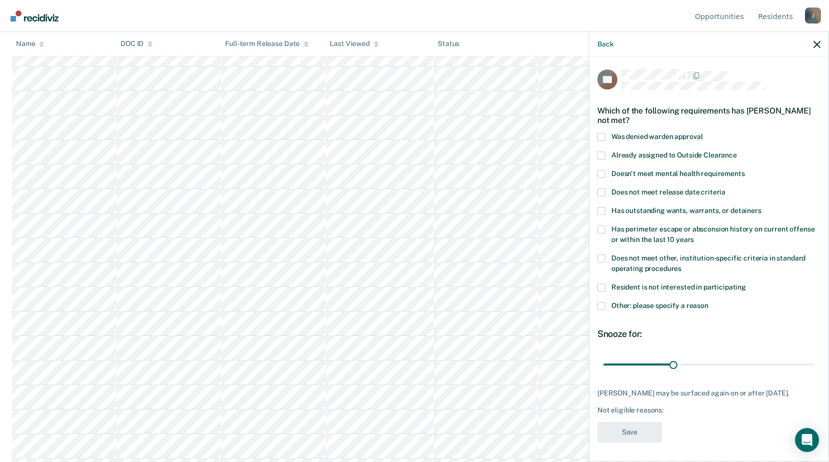
click at [605, 256] on label "Does not meet other, institution-specific criteria in standard operating proced…" at bounding box center [708, 265] width 223 height 21
click at [681, 265] on input "Does not meet other, institution-specific criteria in standard operating proced…" at bounding box center [681, 265] width 0 height 0
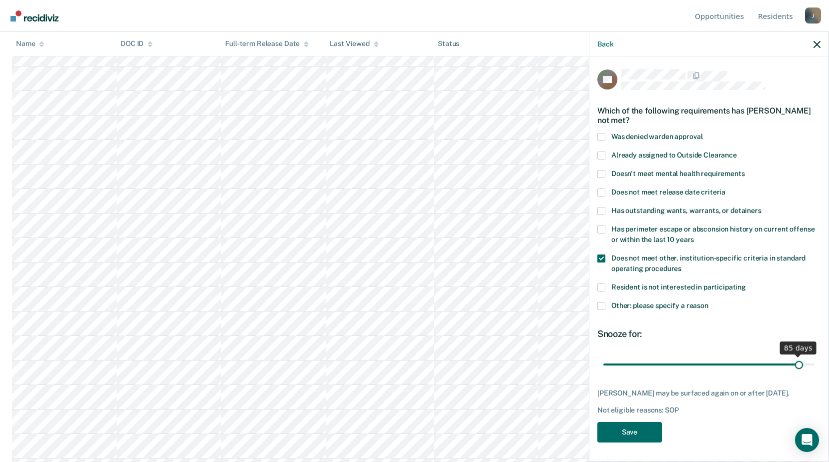
drag, startPoint x: 670, startPoint y: 364, endPoint x: 798, endPoint y: 369, distance: 128.1
type input "85"
click at [798, 369] on input "range" at bounding box center [708, 365] width 211 height 18
click at [645, 431] on button "Save" at bounding box center [629, 432] width 65 height 21
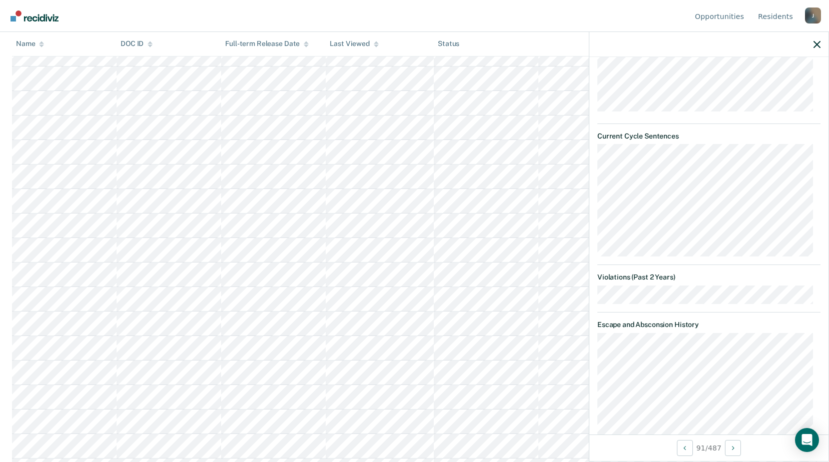
scroll to position [136, 0]
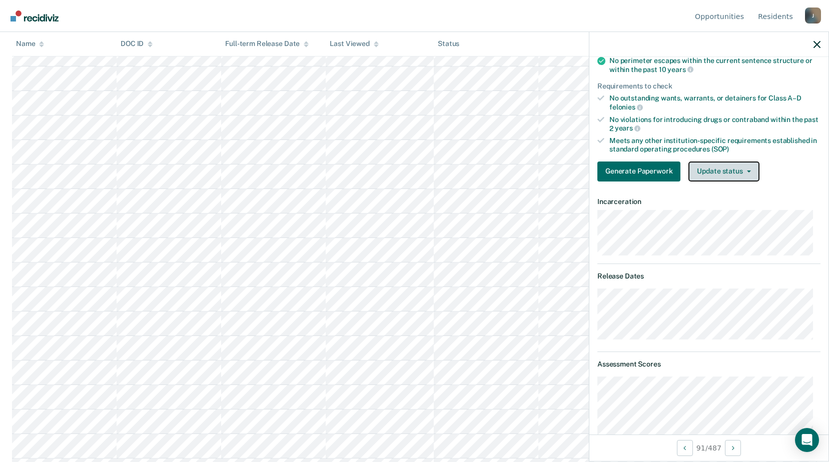
click at [721, 173] on button "Update status" at bounding box center [723, 172] width 71 height 20
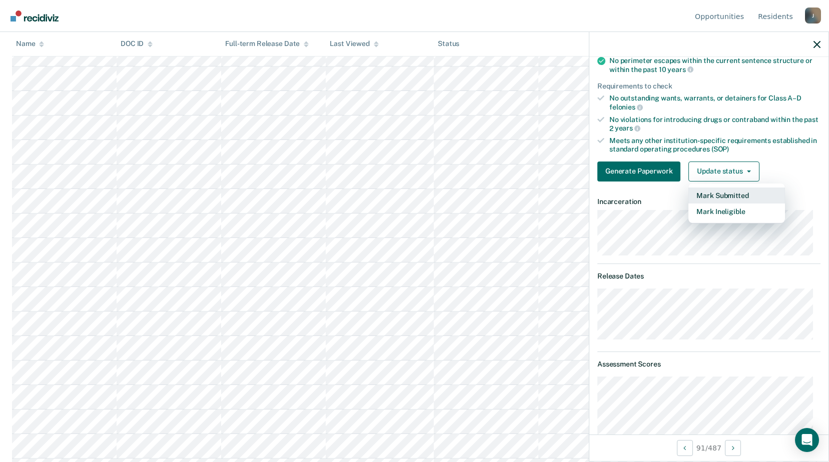
click at [720, 193] on button "Mark Submitted" at bounding box center [736, 196] width 97 height 16
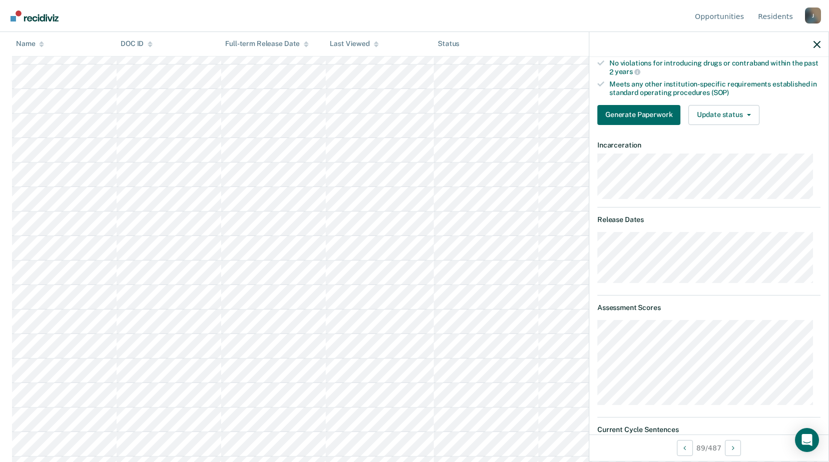
scroll to position [2201, 0]
click at [725, 122] on button "Update status" at bounding box center [723, 115] width 71 height 20
click at [703, 162] on article "SD Outside Clearance Eligible Validated by data from MOCIS and OP-II Mental hea…" at bounding box center [708, 345] width 223 height 939
click at [712, 124] on button "Update status" at bounding box center [723, 115] width 71 height 20
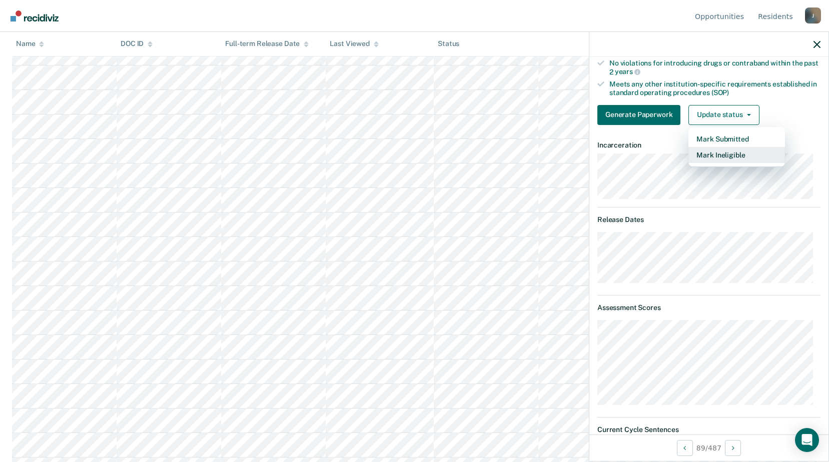
click at [713, 157] on button "Mark Ineligible" at bounding box center [736, 155] width 97 height 16
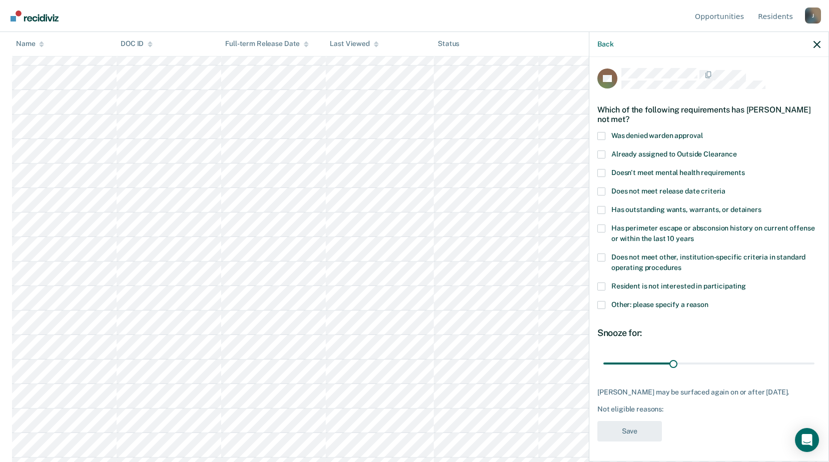
click at [604, 301] on span at bounding box center [601, 305] width 8 height 8
click at [708, 301] on input "Other: please specify a reason" at bounding box center [708, 301] width 0 height 0
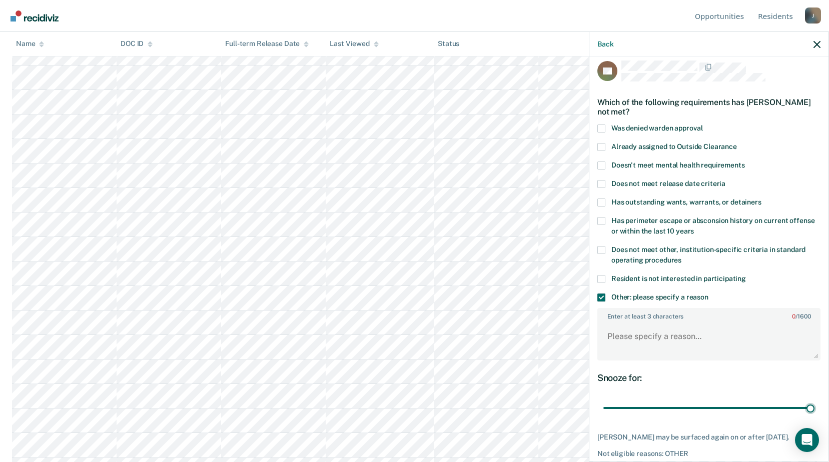
drag, startPoint x: 667, startPoint y: 411, endPoint x: 689, endPoint y: 339, distance: 75.8
type input "90"
click at [814, 412] on input "range" at bounding box center [708, 409] width 211 height 18
click at [652, 335] on textarea "Enter at least 3 characters 0 / 1600" at bounding box center [708, 341] width 221 height 37
paste textarea "Release [DATE]"
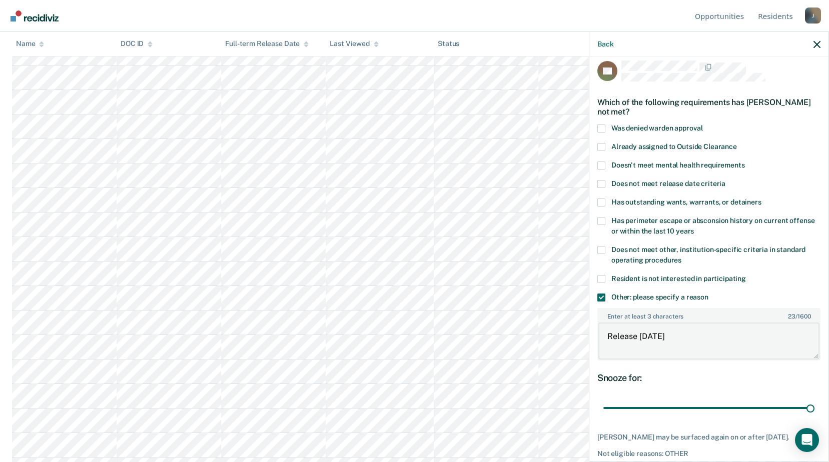
scroll to position [61, 0]
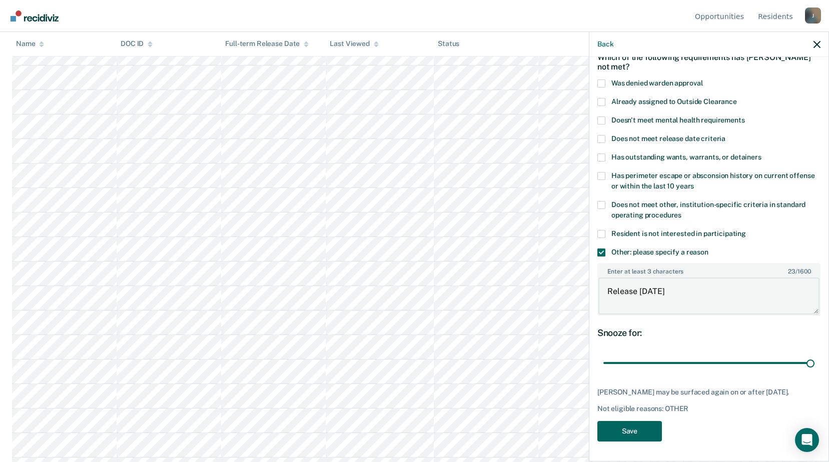
type textarea "Release [DATE]"
click at [644, 430] on button "Save" at bounding box center [629, 431] width 65 height 21
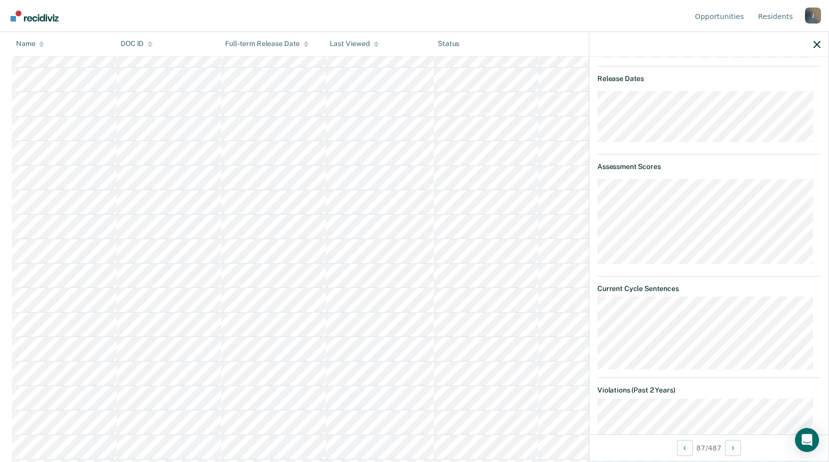
scroll to position [84, 0]
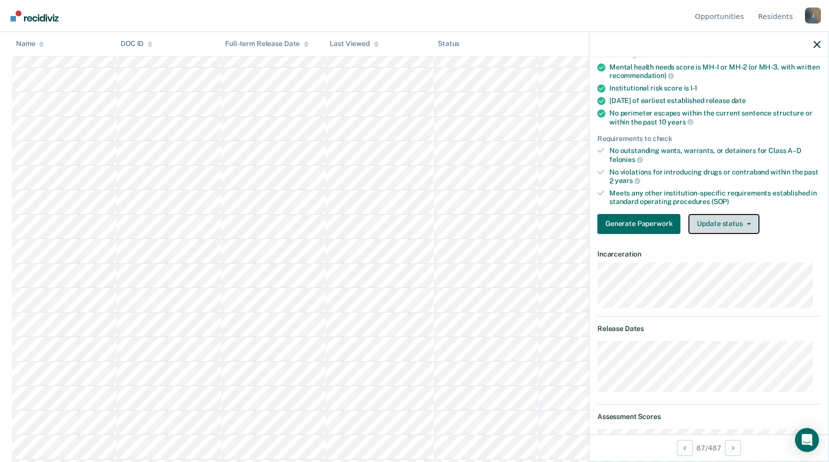
click at [715, 222] on button "Update status" at bounding box center [723, 224] width 71 height 20
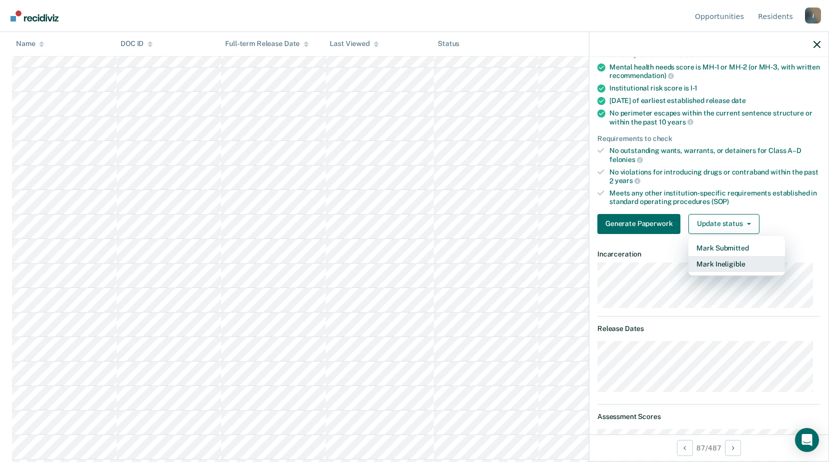
click at [703, 260] on button "Mark Ineligible" at bounding box center [736, 264] width 97 height 16
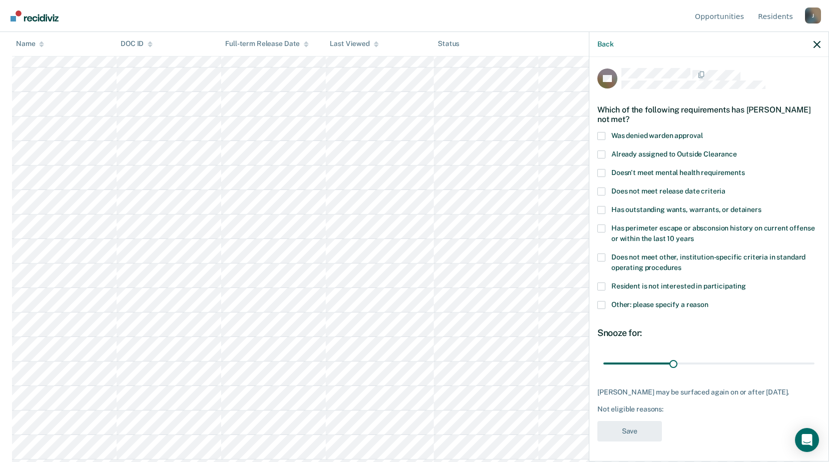
click at [608, 301] on label "Other: please specify a reason" at bounding box center [708, 306] width 223 height 11
click at [708, 301] on input "Other: please specify a reason" at bounding box center [708, 301] width 0 height 0
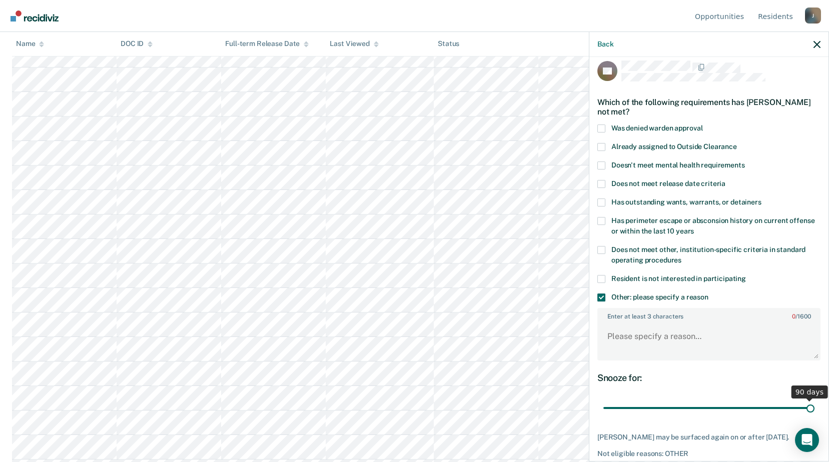
drag, startPoint x: 670, startPoint y: 406, endPoint x: 828, endPoint y: 408, distance: 158.1
type input "90"
click at [814, 408] on input "range" at bounding box center [708, 409] width 211 height 18
drag, startPoint x: 667, startPoint y: 352, endPoint x: 666, endPoint y: 346, distance: 6.1
click at [667, 352] on textarea "Enter at least 3 characters 0 / 1600" at bounding box center [708, 341] width 221 height 37
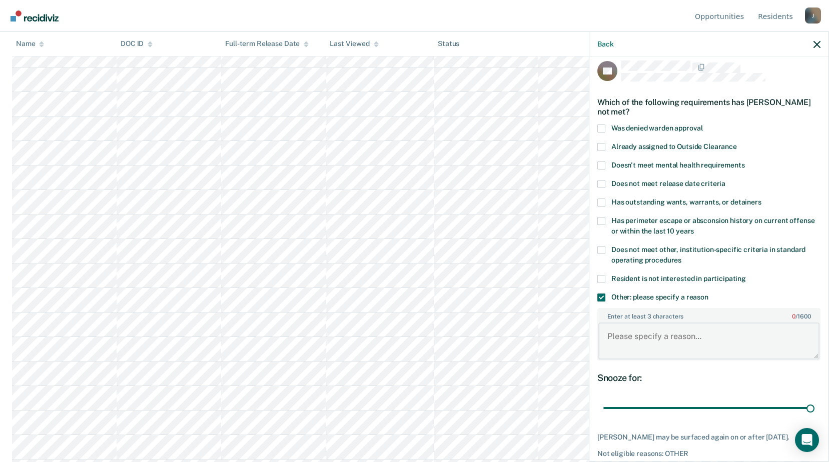
paste textarea "Release [DATE]"
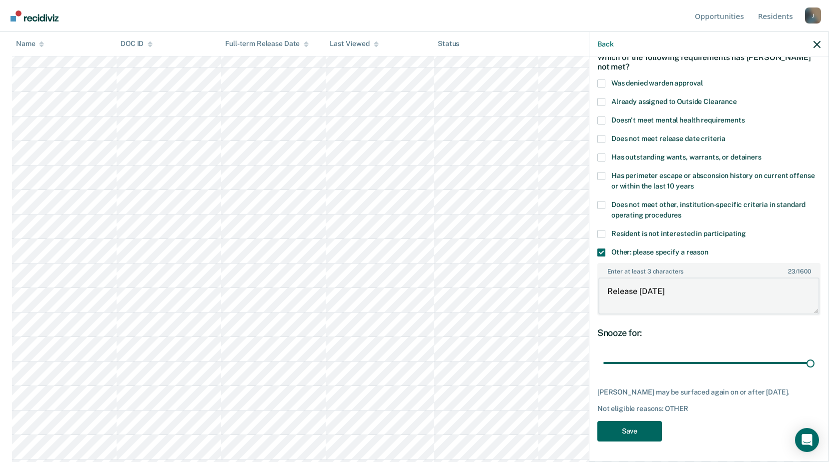
type textarea "Release [DATE]"
click at [647, 427] on button "Save" at bounding box center [629, 431] width 65 height 21
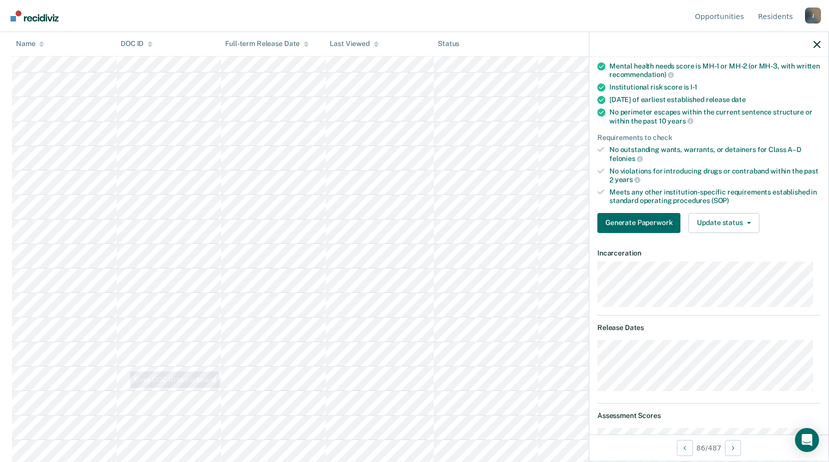
scroll to position [2001, 0]
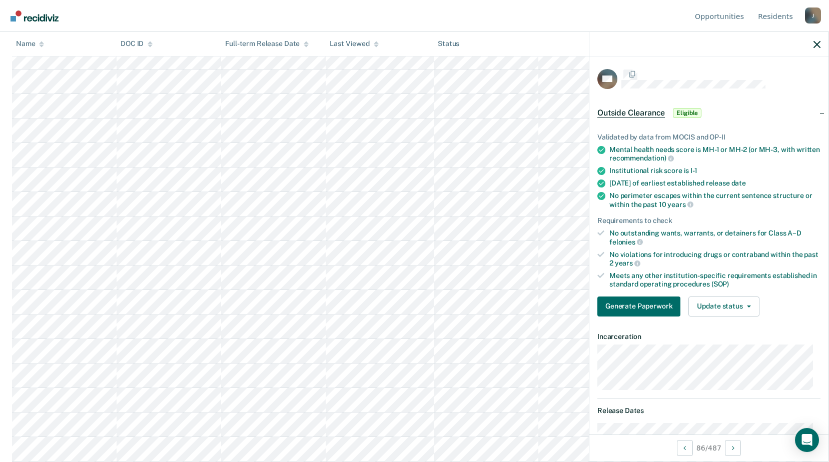
scroll to position [85, 0]
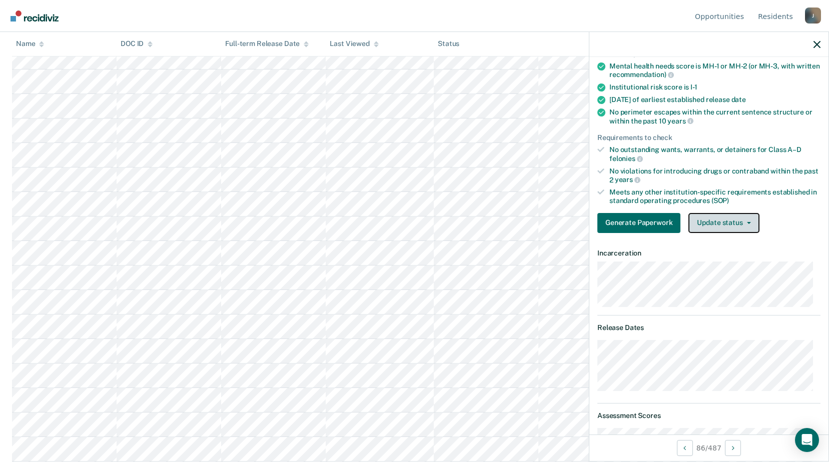
click at [741, 224] on button "Update status" at bounding box center [723, 223] width 71 height 20
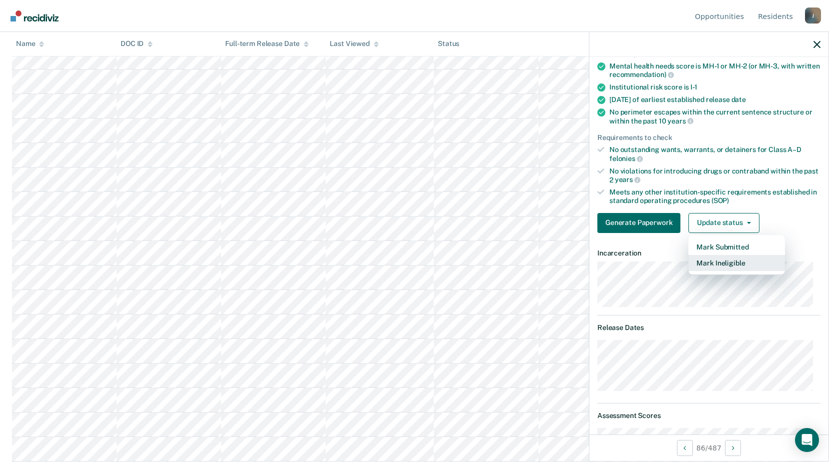
click at [701, 264] on button "Mark Ineligible" at bounding box center [736, 263] width 97 height 16
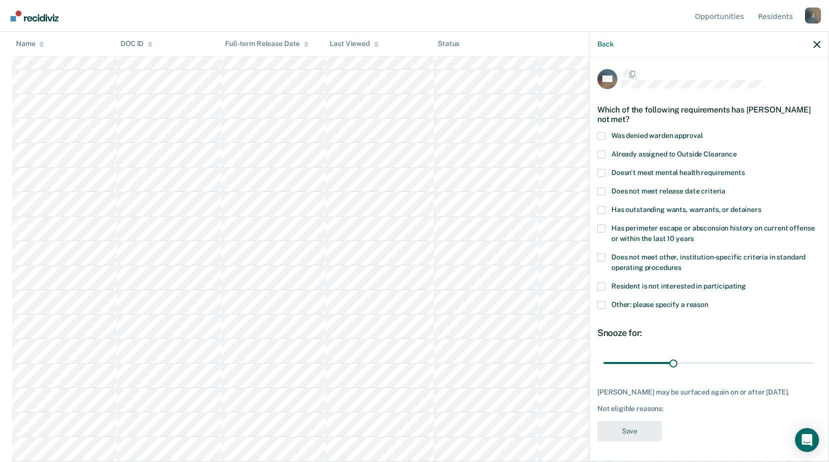
scroll to position [9, 0]
click at [608, 301] on label "Other: please specify a reason" at bounding box center [708, 306] width 223 height 11
click at [708, 301] on input "Other: please specify a reason" at bounding box center [708, 301] width 0 height 0
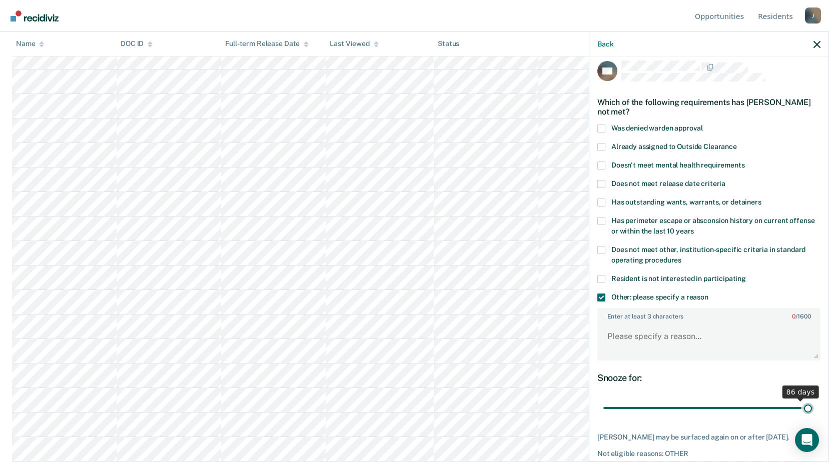
drag, startPoint x: 670, startPoint y: 407, endPoint x: 801, endPoint y: 403, distance: 131.1
click at [800, 405] on input "range" at bounding box center [708, 409] width 211 height 18
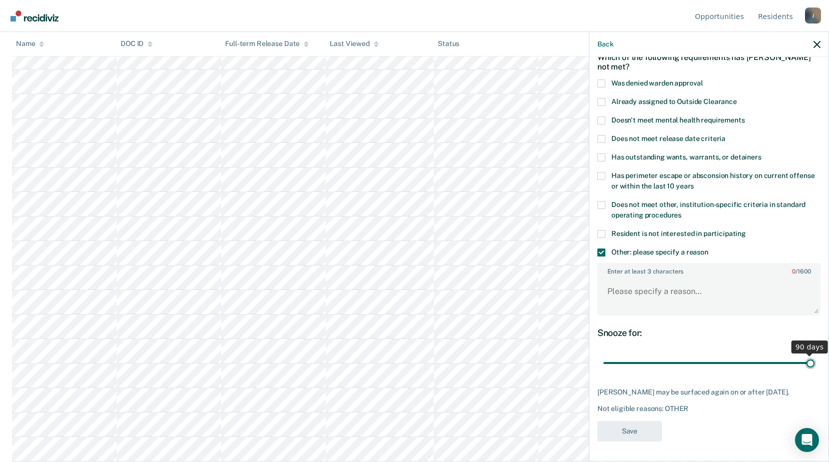
drag, startPoint x: 800, startPoint y: 355, endPoint x: 816, endPoint y: 355, distance: 15.5
type input "90"
click at [814, 355] on input "range" at bounding box center [708, 364] width 211 height 18
click at [624, 281] on textarea "Enter at least 3 characters 0 / 1600" at bounding box center [708, 296] width 221 height 37
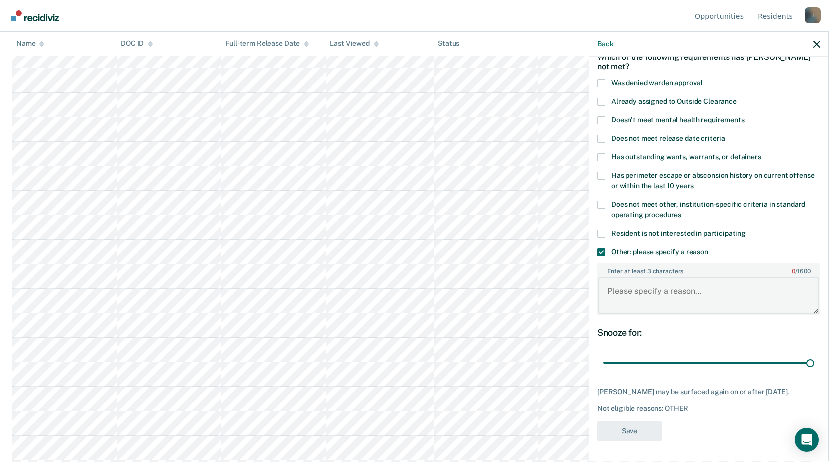
drag, startPoint x: 624, startPoint y: 281, endPoint x: 608, endPoint y: 278, distance: 16.4
click at [608, 278] on textarea "Enter at least 3 characters 0 / 1600" at bounding box center [708, 296] width 221 height 37
click at [607, 201] on label "Does not meet other, institution-specific criteria in standard operating proced…" at bounding box center [708, 211] width 223 height 21
click at [681, 212] on input "Does not meet other, institution-specific criteria in standard operating proced…" at bounding box center [681, 212] width 0 height 0
click at [604, 249] on span at bounding box center [601, 253] width 8 height 8
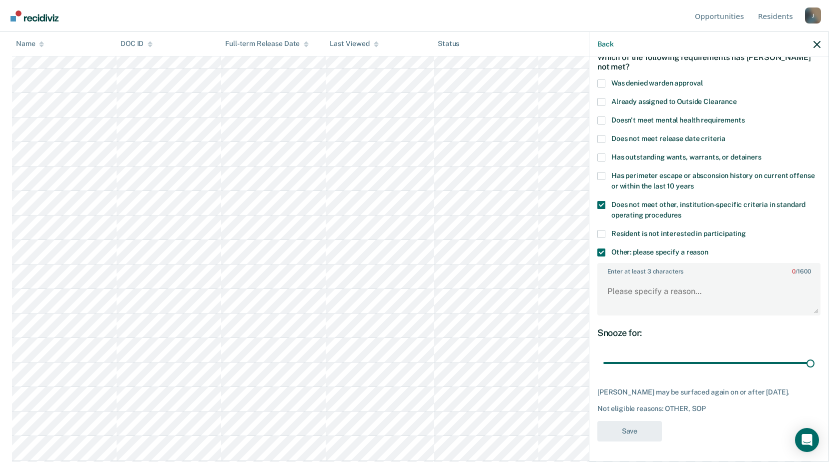
click at [708, 249] on input "Other: please specify a reason" at bounding box center [708, 249] width 0 height 0
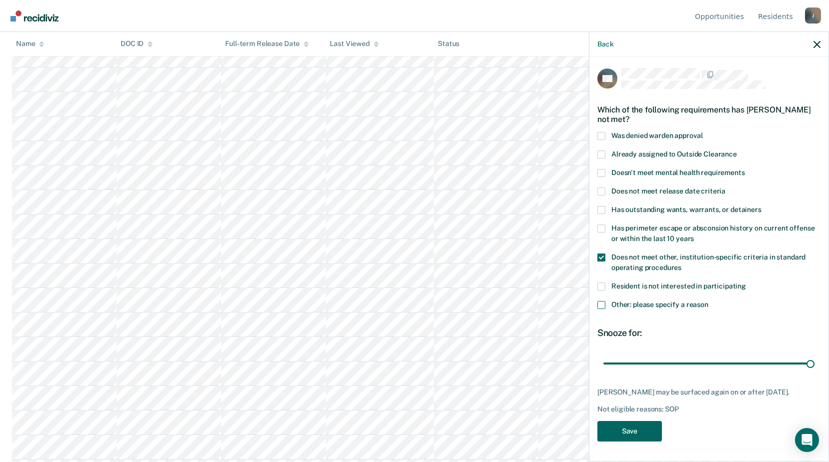
scroll to position [2151, 0]
click at [638, 434] on button "Save" at bounding box center [629, 431] width 65 height 21
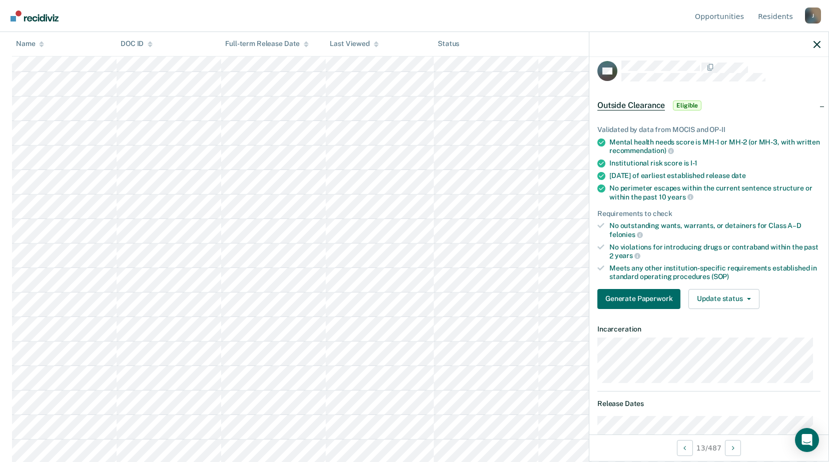
scroll to position [700, 0]
click at [705, 297] on button "Update status" at bounding box center [723, 299] width 71 height 20
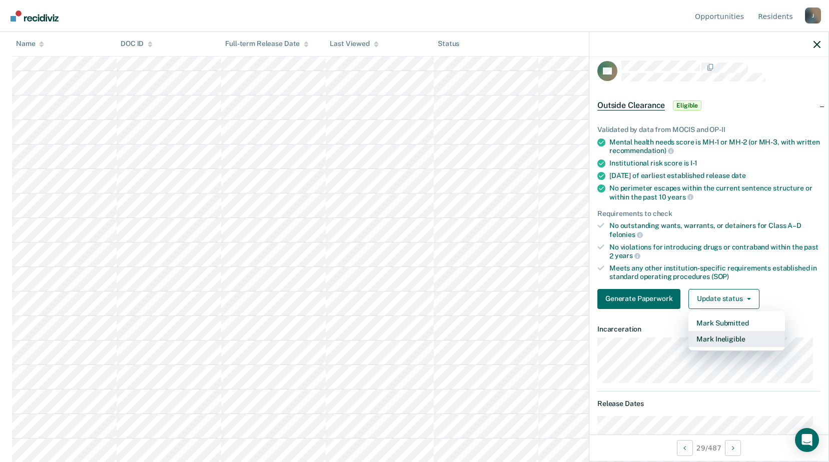
click at [724, 338] on button "Mark Ineligible" at bounding box center [736, 339] width 97 height 16
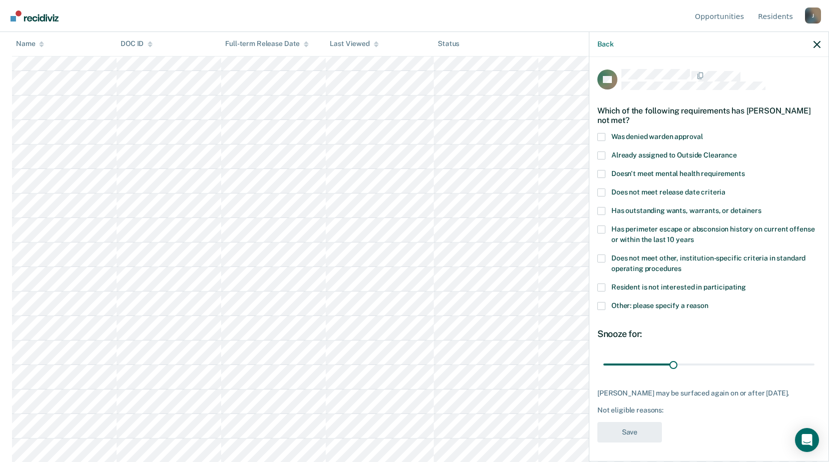
click at [810, 40] on div "Back" at bounding box center [708, 44] width 239 height 25
click at [813, 44] on div "Back" at bounding box center [708, 44] width 239 height 25
click at [817, 44] on icon "button" at bounding box center [816, 44] width 7 height 7
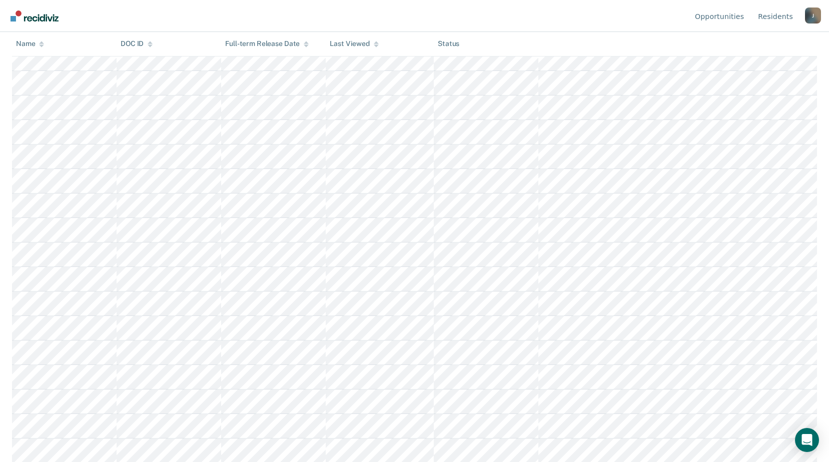
scroll to position [650, 0]
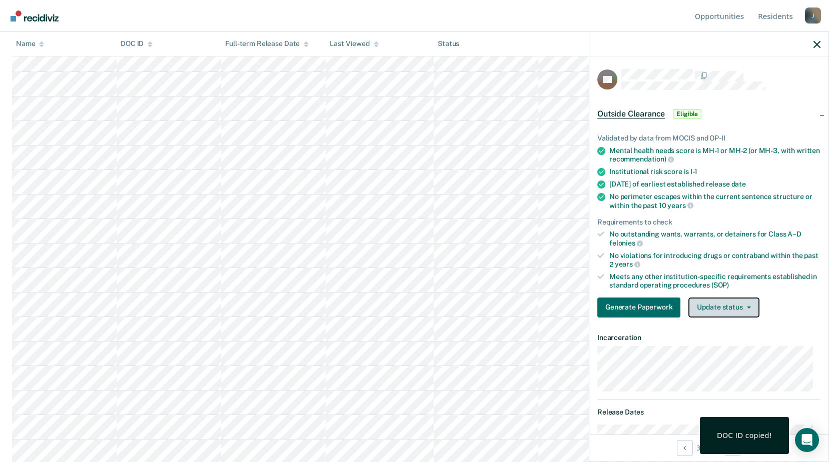
click at [754, 308] on button "Update status" at bounding box center [723, 308] width 71 height 20
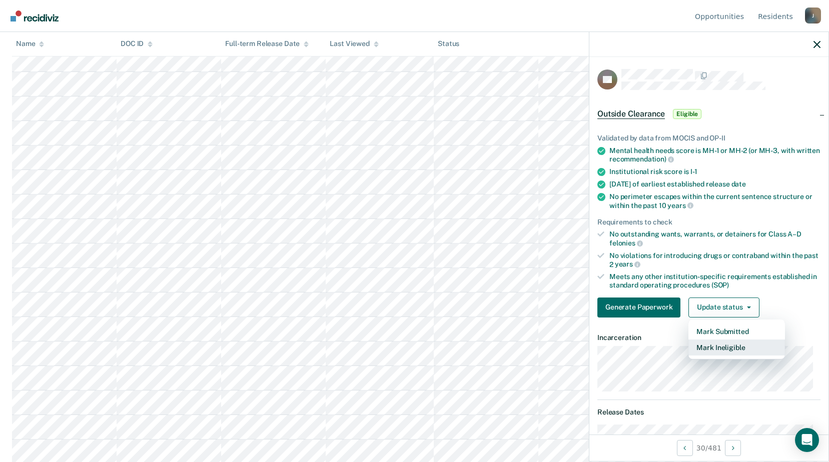
click at [738, 347] on button "Mark Ineligible" at bounding box center [736, 348] width 97 height 16
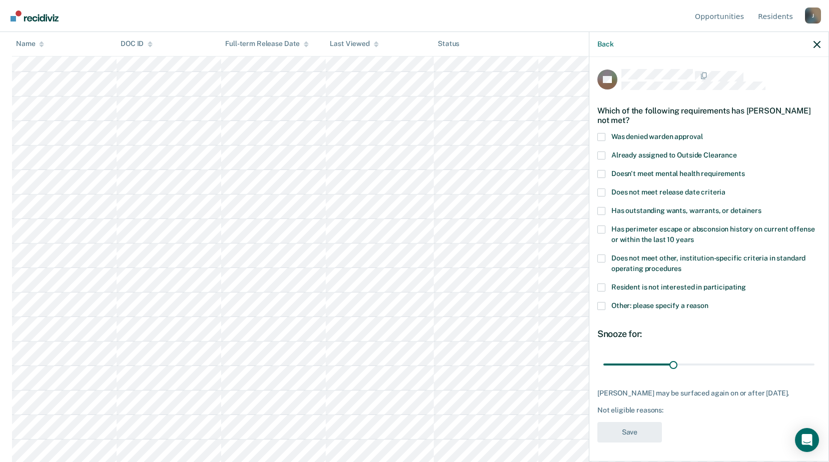
click at [819, 49] on div "Back" at bounding box center [708, 44] width 239 height 25
click at [816, 45] on icon "button" at bounding box center [816, 44] width 7 height 7
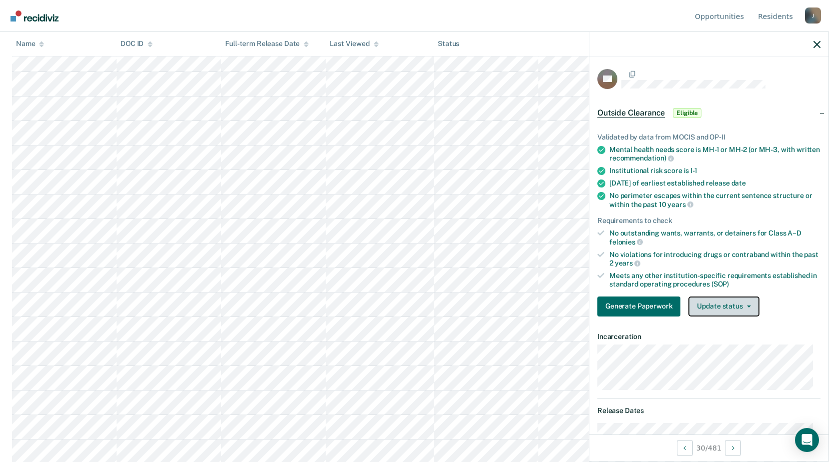
click at [746, 310] on button "Update status" at bounding box center [723, 307] width 71 height 20
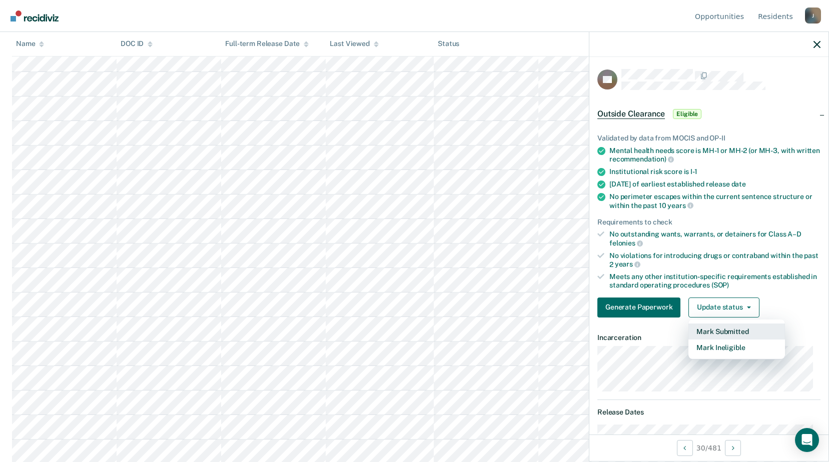
scroll to position [200, 0]
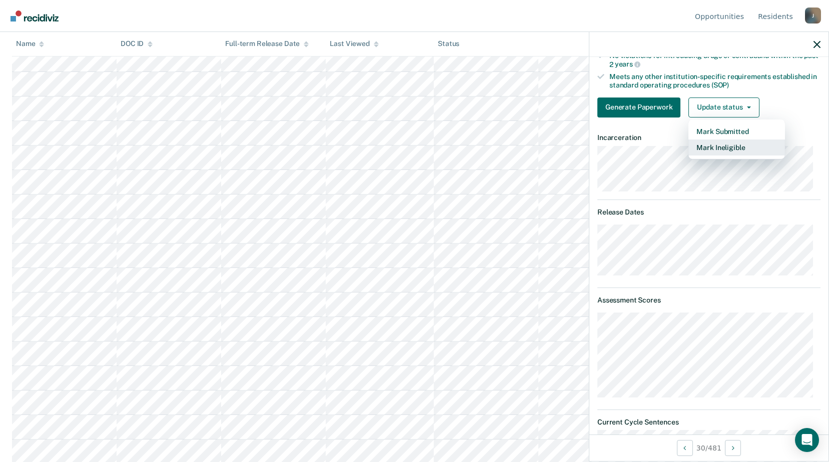
click at [703, 150] on button "Mark Ineligible" at bounding box center [736, 148] width 97 height 16
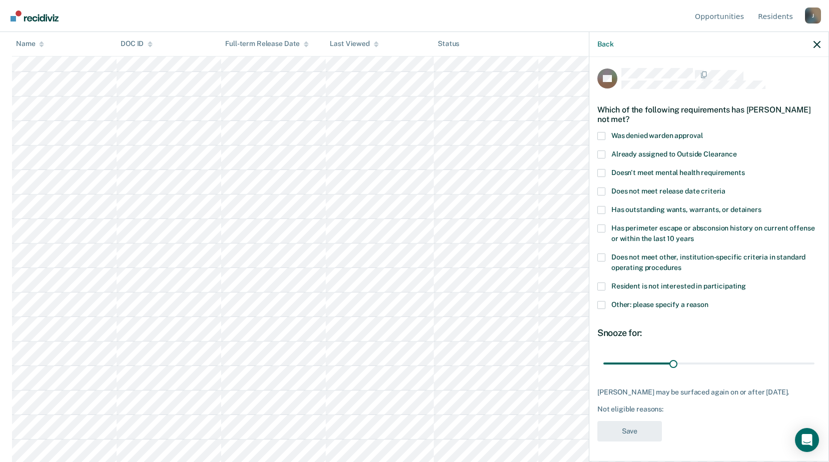
scroll to position [700, 0]
click at [605, 301] on label "Other: please specify a reason" at bounding box center [708, 306] width 223 height 11
click at [708, 301] on input "Other: please specify a reason" at bounding box center [708, 301] width 0 height 0
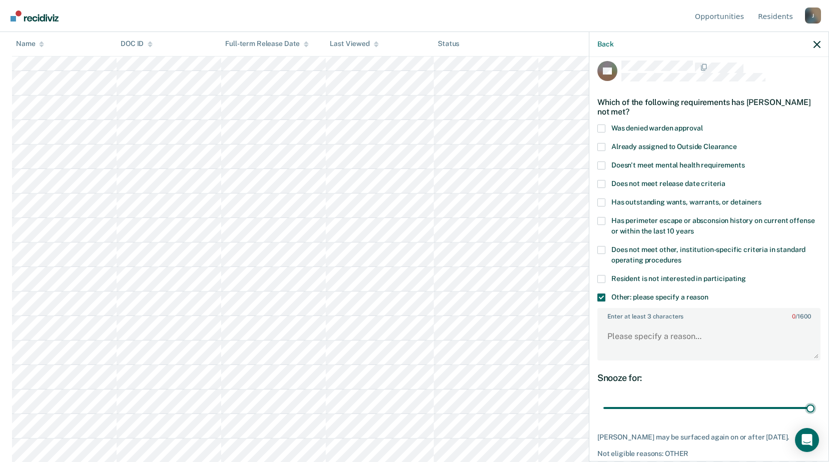
drag, startPoint x: 671, startPoint y: 410, endPoint x: 818, endPoint y: 397, distance: 147.6
type input "90"
click at [814, 400] on input "range" at bounding box center [708, 409] width 211 height 18
click at [621, 334] on textarea "Enter at least 3 characters 0 / 1600" at bounding box center [708, 341] width 221 height 37
paste textarea "1136834"
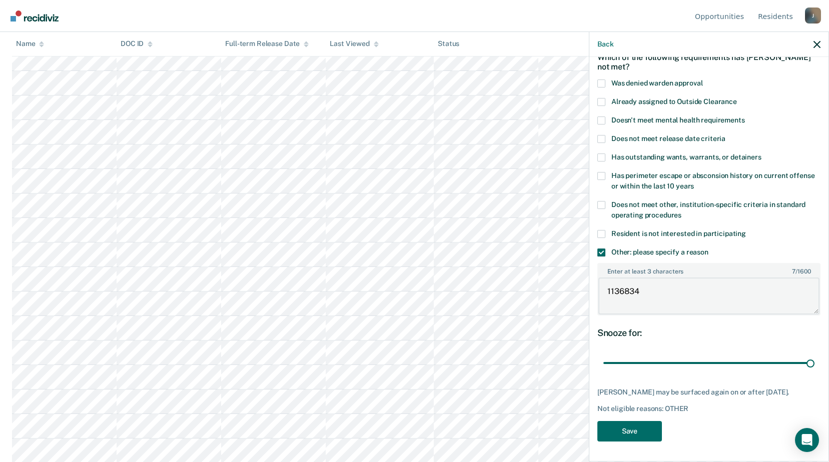
scroll to position [750, 0]
type textarea "Release date within 6 months"
click at [642, 429] on button "Save" at bounding box center [629, 431] width 65 height 21
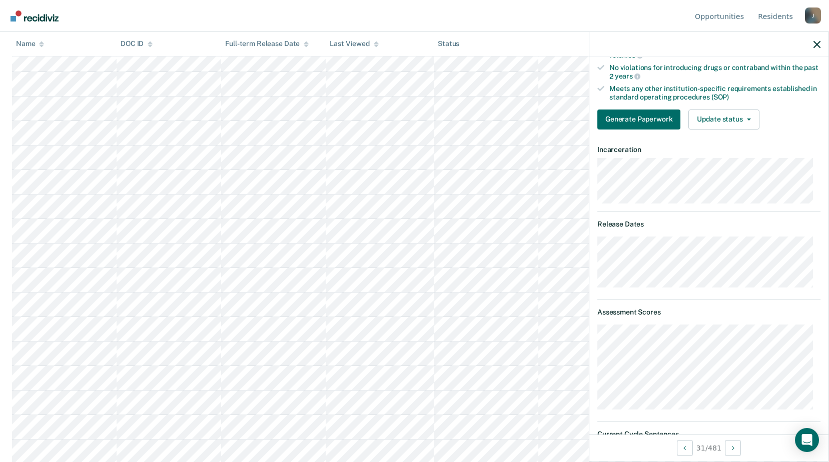
scroll to position [138, 0]
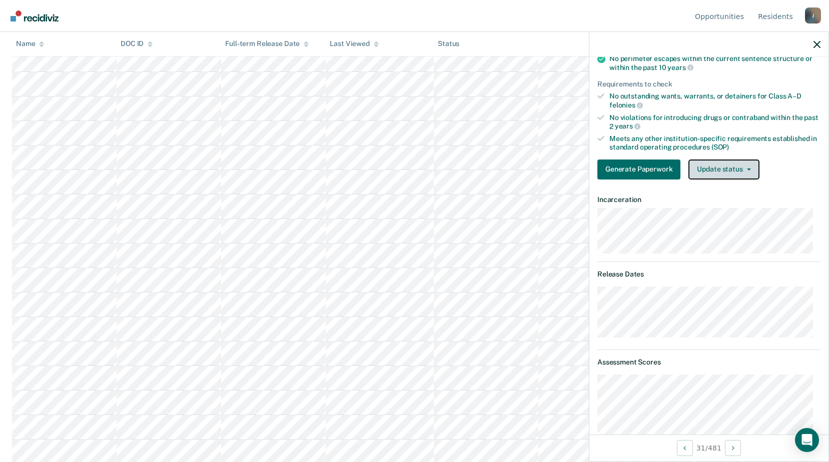
click at [735, 175] on button "Update status" at bounding box center [723, 170] width 71 height 20
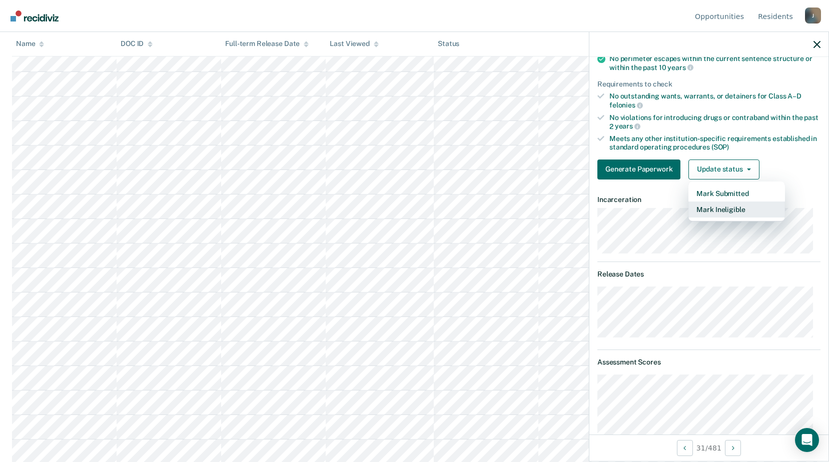
click at [722, 211] on button "Mark Ineligible" at bounding box center [736, 210] width 97 height 16
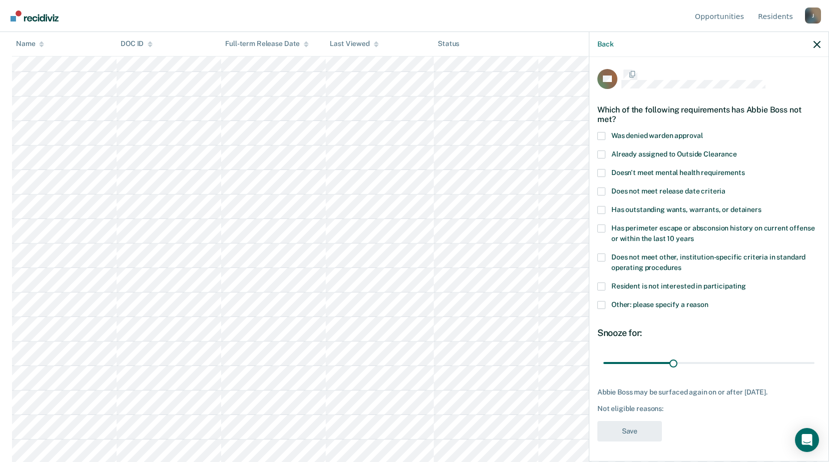
scroll to position [0, 0]
click at [601, 259] on span at bounding box center [601, 259] width 8 height 8
click at [681, 265] on input "Does not meet other, institution-specific criteria in standard operating proced…" at bounding box center [681, 265] width 0 height 0
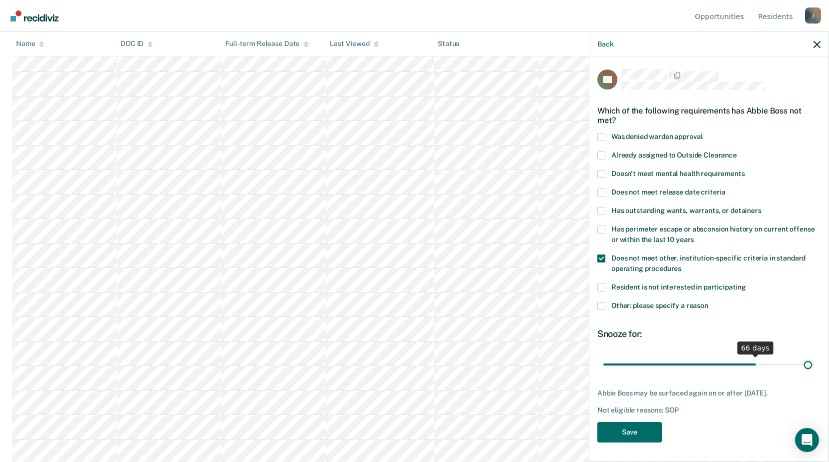
drag, startPoint x: 675, startPoint y: 363, endPoint x: 807, endPoint y: 360, distance: 132.1
type input "89"
click at [807, 360] on input "range" at bounding box center [708, 365] width 211 height 18
click at [639, 428] on button "Save" at bounding box center [629, 432] width 65 height 21
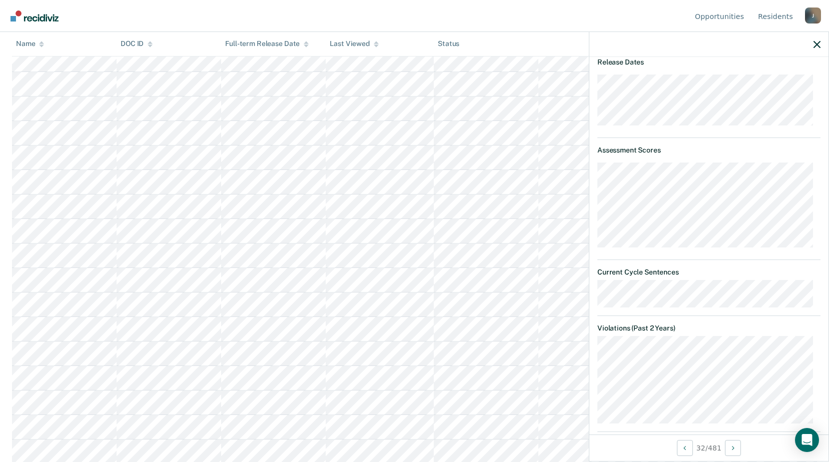
scroll to position [50, 0]
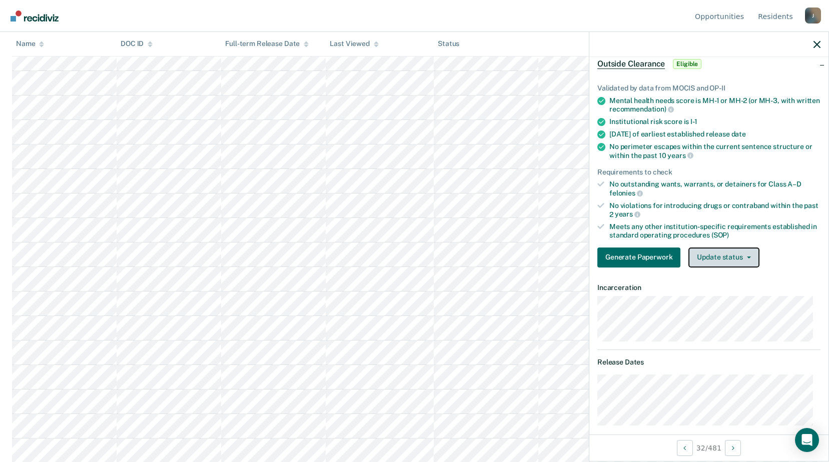
click at [732, 259] on button "Update status" at bounding box center [723, 258] width 71 height 20
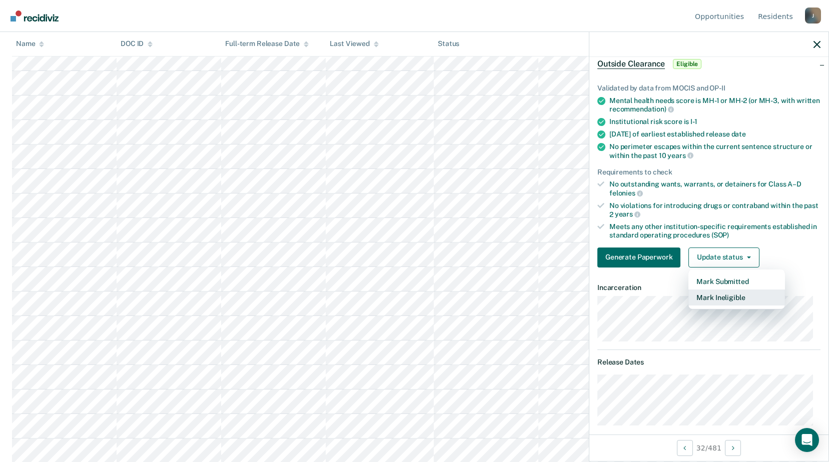
click at [698, 303] on button "Mark Ineligible" at bounding box center [736, 298] width 97 height 16
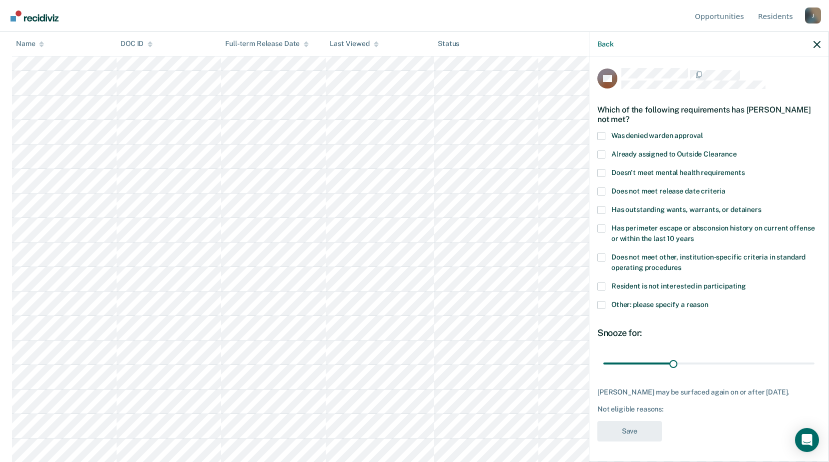
click at [598, 254] on span at bounding box center [601, 258] width 8 height 8
click at [681, 264] on input "Does not meet other, institution-specific criteria in standard operating proced…" at bounding box center [681, 264] width 0 height 0
drag, startPoint x: 666, startPoint y: 356, endPoint x: 786, endPoint y: 364, distance: 119.8
type input "90"
click at [813, 358] on input "range" at bounding box center [708, 364] width 211 height 18
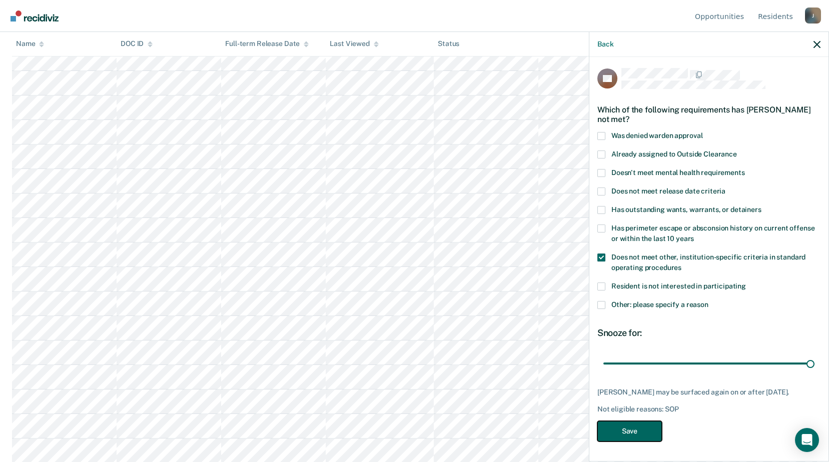
click at [629, 432] on button "Save" at bounding box center [629, 431] width 65 height 21
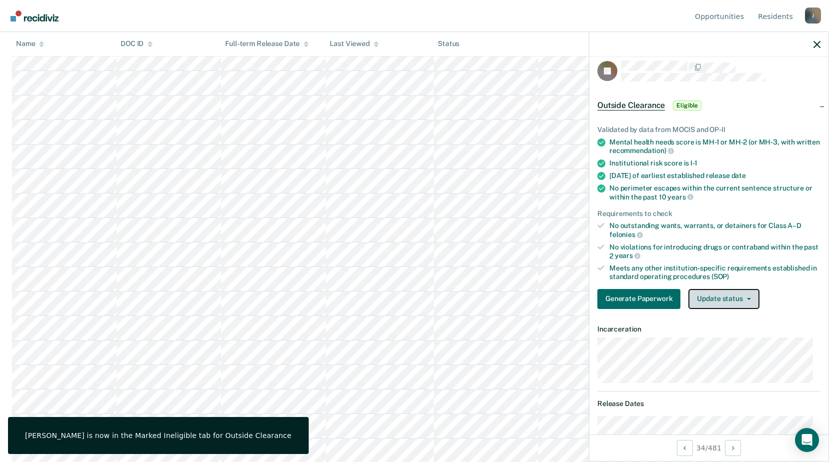
scroll to position [159, 0]
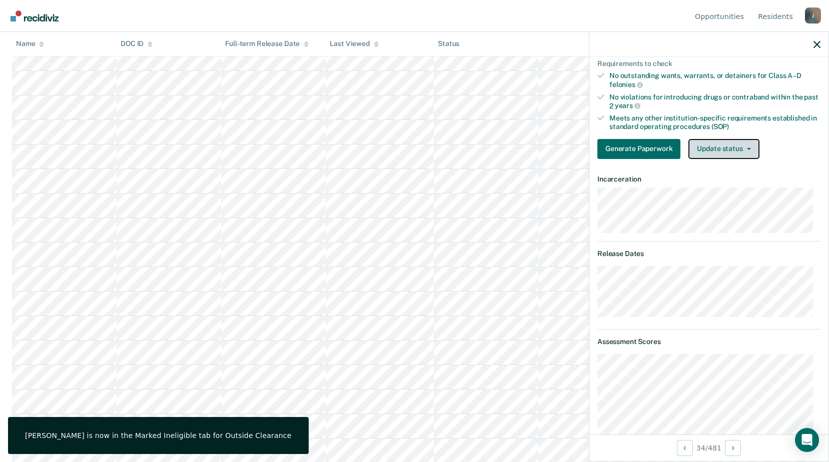
click at [728, 142] on button "Update status" at bounding box center [723, 149] width 71 height 20
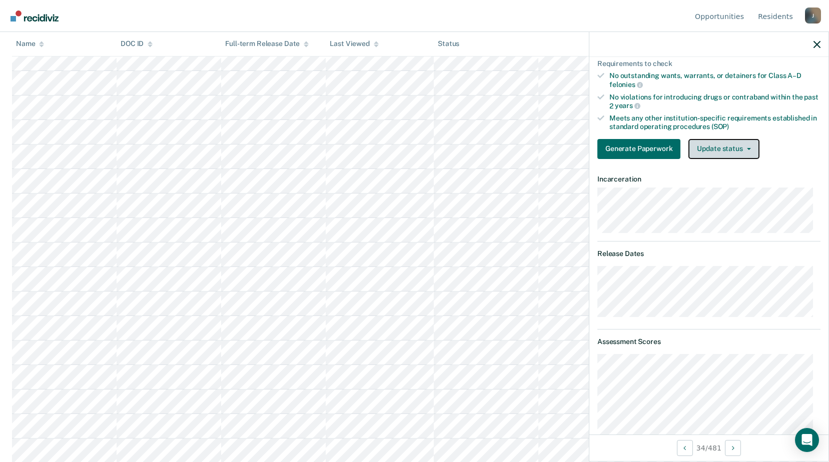
drag, startPoint x: 728, startPoint y: 142, endPoint x: 694, endPoint y: 155, distance: 36.4
click at [695, 155] on button "Update status" at bounding box center [723, 149] width 71 height 20
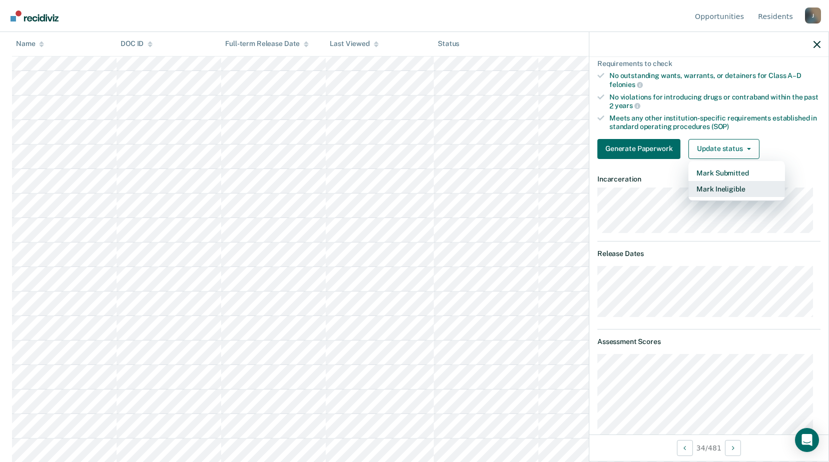
click at [705, 186] on button "Mark Ineligible" at bounding box center [736, 189] width 97 height 16
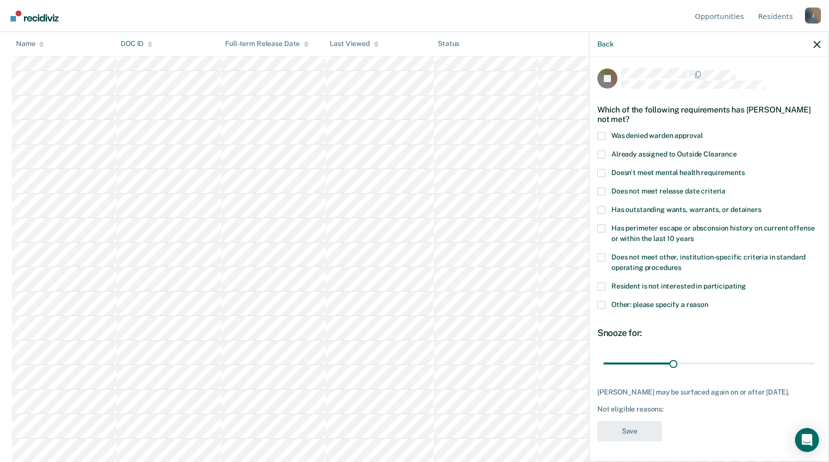
click at [602, 301] on span at bounding box center [601, 305] width 8 height 8
click at [708, 301] on input "Other: please specify a reason" at bounding box center [708, 301] width 0 height 0
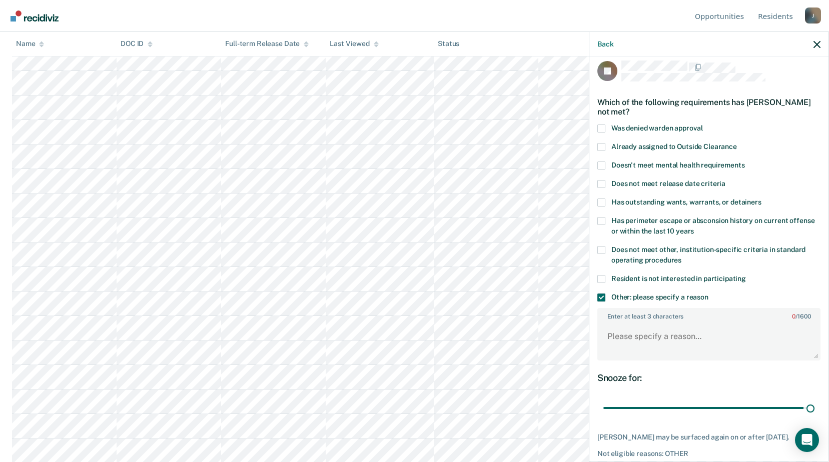
drag, startPoint x: 671, startPoint y: 410, endPoint x: 786, endPoint y: 354, distance: 128.0
type input "90"
click at [808, 400] on input "range" at bounding box center [708, 409] width 211 height 18
click at [671, 341] on textarea "Enter at least 3 characters 0 / 1600" at bounding box center [708, 341] width 221 height 37
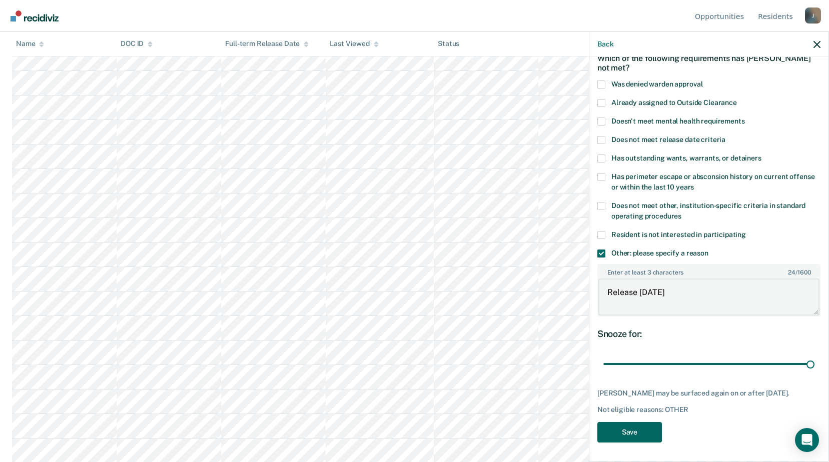
type textarea "Release within 6 months"
click at [653, 428] on button "Save" at bounding box center [629, 432] width 65 height 21
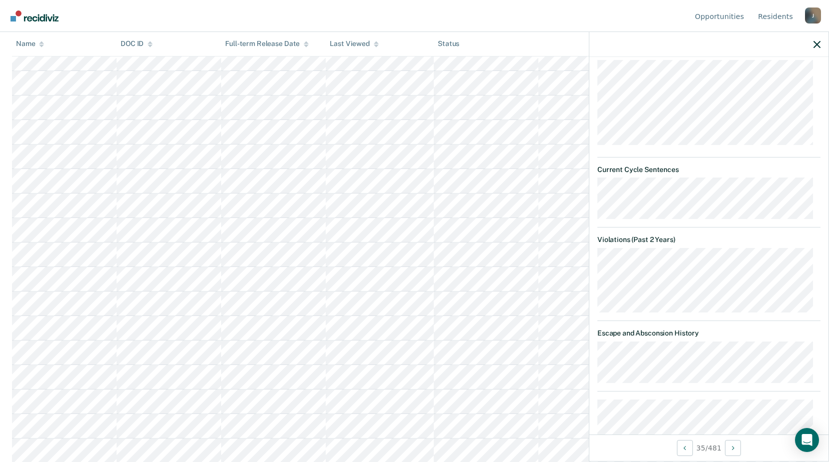
scroll to position [153, 0]
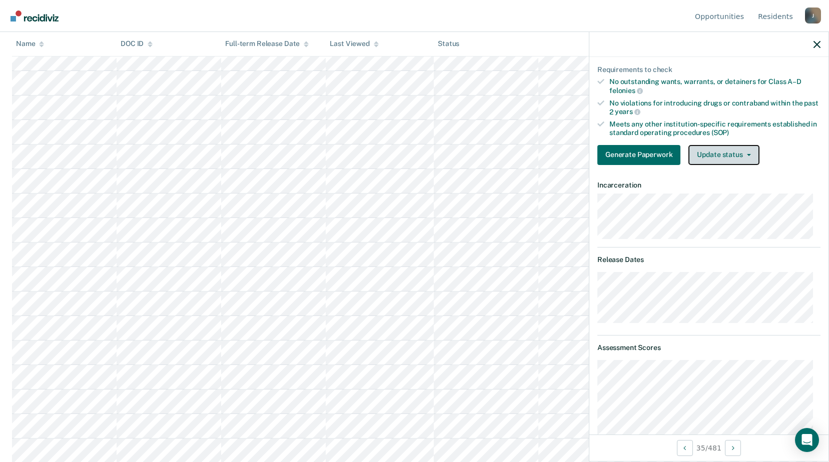
click at [728, 163] on button "Update status" at bounding box center [723, 155] width 71 height 20
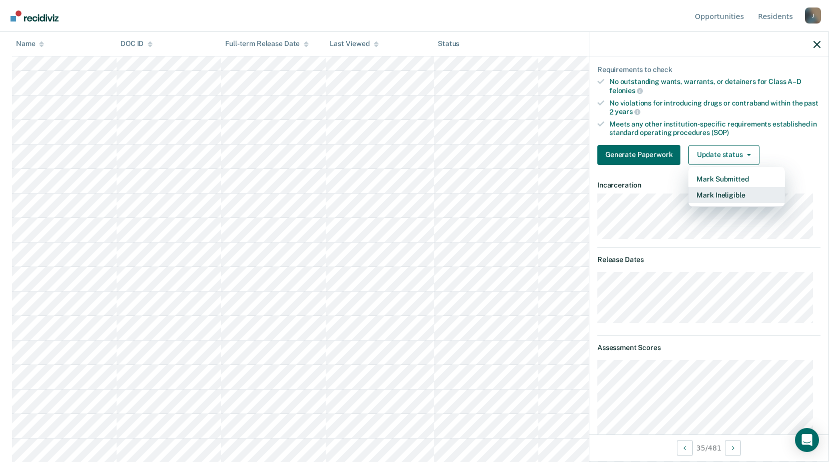
click at [713, 201] on button "Mark Ineligible" at bounding box center [736, 195] width 97 height 16
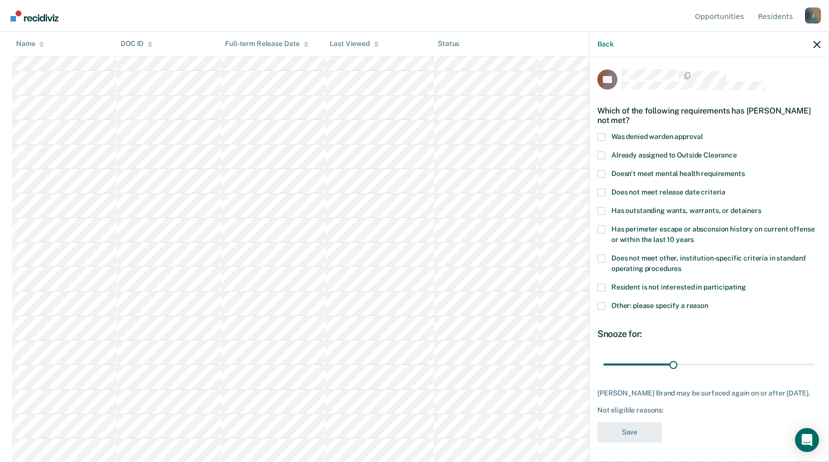
click at [601, 259] on span at bounding box center [601, 259] width 8 height 8
click at [681, 265] on input "Does not meet other, institution-specific criteria in standard operating proced…" at bounding box center [681, 265] width 0 height 0
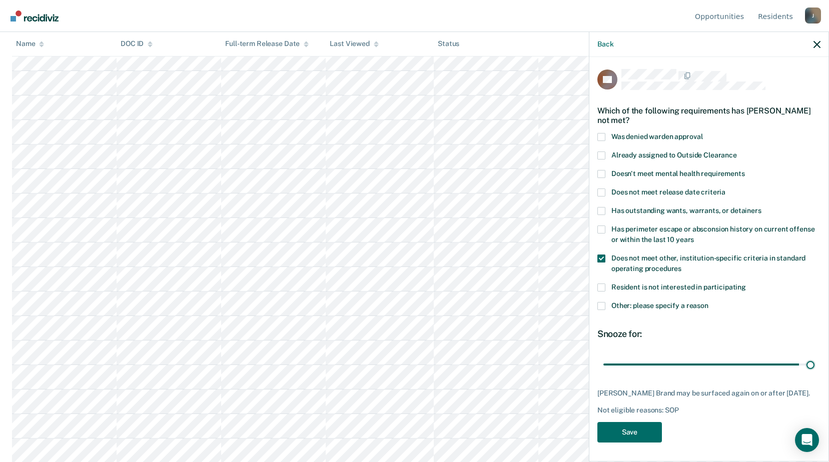
drag, startPoint x: 673, startPoint y: 360, endPoint x: 825, endPoint y: 370, distance: 151.9
type input "90"
click at [814, 372] on input "range" at bounding box center [708, 365] width 211 height 18
click at [621, 429] on button "Save" at bounding box center [629, 432] width 65 height 21
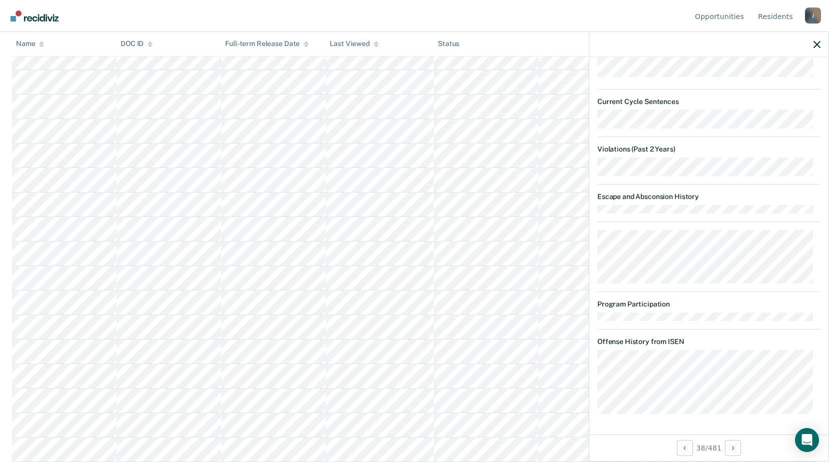
scroll to position [520, 0]
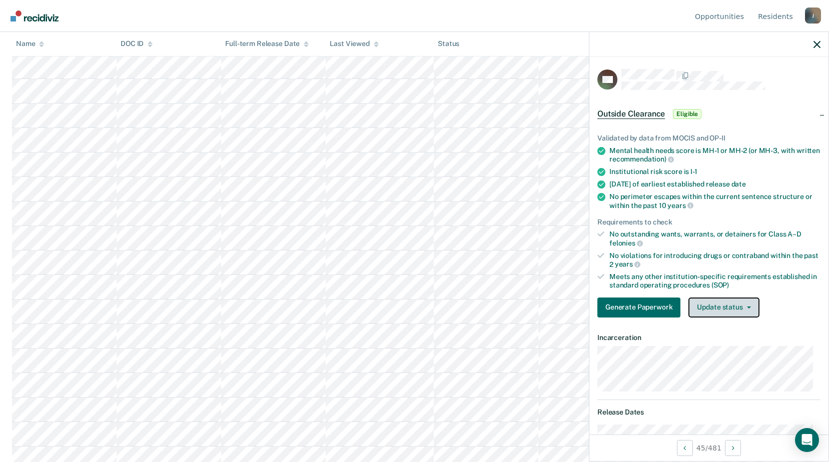
click at [747, 315] on button "Update status" at bounding box center [723, 308] width 71 height 20
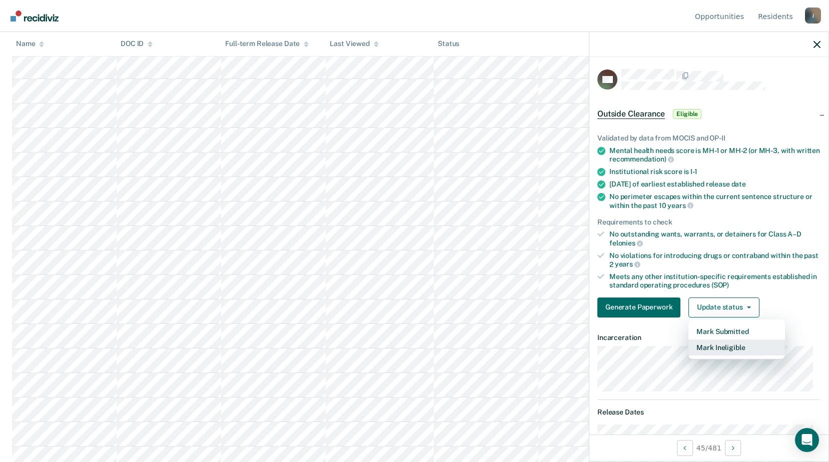
click at [736, 343] on button "Mark Ineligible" at bounding box center [736, 348] width 97 height 16
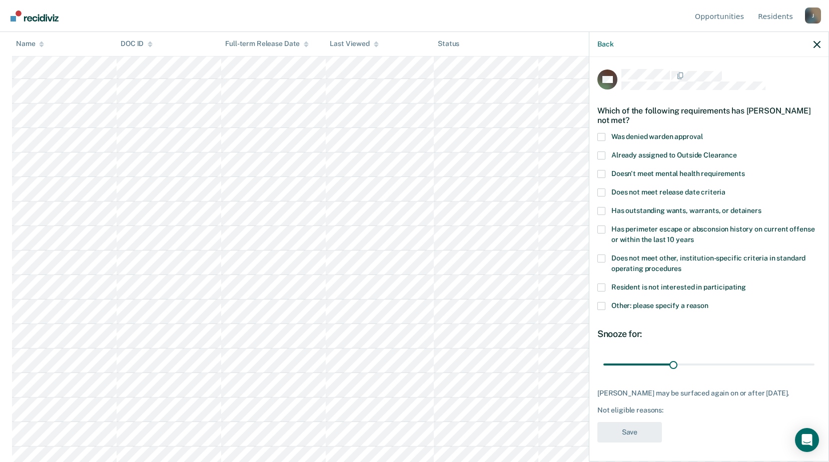
click at [605, 304] on label "Other: please specify a reason" at bounding box center [708, 307] width 223 height 11
click at [708, 302] on input "Other: please specify a reason" at bounding box center [708, 302] width 0 height 0
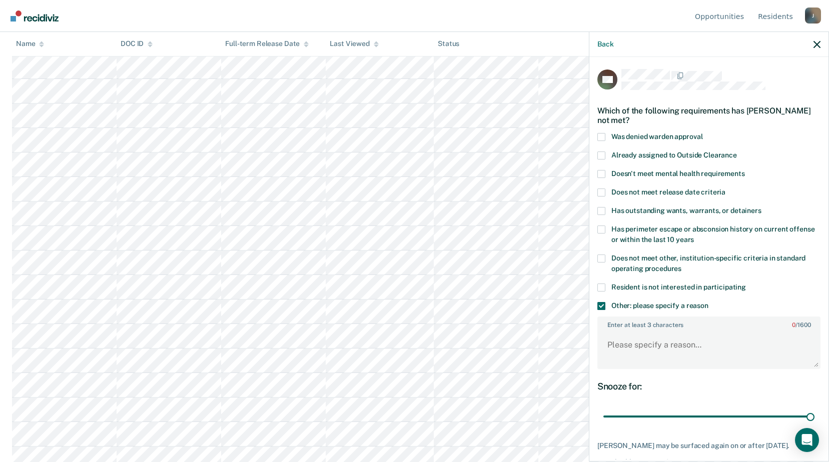
drag, startPoint x: 674, startPoint y: 414, endPoint x: 773, endPoint y: 374, distance: 106.8
type input "90"
click at [814, 408] on input "range" at bounding box center [708, 417] width 211 height 18
click at [696, 357] on textarea "Enter at least 3 characters 0 / 1600" at bounding box center [708, 349] width 221 height 37
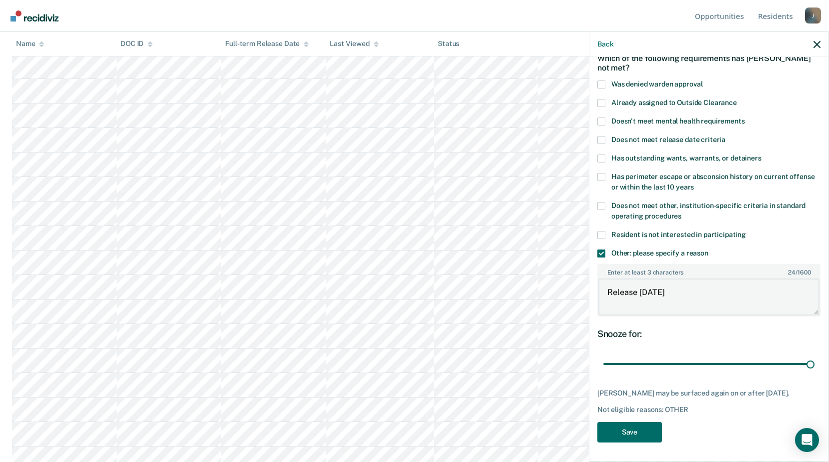
scroll to position [500, 0]
type textarea "Release [DATE]"
click at [640, 433] on button "Save" at bounding box center [629, 432] width 65 height 21
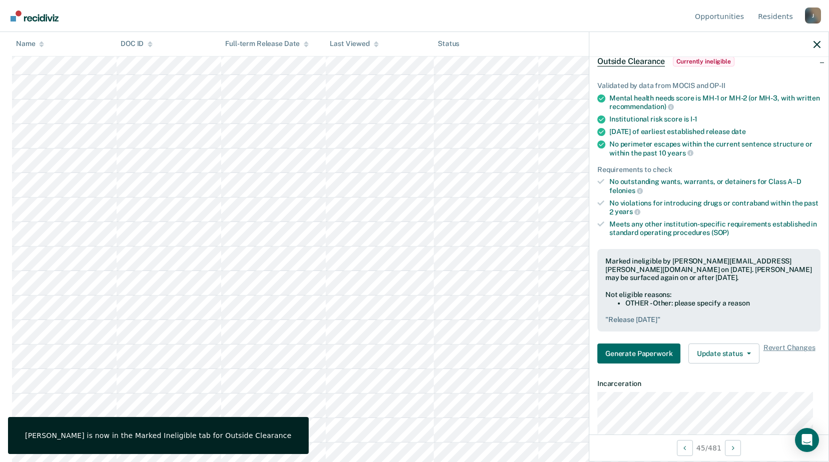
scroll to position [550, 0]
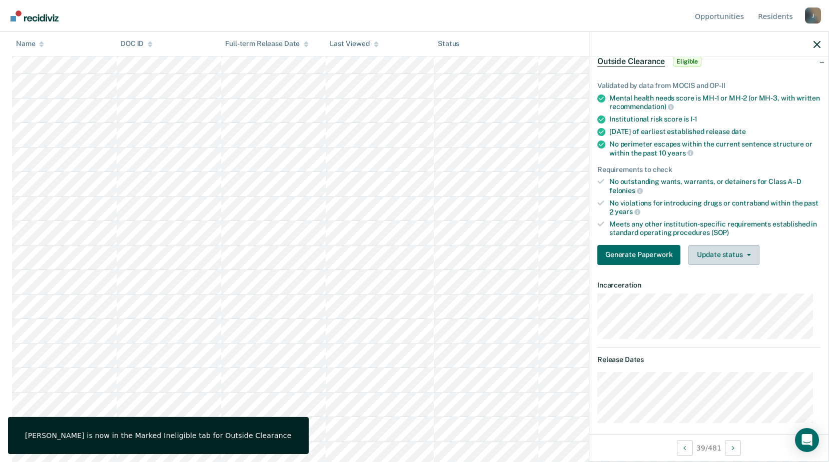
click at [724, 257] on button "Update status" at bounding box center [723, 255] width 71 height 20
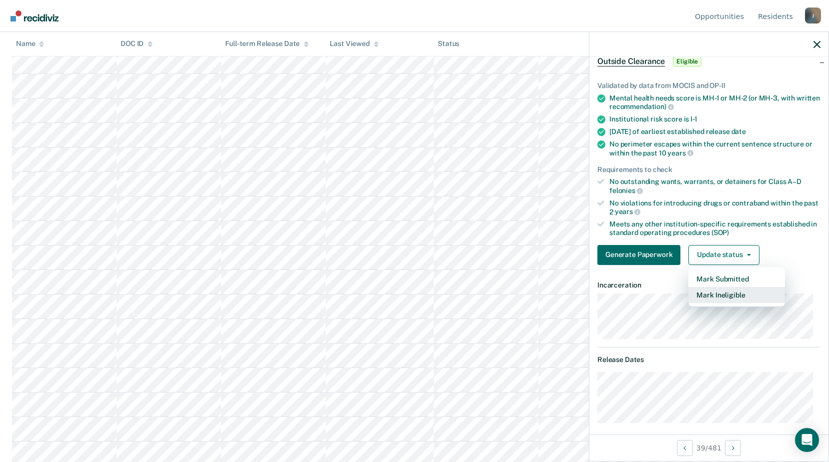
click at [715, 296] on button "Mark Ineligible" at bounding box center [736, 295] width 97 height 16
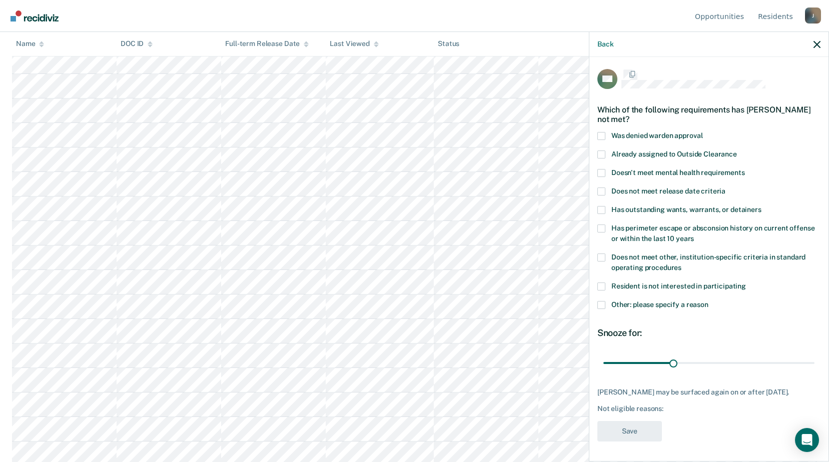
scroll to position [9, 0]
click at [603, 301] on span at bounding box center [601, 305] width 8 height 8
click at [708, 301] on input "Other: please specify a reason" at bounding box center [708, 301] width 0 height 0
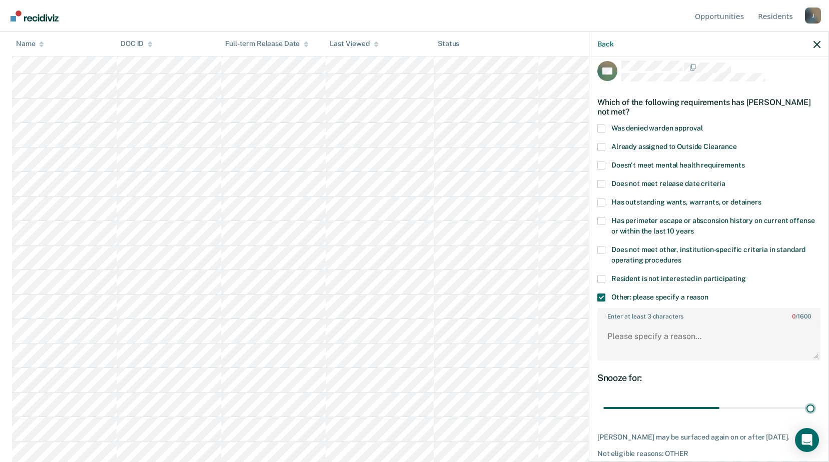
drag, startPoint x: 670, startPoint y: 408, endPoint x: 836, endPoint y: 385, distance: 167.1
type input "90"
click at [814, 400] on input "range" at bounding box center [708, 409] width 211 height 18
click at [682, 304] on div "Enter at least 3 characters 0 / 1600" at bounding box center [708, 334] width 223 height 61
click at [668, 335] on textarea "Enter at least 3 characters 0 / 1600" at bounding box center [708, 341] width 221 height 37
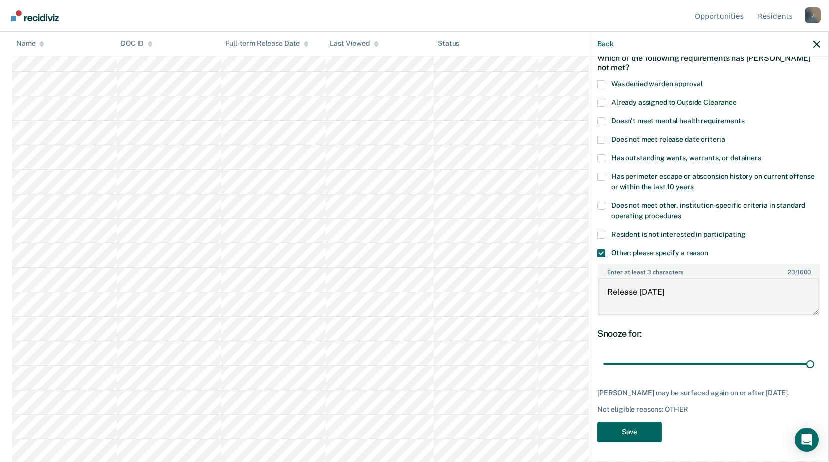
scroll to position [700, 0]
type textarea "Release [DATE]"
click at [613, 422] on button "Save" at bounding box center [629, 432] width 65 height 21
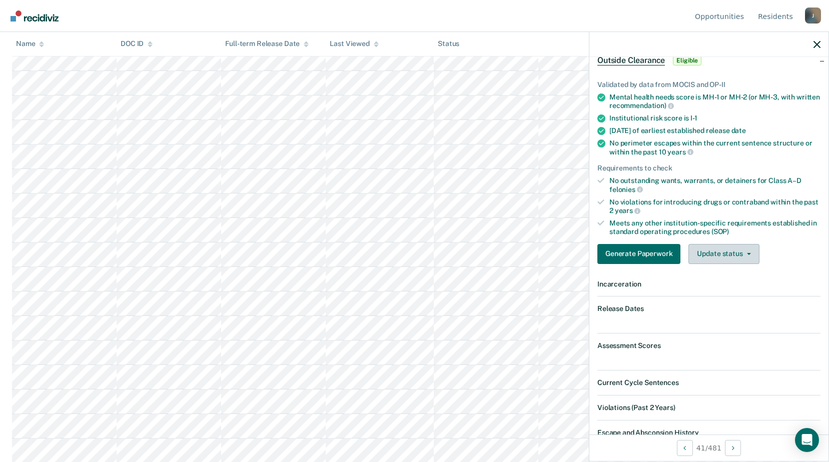
click at [713, 244] on button "Update status" at bounding box center [723, 254] width 71 height 20
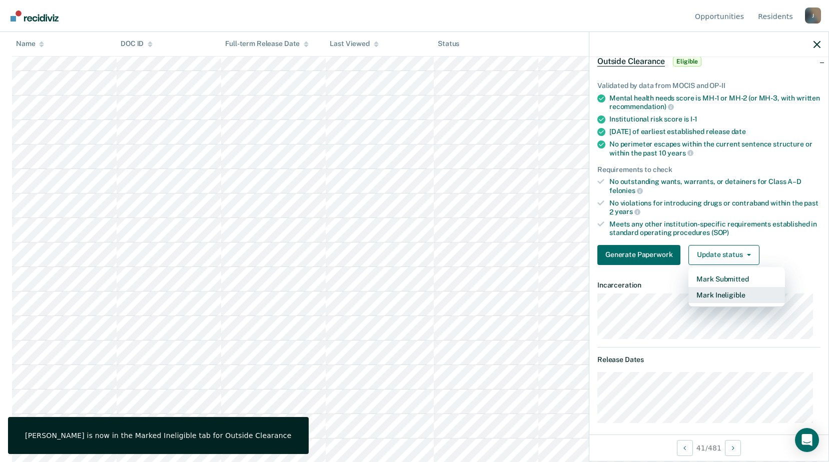
click at [713, 287] on button "Mark Ineligible" at bounding box center [736, 295] width 97 height 16
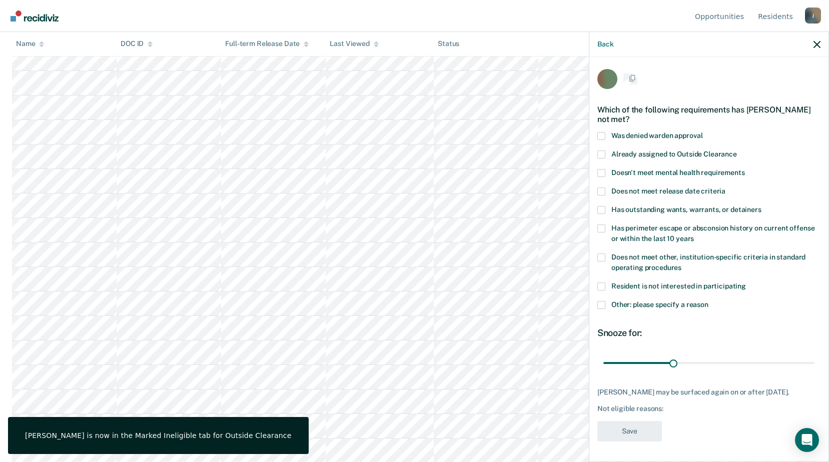
click at [604, 301] on span at bounding box center [601, 305] width 8 height 8
click at [708, 301] on input "Other: please specify a reason" at bounding box center [708, 301] width 0 height 0
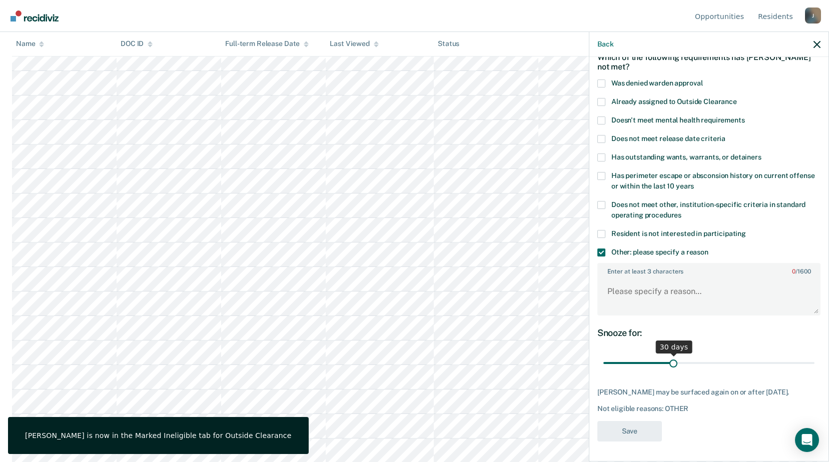
scroll to position [9, 0]
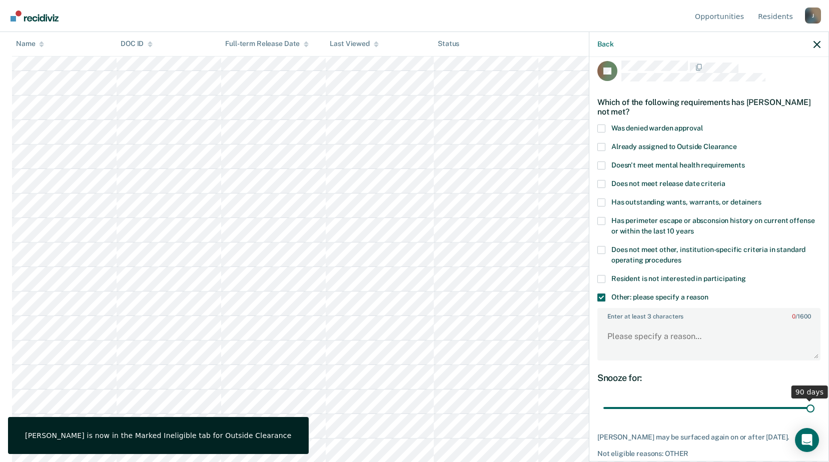
drag, startPoint x: 832, startPoint y: 402, endPoint x: 723, endPoint y: 402, distance: 109.0
type input "90"
click at [814, 400] on input "range" at bounding box center [708, 409] width 211 height 18
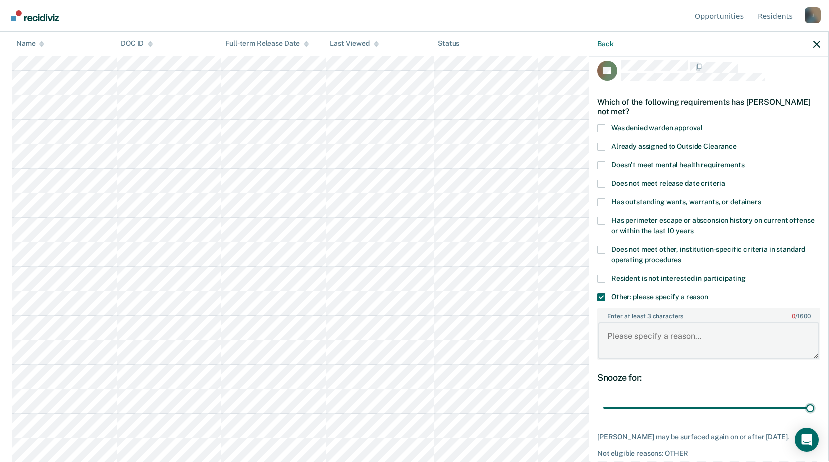
click at [668, 338] on textarea "Enter at least 3 characters 0 / 1600" at bounding box center [708, 341] width 221 height 37
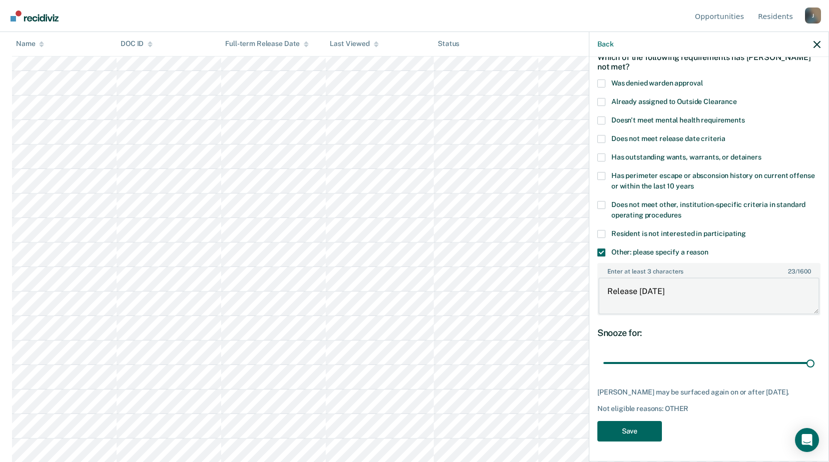
type textarea "Release [DATE]"
click at [635, 437] on button "Save" at bounding box center [629, 431] width 65 height 21
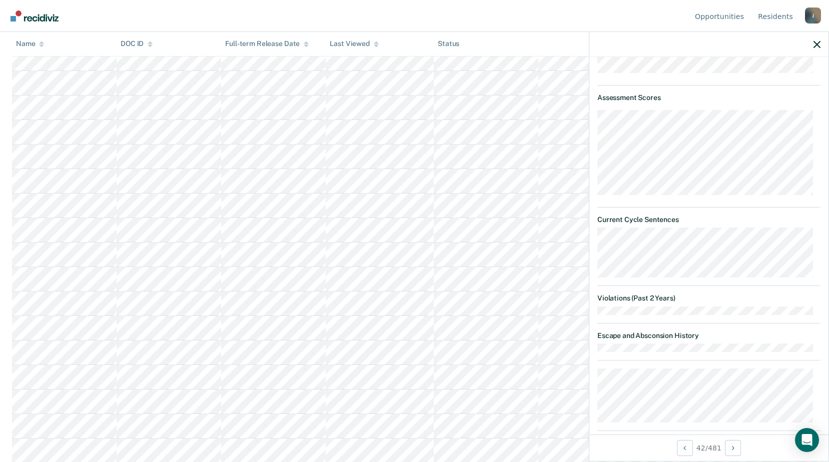
scroll to position [495, 0]
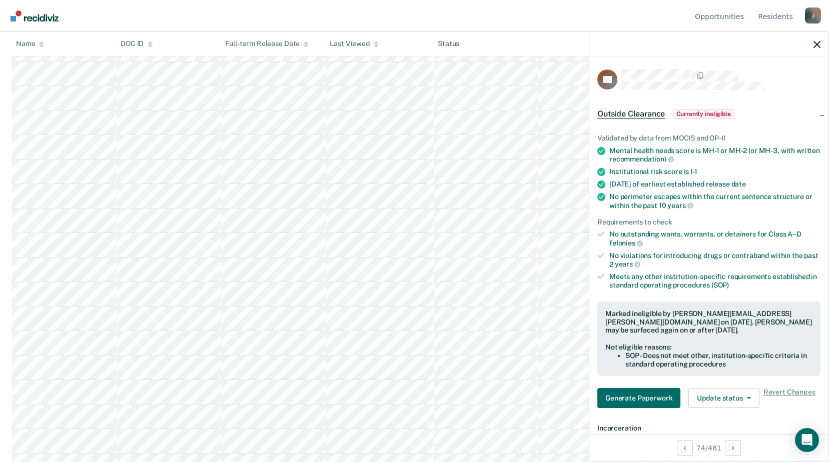
scroll to position [10120, 0]
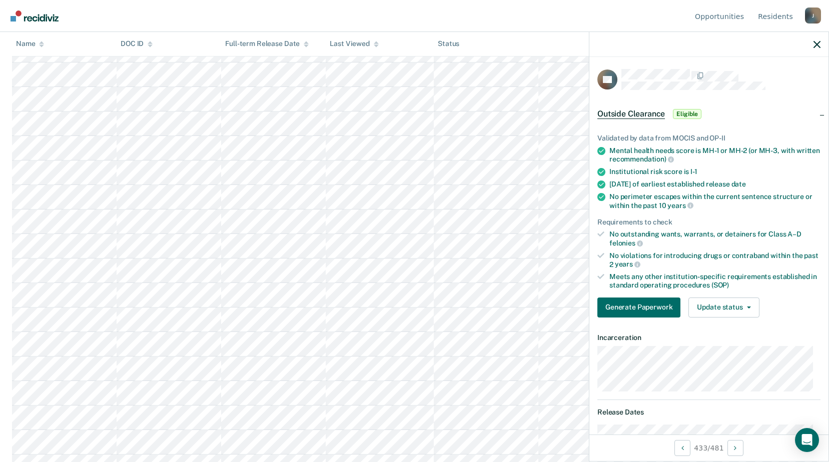
click at [723, 304] on button "Update status" at bounding box center [723, 308] width 71 height 20
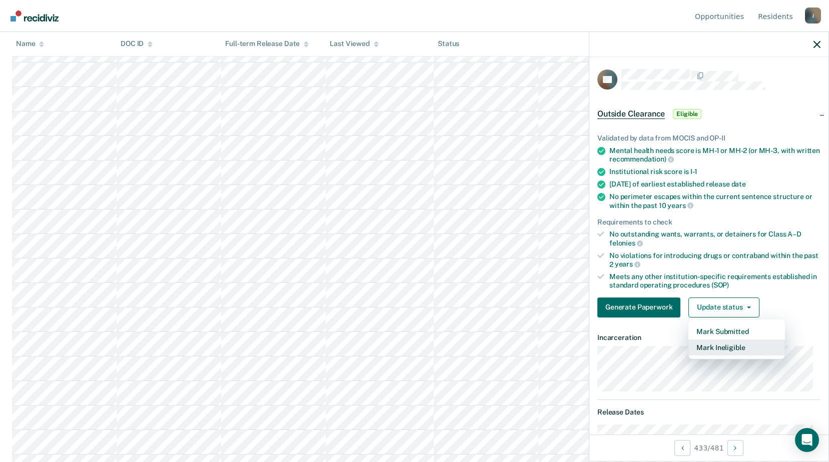
click at [743, 347] on button "Mark Ineligible" at bounding box center [736, 348] width 97 height 16
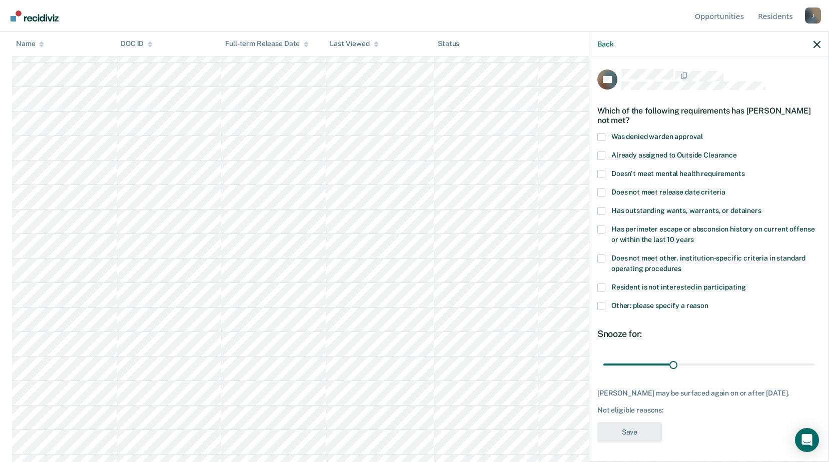
click at [604, 173] on span at bounding box center [601, 174] width 8 height 8
click at [745, 170] on input "Doesn't meet mental health requirements" at bounding box center [745, 170] width 0 height 0
drag, startPoint x: 678, startPoint y: 369, endPoint x: 823, endPoint y: 360, distance: 144.9
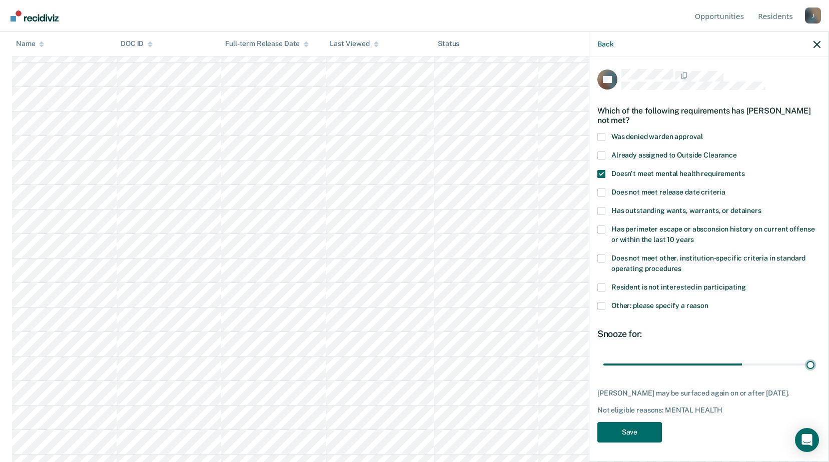
type input "90"
click at [814, 358] on input "range" at bounding box center [708, 365] width 211 height 18
click at [618, 431] on button "Save" at bounding box center [629, 432] width 65 height 21
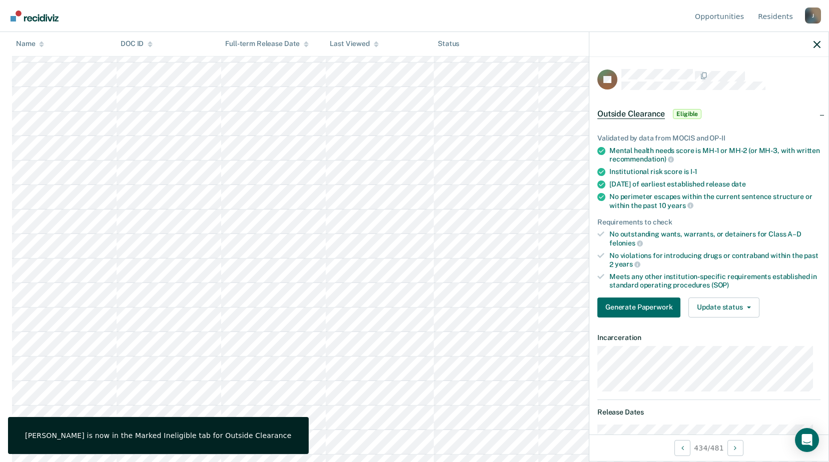
click at [716, 298] on button "Update status" at bounding box center [723, 308] width 71 height 20
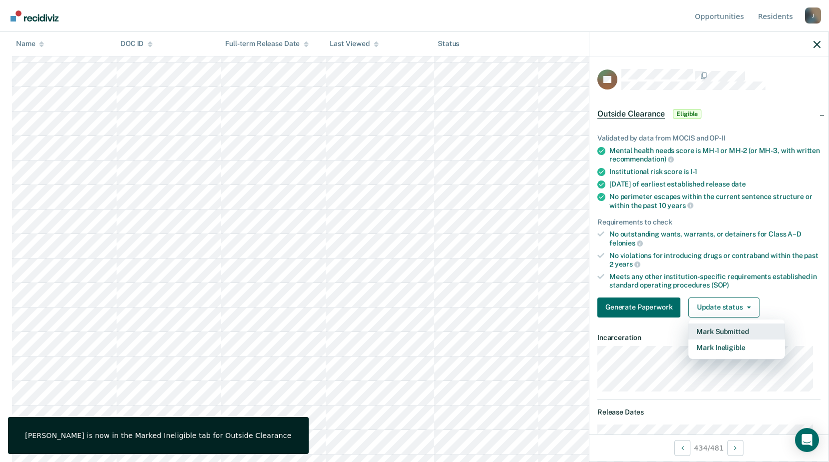
scroll to position [200, 0]
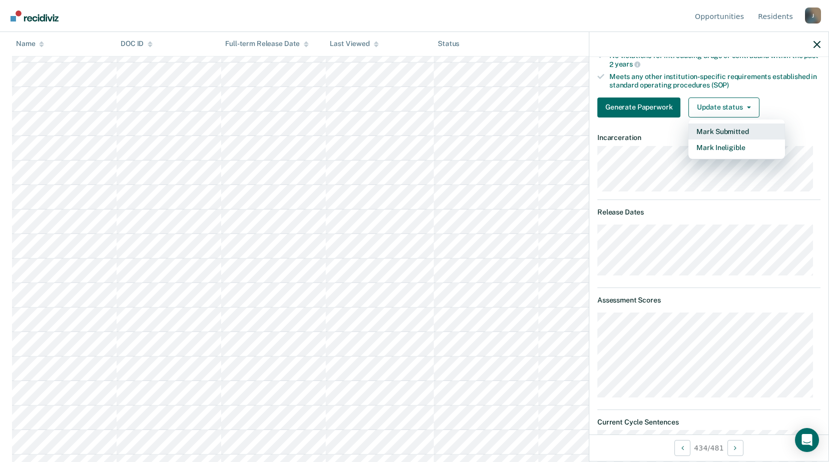
click at [725, 130] on button "Mark Submitted" at bounding box center [736, 132] width 97 height 16
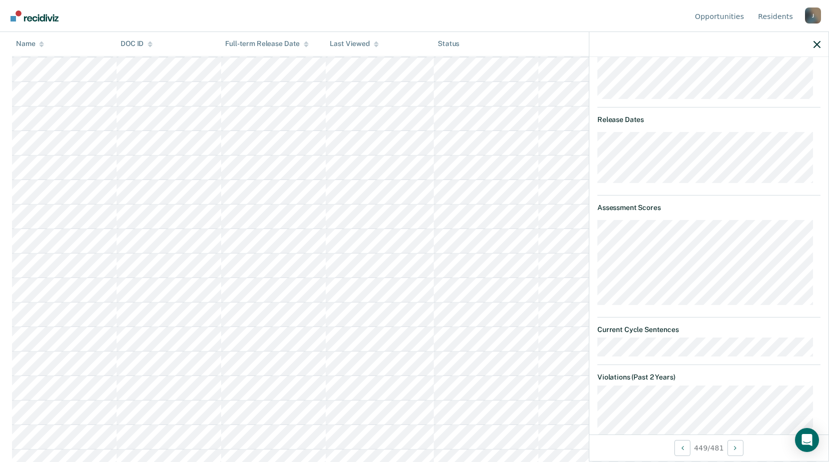
scroll to position [93, 0]
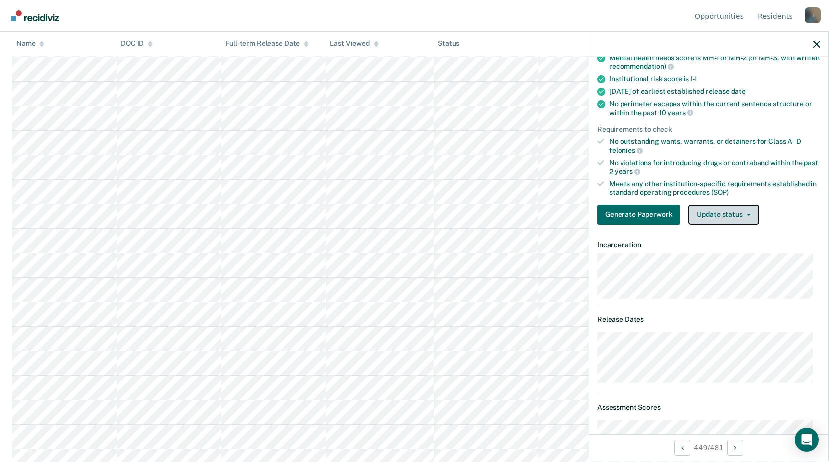
click at [744, 208] on button "Update status" at bounding box center [723, 215] width 71 height 20
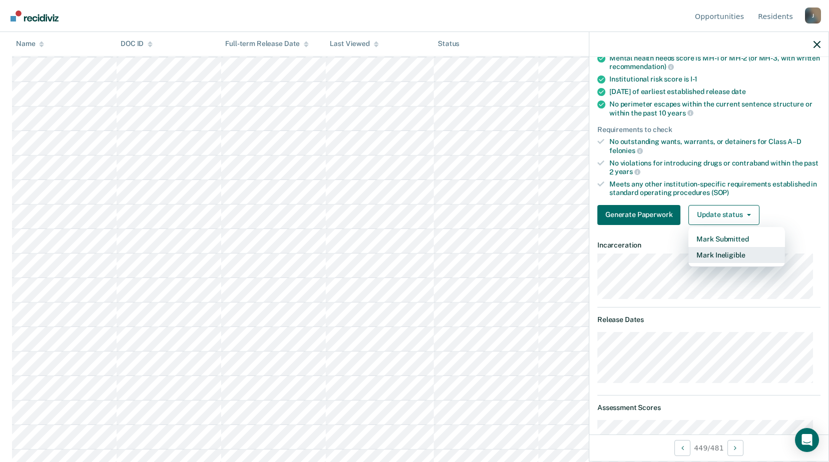
click at [727, 257] on button "Mark Ineligible" at bounding box center [736, 255] width 97 height 16
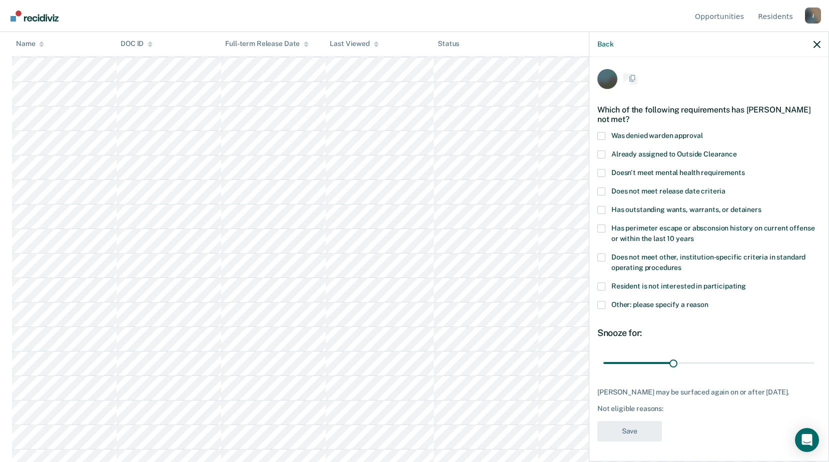
scroll to position [0, 0]
click at [604, 261] on span at bounding box center [601, 259] width 8 height 8
click at [681, 265] on input "Does not meet other, institution-specific criteria in standard operating proced…" at bounding box center [681, 265] width 0 height 0
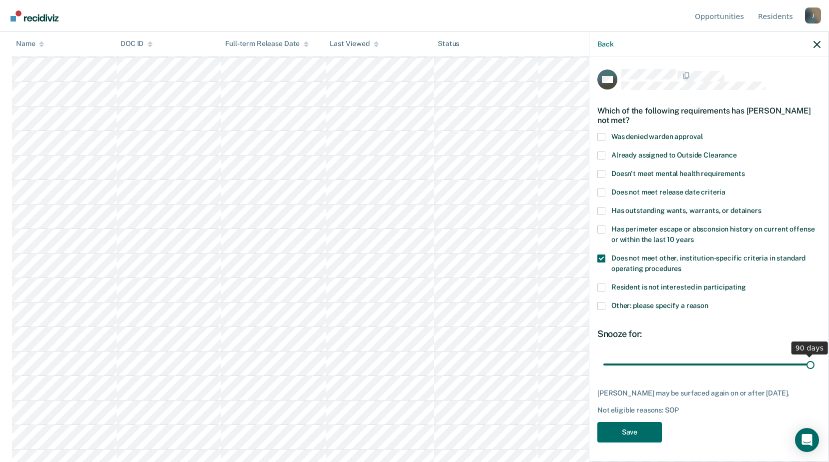
drag, startPoint x: 672, startPoint y: 366, endPoint x: 838, endPoint y: 374, distance: 165.8
type input "90"
click at [814, 373] on input "range" at bounding box center [708, 365] width 211 height 18
click at [643, 437] on button "Save" at bounding box center [629, 432] width 65 height 21
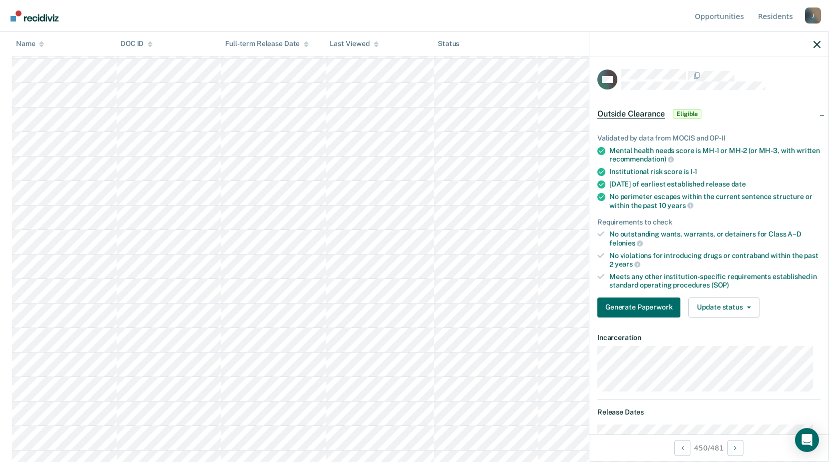
click at [574, 40] on th at bounding box center [677, 44] width 279 height 25
click at [718, 309] on button "Update status" at bounding box center [723, 308] width 71 height 20
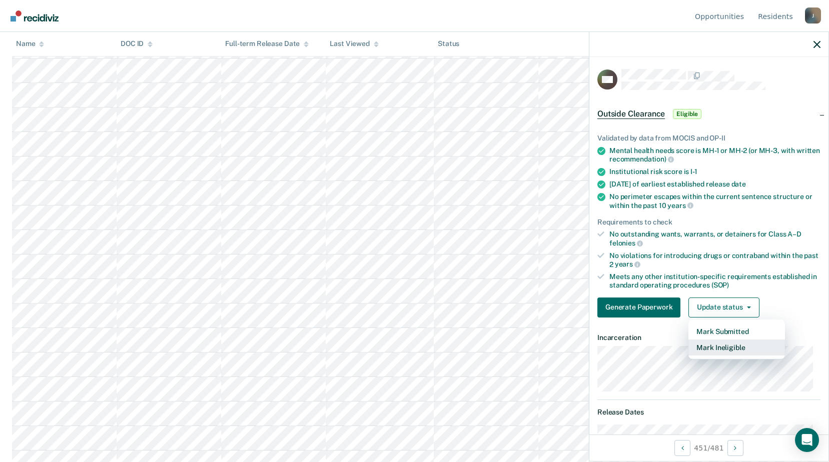
click at [703, 348] on button "Mark Ineligible" at bounding box center [736, 348] width 97 height 16
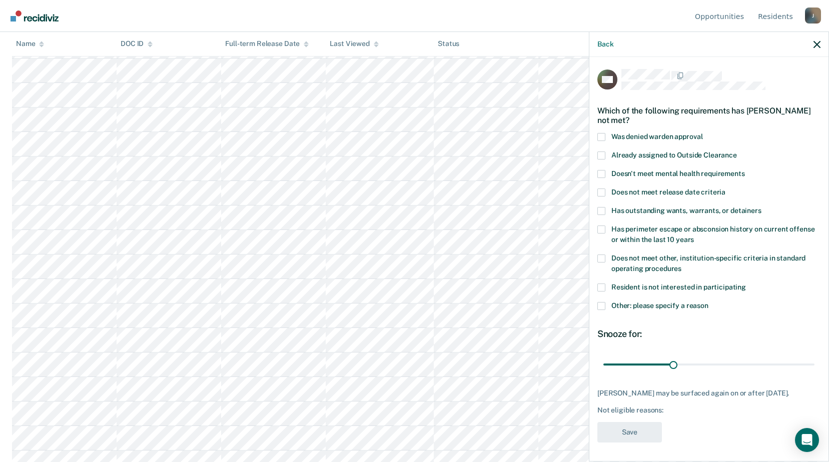
click at [607, 306] on label "Other: please specify a reason" at bounding box center [708, 307] width 223 height 11
click at [708, 302] on input "Other: please specify a reason" at bounding box center [708, 302] width 0 height 0
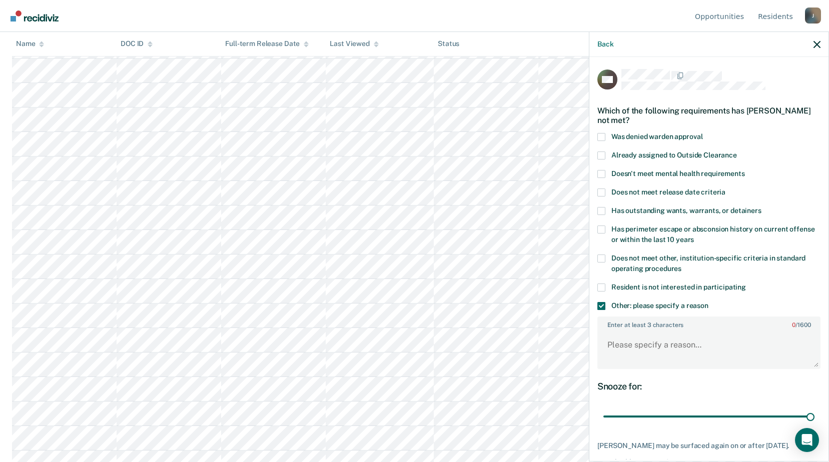
drag, startPoint x: 673, startPoint y: 416, endPoint x: 802, endPoint y: 341, distance: 148.8
type input "90"
click at [814, 408] on input "range" at bounding box center [708, 417] width 211 height 18
click at [737, 339] on textarea "Enter at least 3 characters 0 / 1600" at bounding box center [708, 349] width 221 height 37
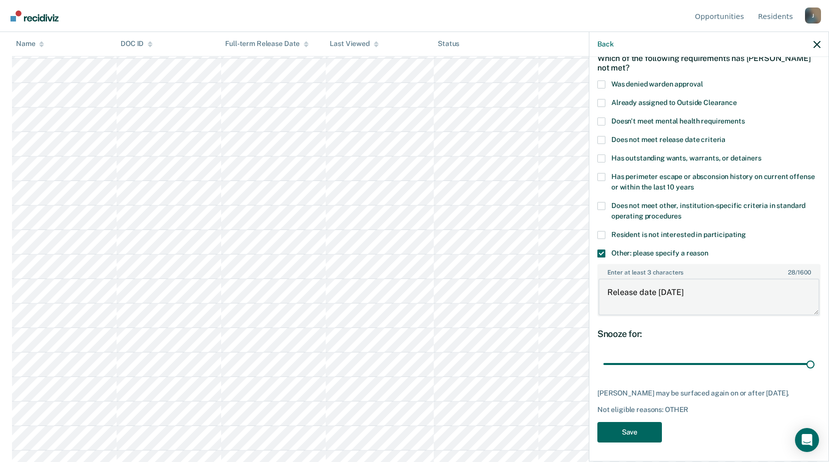
type textarea "Release date within 6 months"
click at [651, 431] on button "Save" at bounding box center [629, 432] width 65 height 21
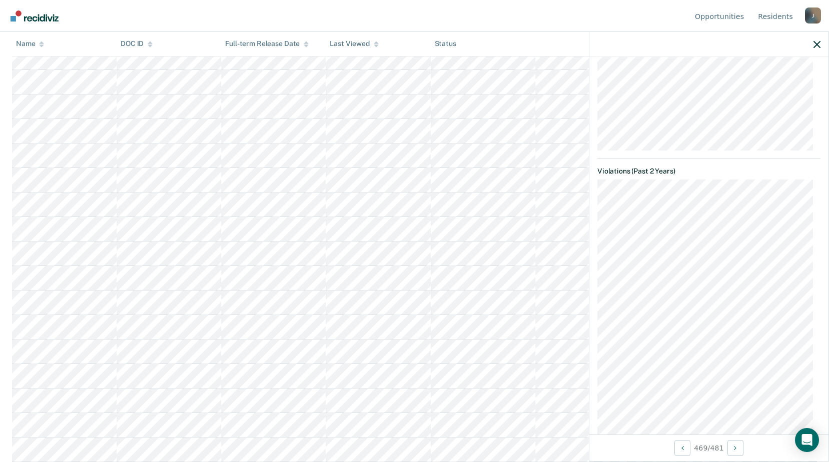
scroll to position [150, 0]
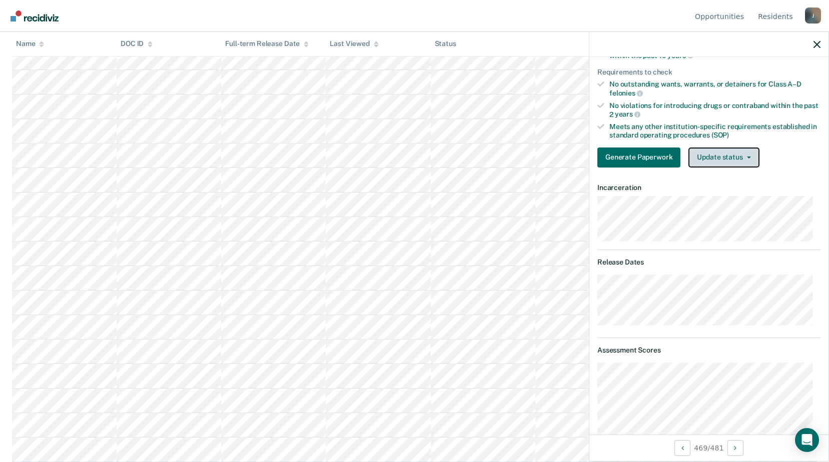
click at [712, 157] on button "Update status" at bounding box center [723, 158] width 71 height 20
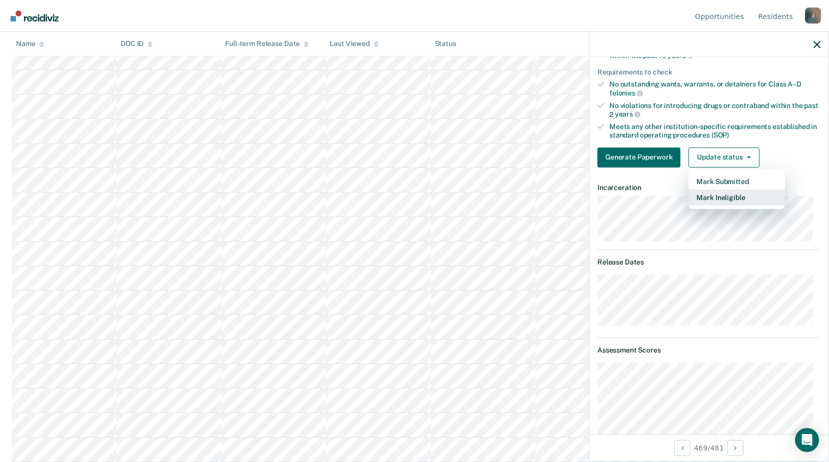
click at [711, 197] on button "Mark Ineligible" at bounding box center [736, 198] width 97 height 16
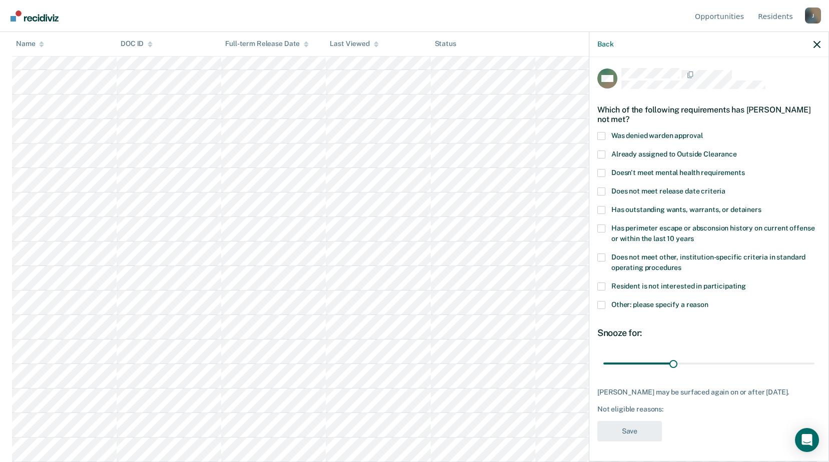
click at [603, 255] on label "Does not meet other, institution-specific criteria in standard operating proced…" at bounding box center [708, 264] width 223 height 21
click at [681, 264] on input "Does not meet other, institution-specific criteria in standard operating proced…" at bounding box center [681, 264] width 0 height 0
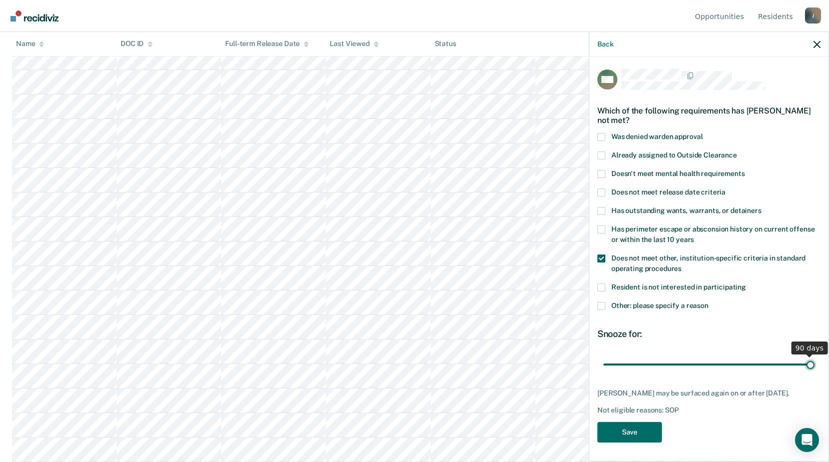
drag, startPoint x: 779, startPoint y: 364, endPoint x: 838, endPoint y: 366, distance: 59.1
type input "90"
click at [814, 366] on input "range" at bounding box center [708, 365] width 211 height 18
click at [624, 426] on button "Save" at bounding box center [629, 432] width 65 height 21
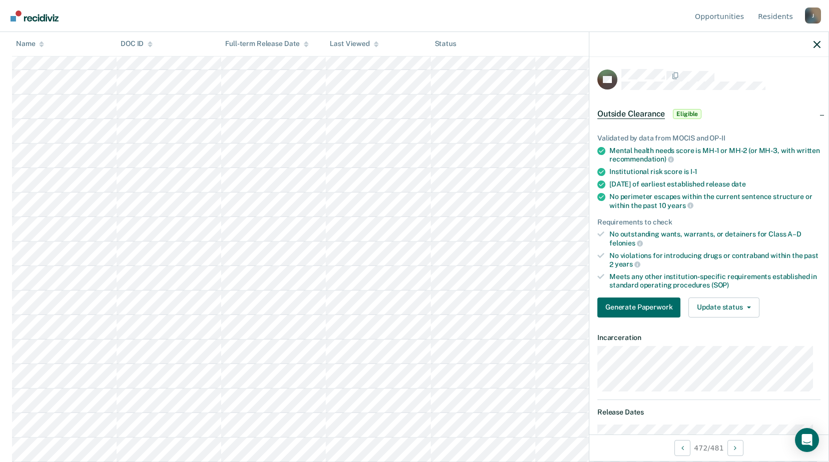
scroll to position [10525, 0]
click at [707, 307] on button "Update status" at bounding box center [723, 308] width 71 height 20
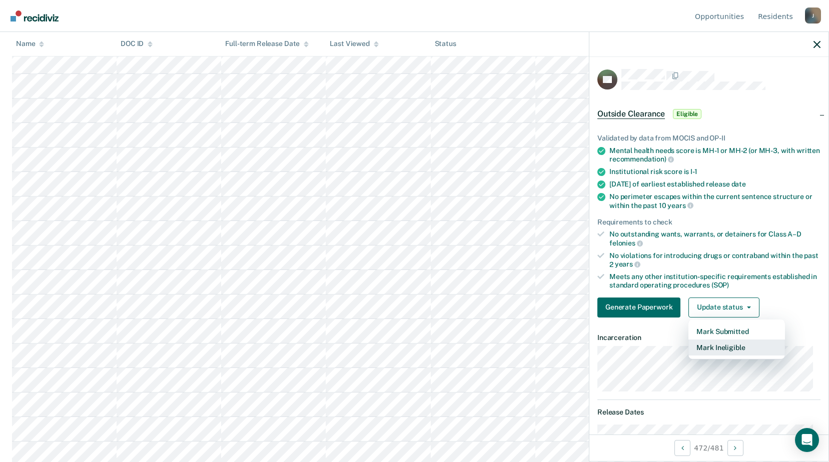
click at [720, 345] on button "Mark Ineligible" at bounding box center [736, 348] width 97 height 16
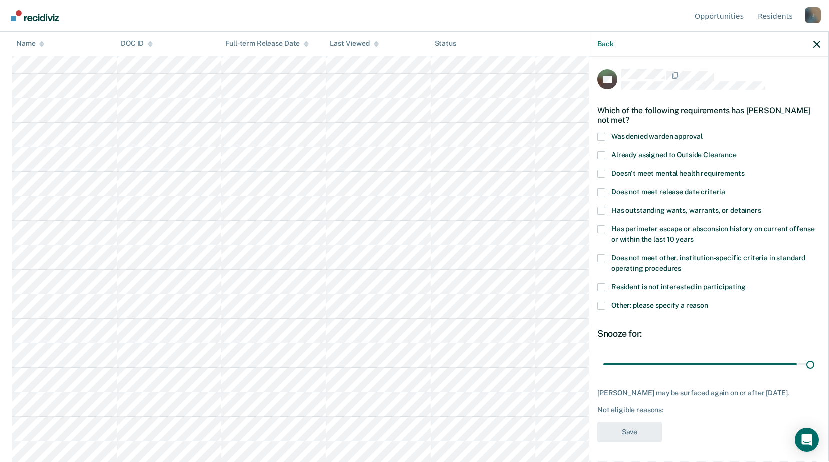
drag, startPoint x: 673, startPoint y: 353, endPoint x: 829, endPoint y: 348, distance: 156.6
type input "90"
click at [814, 356] on input "range" at bounding box center [708, 365] width 211 height 18
click at [600, 255] on span at bounding box center [601, 259] width 8 height 8
click at [681, 265] on input "Does not meet other, institution-specific criteria in standard operating proced…" at bounding box center [681, 265] width 0 height 0
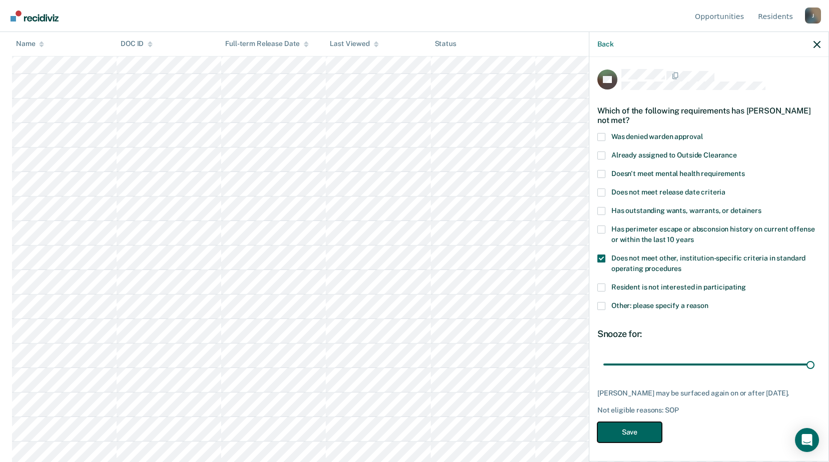
click at [635, 422] on button "Save" at bounding box center [629, 432] width 65 height 21
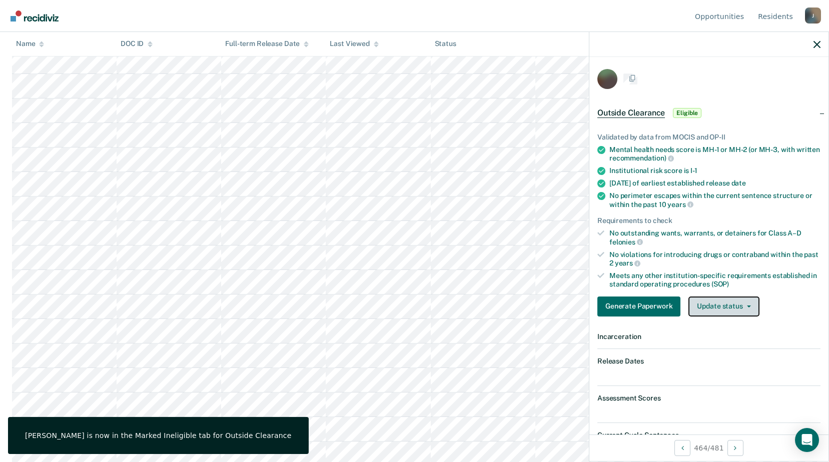
click at [702, 306] on button "Update status" at bounding box center [723, 307] width 71 height 20
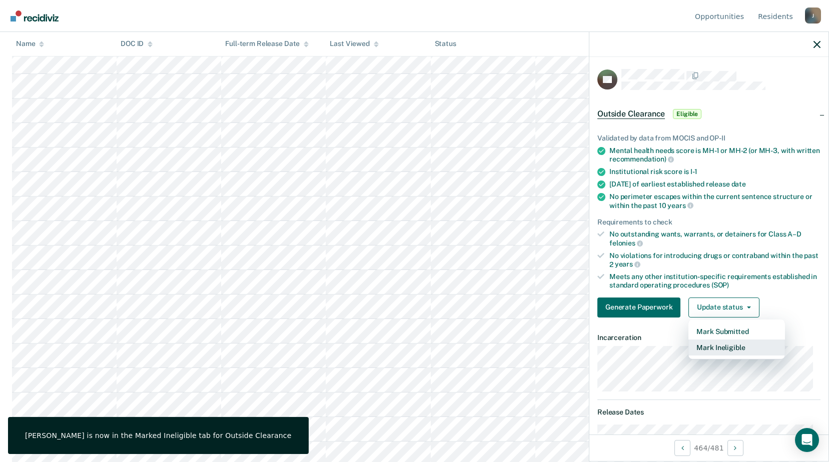
click at [722, 347] on button "Mark Ineligible" at bounding box center [736, 348] width 97 height 16
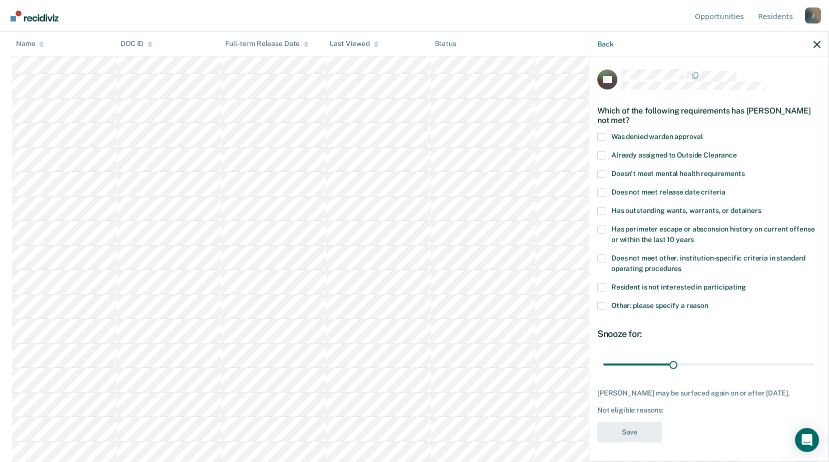
click at [602, 310] on label "Other: please specify a reason" at bounding box center [708, 307] width 223 height 11
click at [708, 302] on input "Other: please specify a reason" at bounding box center [708, 302] width 0 height 0
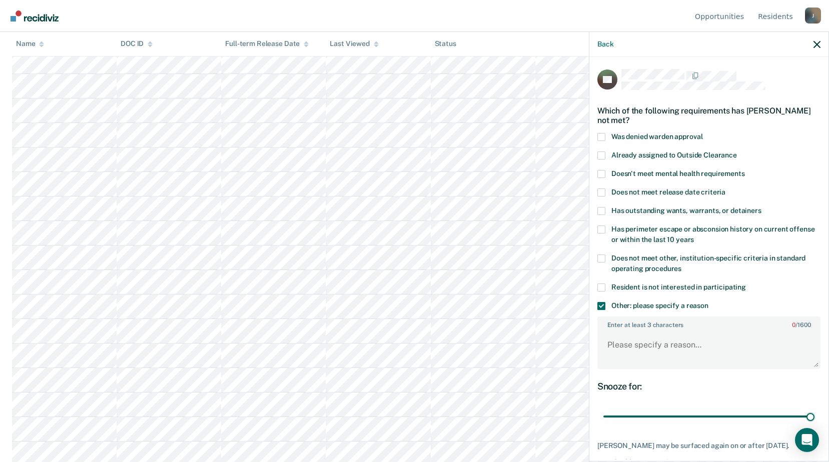
drag, startPoint x: 669, startPoint y: 413, endPoint x: 699, endPoint y: 364, distance: 57.3
type input "90"
click at [814, 418] on input "range" at bounding box center [708, 417] width 211 height 18
click at [654, 355] on textarea "Enter at least 3 characters 0 / 1600" at bounding box center [708, 349] width 221 height 37
type textarea "R"
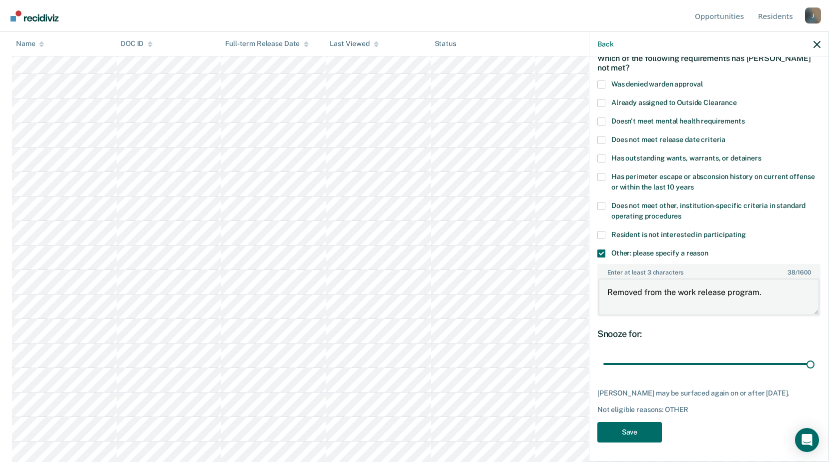
scroll to position [10675, 0]
type textarea "Removed from the work release program."
click at [635, 428] on button "Save" at bounding box center [629, 432] width 65 height 21
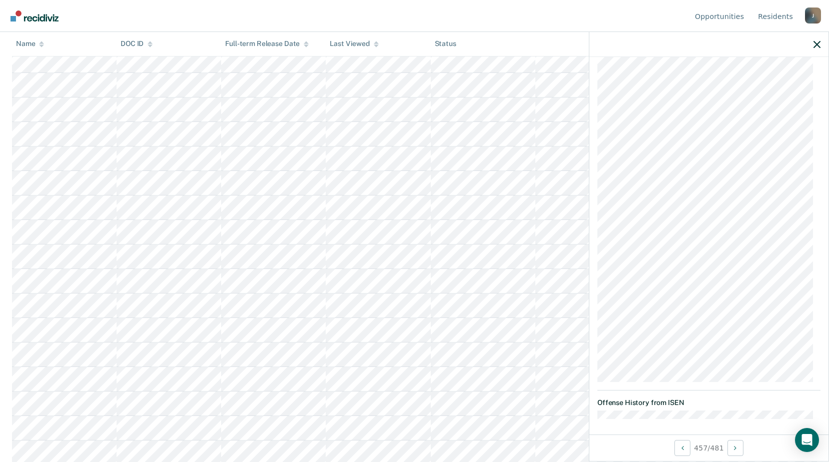
scroll to position [10476, 0]
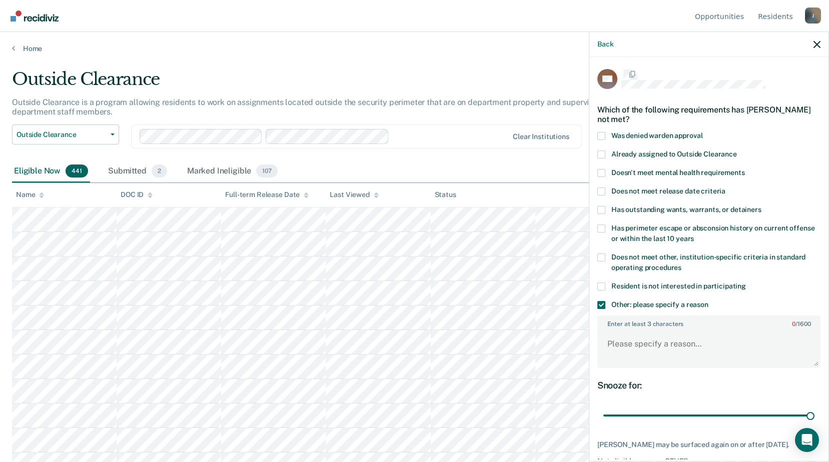
scroll to position [9876, 0]
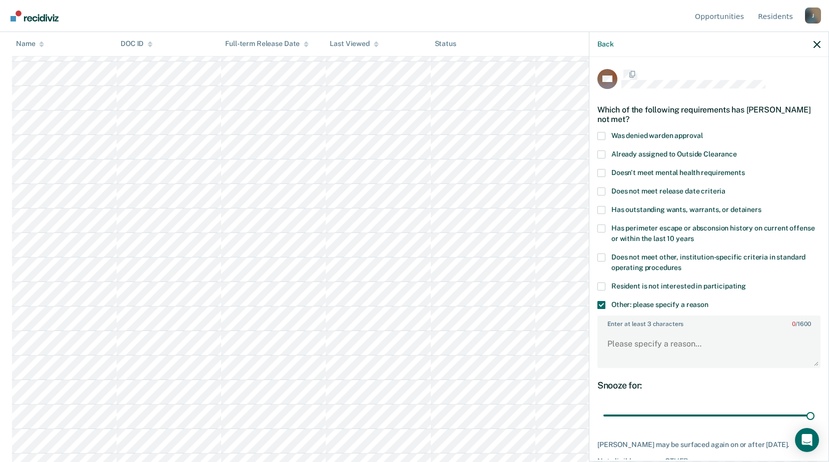
type input "90"
click at [814, 407] on input "range" at bounding box center [708, 416] width 211 height 18
click at [612, 341] on textarea "Enter at least 3 characters 0 / 1600" at bounding box center [708, 349] width 221 height 37
type textarea "r"
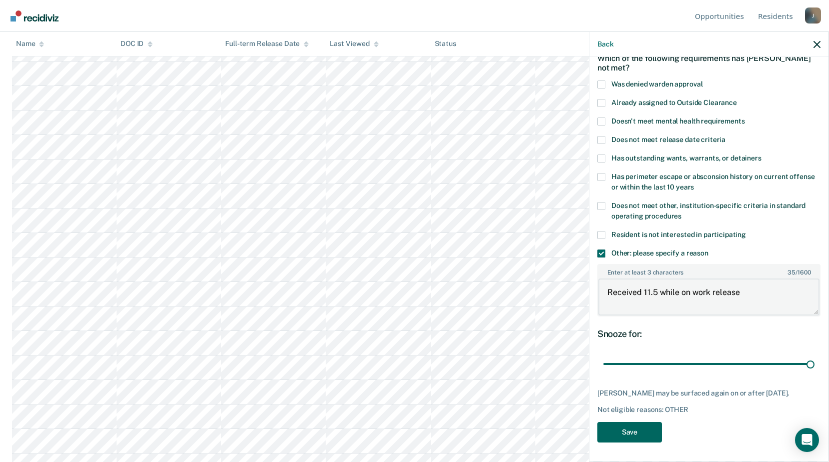
type textarea "Received 11.5 while on work release"
click at [644, 430] on button "Save" at bounding box center [629, 432] width 65 height 21
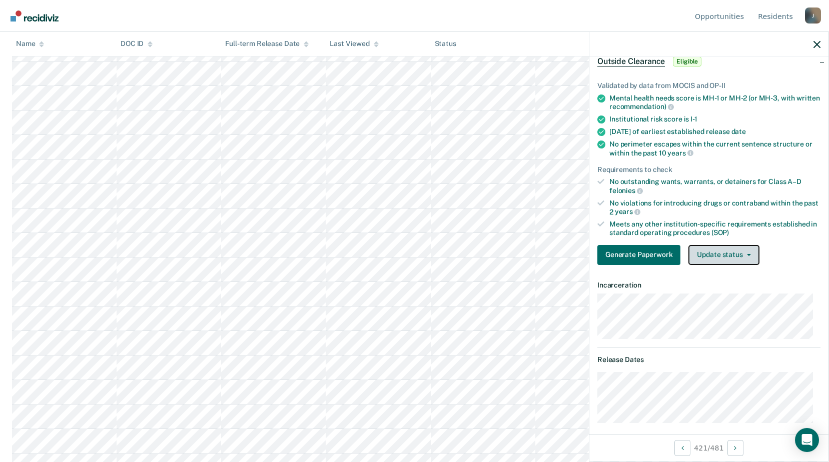
click at [732, 249] on button "Update status" at bounding box center [723, 255] width 71 height 20
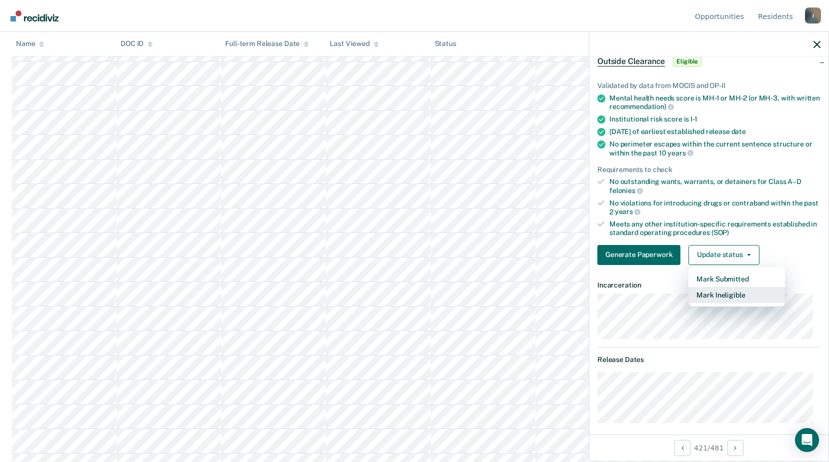
click at [720, 296] on button "Mark Ineligible" at bounding box center [736, 295] width 97 height 16
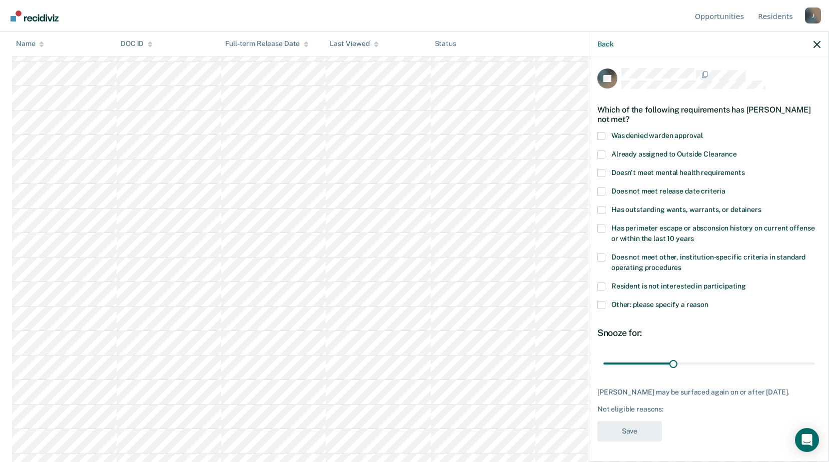
click at [604, 254] on span at bounding box center [601, 258] width 8 height 8
click at [681, 264] on input "Does not meet other, institution-specific criteria in standard operating proced…" at bounding box center [681, 264] width 0 height 0
drag, startPoint x: 672, startPoint y: 352, endPoint x: 836, endPoint y: 365, distance: 164.0
type input "90"
click at [814, 365] on input "range" at bounding box center [708, 364] width 211 height 18
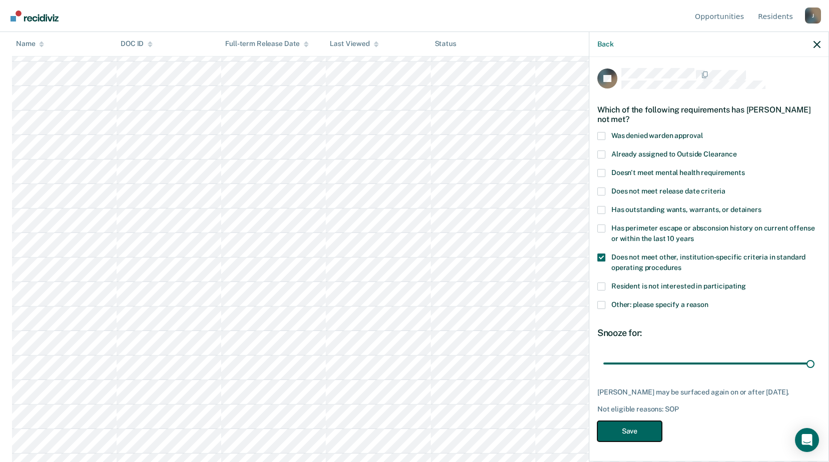
click at [619, 438] on button "Save" at bounding box center [629, 431] width 65 height 21
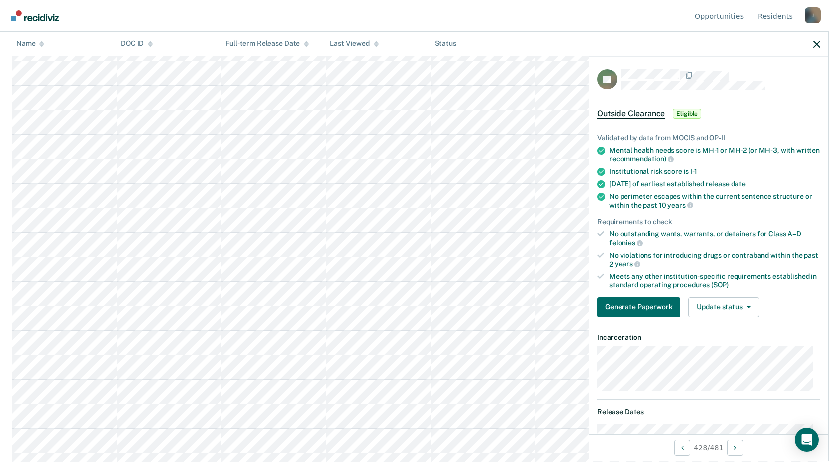
scroll to position [9776, 0]
click at [712, 304] on button "Update status" at bounding box center [723, 308] width 71 height 20
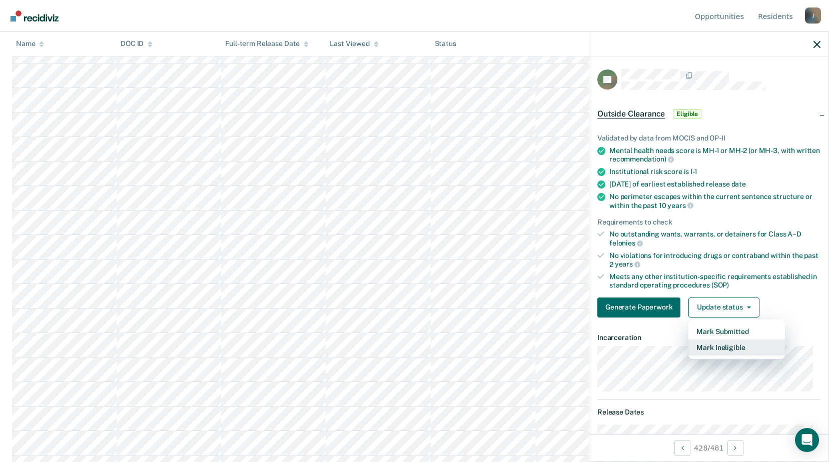
click at [720, 347] on button "Mark Ineligible" at bounding box center [736, 348] width 97 height 16
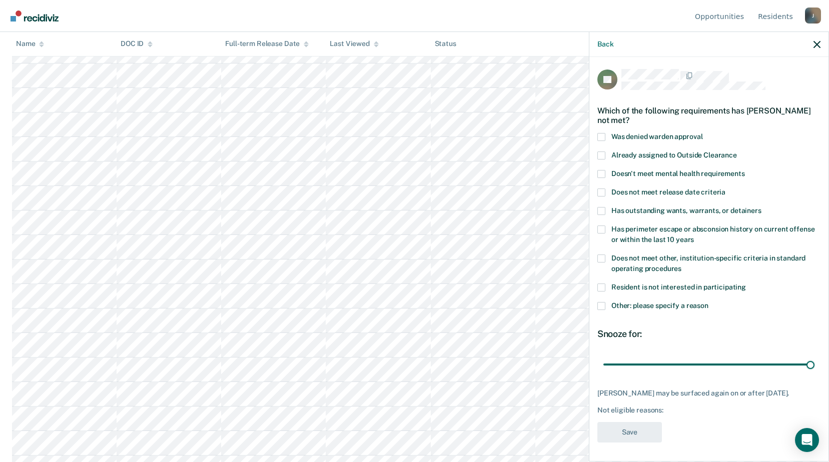
drag, startPoint x: 676, startPoint y: 366, endPoint x: 821, endPoint y: 359, distance: 145.2
type input "90"
click at [814, 369] on input "range" at bounding box center [708, 365] width 211 height 18
click at [605, 260] on label "Does not meet other, institution-specific criteria in standard operating proced…" at bounding box center [708, 265] width 223 height 21
click at [681, 265] on input "Does not meet other, institution-specific criteria in standard operating proced…" at bounding box center [681, 265] width 0 height 0
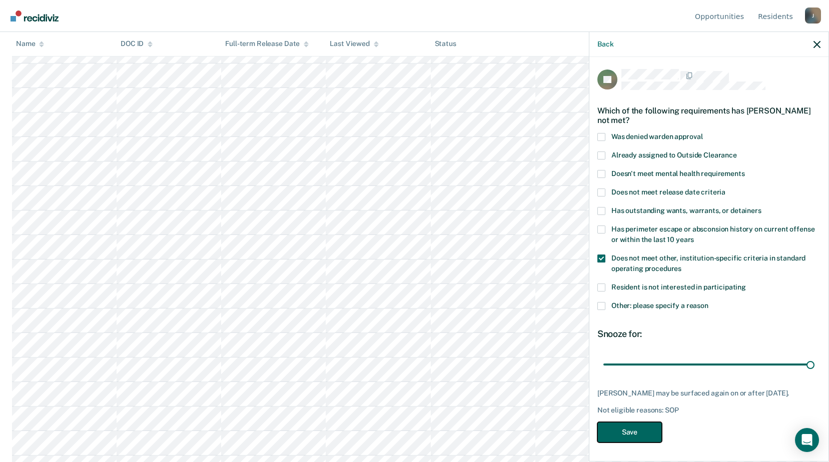
click at [645, 423] on button "Save" at bounding box center [629, 432] width 65 height 21
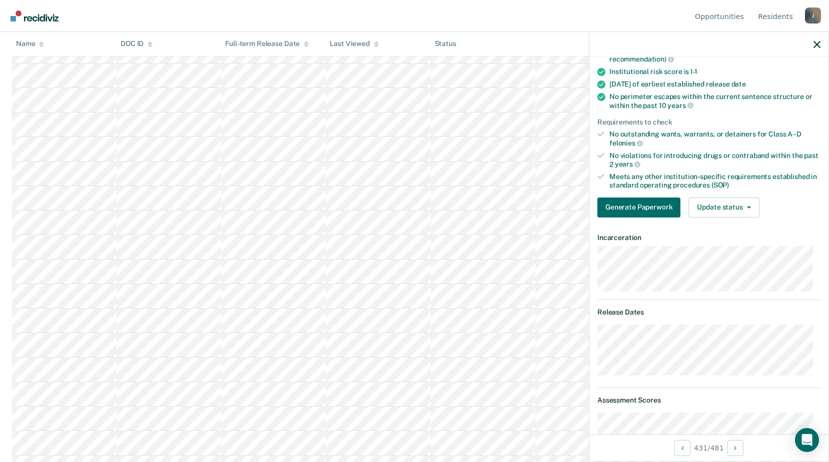
scroll to position [0, 0]
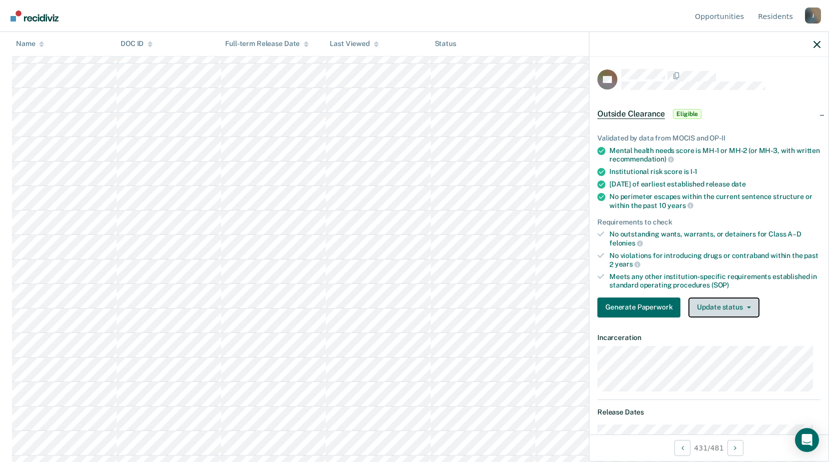
click at [717, 306] on button "Update status" at bounding box center [723, 308] width 71 height 20
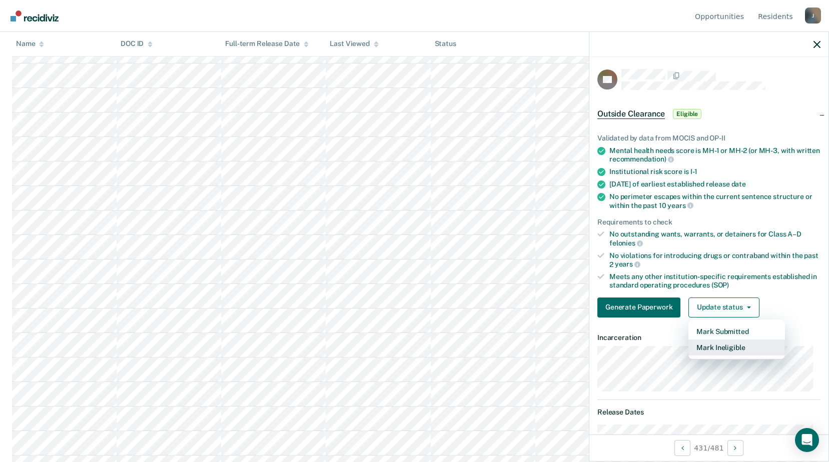
click at [721, 346] on button "Mark Ineligible" at bounding box center [736, 348] width 97 height 16
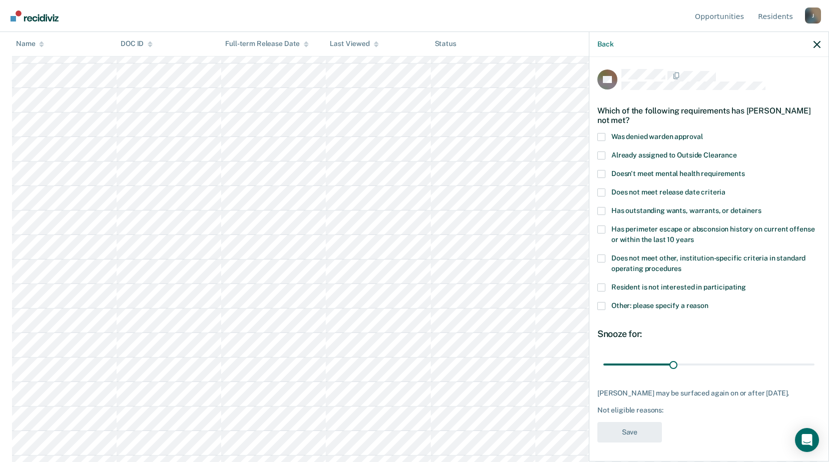
click at [603, 257] on span at bounding box center [601, 259] width 8 height 8
click at [681, 265] on input "Does not meet other, institution-specific criteria in standard operating proced…" at bounding box center [681, 265] width 0 height 0
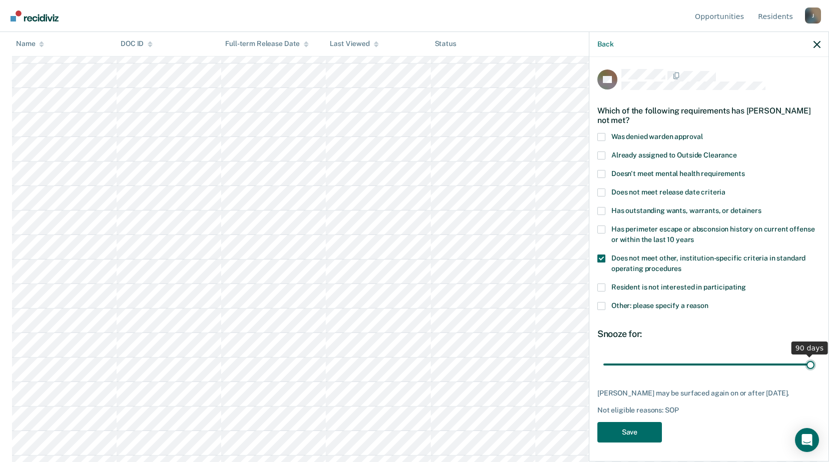
drag, startPoint x: 673, startPoint y: 362, endPoint x: 822, endPoint y: 376, distance: 149.7
type input "90"
click at [814, 373] on input "range" at bounding box center [708, 365] width 211 height 18
click at [647, 433] on button "Save" at bounding box center [629, 432] width 65 height 21
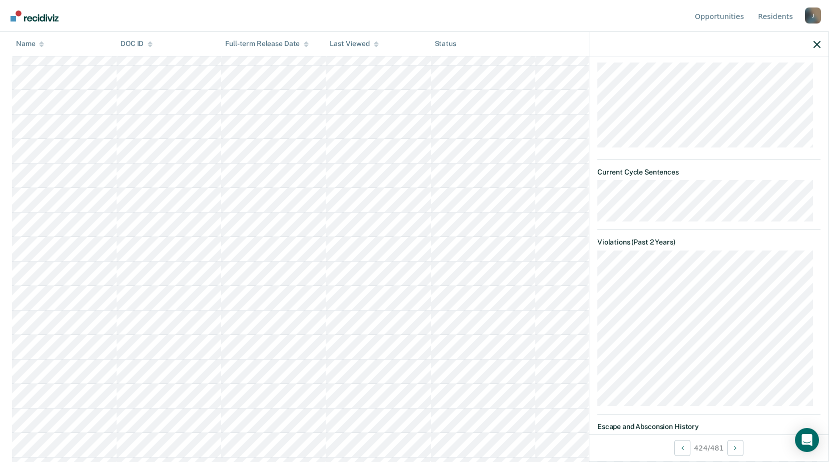
scroll to position [150, 0]
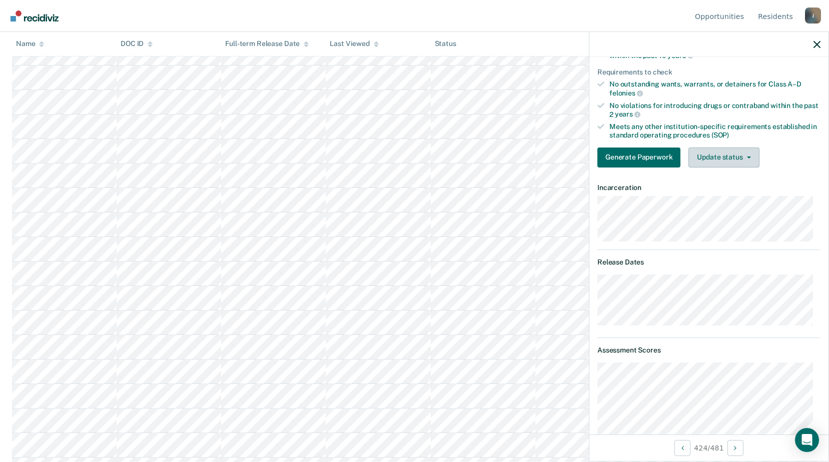
click at [706, 166] on div "Validated by data from MOCIS and OP-II Mental health needs score is MH-1 or MH-…" at bounding box center [708, 72] width 239 height 208
click at [714, 161] on button "Update status" at bounding box center [723, 158] width 71 height 20
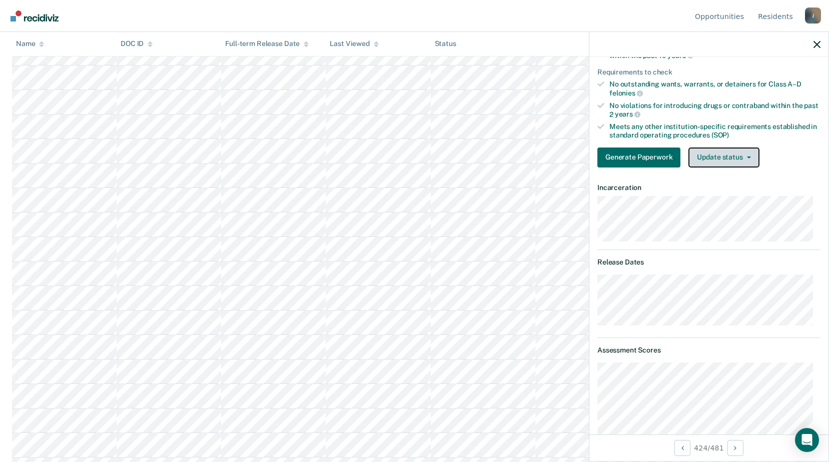
click at [729, 159] on button "Update status" at bounding box center [723, 158] width 71 height 20
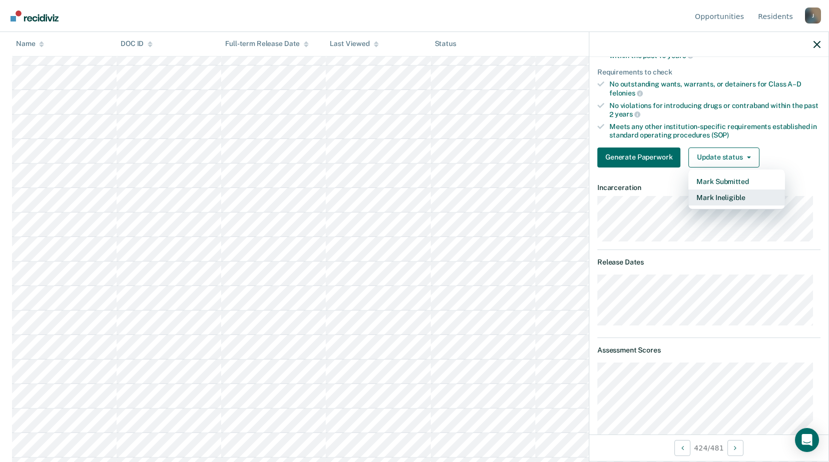
click at [724, 195] on button "Mark Ineligible" at bounding box center [736, 198] width 97 height 16
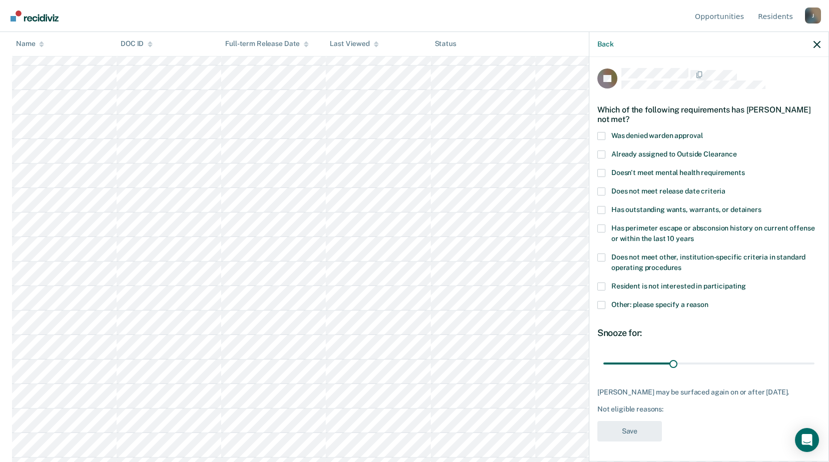
click at [608, 254] on label "Does not meet other, institution-specific criteria in standard operating proced…" at bounding box center [708, 264] width 223 height 21
click at [681, 264] on input "Does not meet other, institution-specific criteria in standard operating proced…" at bounding box center [681, 264] width 0 height 0
drag, startPoint x: 672, startPoint y: 354, endPoint x: 838, endPoint y: 370, distance: 166.8
type input "90"
click at [814, 370] on input "range" at bounding box center [708, 364] width 211 height 18
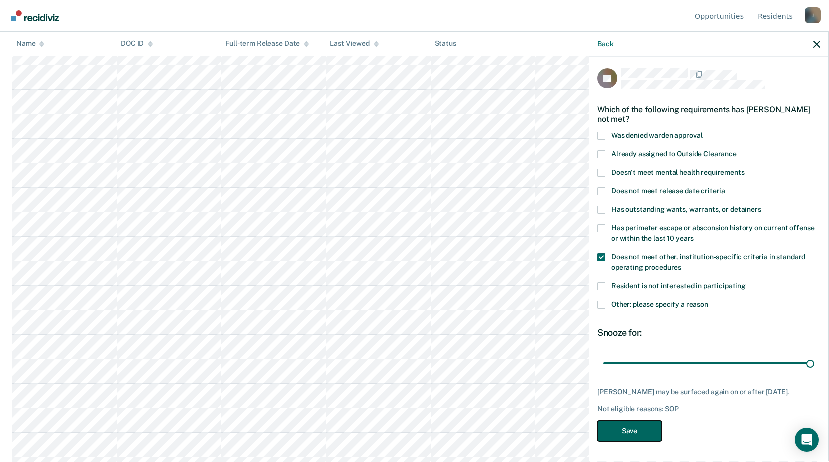
click at [645, 428] on button "Save" at bounding box center [629, 431] width 65 height 21
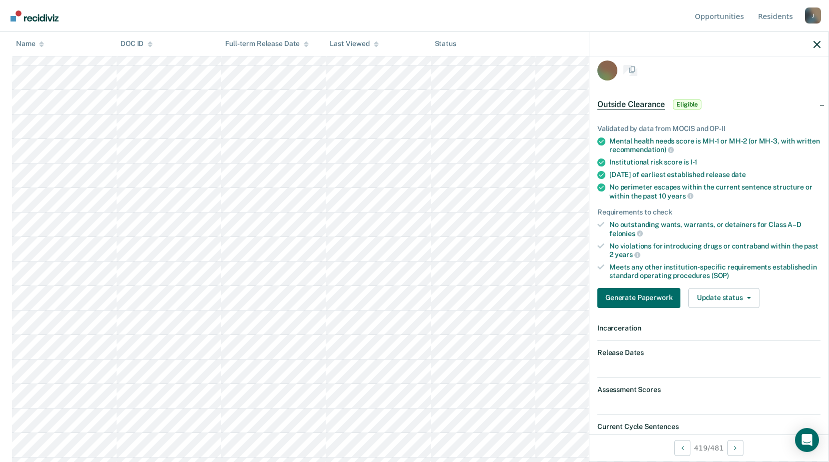
click at [728, 307] on button "Update status" at bounding box center [723, 298] width 71 height 20
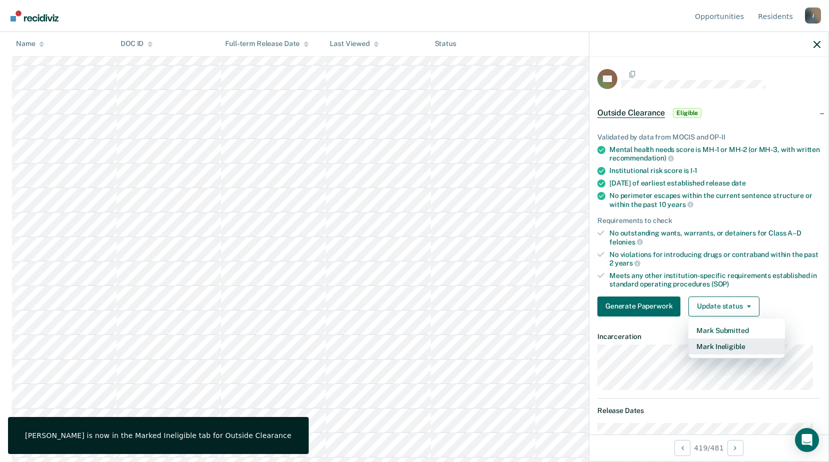
click at [721, 350] on button "Mark Ineligible" at bounding box center [736, 347] width 97 height 16
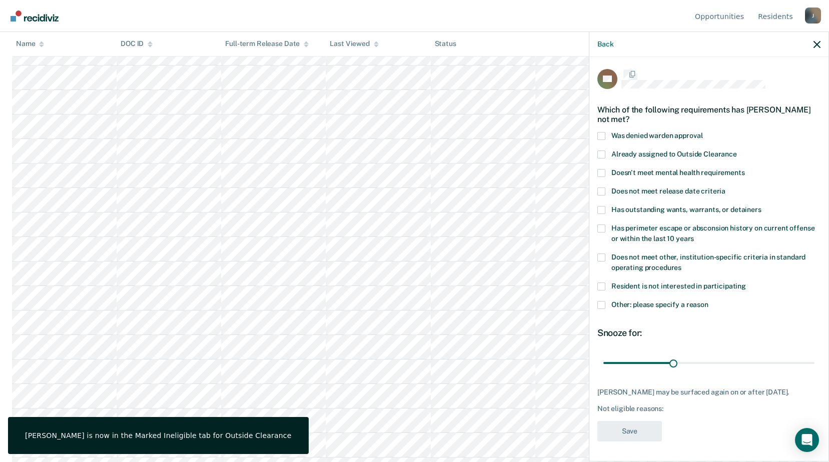
click at [603, 261] on span at bounding box center [601, 258] width 8 height 8
click at [681, 264] on input "Does not meet other, institution-specific criteria in standard operating proced…" at bounding box center [681, 264] width 0 height 0
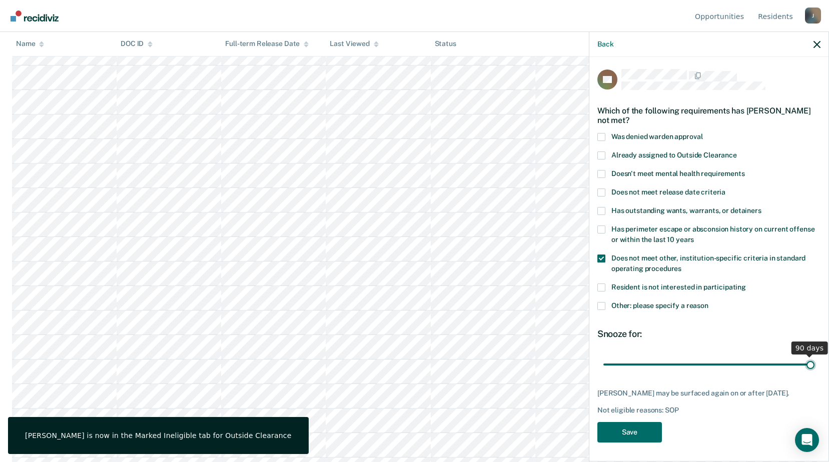
drag, startPoint x: 686, startPoint y: 365, endPoint x: 783, endPoint y: 372, distance: 97.2
type input "90"
click at [814, 373] on input "range" at bounding box center [708, 365] width 211 height 18
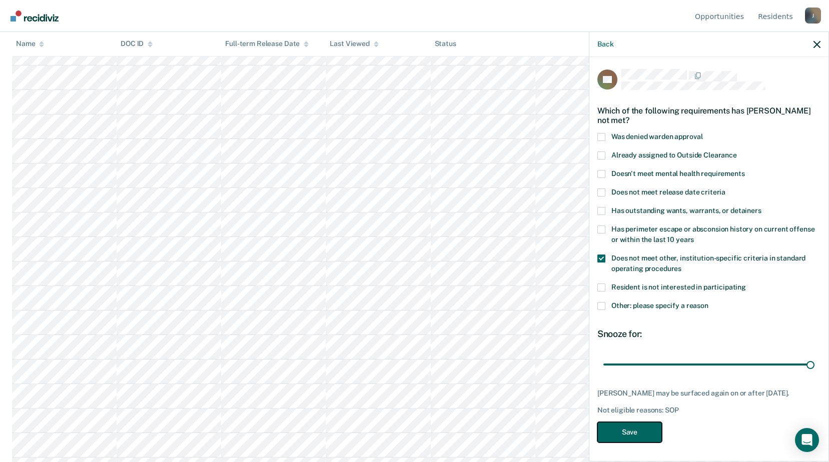
click at [639, 424] on button "Save" at bounding box center [629, 432] width 65 height 21
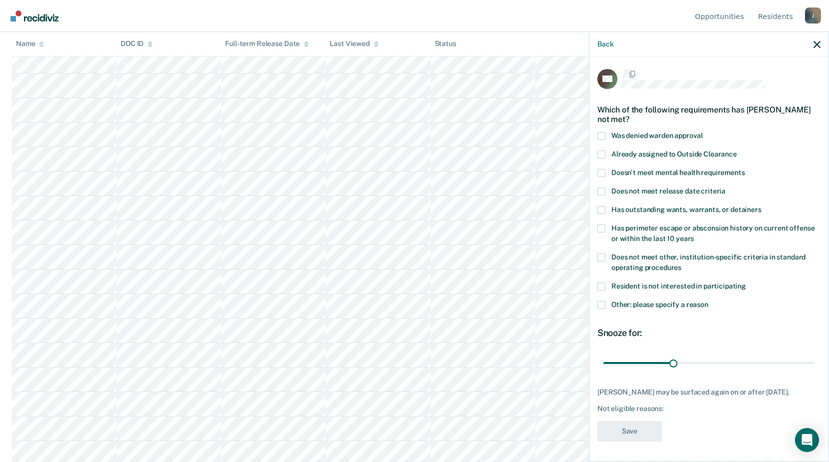
scroll to position [3, 0]
click at [603, 254] on span at bounding box center [601, 258] width 8 height 8
click at [681, 264] on input "Does not meet other, institution-specific criteria in standard operating proced…" at bounding box center [681, 264] width 0 height 0
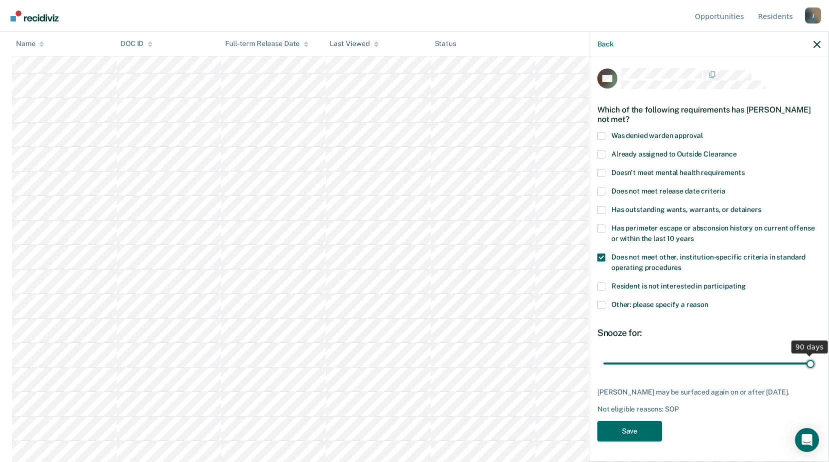
drag, startPoint x: 672, startPoint y: 357, endPoint x: 838, endPoint y: 362, distance: 166.1
type input "90"
click at [814, 362] on input "range" at bounding box center [708, 364] width 211 height 18
drag, startPoint x: 651, startPoint y: 436, endPoint x: 0, endPoint y: 220, distance: 686.3
click at [651, 436] on button "Save" at bounding box center [629, 431] width 65 height 21
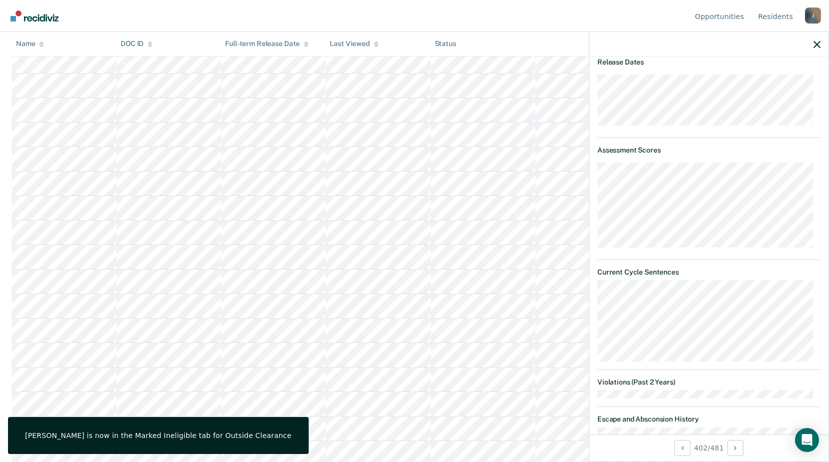
scroll to position [200, 0]
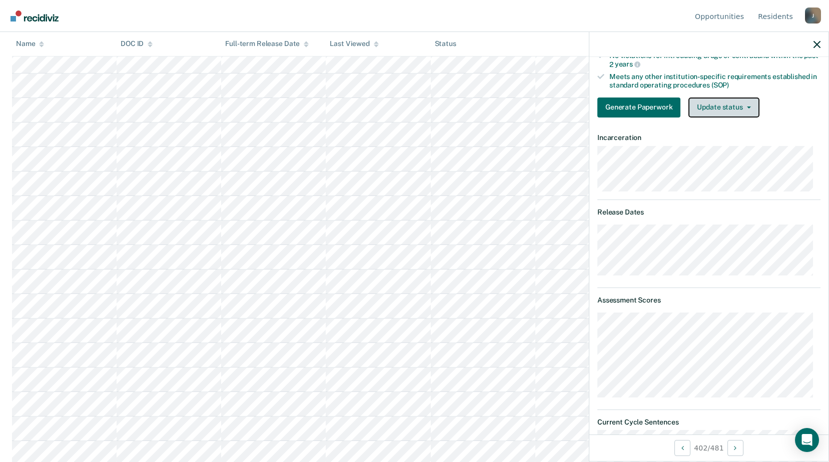
click at [708, 101] on button "Update status" at bounding box center [723, 108] width 71 height 20
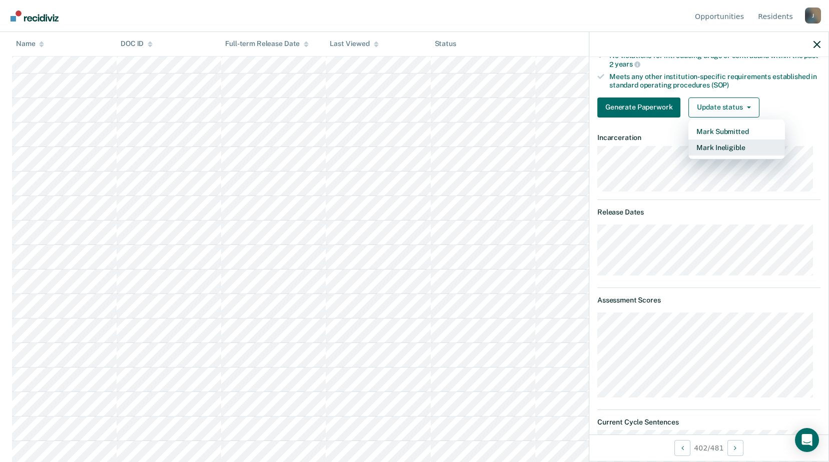
click at [708, 147] on button "Mark Ineligible" at bounding box center [736, 148] width 97 height 16
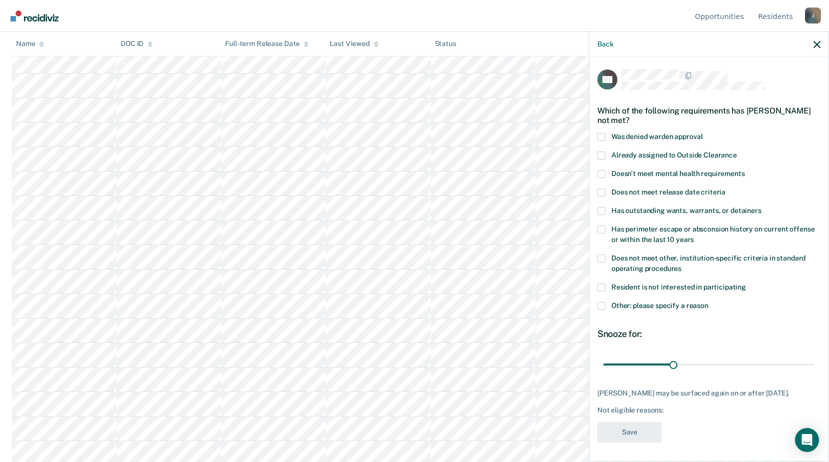
click at [600, 303] on span at bounding box center [601, 306] width 8 height 8
click at [708, 302] on input "Other: please specify a reason" at bounding box center [708, 302] width 0 height 0
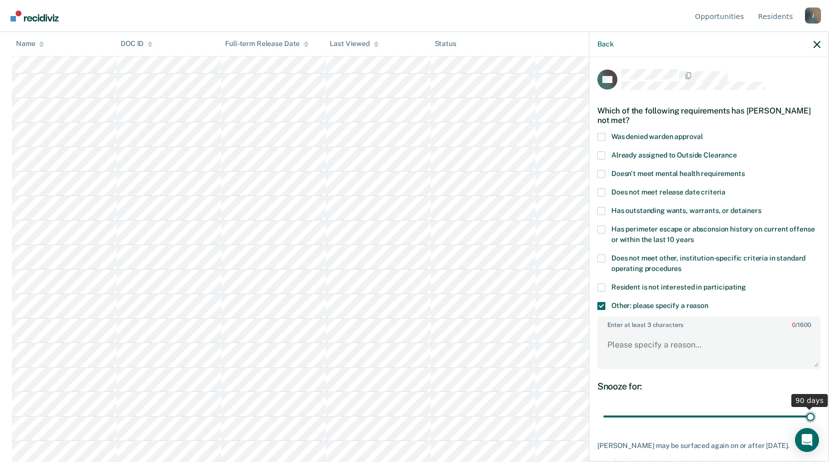
drag, startPoint x: 672, startPoint y: 414, endPoint x: 732, endPoint y: 344, distance: 92.6
type input "90"
click at [814, 408] on input "range" at bounding box center [708, 417] width 211 height 18
click at [696, 355] on textarea "Enter at least 3 characters 0 / 1600" at bounding box center [708, 349] width 221 height 37
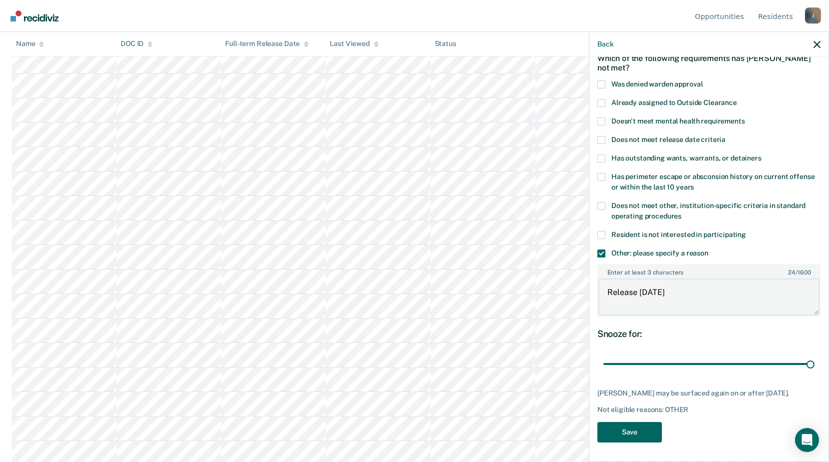
type textarea "Release [DATE]"
click at [635, 434] on button "Save" at bounding box center [629, 432] width 65 height 21
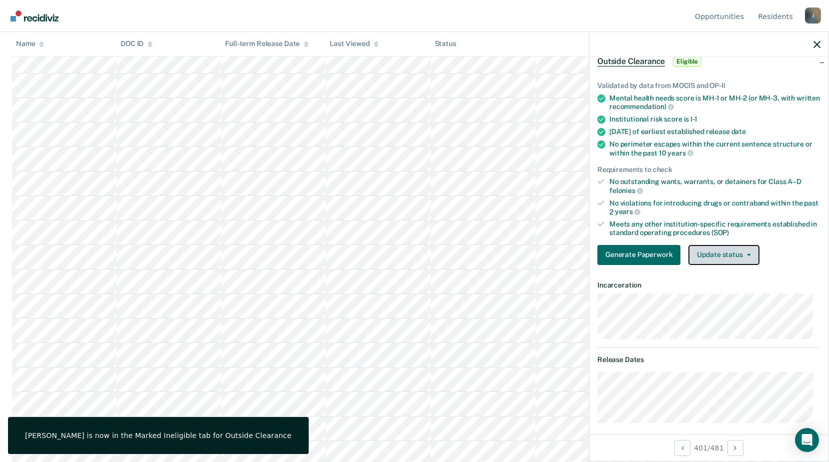
click at [726, 260] on button "Update status" at bounding box center [723, 255] width 71 height 20
click at [720, 296] on button "Mark Ineligible" at bounding box center [736, 295] width 97 height 16
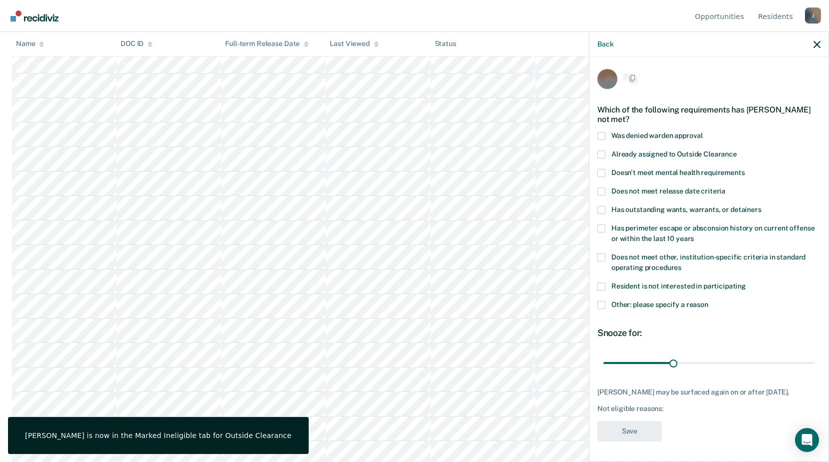
scroll to position [9, 0]
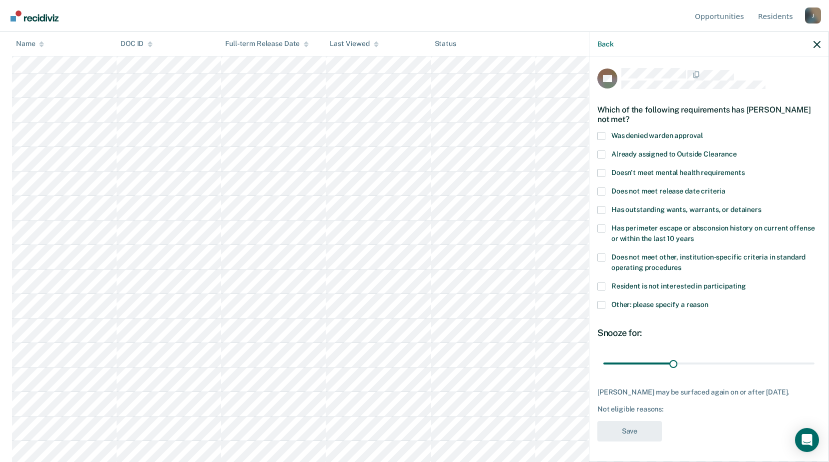
click at [599, 254] on span at bounding box center [601, 258] width 8 height 8
click at [681, 264] on input "Does not meet other, institution-specific criteria in standard operating proced…" at bounding box center [681, 264] width 0 height 0
click at [681, 355] on input "range" at bounding box center [708, 364] width 211 height 18
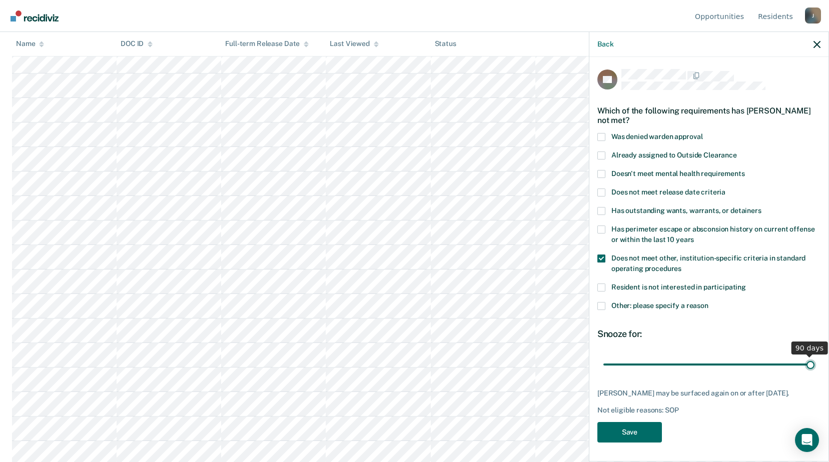
drag, startPoint x: 672, startPoint y: 352, endPoint x: 838, endPoint y: 354, distance: 165.6
type input "90"
click at [814, 356] on input "range" at bounding box center [708, 365] width 211 height 18
click at [637, 429] on button "Save" at bounding box center [629, 432] width 65 height 21
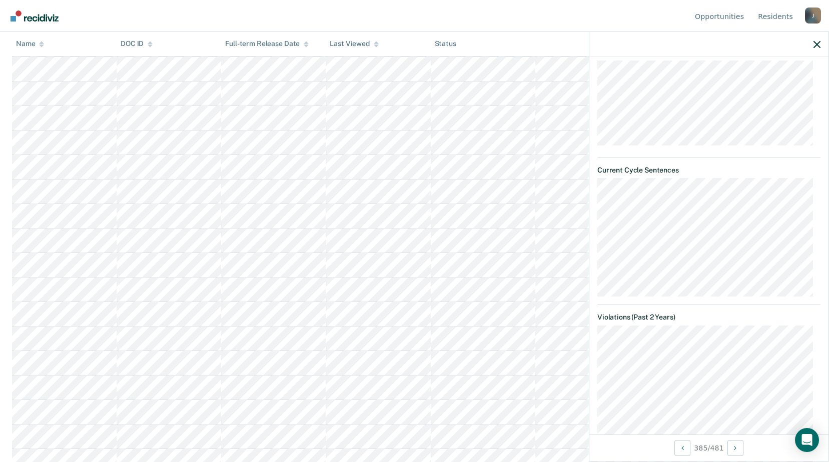
scroll to position [152, 0]
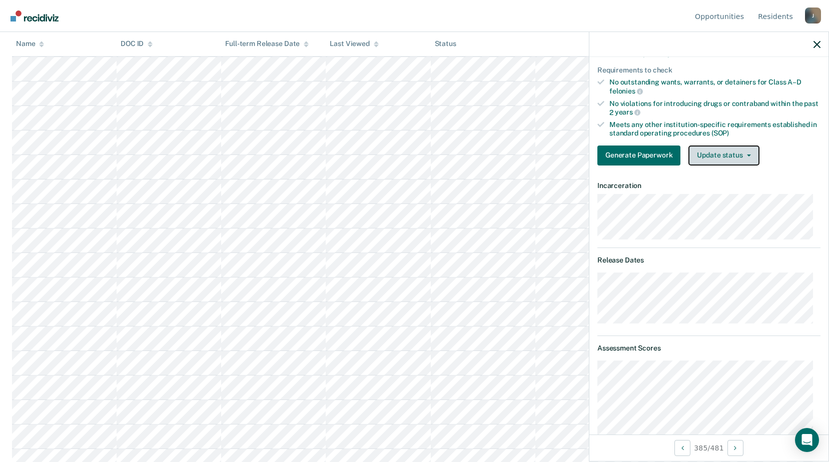
click at [738, 156] on button "Update status" at bounding box center [723, 156] width 71 height 20
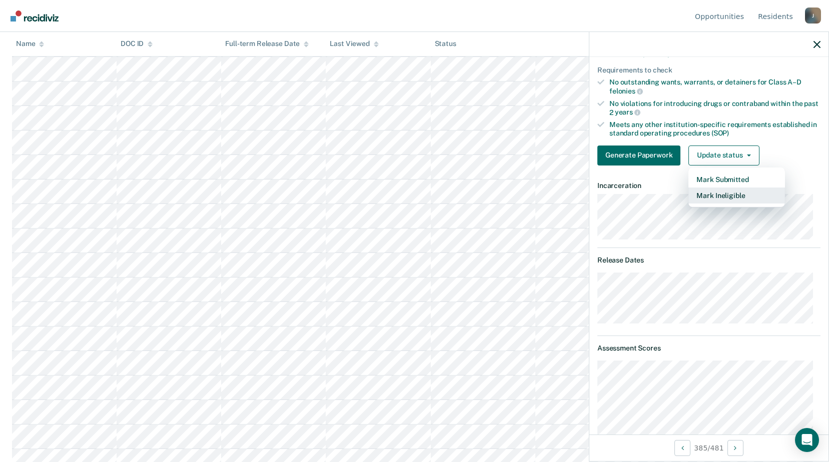
click at [739, 198] on button "Mark Ineligible" at bounding box center [736, 196] width 97 height 16
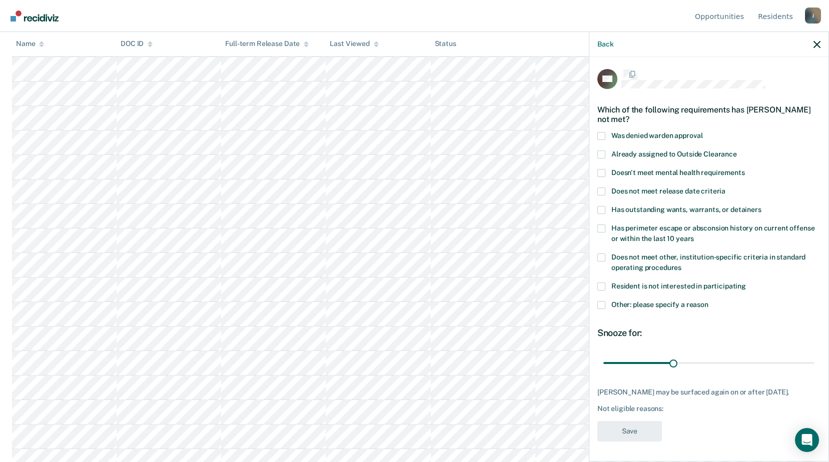
scroll to position [9, 0]
click at [605, 254] on label "Does not meet other, institution-specific criteria in standard operating proced…" at bounding box center [708, 264] width 223 height 21
click at [681, 264] on input "Does not meet other, institution-specific criteria in standard operating proced…" at bounding box center [681, 264] width 0 height 0
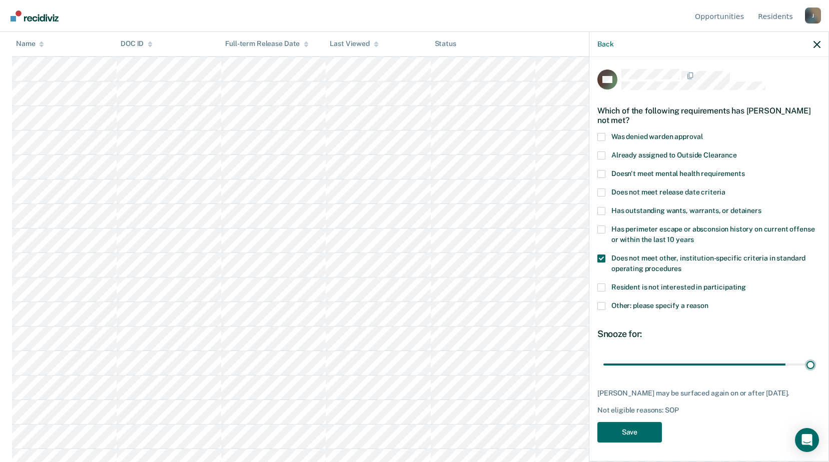
drag, startPoint x: 677, startPoint y: 353, endPoint x: 836, endPoint y: 366, distance: 159.6
type input "90"
click at [814, 366] on input "range" at bounding box center [708, 365] width 211 height 18
click at [629, 432] on button "Save" at bounding box center [629, 432] width 65 height 21
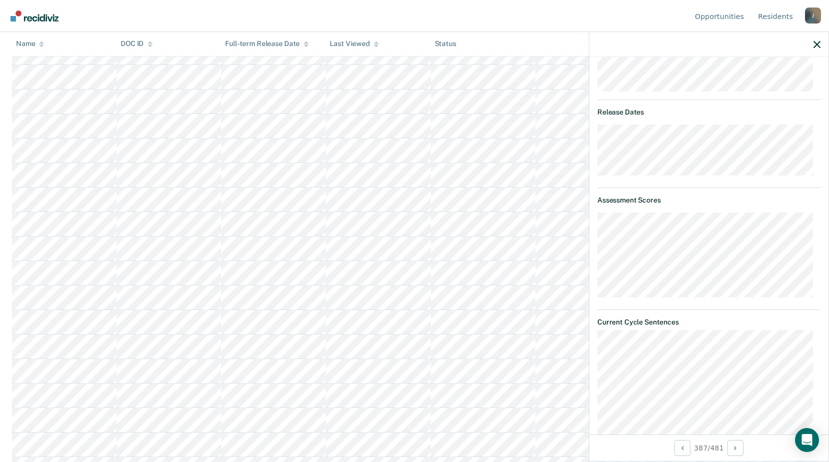
scroll to position [200, 0]
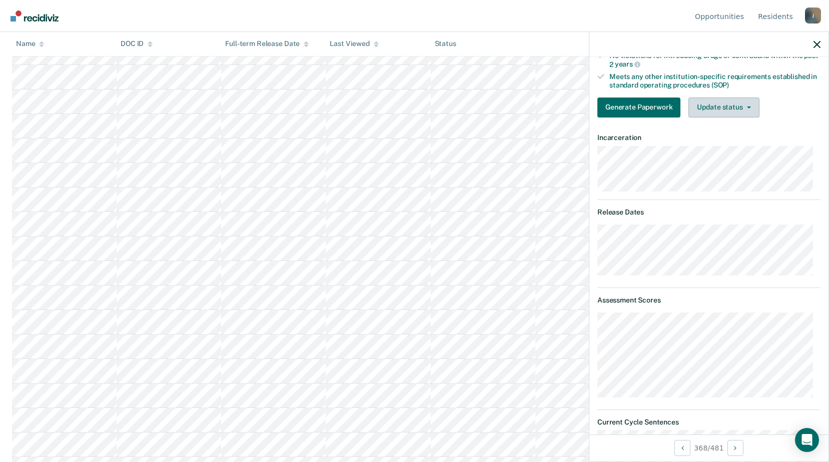
click at [728, 110] on button "Update status" at bounding box center [723, 108] width 71 height 20
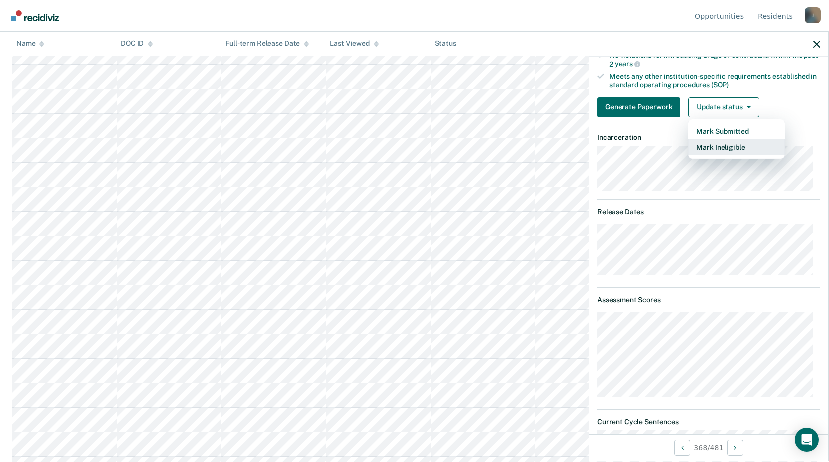
click at [725, 148] on button "Mark Ineligible" at bounding box center [736, 148] width 97 height 16
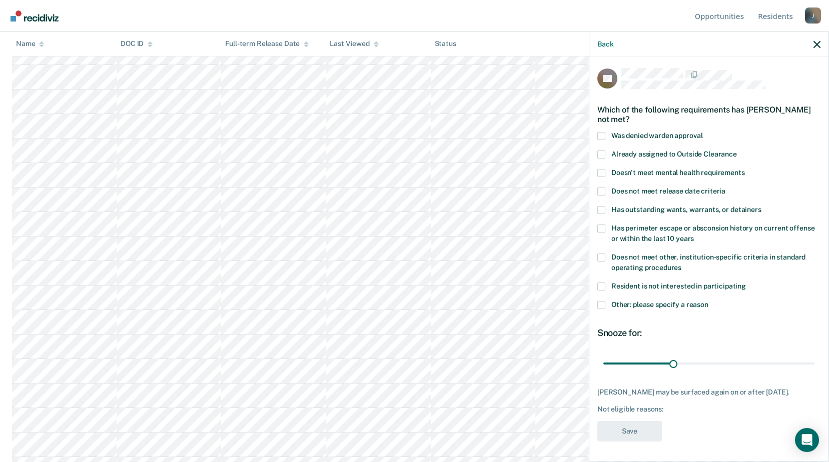
click at [597, 247] on div "KS Which of the following requirements has Kristin Scheller not met? Was denied…" at bounding box center [708, 258] width 239 height 403
click at [600, 254] on span at bounding box center [601, 258] width 8 height 8
click at [681, 264] on input "Does not meet other, institution-specific criteria in standard operating proced…" at bounding box center [681, 264] width 0 height 0
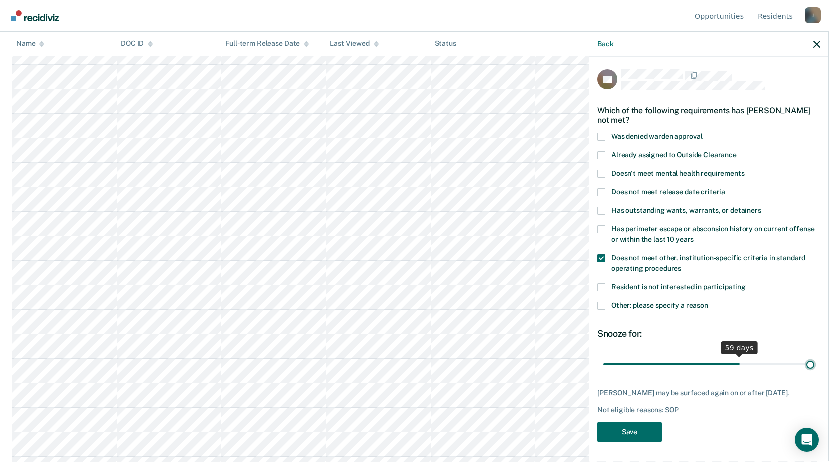
drag, startPoint x: 669, startPoint y: 352, endPoint x: 838, endPoint y: 359, distance: 169.2
type input "90"
click at [814, 359] on input "range" at bounding box center [708, 365] width 211 height 18
click at [652, 430] on button "Save" at bounding box center [629, 432] width 65 height 21
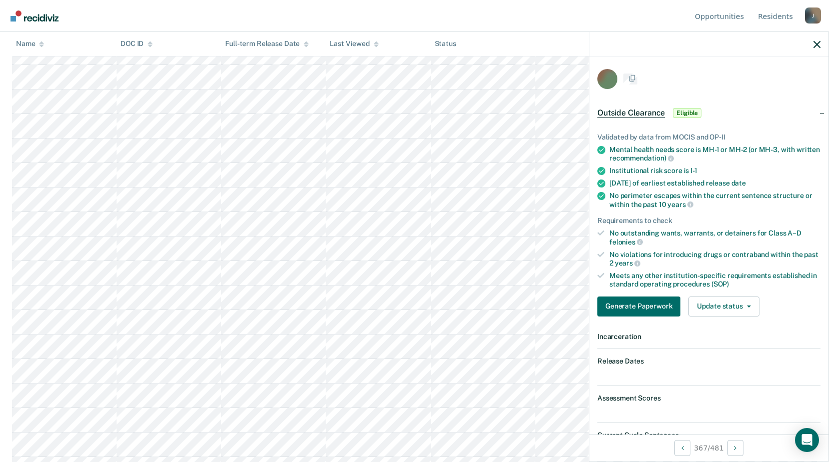
scroll to position [600, 0]
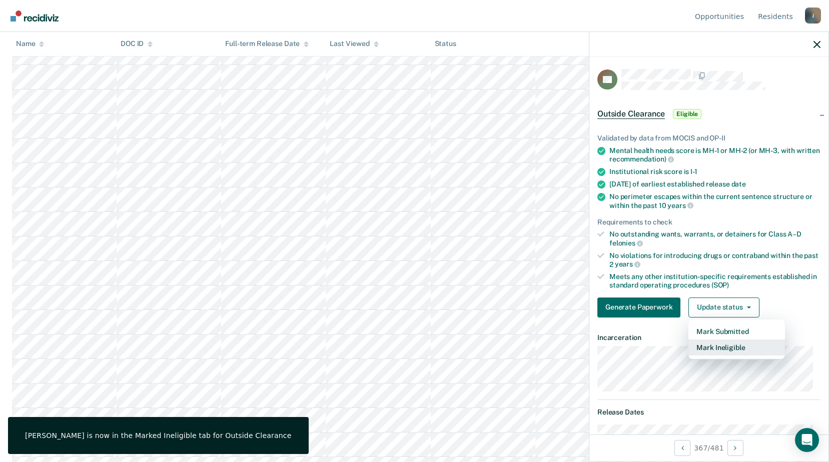
click at [729, 346] on button "Mark Ineligible" at bounding box center [736, 348] width 97 height 16
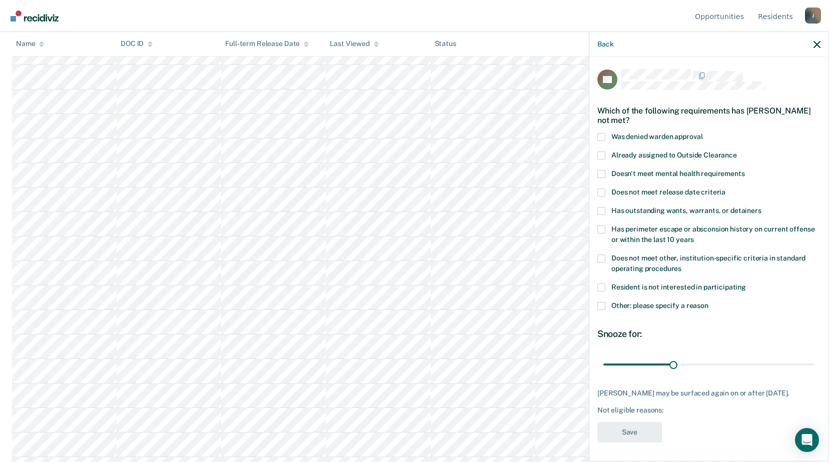
click at [603, 256] on span at bounding box center [601, 259] width 8 height 8
click at [681, 265] on input "Does not meet other, institution-specific criteria in standard operating proced…" at bounding box center [681, 265] width 0 height 0
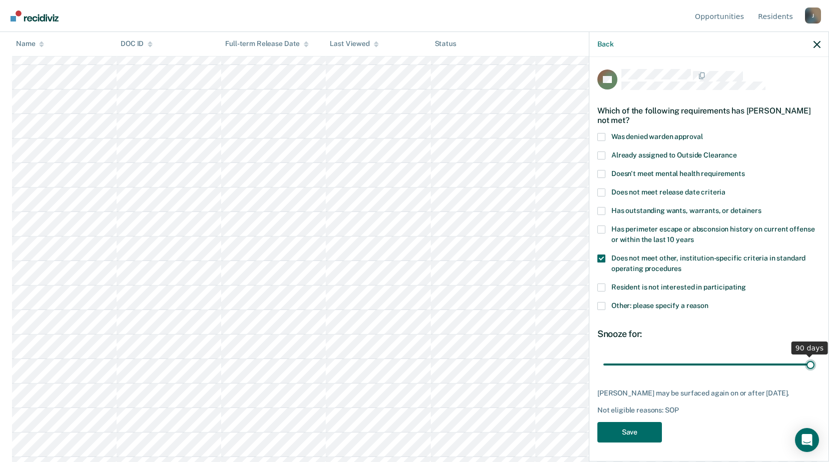
drag, startPoint x: 668, startPoint y: 363, endPoint x: 838, endPoint y: 385, distance: 171.5
type input "90"
click at [814, 373] on input "range" at bounding box center [708, 365] width 211 height 18
click at [646, 434] on button "Save" at bounding box center [629, 432] width 65 height 21
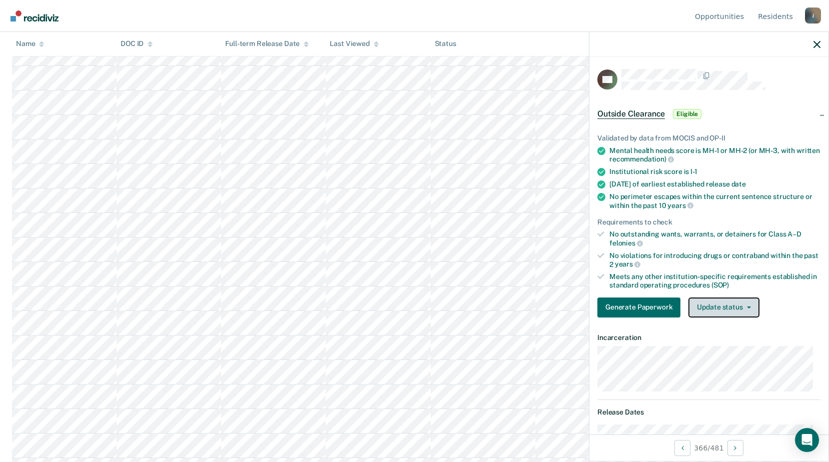
click at [734, 309] on button "Update status" at bounding box center [723, 308] width 71 height 20
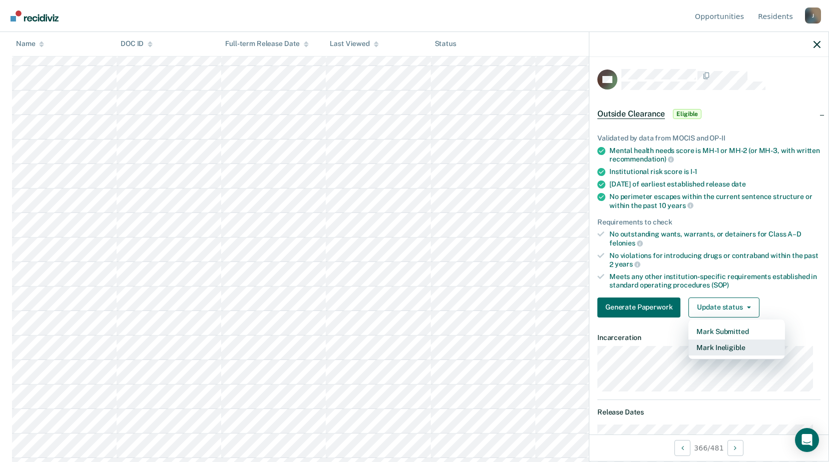
click at [733, 344] on button "Mark Ineligible" at bounding box center [736, 348] width 97 height 16
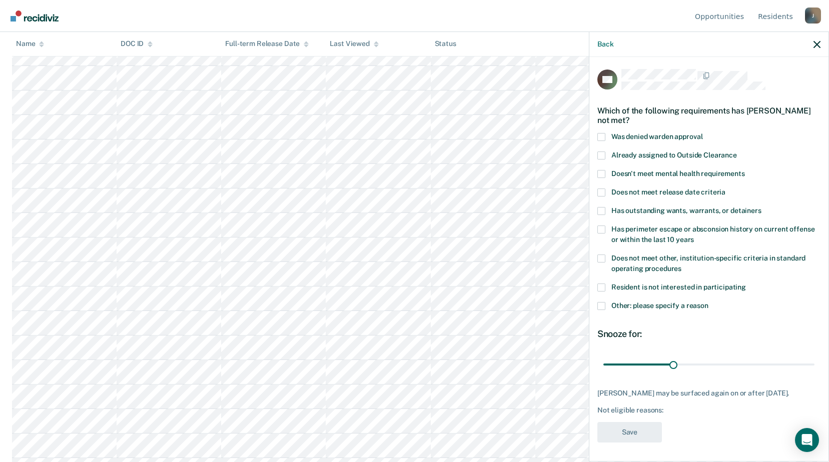
click at [606, 307] on label "Other: please specify a reason" at bounding box center [708, 307] width 223 height 11
click at [708, 302] on input "Other: please specify a reason" at bounding box center [708, 302] width 0 height 0
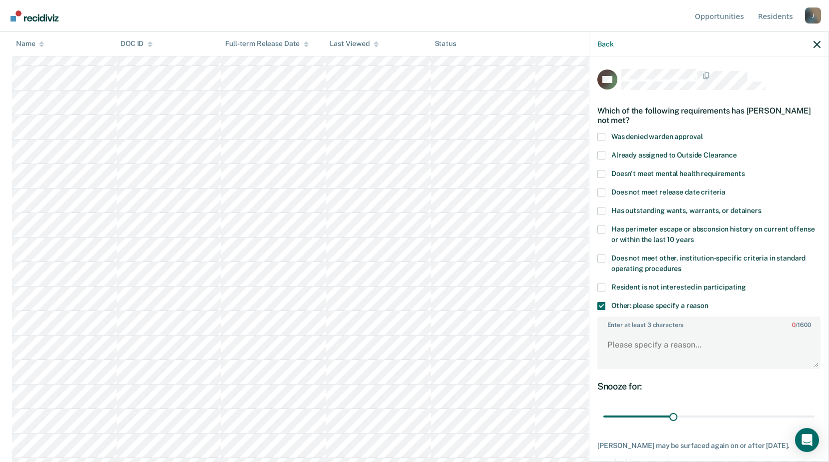
click at [607, 266] on label "Does not meet other, institution-specific criteria in standard operating proced…" at bounding box center [708, 265] width 223 height 21
click at [681, 265] on input "Does not meet other, institution-specific criteria in standard operating proced…" at bounding box center [681, 265] width 0 height 0
drag, startPoint x: 666, startPoint y: 414, endPoint x: 831, endPoint y: 378, distance: 168.4
type input "90"
click at [814, 408] on input "range" at bounding box center [708, 417] width 211 height 18
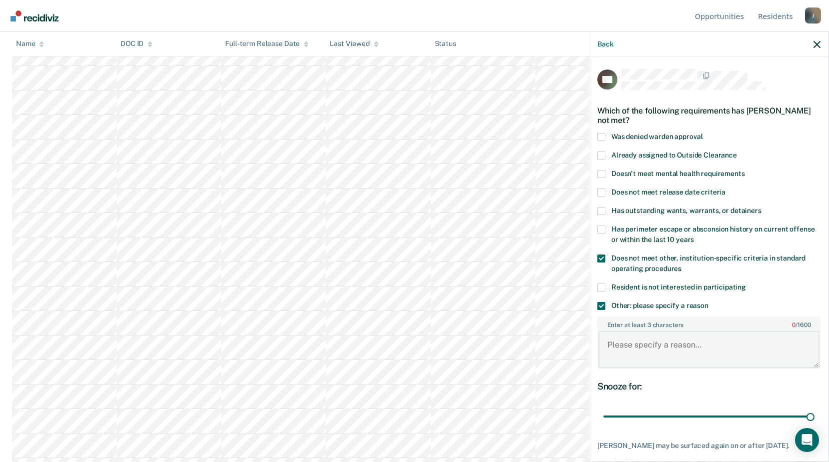
click at [649, 334] on textarea "Enter at least 3 characters 0 / 1600" at bounding box center [708, 349] width 221 height 37
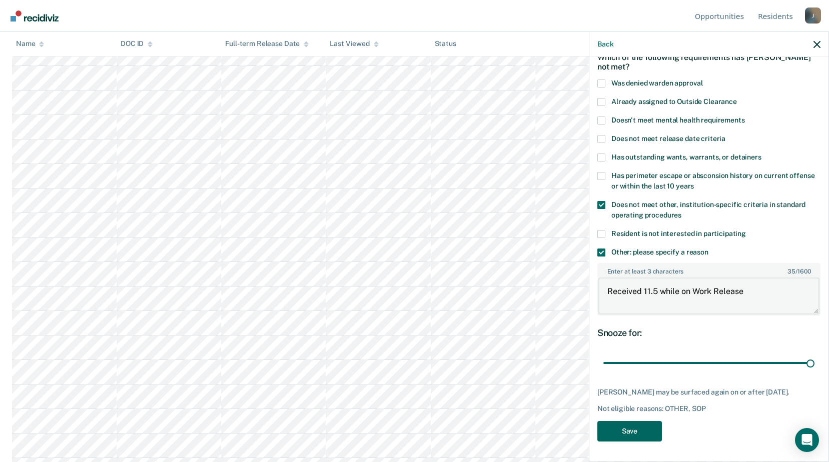
type textarea "Received 11.5 while on Work Release"
click at [631, 425] on button "Save" at bounding box center [629, 431] width 65 height 21
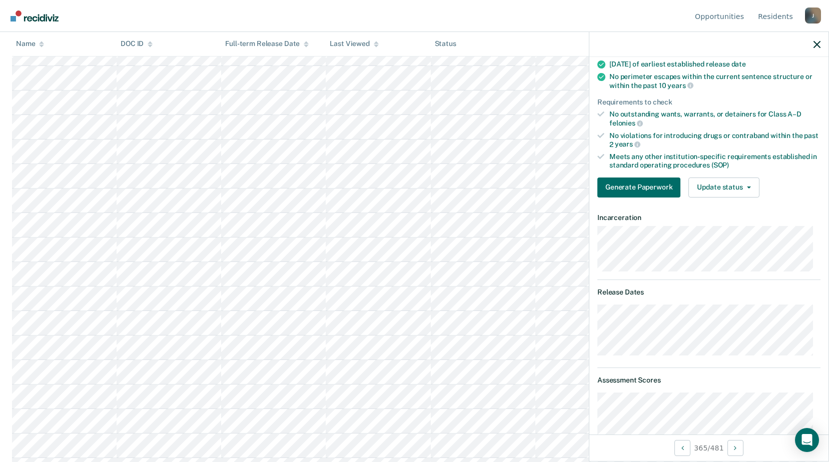
scroll to position [70, 0]
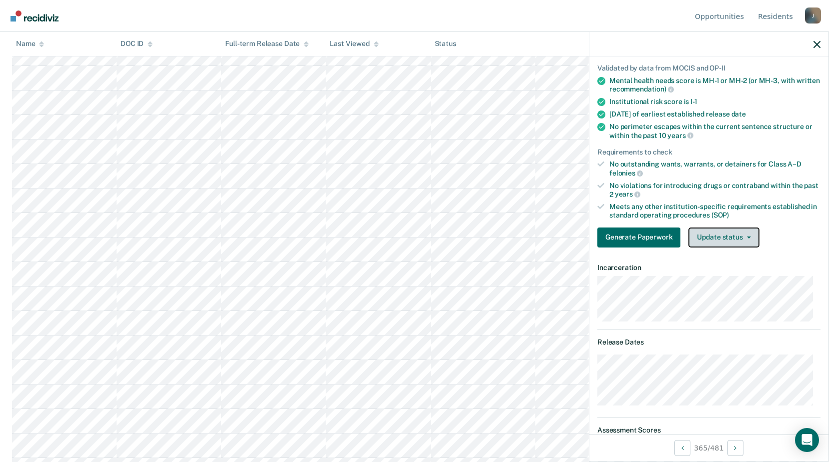
click at [710, 233] on button "Update status" at bounding box center [723, 238] width 71 height 20
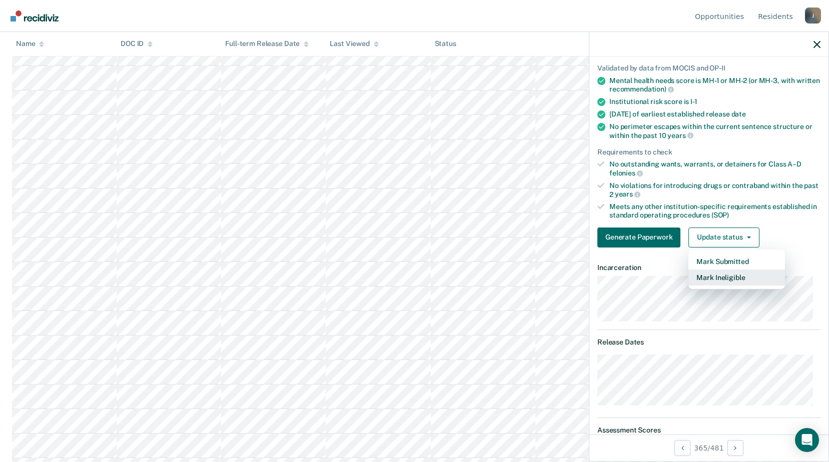
click at [705, 280] on button "Mark Ineligible" at bounding box center [736, 278] width 97 height 16
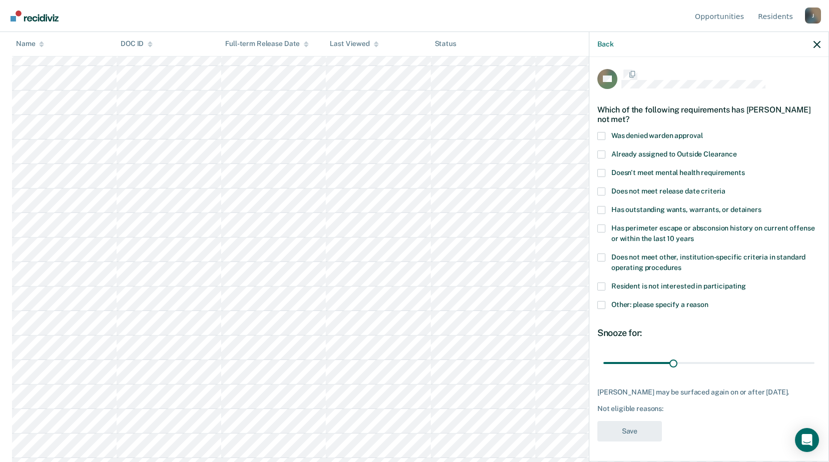
scroll to position [9, 0]
click at [607, 254] on label "Does not meet other, institution-specific criteria in standard operating proced…" at bounding box center [708, 264] width 223 height 21
click at [681, 264] on input "Does not meet other, institution-specific criteria in standard operating proced…" at bounding box center [681, 264] width 0 height 0
drag, startPoint x: 670, startPoint y: 352, endPoint x: 830, endPoint y: 389, distance: 164.4
type input "90"
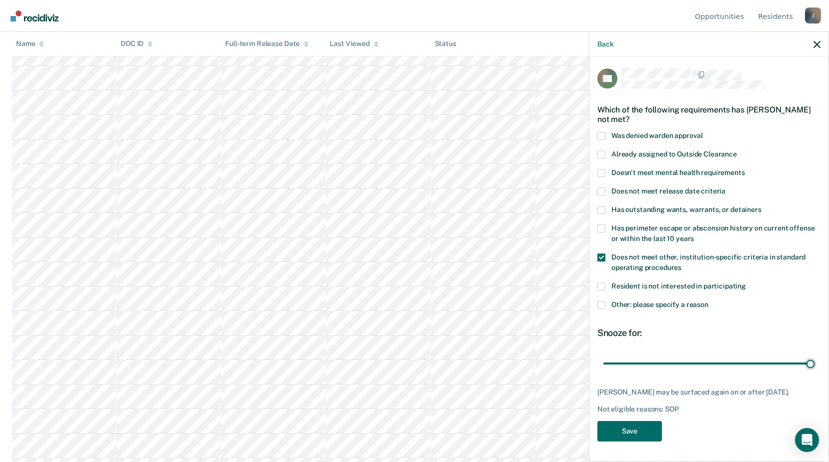
click at [814, 372] on input "range" at bounding box center [708, 364] width 211 height 18
click at [639, 432] on button "Save" at bounding box center [629, 431] width 65 height 21
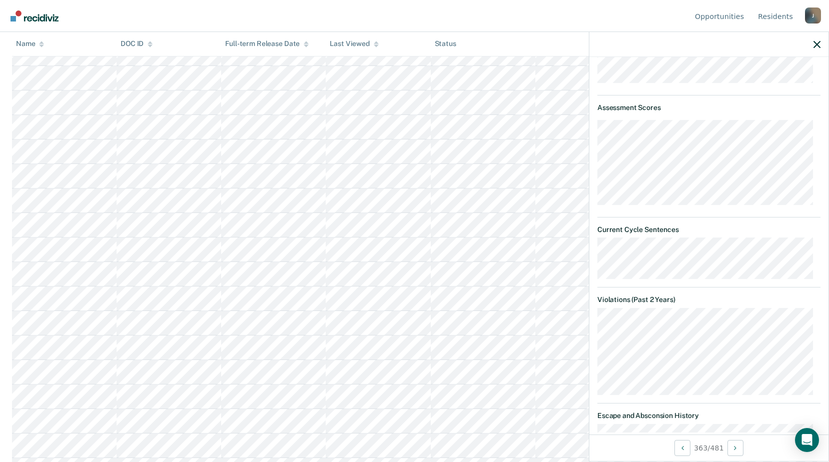
scroll to position [93, 0]
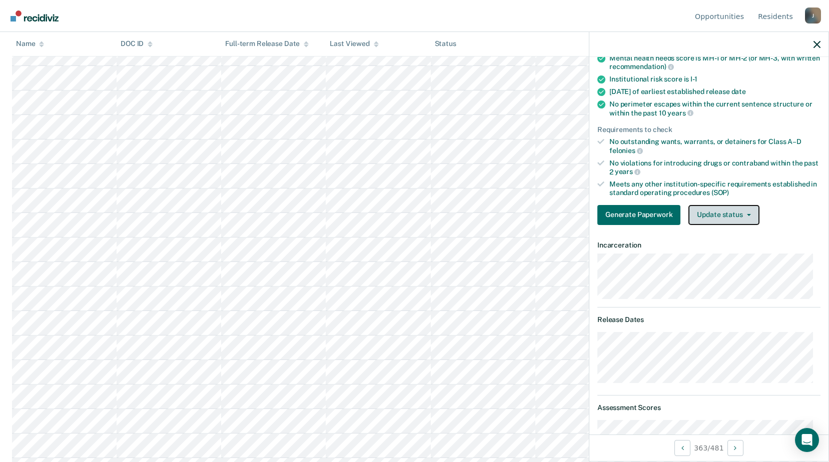
click at [736, 213] on button "Update status" at bounding box center [723, 215] width 71 height 20
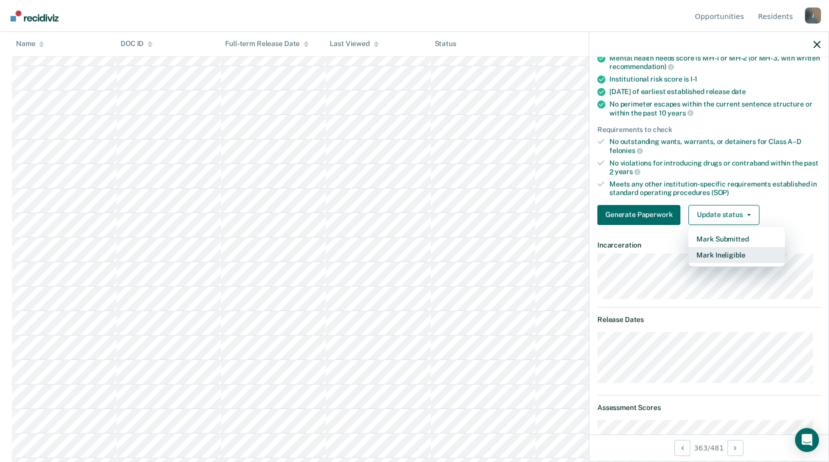
click at [721, 256] on button "Mark Ineligible" at bounding box center [736, 255] width 97 height 16
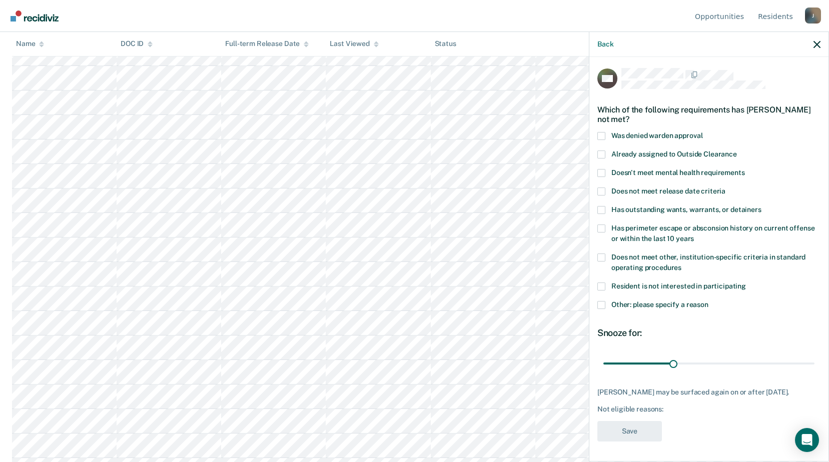
click at [599, 254] on span at bounding box center [601, 258] width 8 height 8
click at [681, 264] on input "Does not meet other, institution-specific criteria in standard operating proced…" at bounding box center [681, 264] width 0 height 0
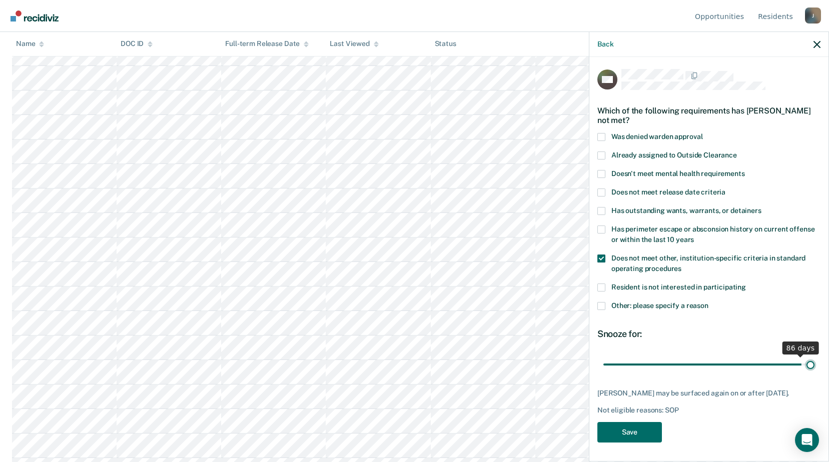
drag, startPoint x: 675, startPoint y: 349, endPoint x: 838, endPoint y: 350, distance: 162.6
type input "90"
click at [814, 356] on input "range" at bounding box center [708, 365] width 211 height 18
click at [656, 428] on button "Save" at bounding box center [629, 432] width 65 height 21
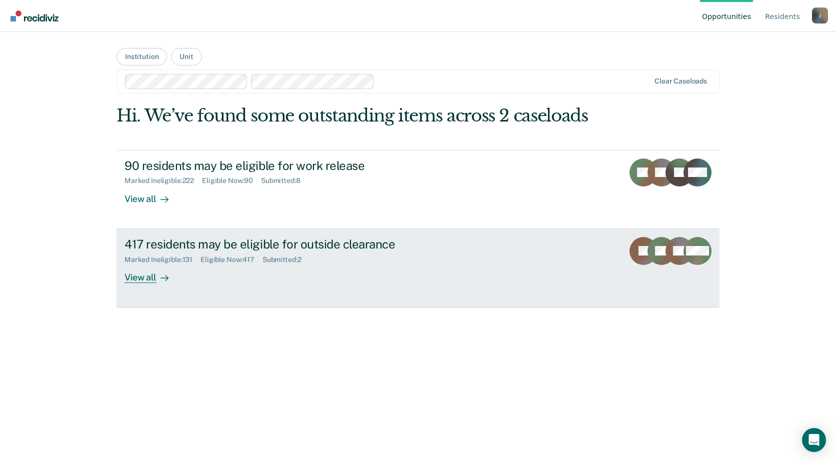
click at [152, 273] on div "View all" at bounding box center [153, 274] width 56 height 20
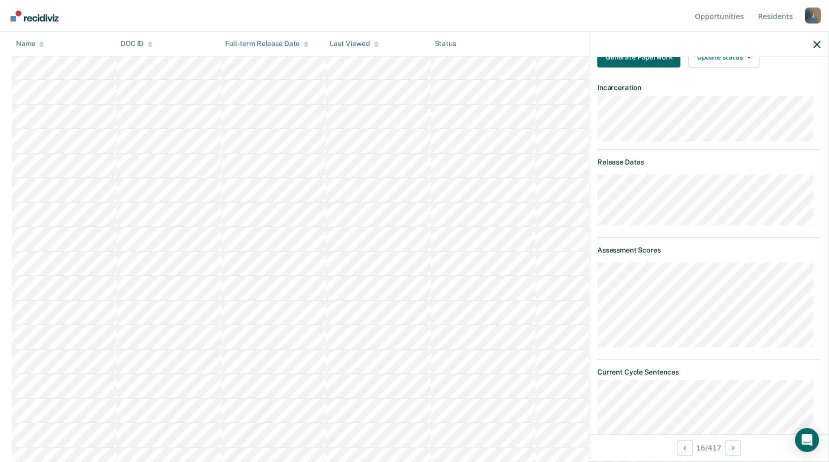
scroll to position [50, 0]
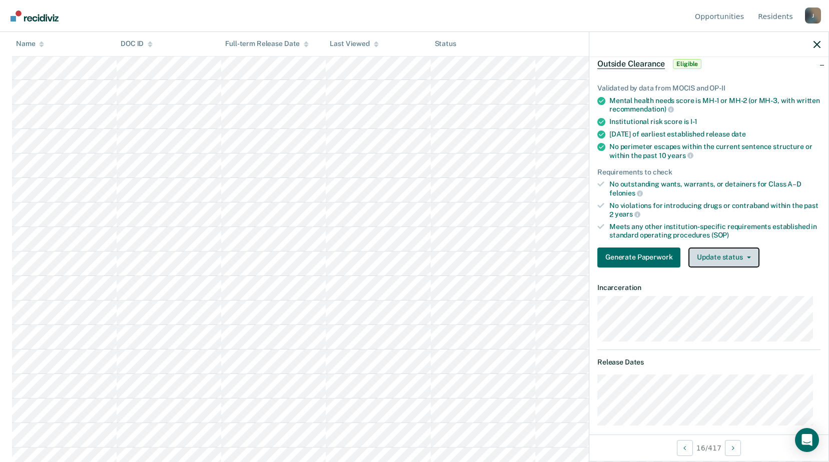
click at [720, 255] on button "Update status" at bounding box center [723, 258] width 71 height 20
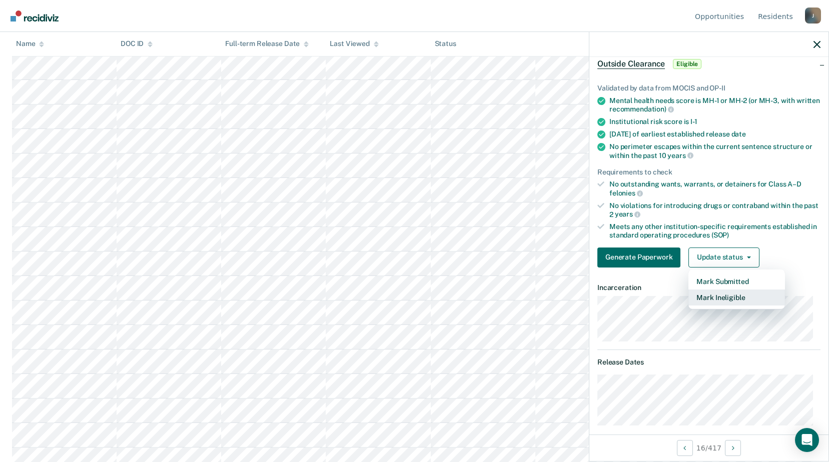
click at [712, 303] on button "Mark Ineligible" at bounding box center [736, 298] width 97 height 16
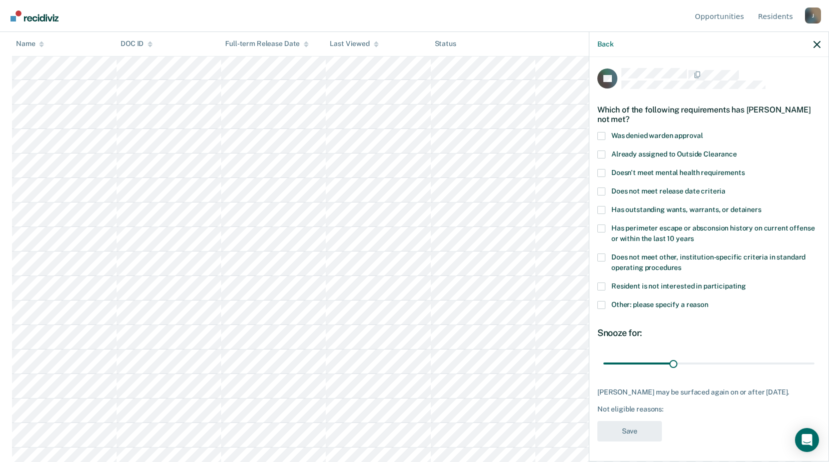
drag, startPoint x: 598, startPoint y: 296, endPoint x: 605, endPoint y: 301, distance: 8.3
click at [599, 301] on span at bounding box center [601, 305] width 8 height 8
click at [708, 301] on input "Other: please specify a reason" at bounding box center [708, 301] width 0 height 0
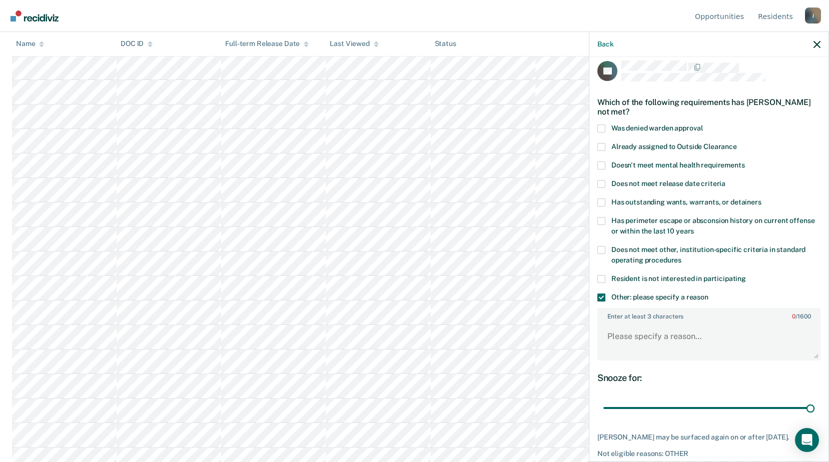
drag, startPoint x: 673, startPoint y: 408, endPoint x: 754, endPoint y: 344, distance: 103.0
type input "90"
click at [814, 400] on input "range" at bounding box center [708, 409] width 211 height 18
click at [698, 338] on textarea "Enter at least 3 characters 0 / 1600" at bounding box center [708, 341] width 221 height 37
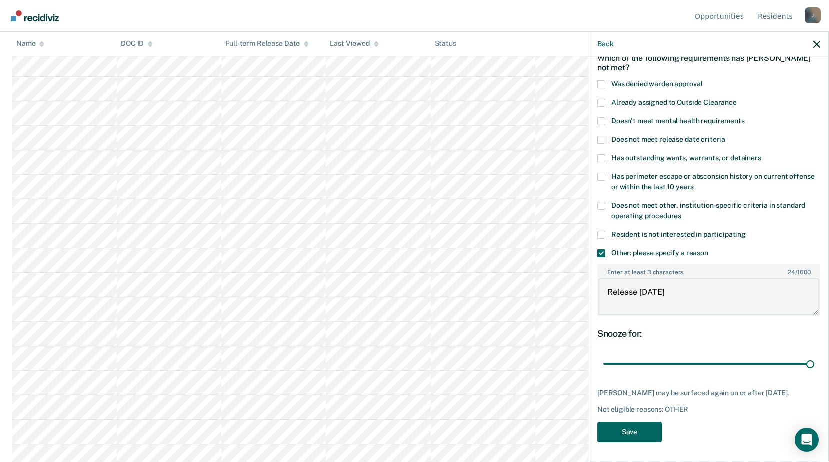
type textarea "Release [DATE]"
click at [629, 431] on button "Save" at bounding box center [629, 432] width 65 height 21
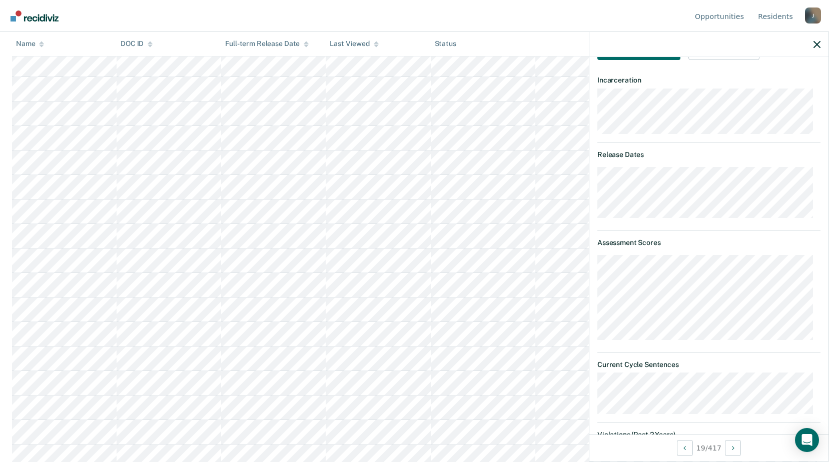
scroll to position [58, 0]
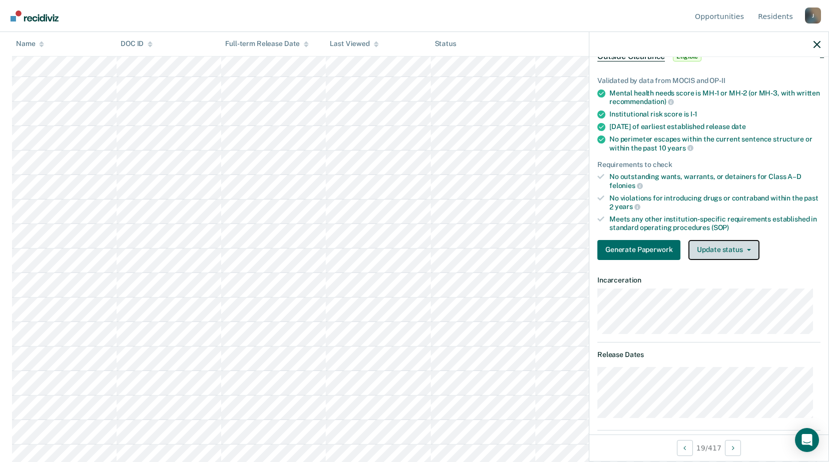
click at [726, 248] on button "Update status" at bounding box center [723, 250] width 71 height 20
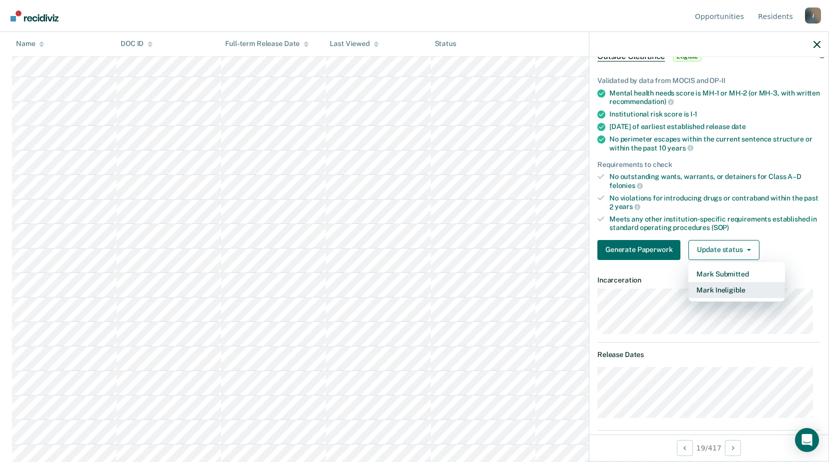
click at [722, 288] on button "Mark Ineligible" at bounding box center [736, 290] width 97 height 16
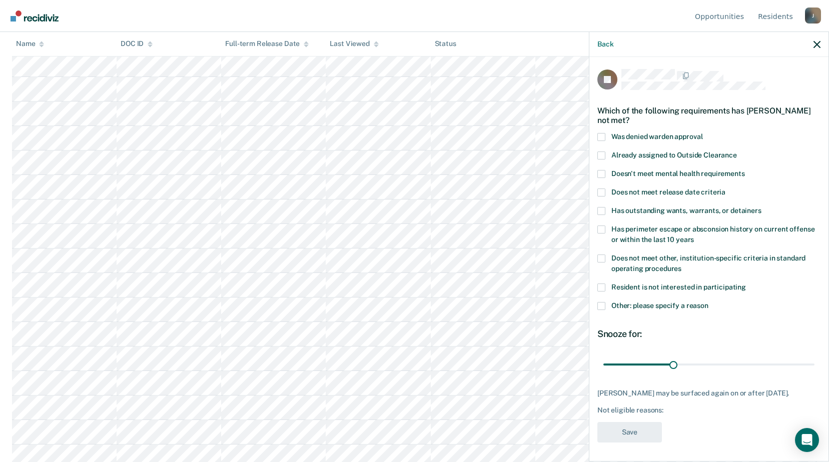
click at [606, 261] on label "Does not meet other, institution-specific criteria in standard operating proced…" at bounding box center [708, 265] width 223 height 21
click at [681, 265] on input "Does not meet other, institution-specific criteria in standard operating proced…" at bounding box center [681, 265] width 0 height 0
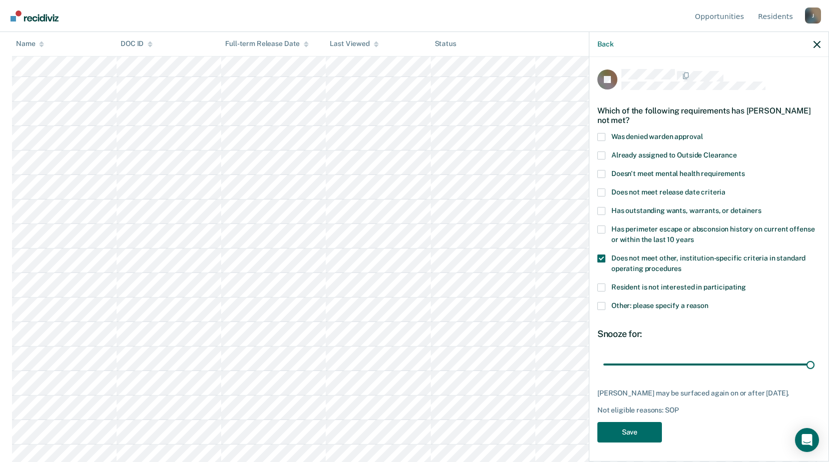
drag, startPoint x: 682, startPoint y: 362, endPoint x: 746, endPoint y: 405, distance: 76.7
type input "90"
click at [814, 373] on input "range" at bounding box center [708, 365] width 211 height 18
click at [643, 432] on button "Save" at bounding box center [629, 432] width 65 height 21
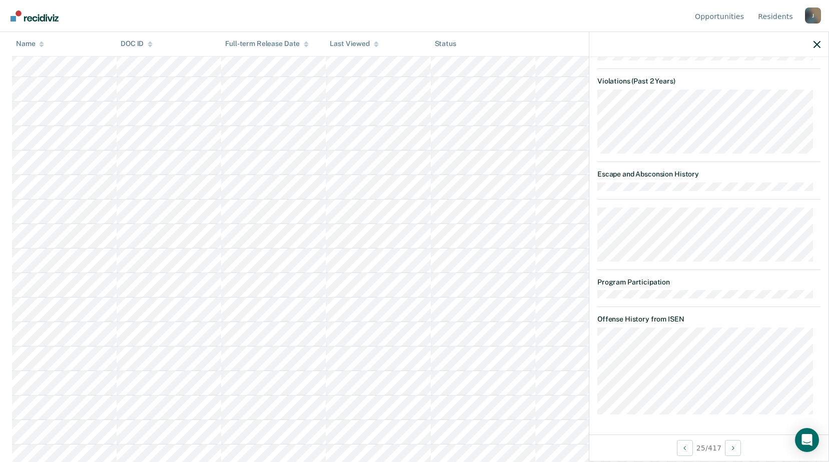
scroll to position [588, 0]
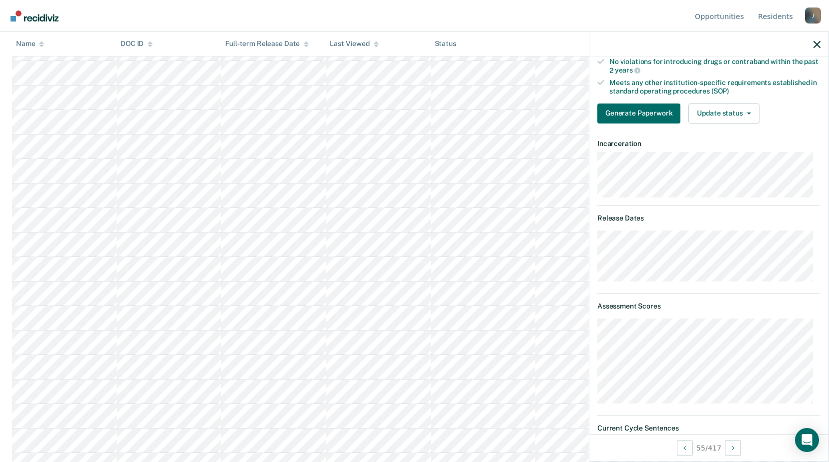
scroll to position [94, 0]
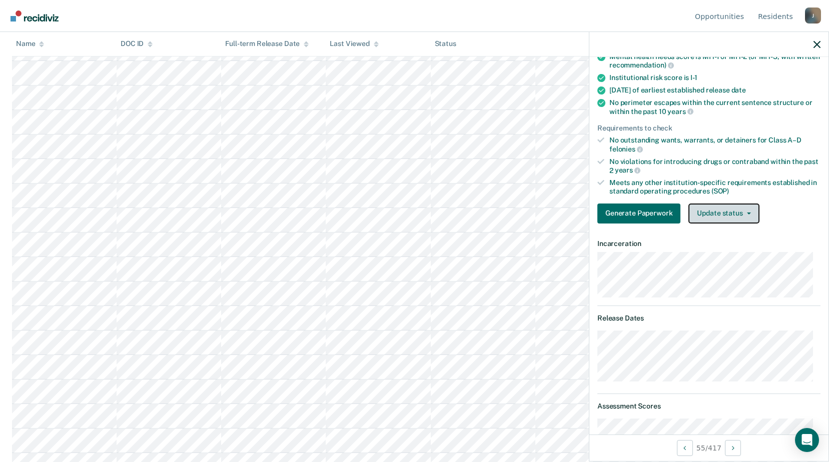
click at [709, 216] on button "Update status" at bounding box center [723, 214] width 71 height 20
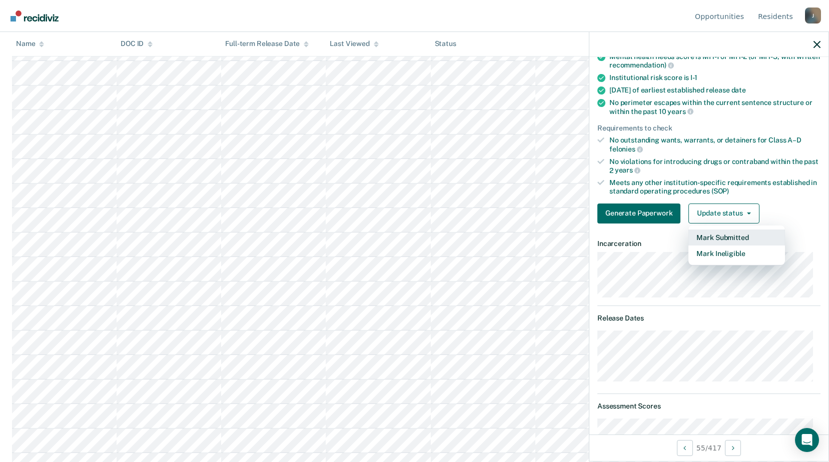
click at [715, 231] on button "Mark Submitted" at bounding box center [736, 238] width 97 height 16
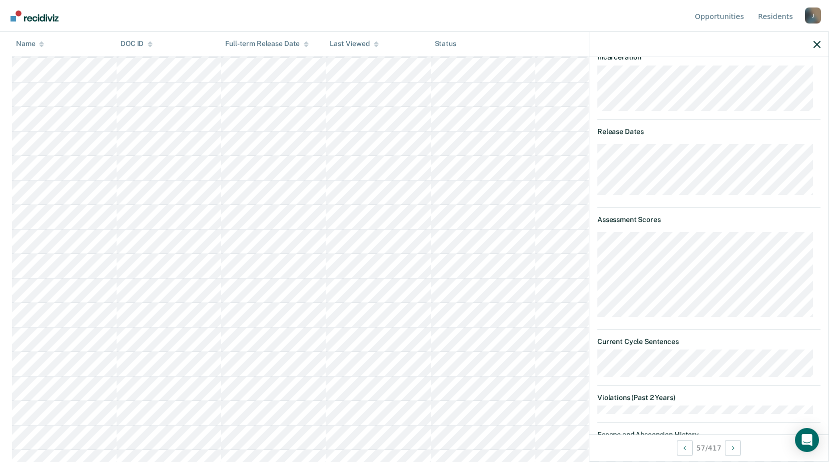
scroll to position [231, 0]
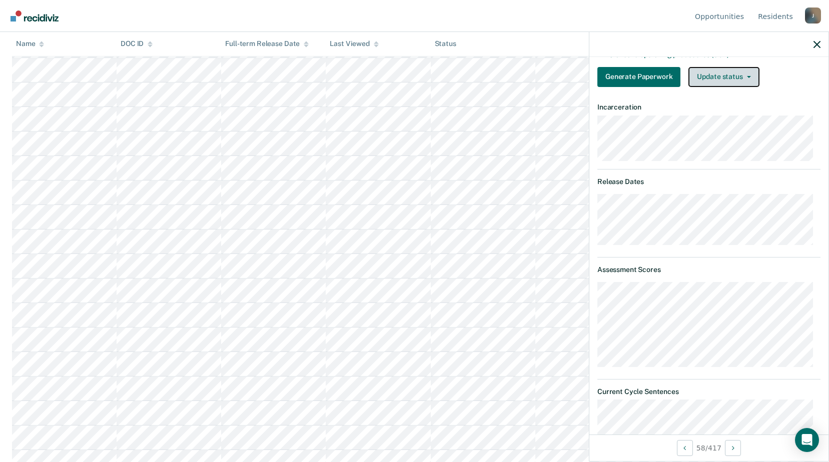
click at [711, 80] on button "Update status" at bounding box center [723, 77] width 71 height 20
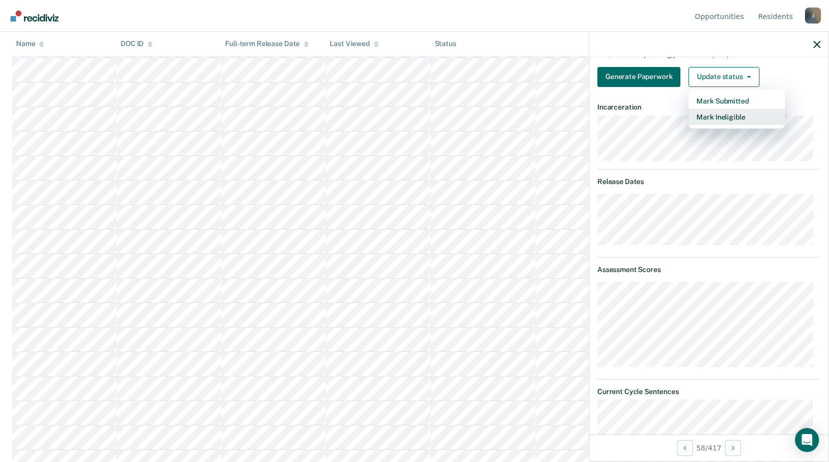
click at [705, 121] on button "Mark Ineligible" at bounding box center [736, 117] width 97 height 16
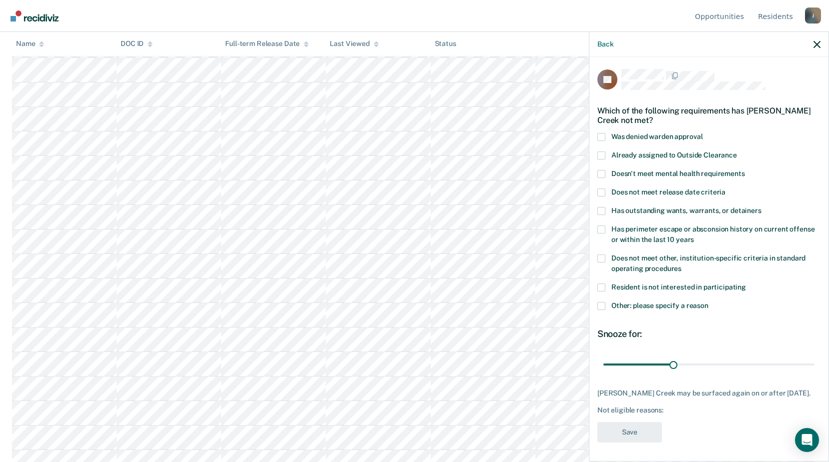
click at [601, 290] on div "Resident is not interested in participating" at bounding box center [708, 293] width 223 height 19
click at [607, 302] on label "Other: please specify a reason" at bounding box center [708, 307] width 223 height 11
click at [708, 302] on input "Other: please specify a reason" at bounding box center [708, 302] width 0 height 0
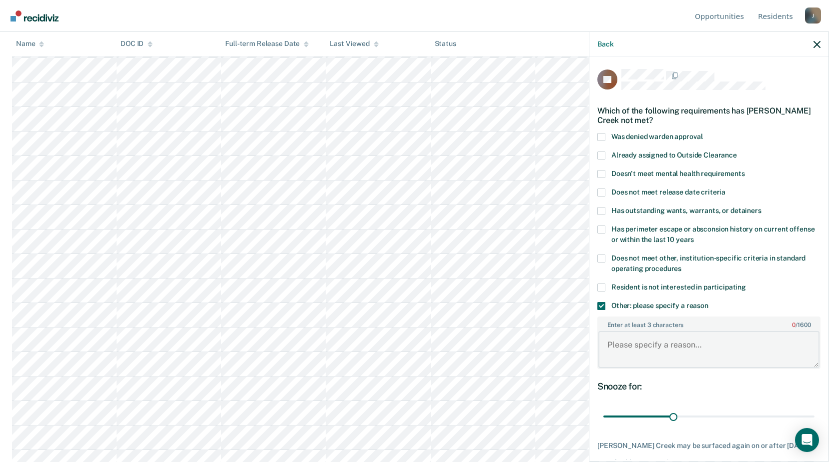
click at [637, 344] on textarea "Enter at least 3 characters 0 / 1600" at bounding box center [708, 349] width 221 height 37
drag, startPoint x: 674, startPoint y: 418, endPoint x: 746, endPoint y: 378, distance: 82.4
type input "90"
click at [814, 408] on input "range" at bounding box center [708, 417] width 211 height 18
click at [651, 359] on textarea "Enter at least 3 characters 0 / 1600" at bounding box center [708, 349] width 221 height 37
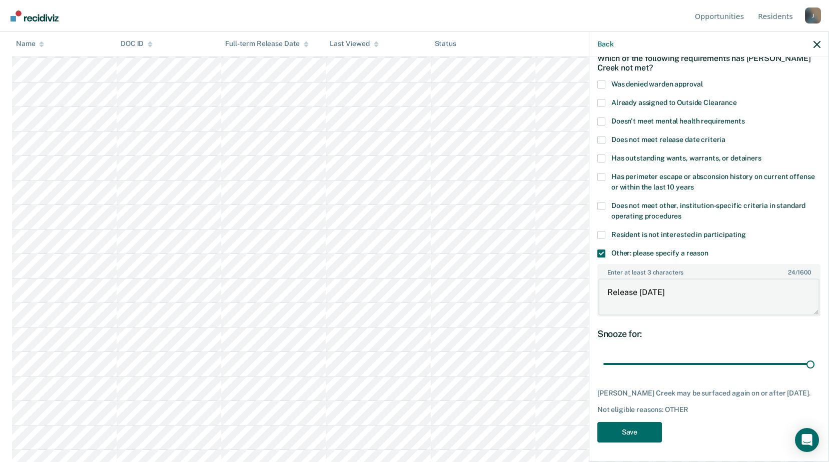
scroll to position [1400, 0]
type textarea "Release within 6 months"
click at [640, 437] on button "Save" at bounding box center [629, 432] width 65 height 21
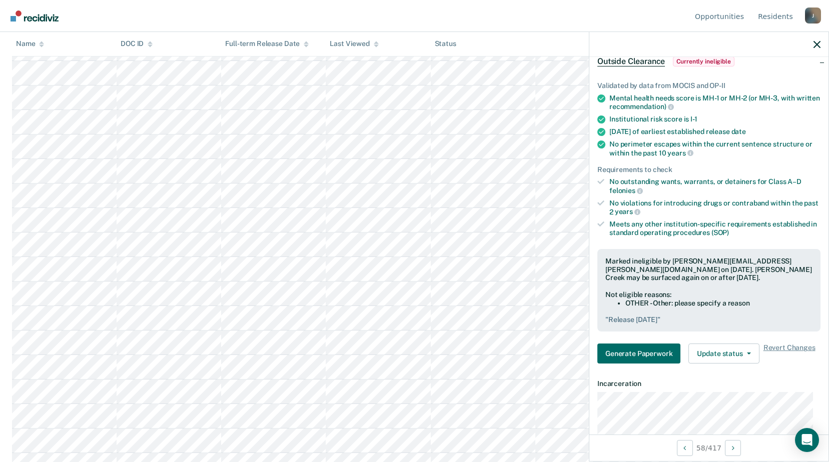
scroll to position [1300, 0]
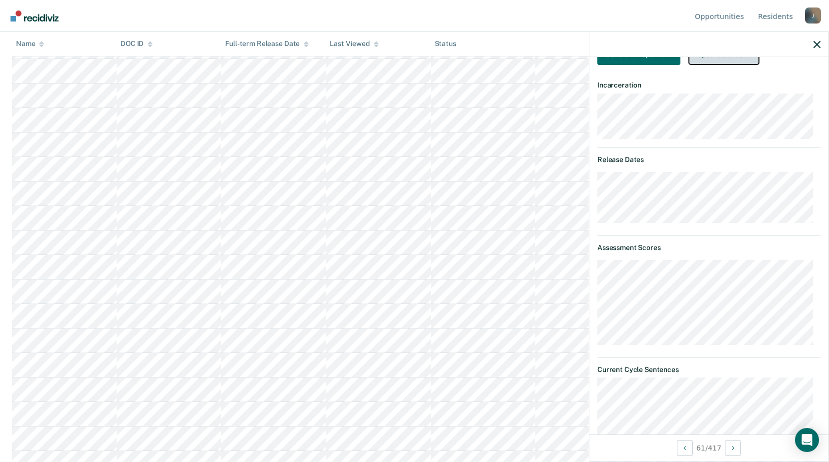
click at [727, 65] on button "Update status" at bounding box center [723, 55] width 71 height 20
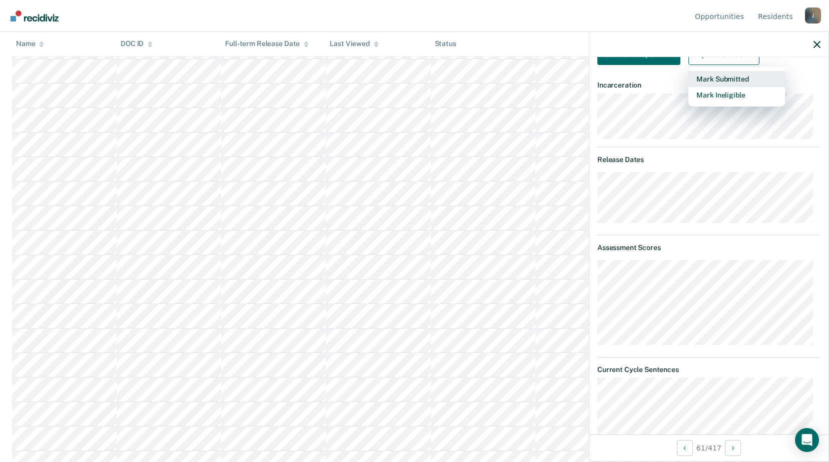
scroll to position [153, 0]
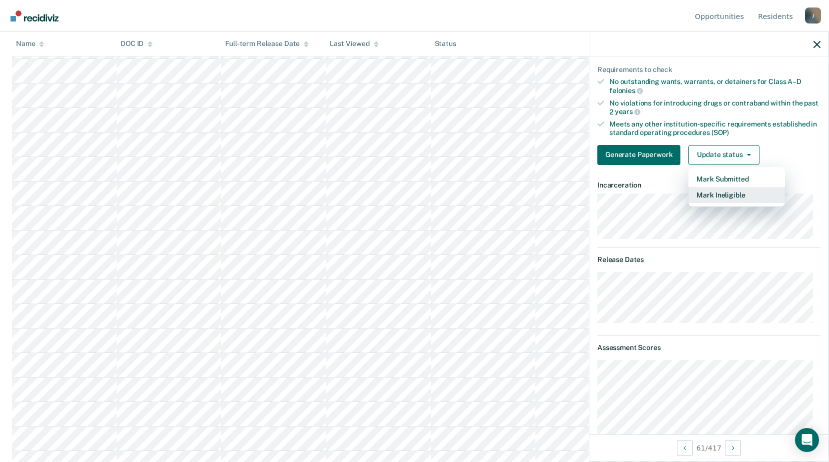
click at [715, 192] on button "Mark Ineligible" at bounding box center [736, 195] width 97 height 16
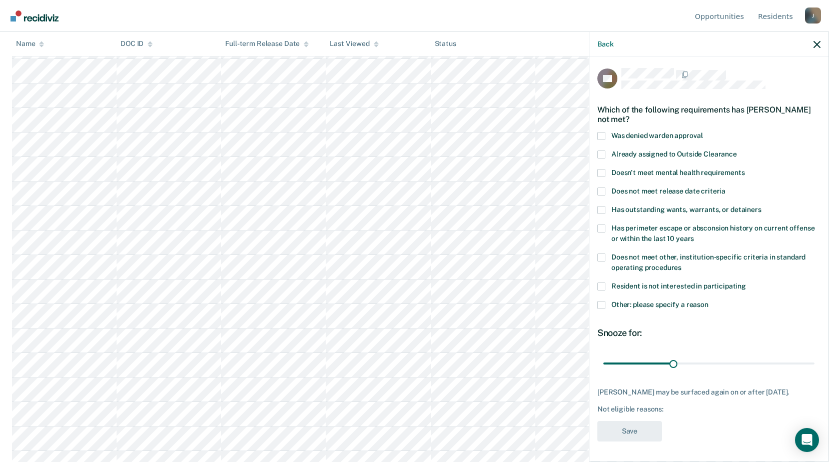
scroll to position [0, 0]
click at [607, 305] on label "Other: please specify a reason" at bounding box center [708, 307] width 223 height 11
click at [708, 302] on input "Other: please specify a reason" at bounding box center [708, 302] width 0 height 0
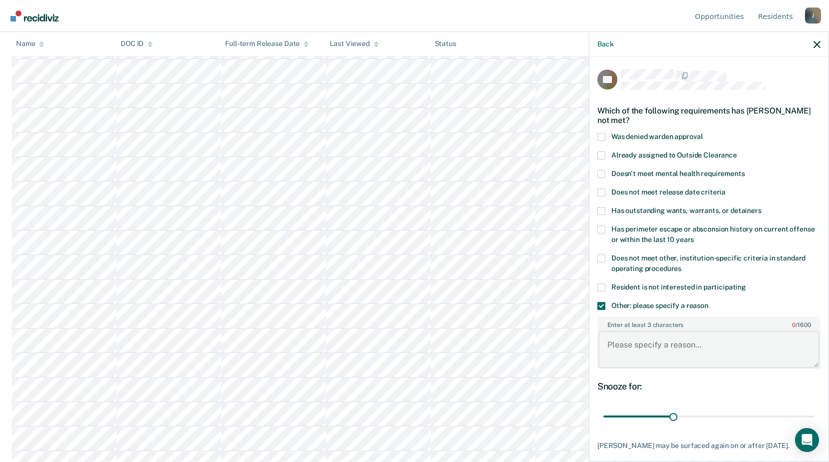
click at [645, 357] on textarea "Enter at least 3 characters 0 / 1600" at bounding box center [708, 349] width 221 height 37
drag, startPoint x: 671, startPoint y: 414, endPoint x: 800, endPoint y: 330, distance: 154.0
type input "90"
click at [814, 408] on input "range" at bounding box center [708, 417] width 211 height 18
click at [698, 338] on textarea "Enter at least 3 characters 0 / 1600" at bounding box center [708, 349] width 221 height 37
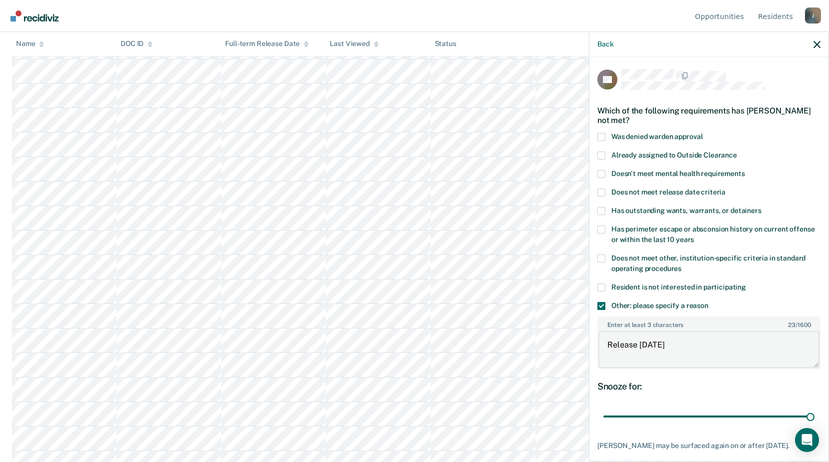
scroll to position [53, 0]
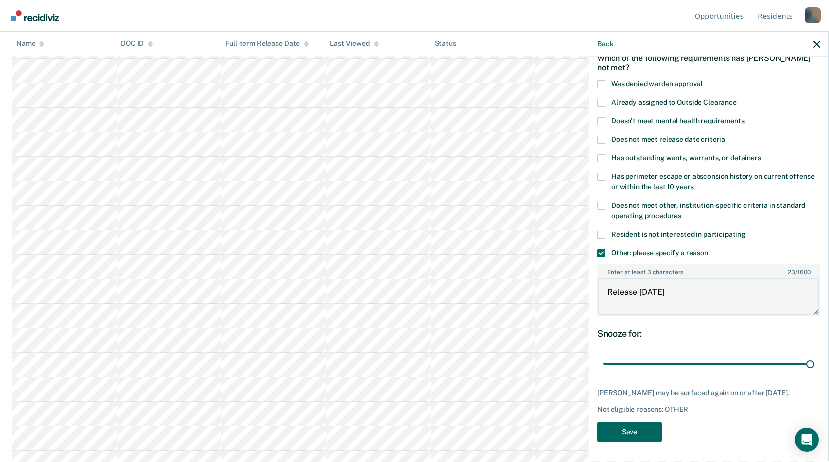
type textarea "Release within 6 months"
click at [627, 437] on button "Save" at bounding box center [629, 432] width 65 height 21
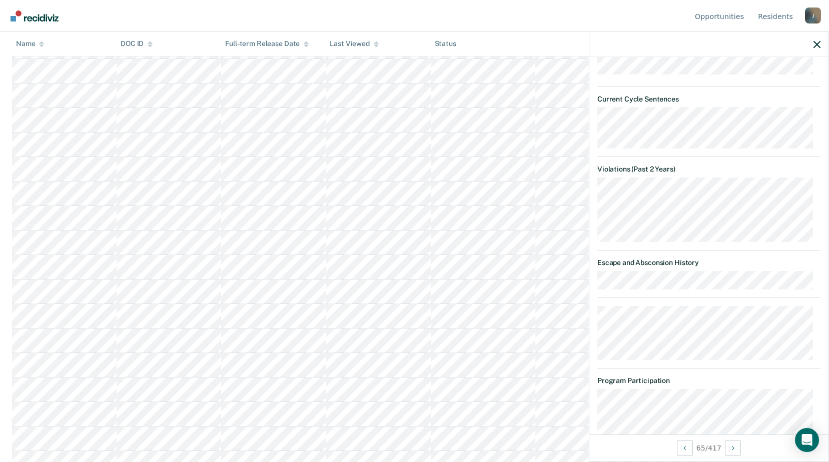
scroll to position [323, 0]
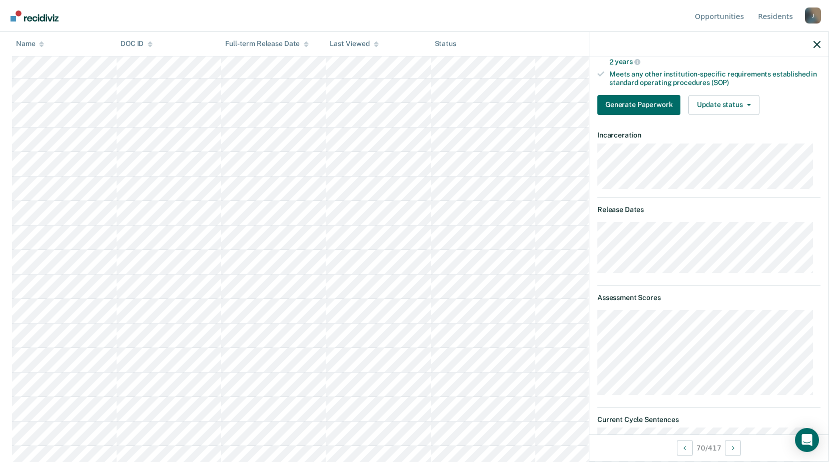
scroll to position [153, 0]
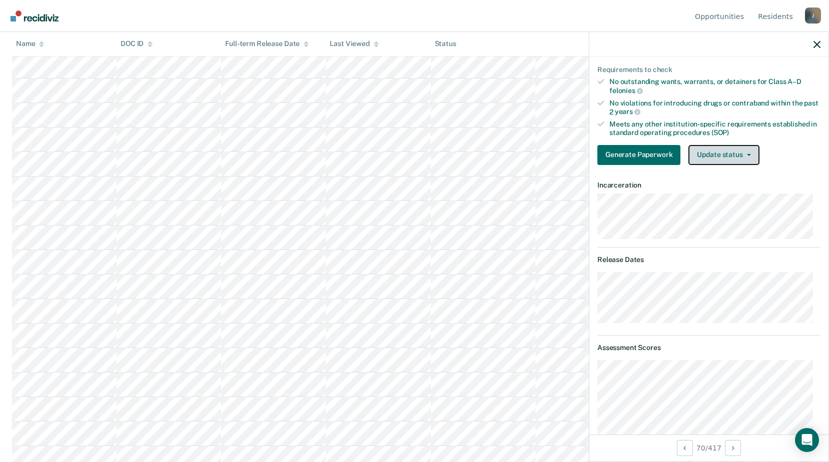
click at [706, 154] on button "Update status" at bounding box center [723, 155] width 71 height 20
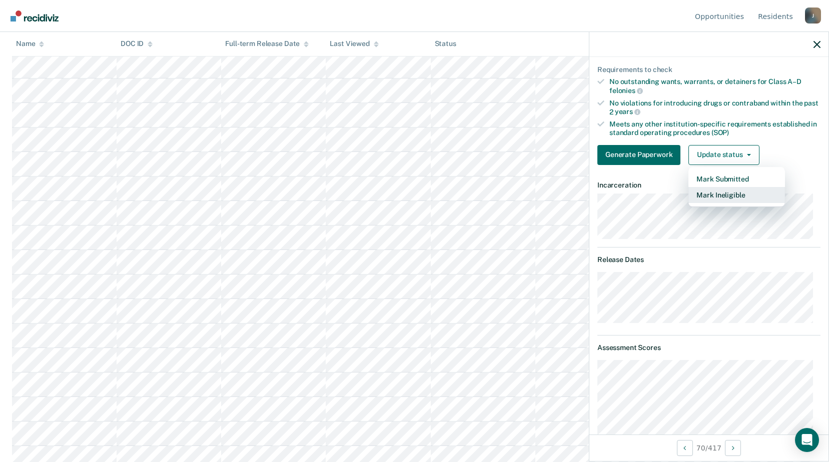
click at [723, 199] on button "Mark Ineligible" at bounding box center [736, 195] width 97 height 16
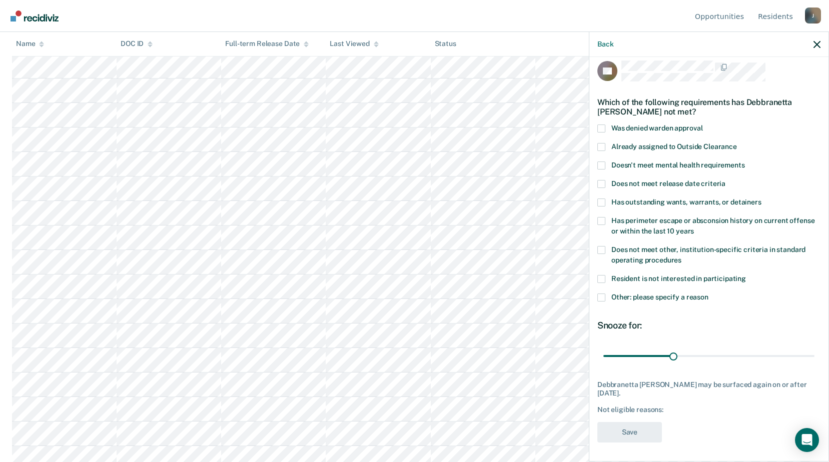
click at [606, 249] on label "Does not meet other, institution-specific criteria in standard operating proced…" at bounding box center [708, 256] width 223 height 21
click at [681, 257] on input "Does not meet other, institution-specific criteria in standard operating proced…" at bounding box center [681, 257] width 0 height 0
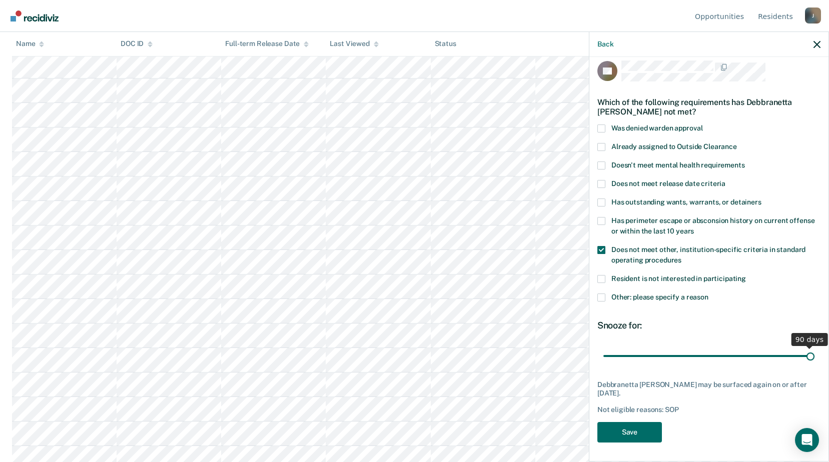
drag, startPoint x: 674, startPoint y: 354, endPoint x: 838, endPoint y: 354, distance: 163.6
type input "90"
click at [814, 354] on input "range" at bounding box center [708, 356] width 211 height 18
click at [628, 439] on button "Save" at bounding box center [629, 432] width 65 height 21
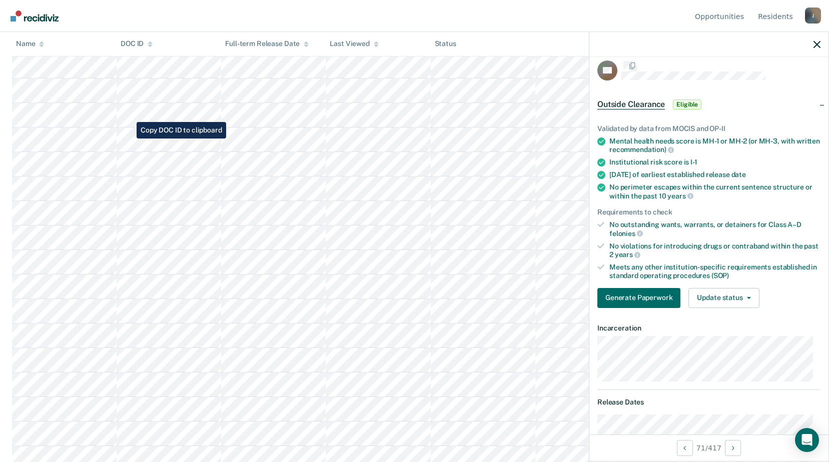
scroll to position [150, 0]
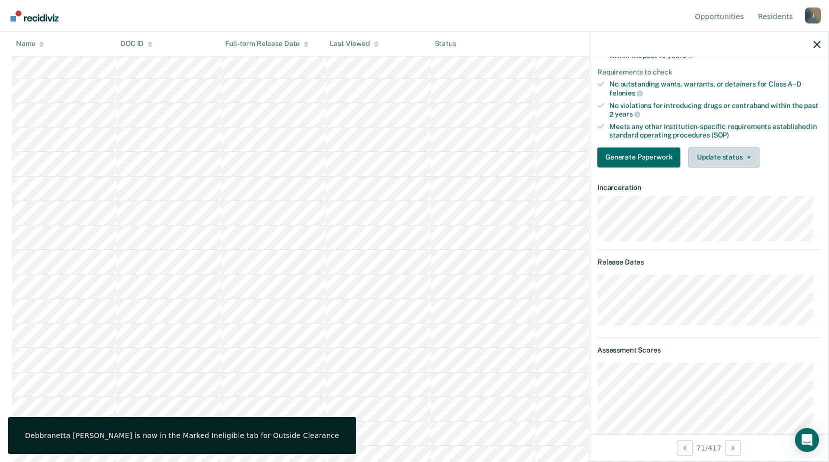
click at [730, 148] on button "Update status" at bounding box center [723, 158] width 71 height 20
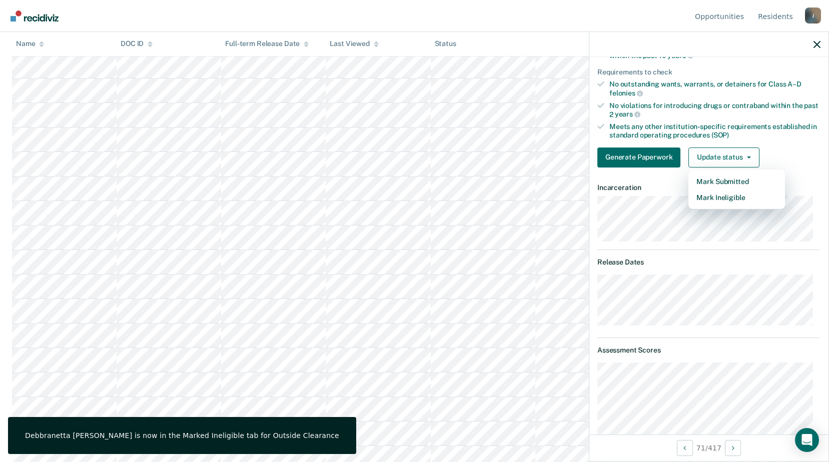
click at [712, 156] on article "TD Outside Clearance Eligible Validated by data from MOCIS and OP-II Mental hea…" at bounding box center [708, 447] width 223 height 1057
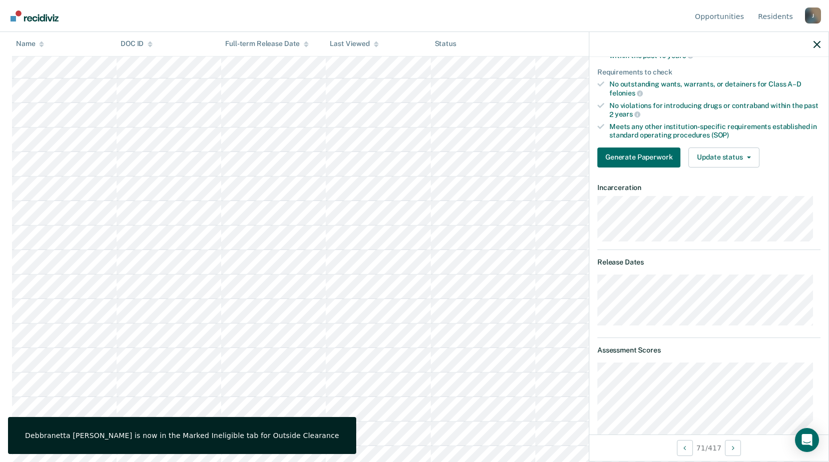
scroll to position [200, 0]
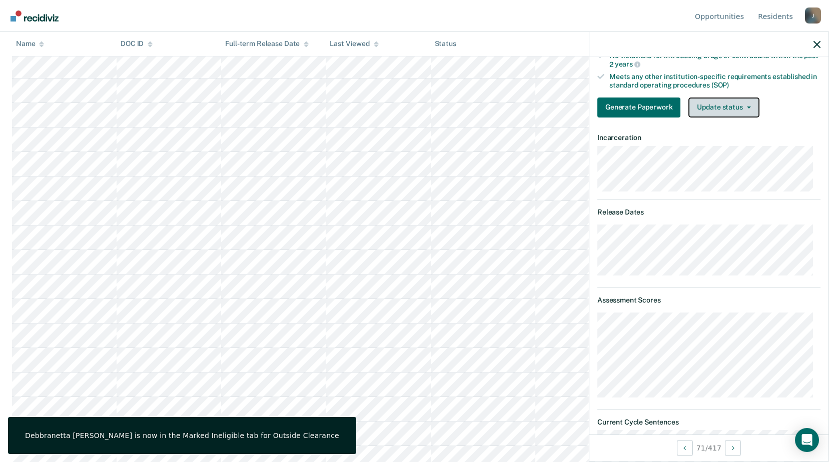
click at [720, 100] on button "Update status" at bounding box center [723, 108] width 71 height 20
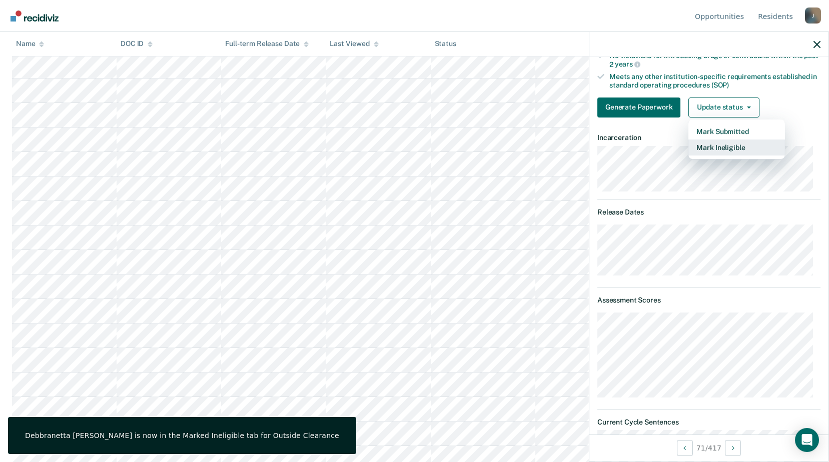
click at [723, 149] on button "Mark Ineligible" at bounding box center [736, 148] width 97 height 16
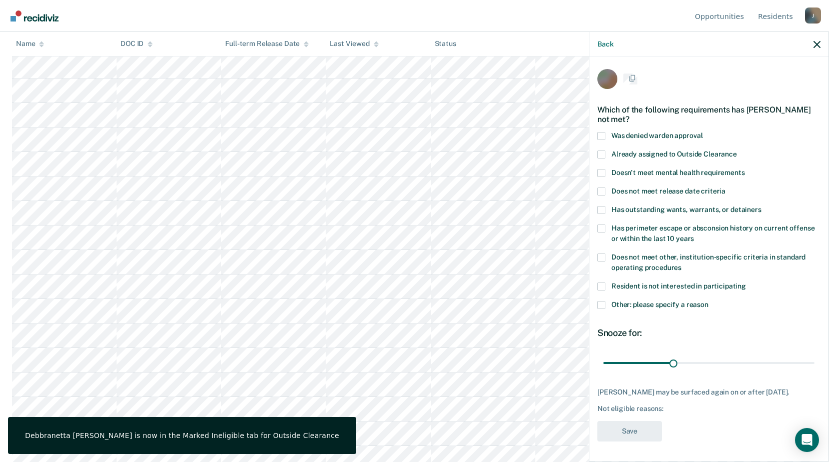
scroll to position [9, 0]
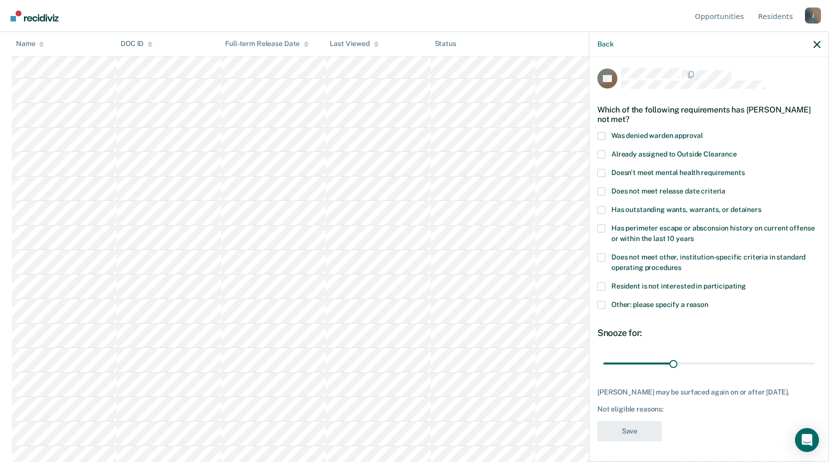
drag, startPoint x: 601, startPoint y: 300, endPoint x: 599, endPoint y: 293, distance: 7.3
click at [601, 301] on span at bounding box center [601, 305] width 8 height 8
click at [708, 301] on input "Other: please specify a reason" at bounding box center [708, 301] width 0 height 0
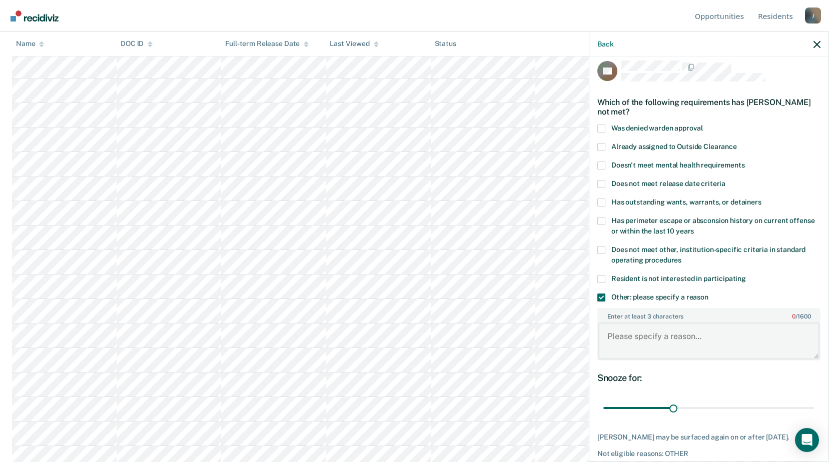
drag, startPoint x: 623, startPoint y: 340, endPoint x: 625, endPoint y: 328, distance: 11.7
click at [625, 333] on textarea "Enter at least 3 characters 0 / 1600" at bounding box center [708, 341] width 221 height 37
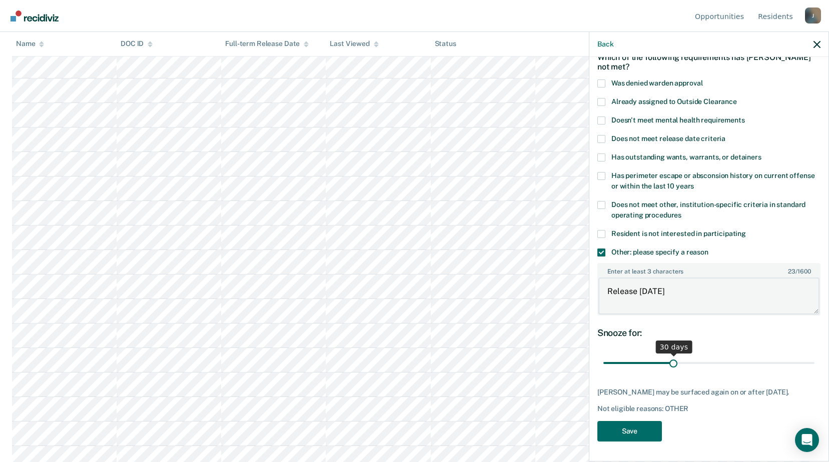
type textarea "Release [DATE]"
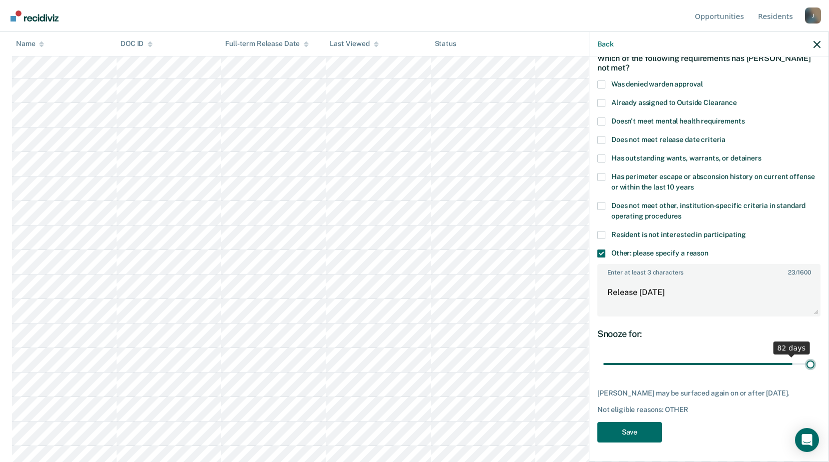
drag, startPoint x: 686, startPoint y: 354, endPoint x: 838, endPoint y: 367, distance: 152.6
type input "90"
click at [814, 367] on input "range" at bounding box center [708, 365] width 211 height 18
click at [638, 431] on button "Save" at bounding box center [629, 432] width 65 height 21
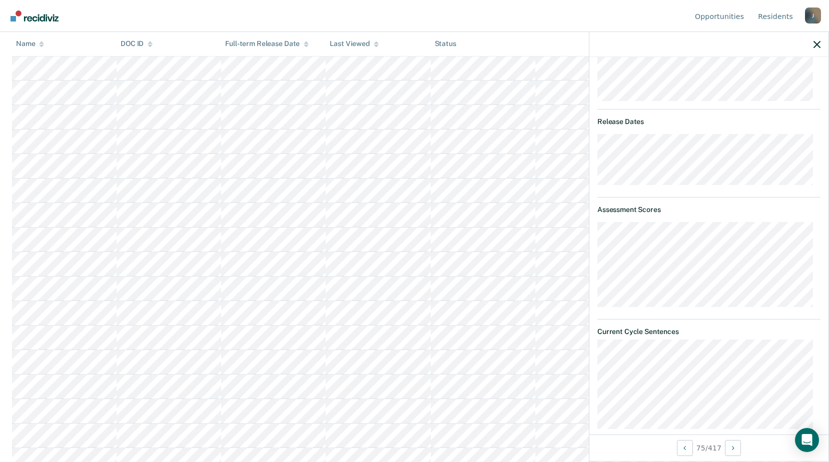
scroll to position [241, 0]
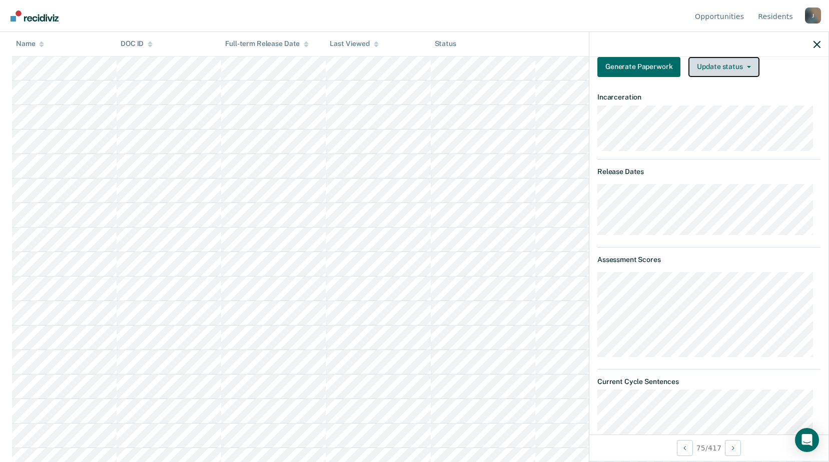
click at [699, 66] on button "Update status" at bounding box center [723, 67] width 71 height 20
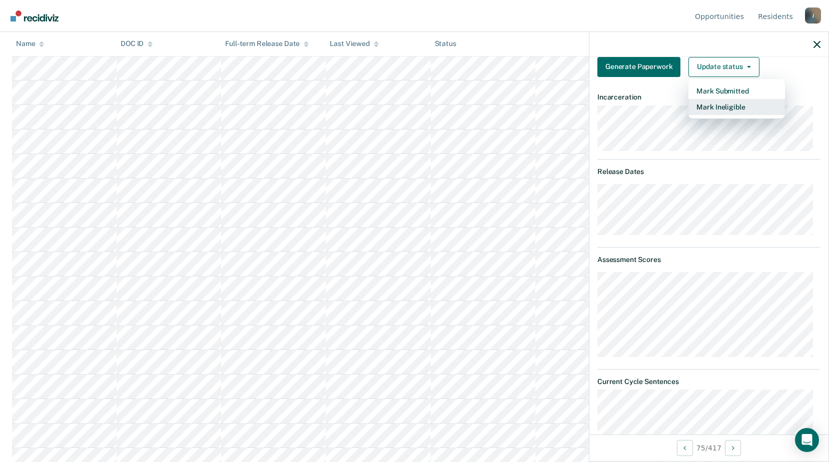
click at [691, 105] on button "Mark Ineligible" at bounding box center [736, 107] width 97 height 16
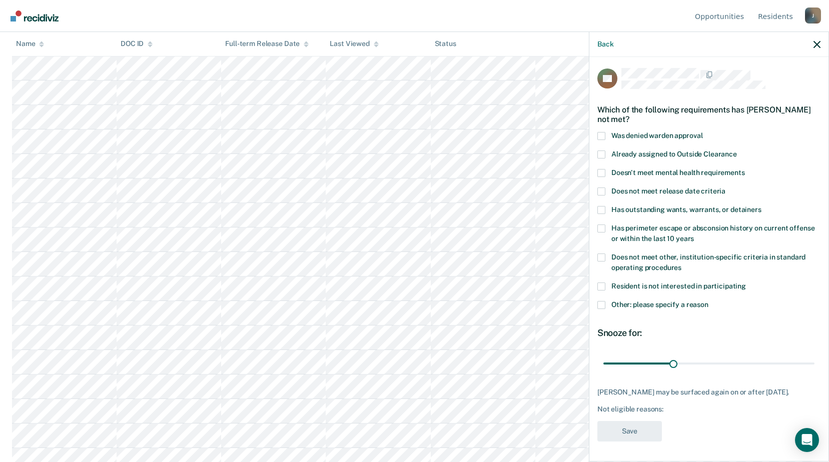
click at [605, 301] on label "Other: please specify a reason" at bounding box center [708, 306] width 223 height 11
click at [708, 301] on input "Other: please specify a reason" at bounding box center [708, 301] width 0 height 0
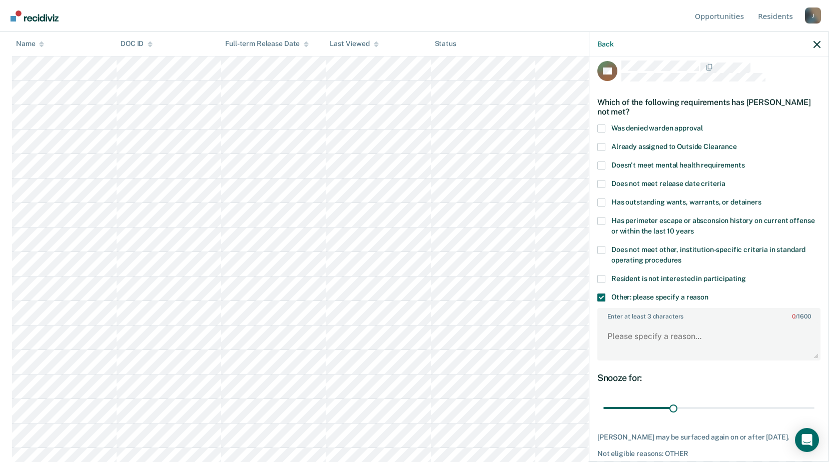
click at [600, 297] on span at bounding box center [601, 298] width 8 height 8
click at [708, 294] on input "Other: please specify a reason" at bounding box center [708, 294] width 0 height 0
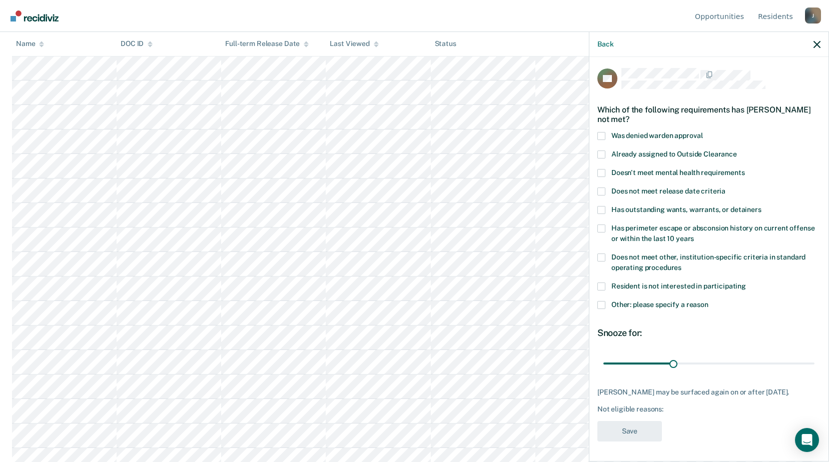
click at [606, 301] on label "Other: please specify a reason" at bounding box center [708, 306] width 223 height 11
click at [708, 301] on input "Other: please specify a reason" at bounding box center [708, 301] width 0 height 0
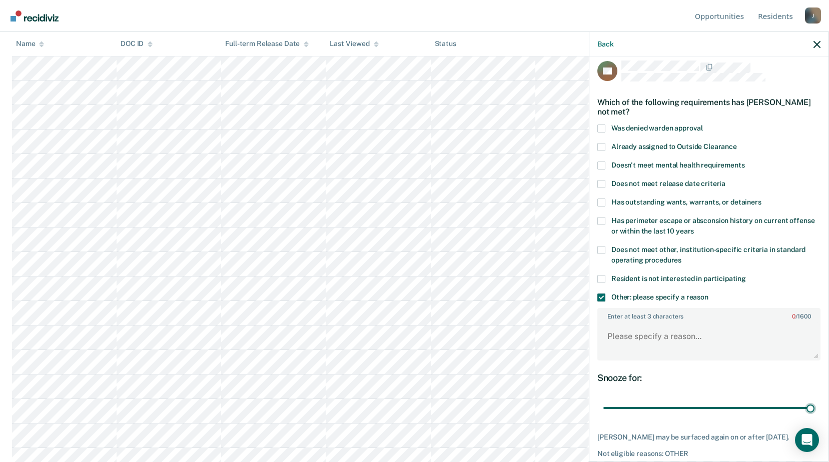
drag, startPoint x: 672, startPoint y: 404, endPoint x: 817, endPoint y: 351, distance: 154.0
type input "90"
click at [814, 400] on input "range" at bounding box center [708, 409] width 211 height 18
click at [624, 341] on textarea "Enter at least 3 characters 0 / 1600" at bounding box center [708, 341] width 221 height 37
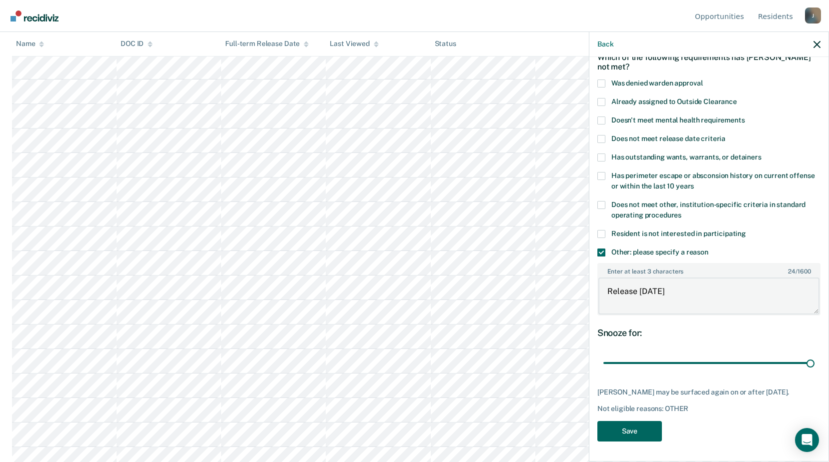
type textarea "Release [DATE]"
drag, startPoint x: 661, startPoint y: 423, endPoint x: 647, endPoint y: 423, distance: 14.5
click at [661, 423] on button "Save" at bounding box center [629, 431] width 65 height 21
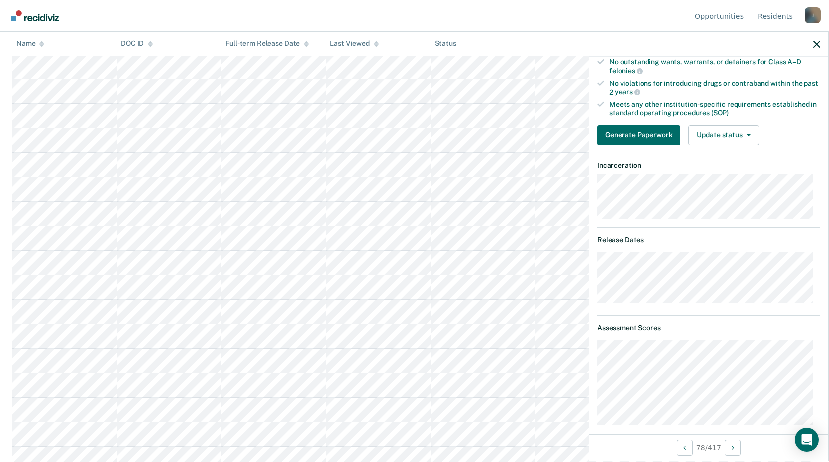
scroll to position [72, 0]
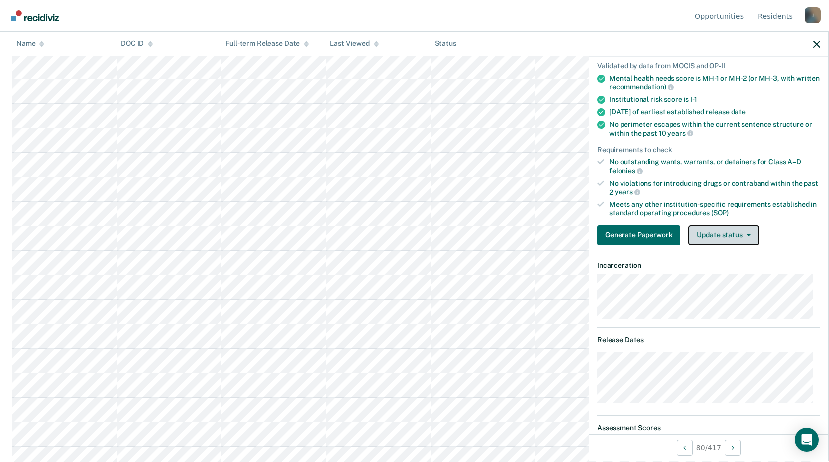
click at [741, 228] on button "Update status" at bounding box center [723, 236] width 71 height 20
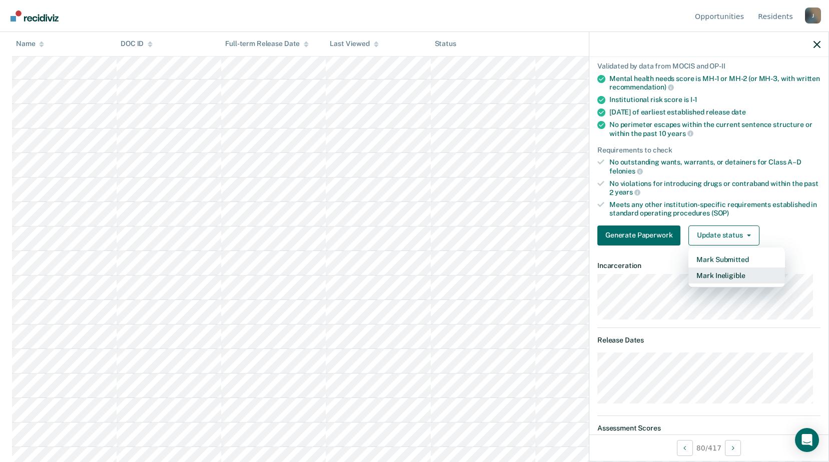
click at [726, 277] on button "Mark Ineligible" at bounding box center [736, 276] width 97 height 16
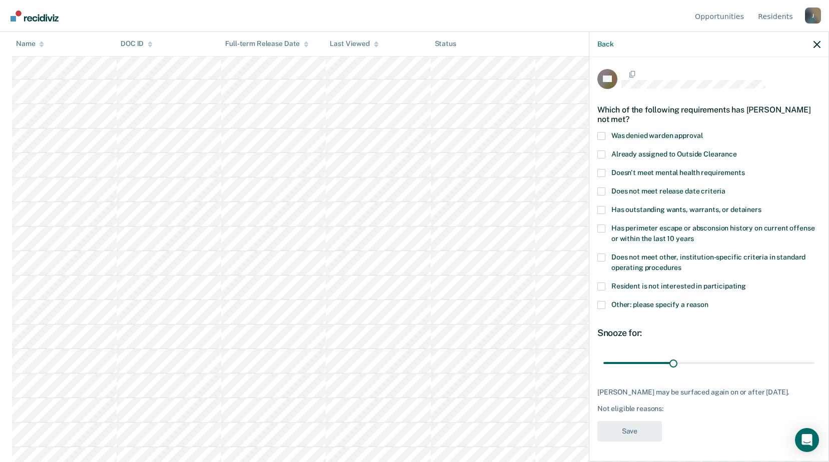
scroll to position [9, 0]
click at [602, 254] on span at bounding box center [601, 258] width 8 height 8
click at [681, 264] on input "Does not meet other, institution-specific criteria in standard operating proced…" at bounding box center [681, 264] width 0 height 0
drag, startPoint x: 669, startPoint y: 356, endPoint x: 808, endPoint y: 346, distance: 138.9
type input "90"
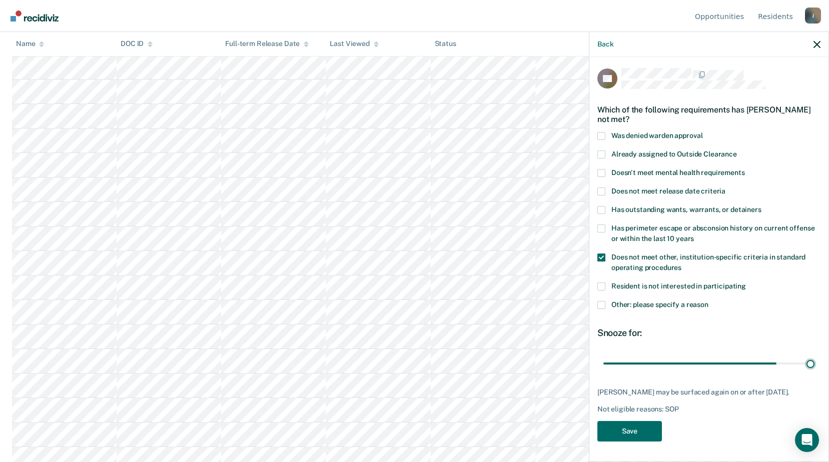
click at [814, 355] on input "range" at bounding box center [708, 364] width 211 height 18
click at [626, 438] on button "Save" at bounding box center [629, 431] width 65 height 21
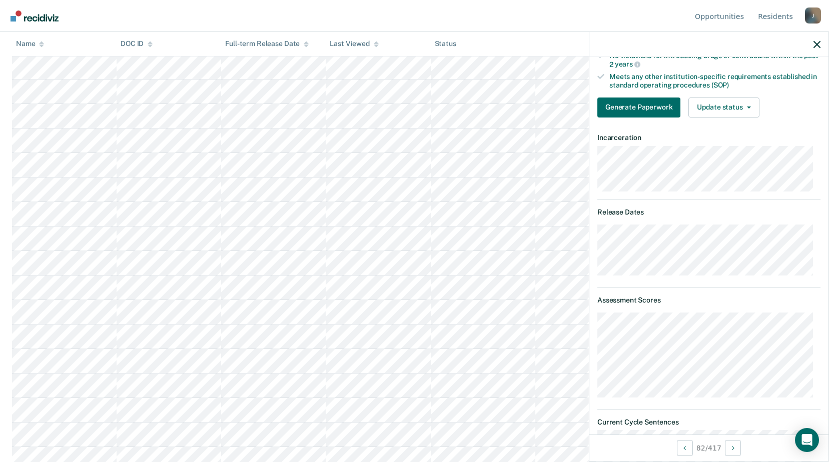
scroll to position [150, 0]
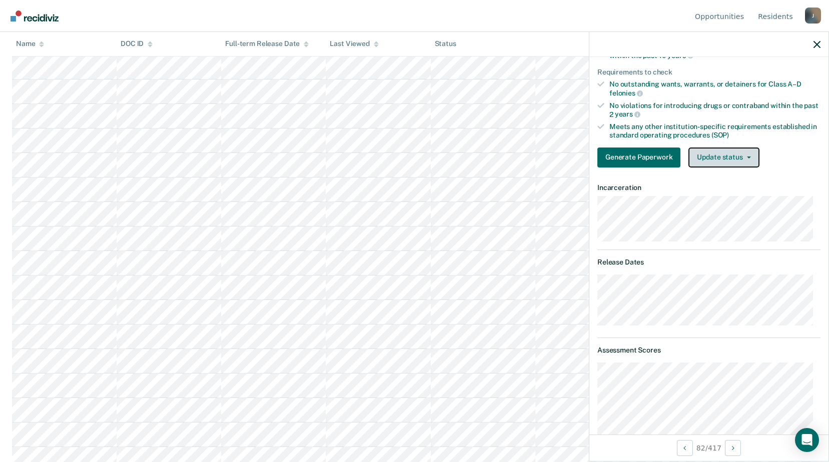
click at [728, 156] on button "Update status" at bounding box center [723, 158] width 71 height 20
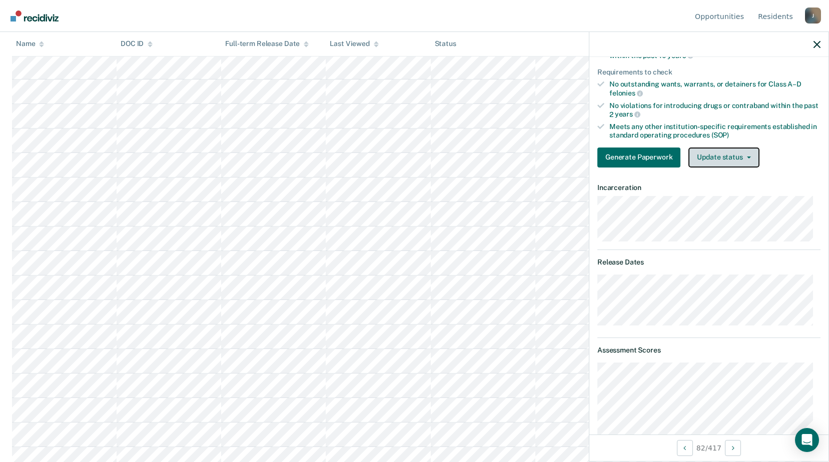
click at [721, 154] on button "Update status" at bounding box center [723, 158] width 71 height 20
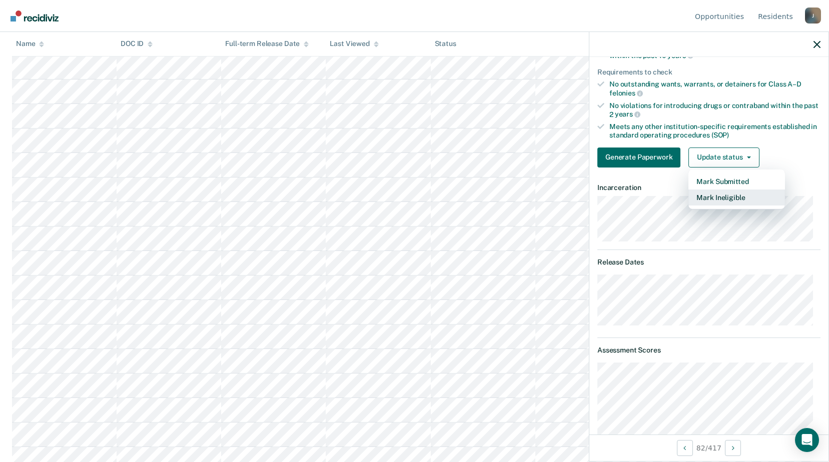
click at [715, 194] on button "Mark Ineligible" at bounding box center [736, 198] width 97 height 16
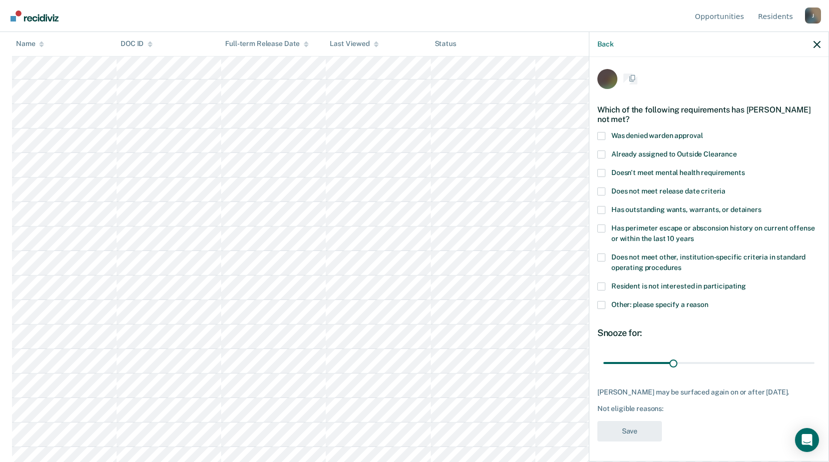
scroll to position [9, 0]
click at [599, 244] on div "Has perimeter escape or absconsion history on current offense or within the las…" at bounding box center [708, 239] width 223 height 29
click at [599, 254] on span at bounding box center [601, 258] width 8 height 8
click at [681, 264] on input "Does not meet other, institution-specific criteria in standard operating proced…" at bounding box center [681, 264] width 0 height 0
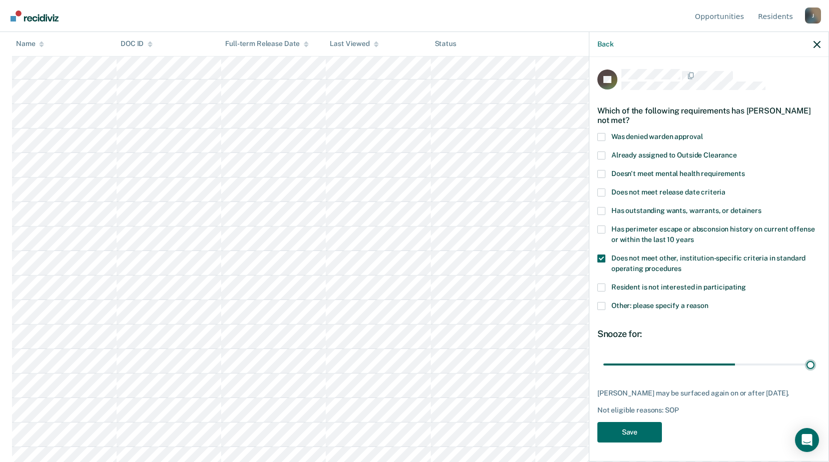
drag, startPoint x: 671, startPoint y: 352, endPoint x: 831, endPoint y: 360, distance: 160.8
type input "90"
click at [814, 361] on input "range" at bounding box center [708, 365] width 211 height 18
click at [634, 434] on button "Save" at bounding box center [629, 432] width 65 height 21
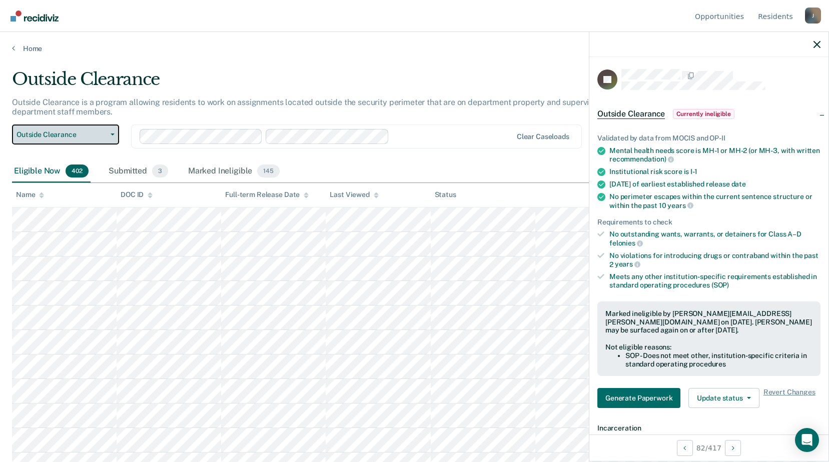
click at [88, 133] on span "Outside Clearance" at bounding box center [62, 135] width 90 height 9
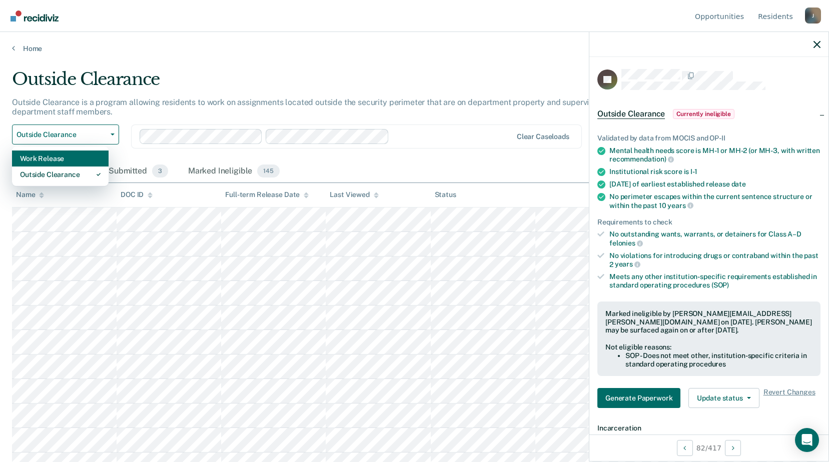
click at [81, 162] on div "Work Release" at bounding box center [60, 159] width 81 height 16
